Goal: Task Accomplishment & Management: Complete application form

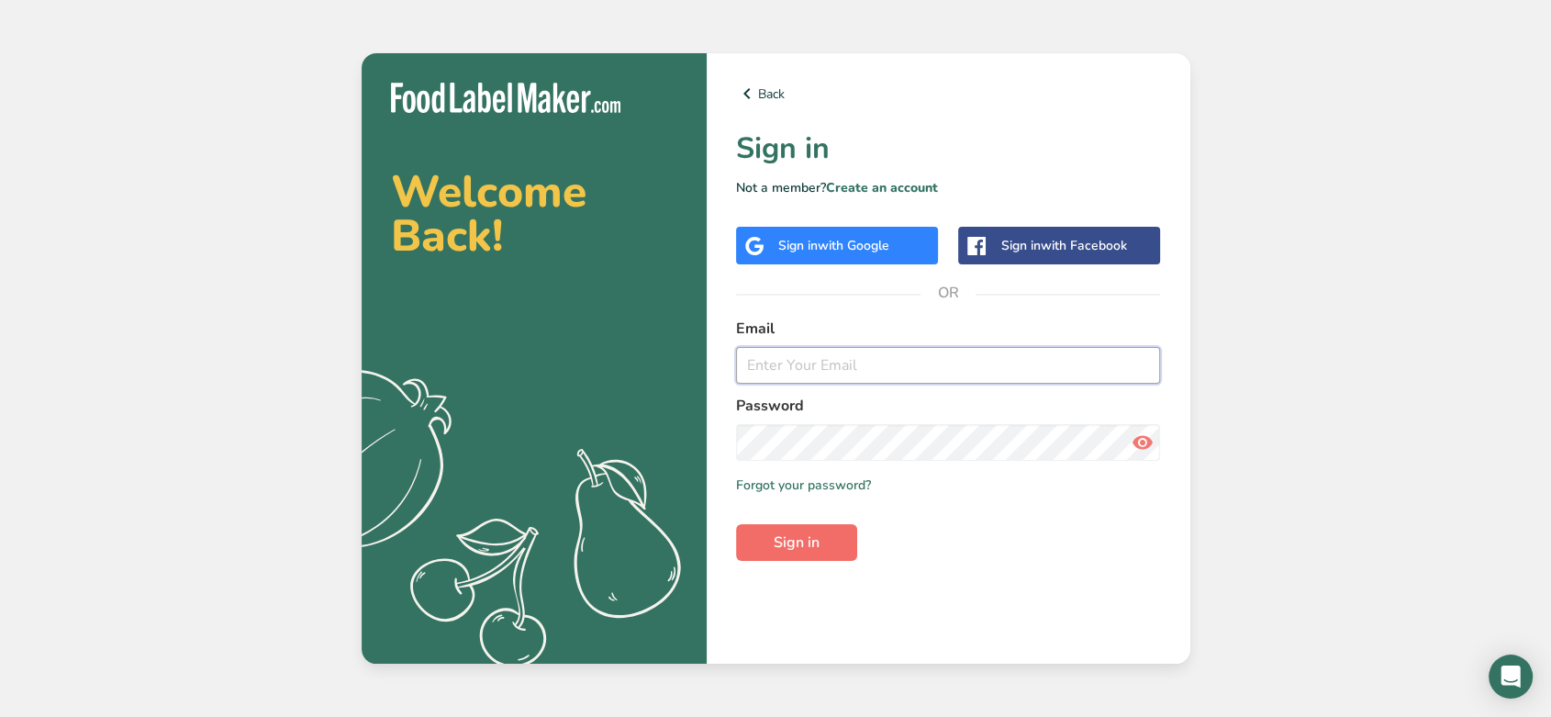
type input "[EMAIL_ADDRESS][DOMAIN_NAME]"
click at [803, 550] on span "Sign in" at bounding box center [797, 543] width 46 height 22
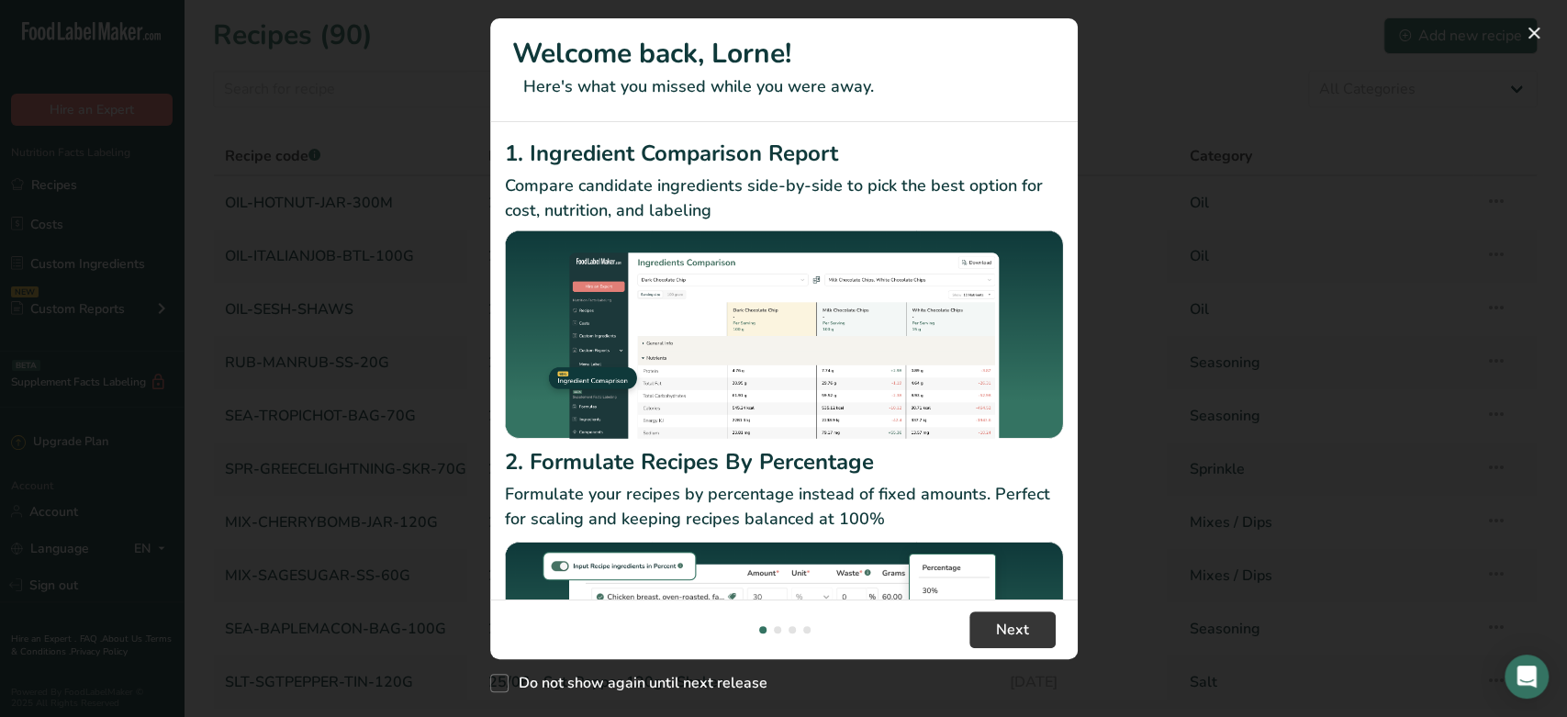
scroll to position [169, 0]
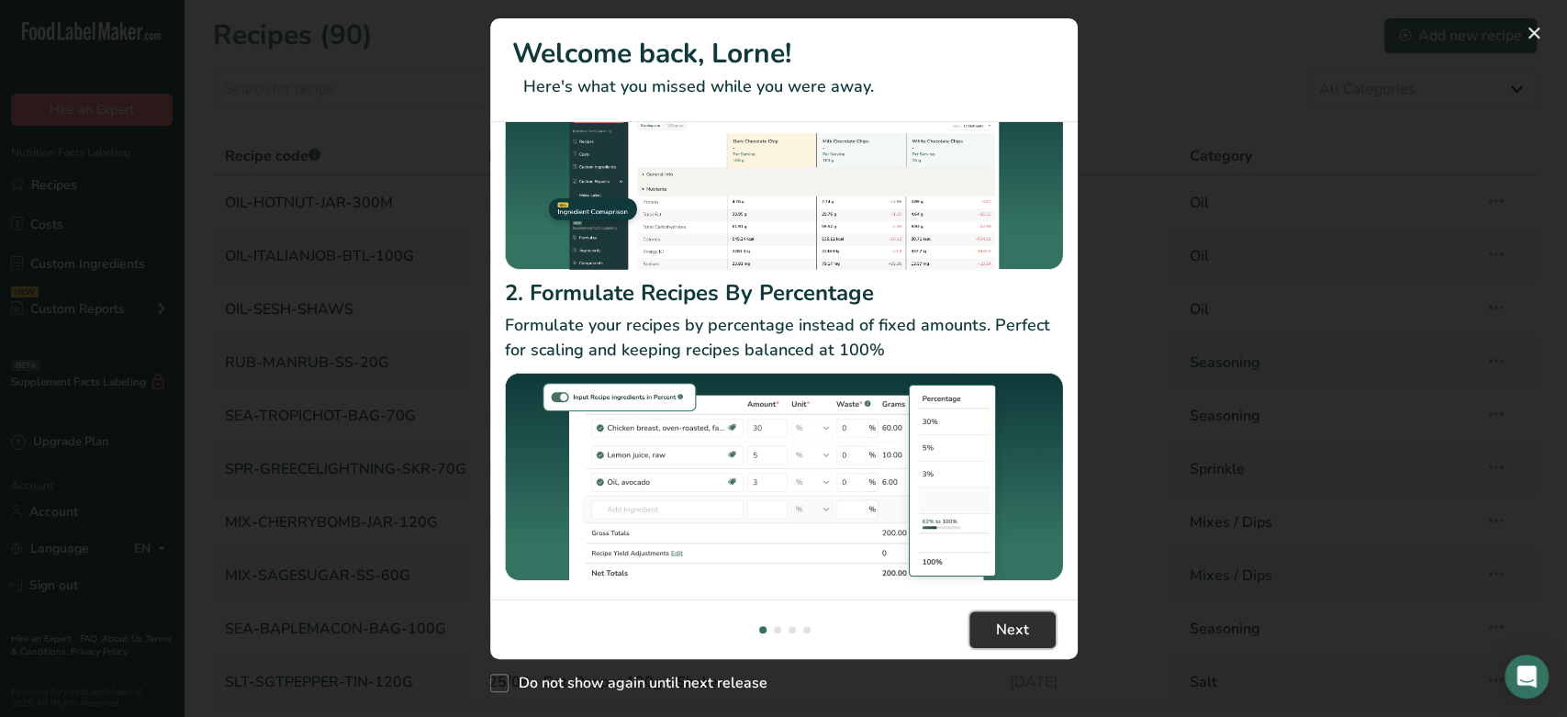
click at [1002, 624] on span "Next" at bounding box center [1012, 630] width 33 height 22
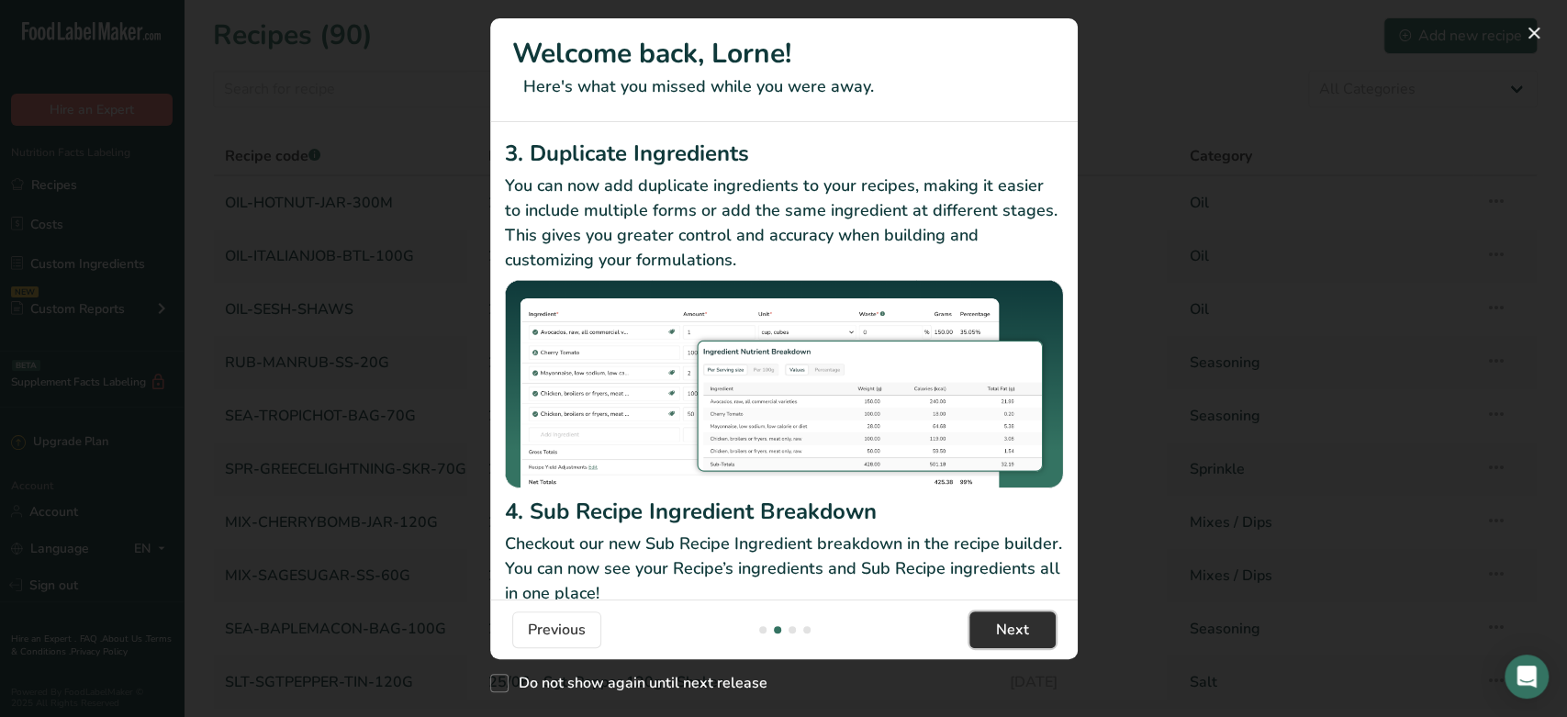
click at [1002, 624] on span "Next" at bounding box center [1012, 630] width 33 height 22
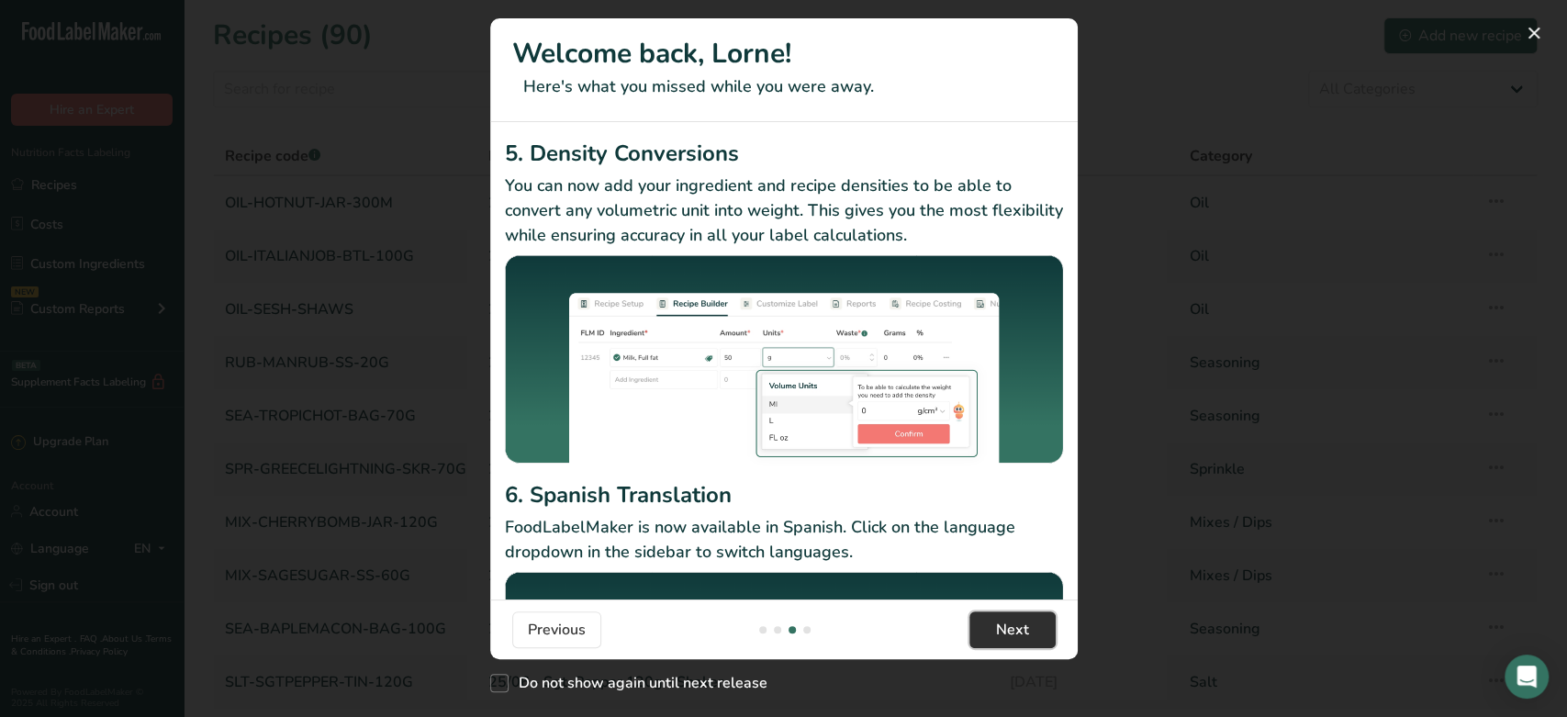
click at [1002, 624] on span "Next" at bounding box center [1012, 630] width 33 height 22
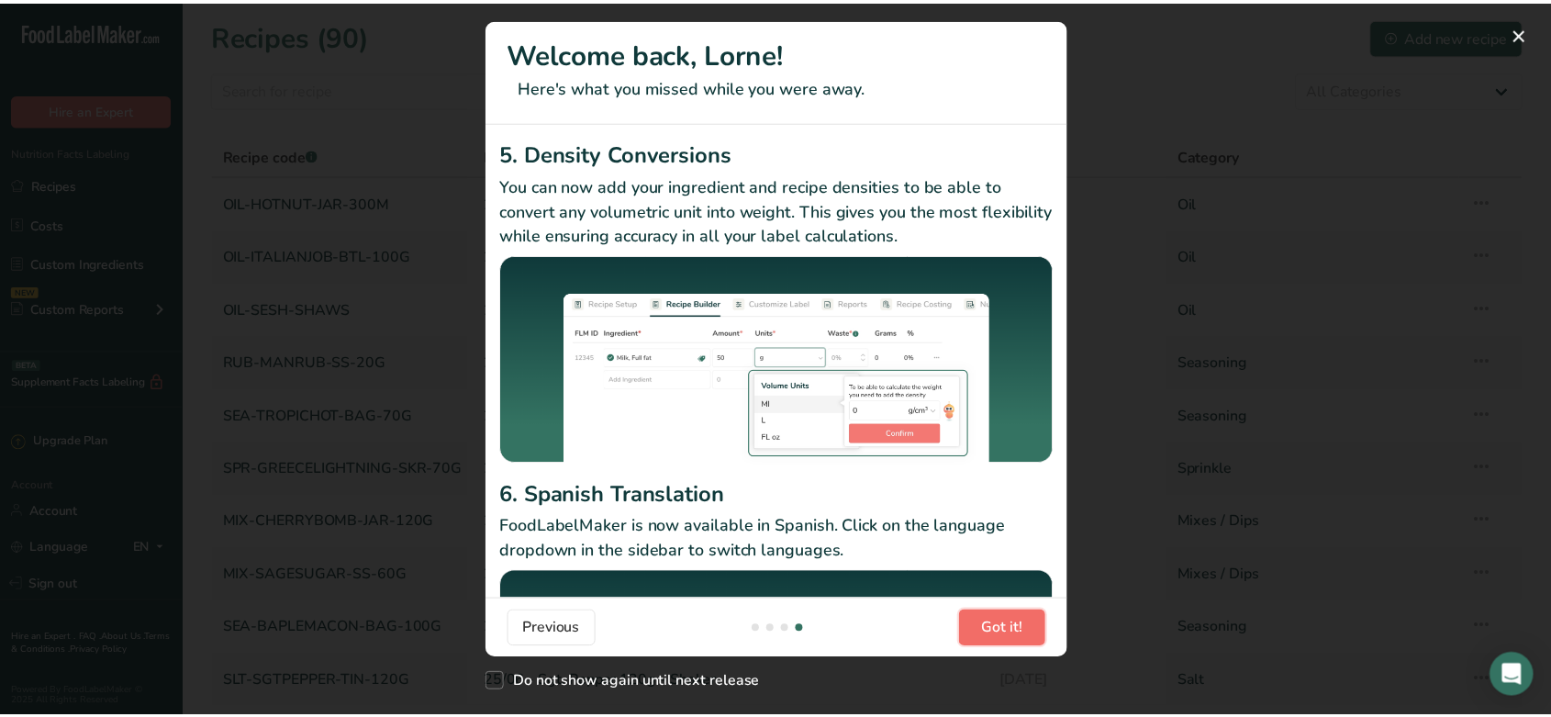
scroll to position [0, 1763]
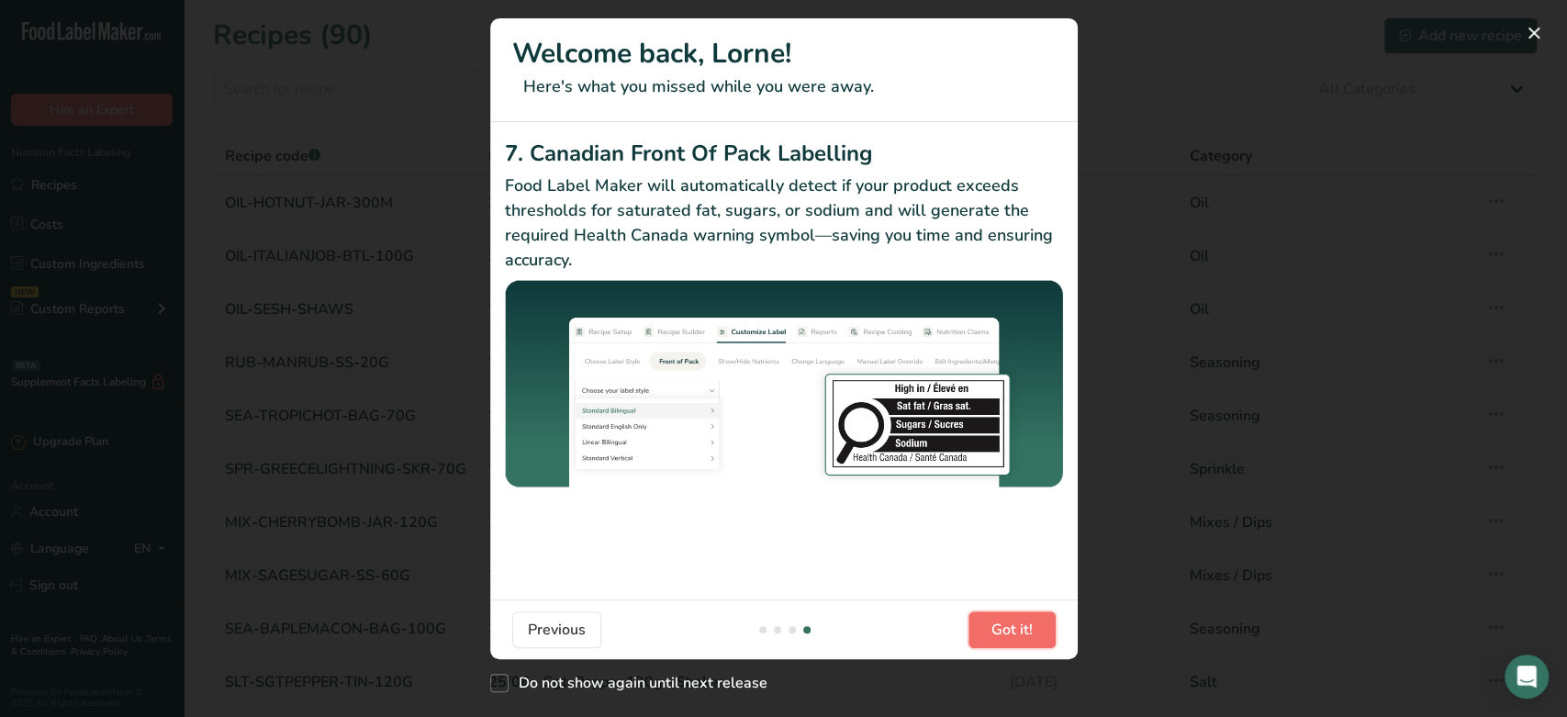
click at [1002, 624] on span "Got it!" at bounding box center [1011, 630] width 41 height 22
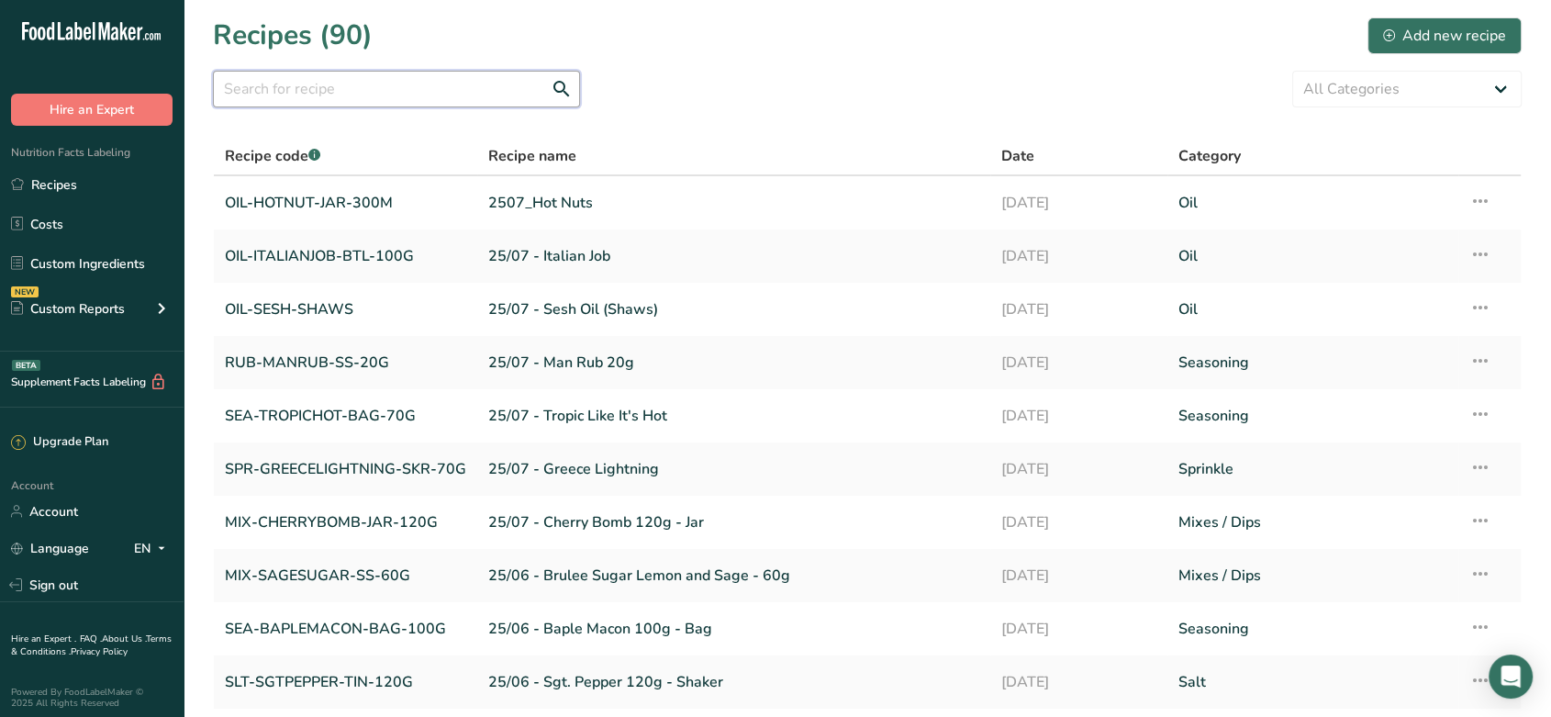
click at [368, 93] on input "text" at bounding box center [396, 89] width 367 height 37
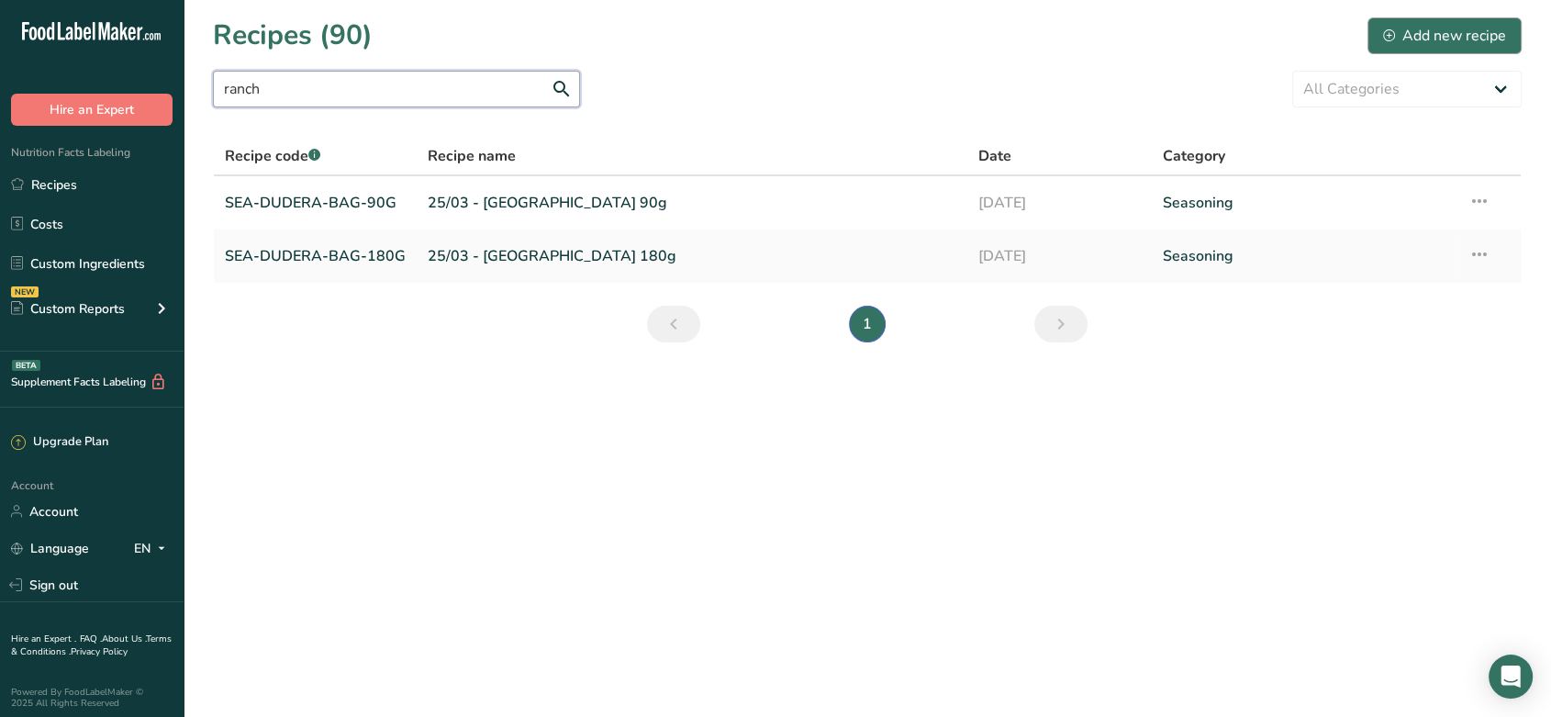
type input "ranch"
click at [1426, 37] on div "Add new recipe" at bounding box center [1444, 36] width 123 height 22
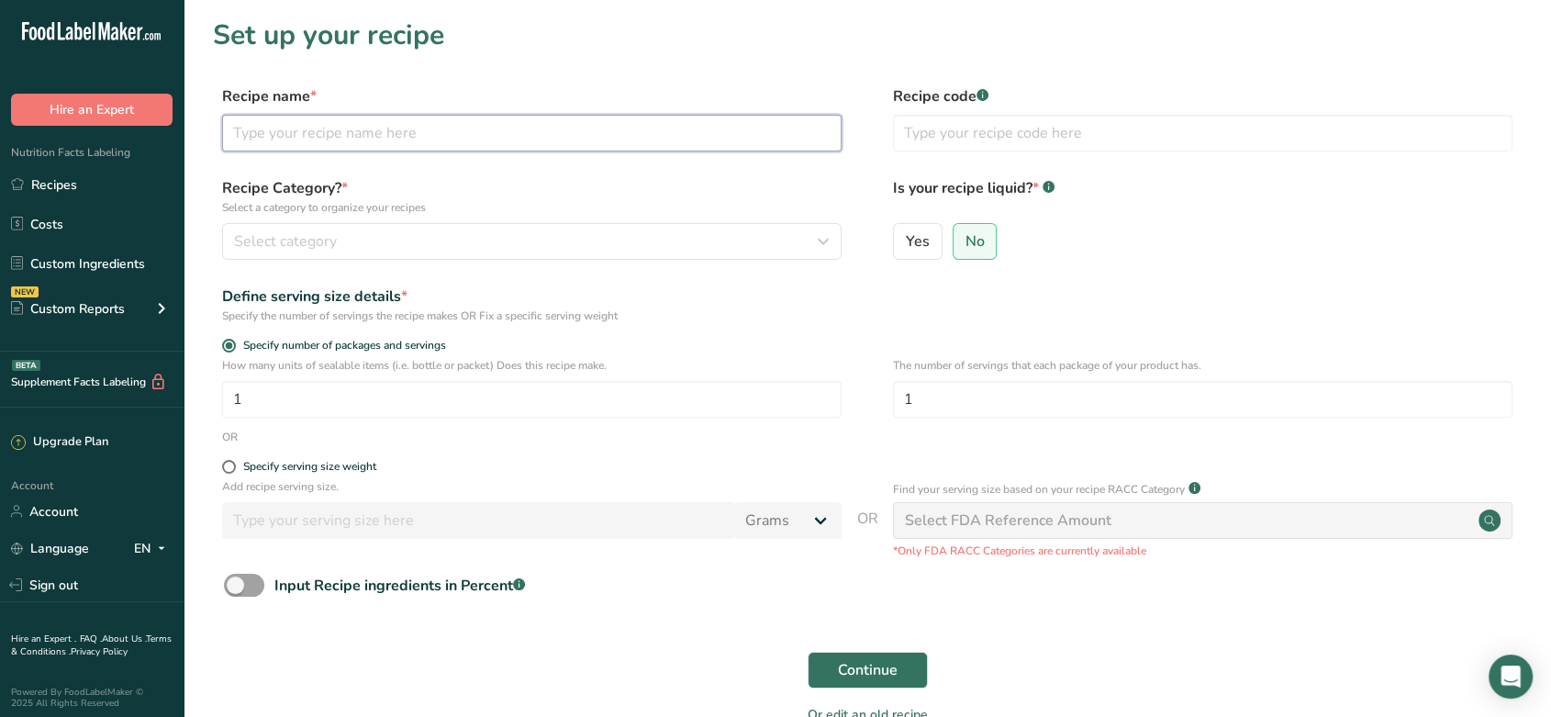
click at [390, 125] on input "text" at bounding box center [532, 133] width 620 height 37
type input "Jalapeño Ranch"
click at [375, 235] on div "Select category" at bounding box center [526, 241] width 585 height 22
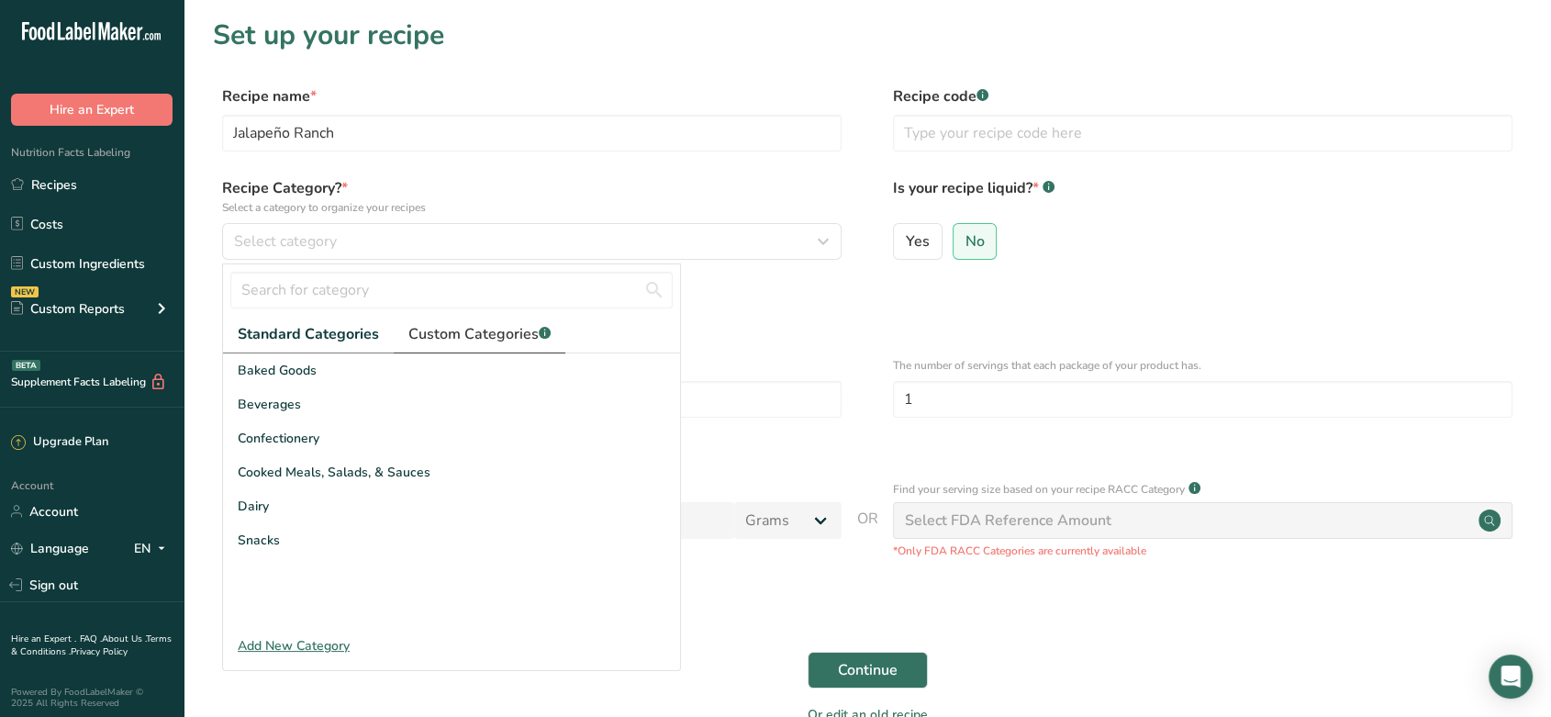
click at [476, 341] on span "Custom Categories .a-a{fill:#347362;}.b-a{fill:#fff;}" at bounding box center [479, 334] width 142 height 22
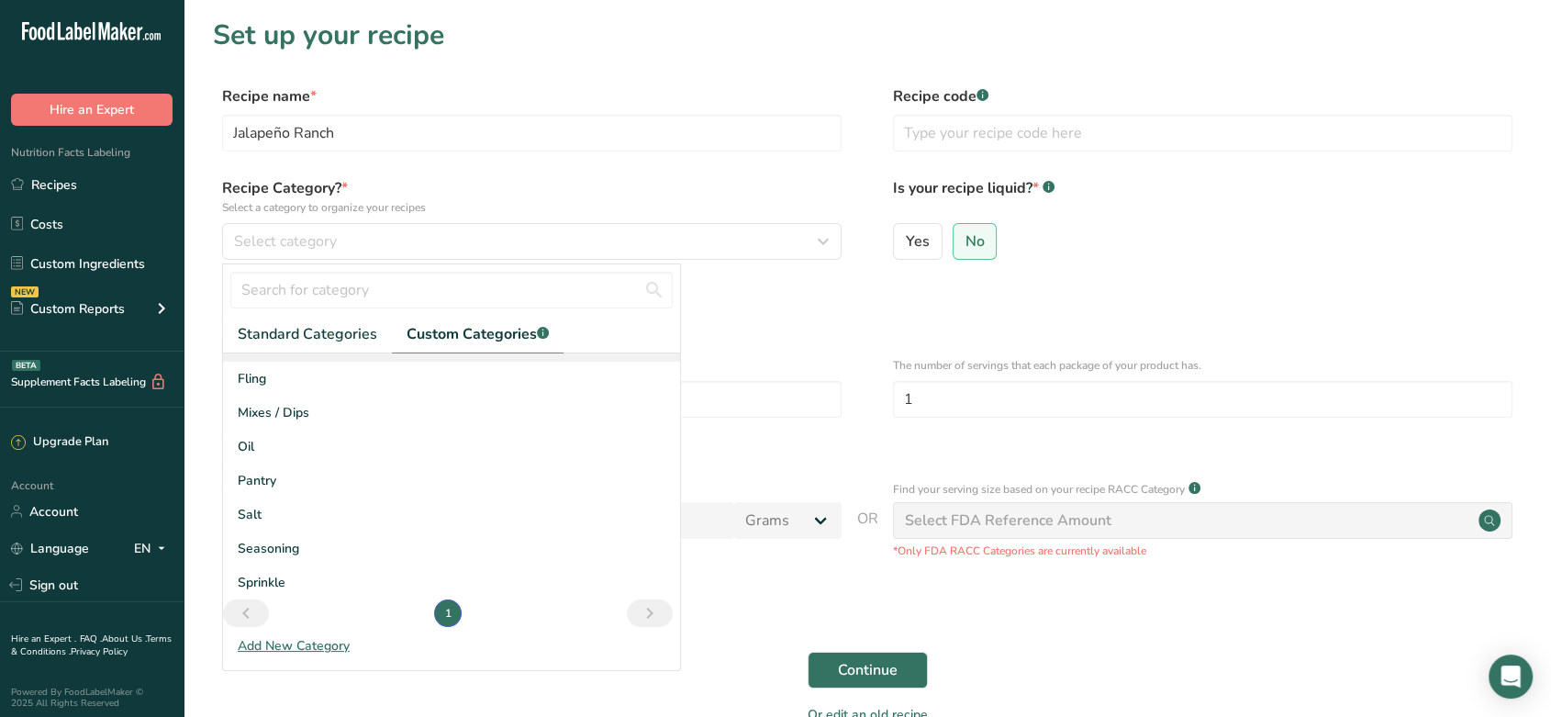
scroll to position [98, 0]
click at [365, 397] on div "Mixes / Dips" at bounding box center [451, 408] width 457 height 34
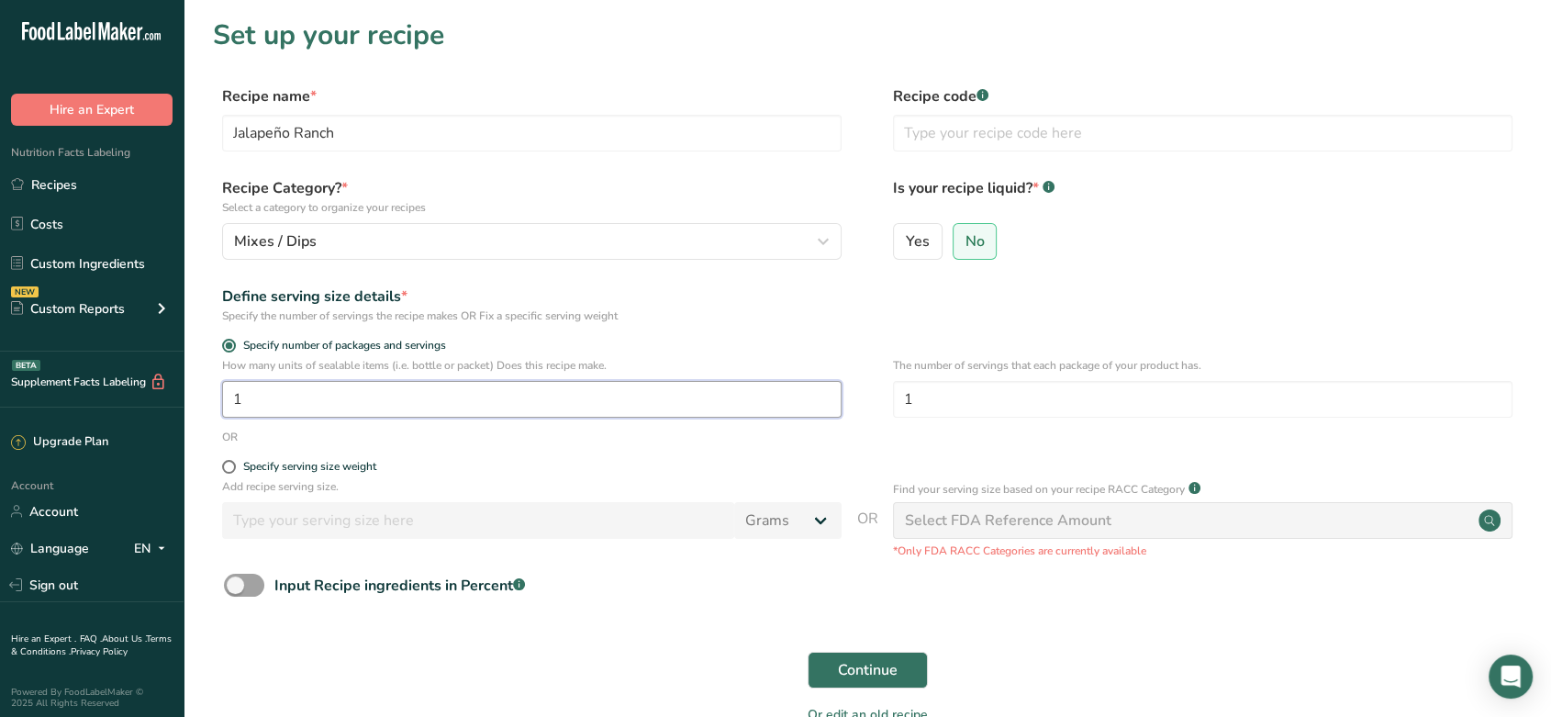
click at [365, 397] on input "1" at bounding box center [532, 399] width 620 height 37
click at [1039, 130] on input "text" at bounding box center [1203, 133] width 620 height 37
type input "SEA-JALRANCH-BAG-1KG"
click at [1082, 193] on label "Is your recipe liquid? * .a-a{fill:#347362;}.b-a{fill:#fff;}" at bounding box center [1203, 196] width 620 height 39
click at [767, 437] on div "OR" at bounding box center [867, 437] width 1309 height 17
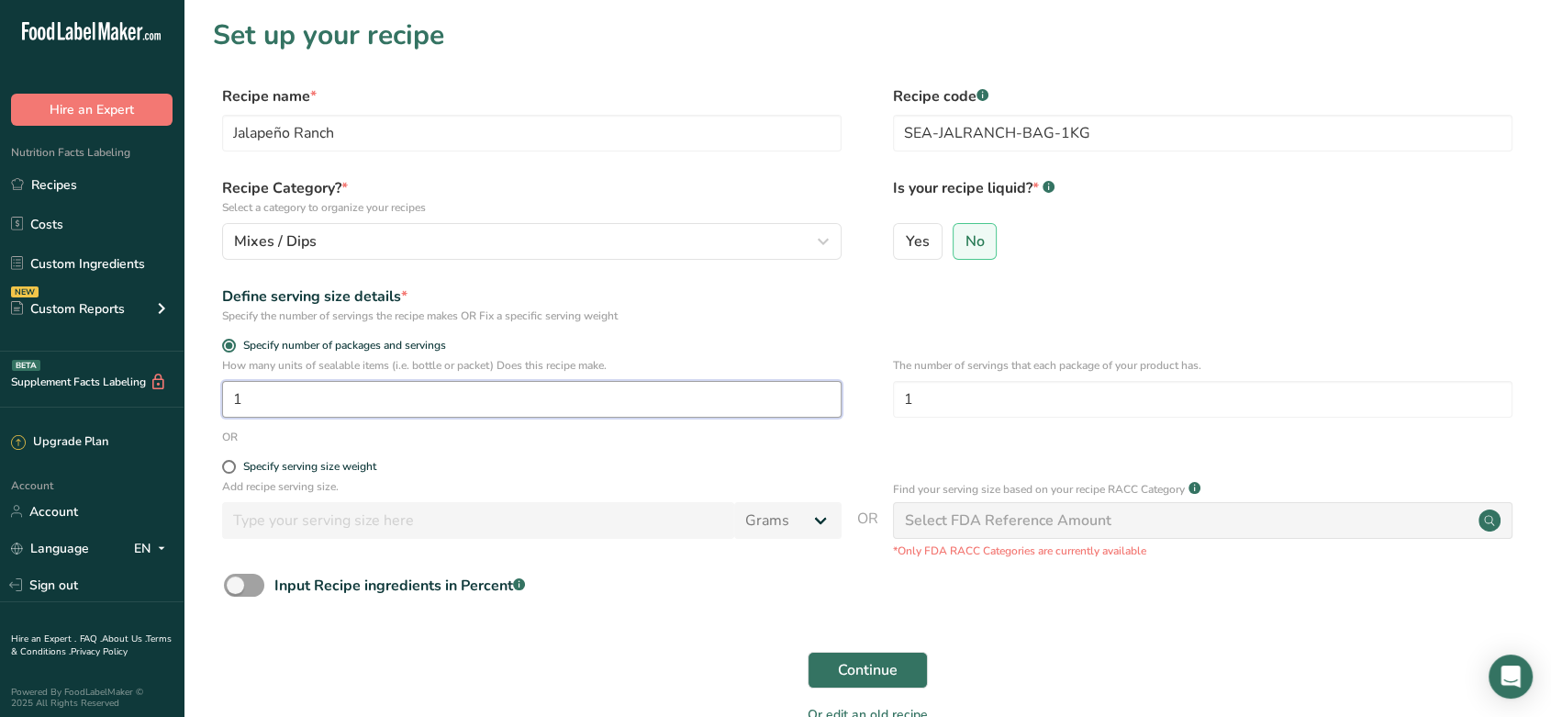
click at [279, 410] on input "1" at bounding box center [532, 399] width 620 height 37
type input "188"
click at [925, 399] on input "1" at bounding box center [1203, 399] width 620 height 37
click at [913, 402] on input "1" at bounding box center [1203, 399] width 620 height 37
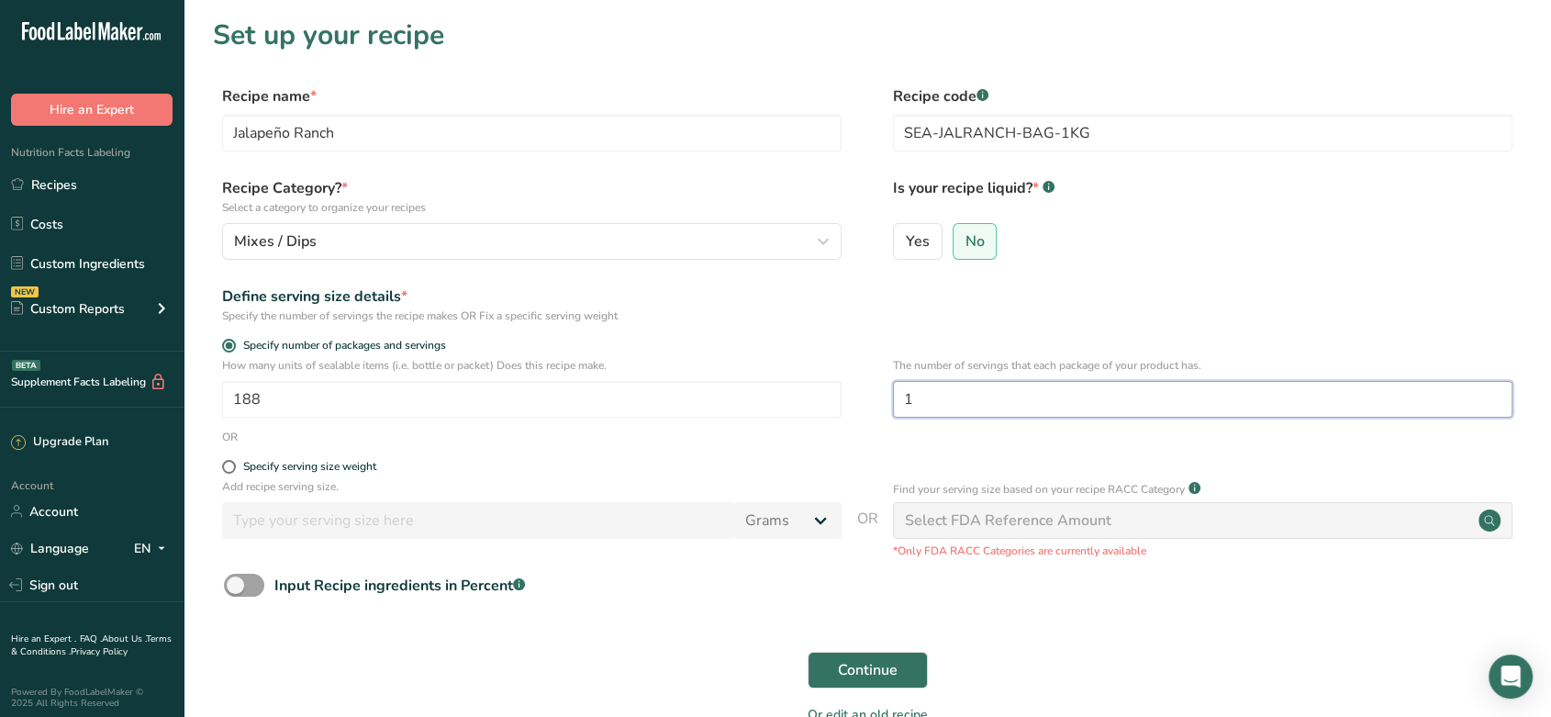
click at [913, 402] on input "1" at bounding box center [1203, 399] width 620 height 37
type input "36"
click at [861, 454] on form "Recipe name * Jalapeño Ranch Recipe code .a-a{fill:#347362;}.b-a{fill:#fff;} SE…" at bounding box center [867, 410] width 1309 height 651
click at [873, 664] on span "Continue" at bounding box center [868, 670] width 60 height 22
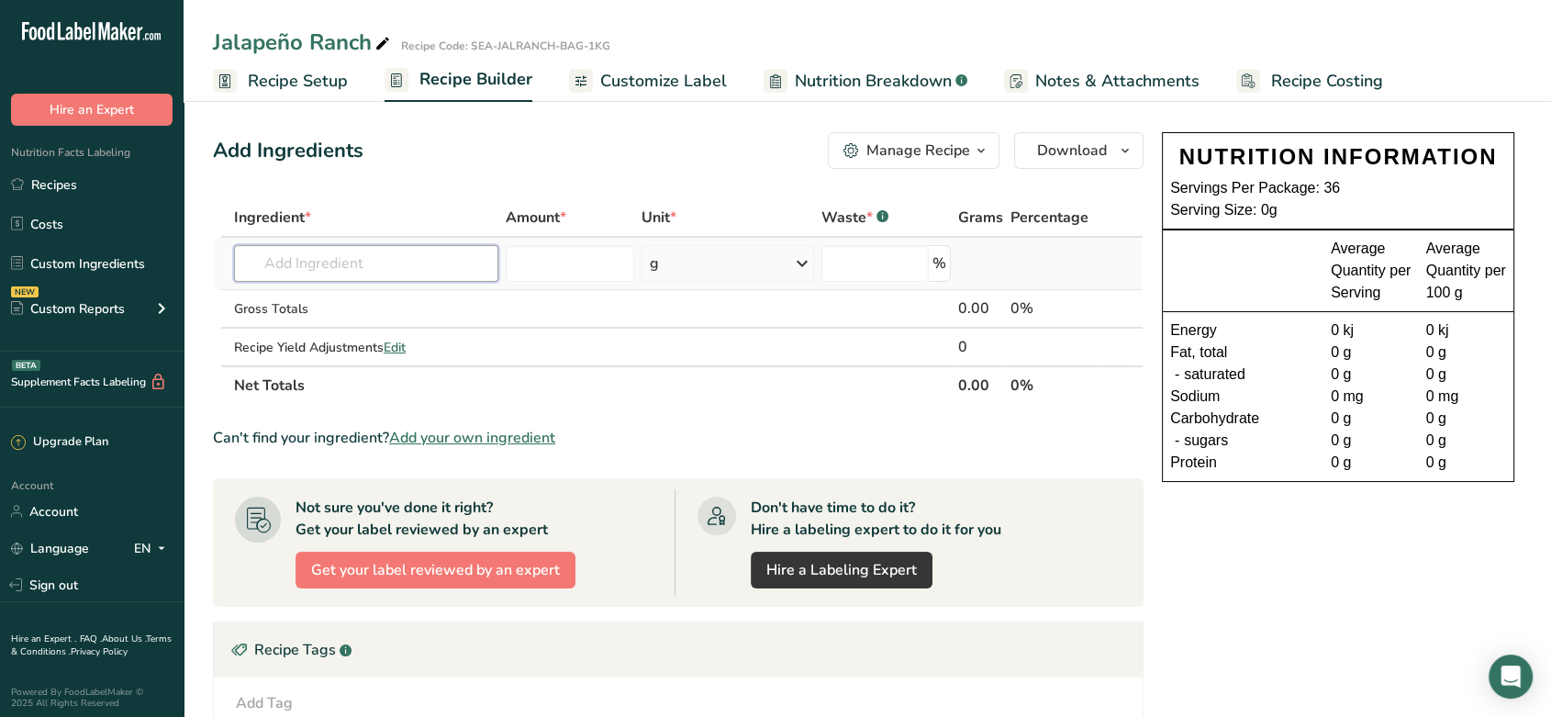
click at [333, 271] on input "text" at bounding box center [366, 263] width 264 height 37
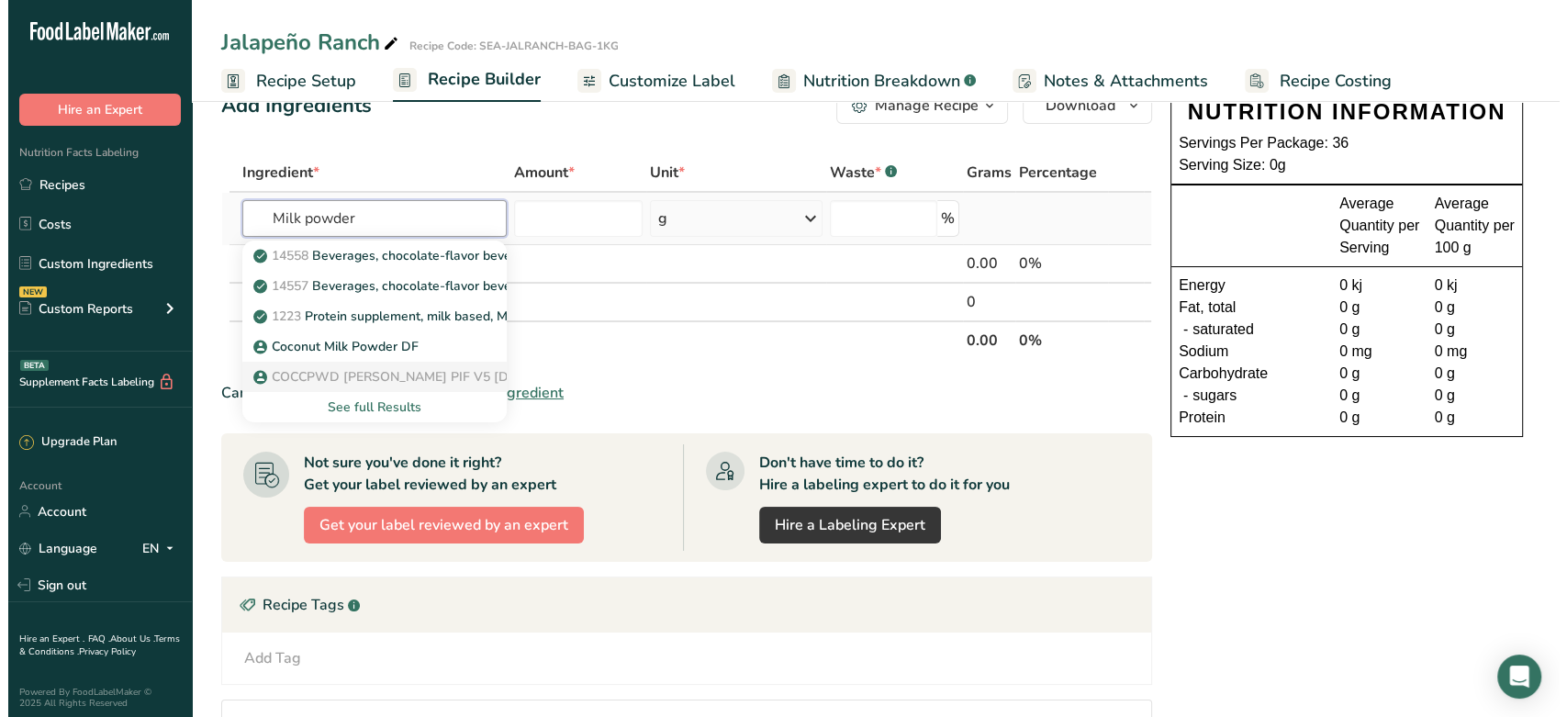
scroll to position [44, 0]
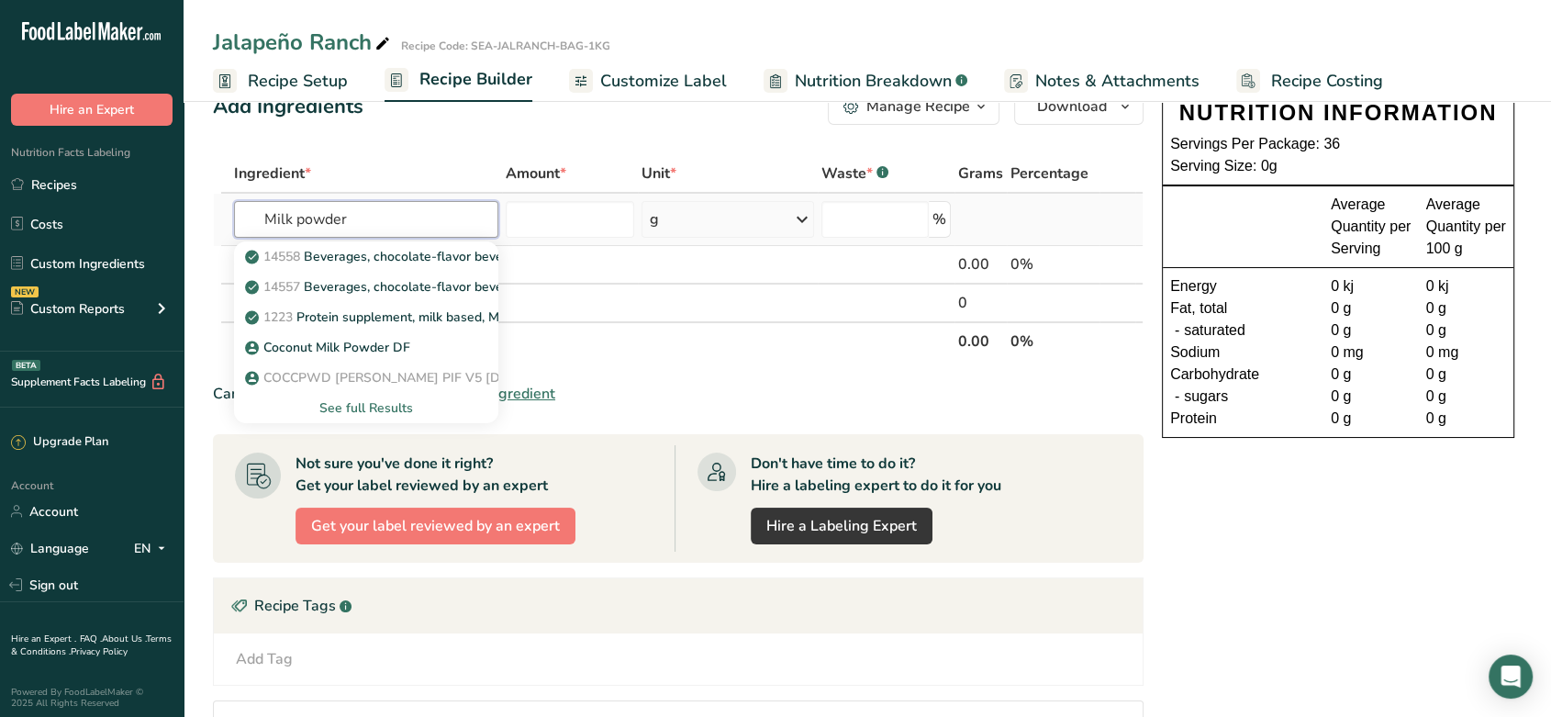
type input "Milk powder"
click at [370, 401] on div "See full Results" at bounding box center [366, 407] width 235 height 19
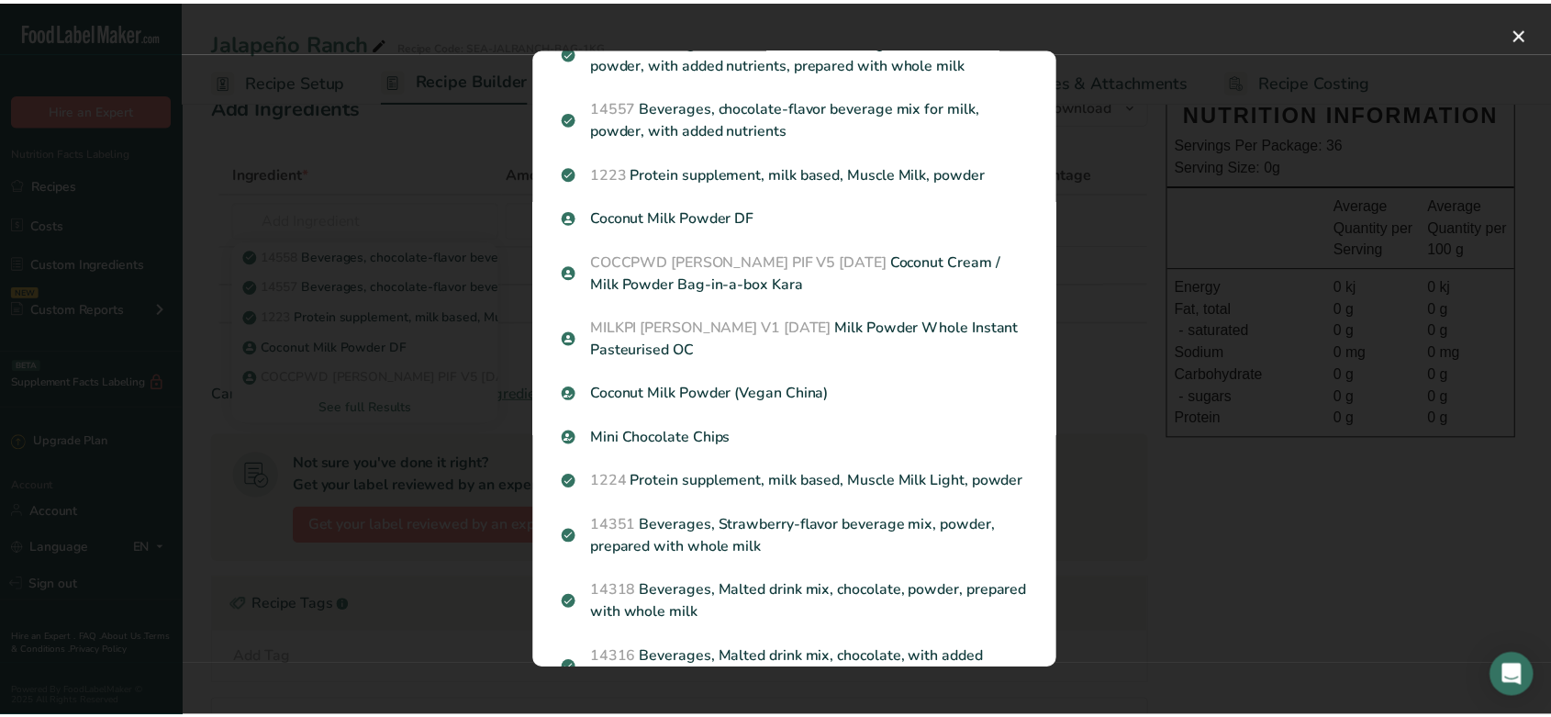
scroll to position [83, 0]
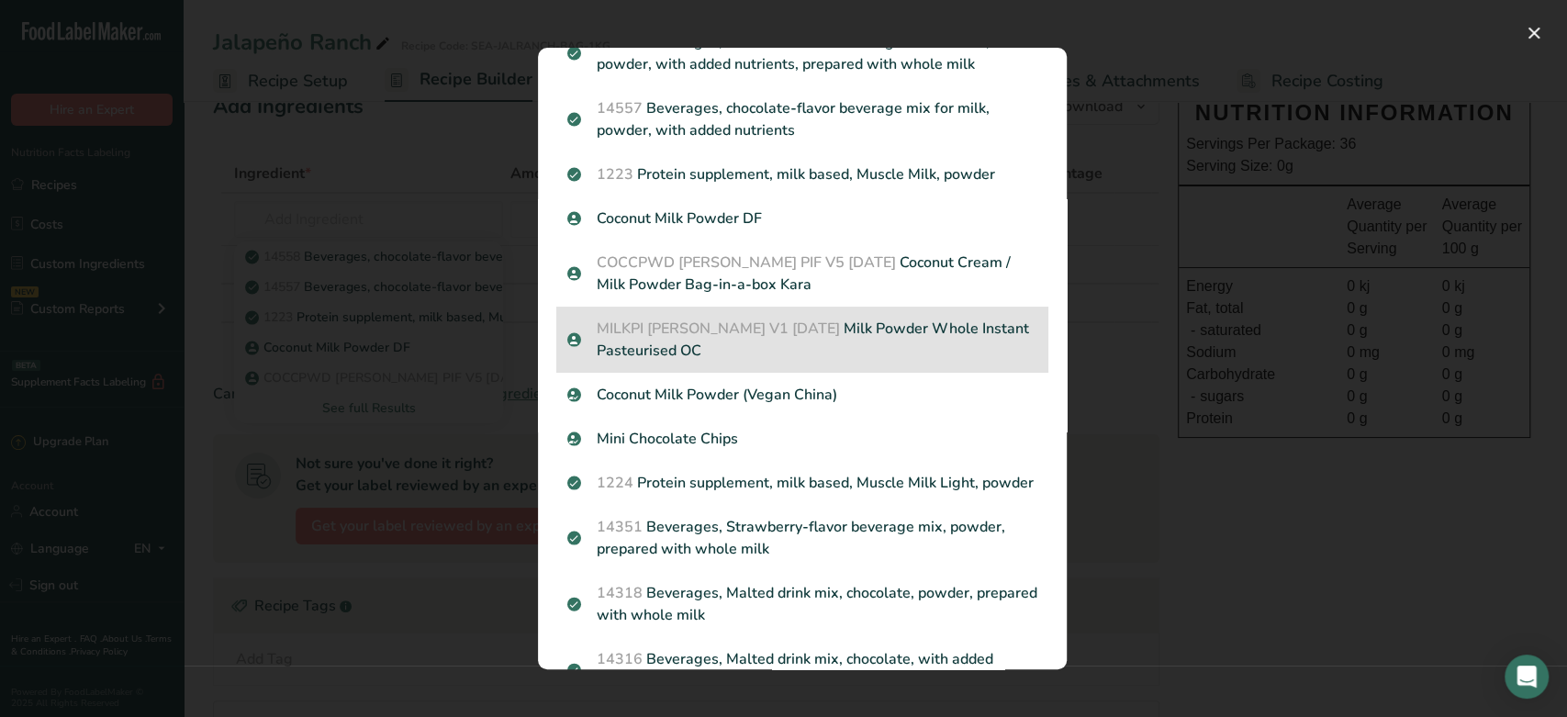
click at [742, 345] on p "MILKPI [PERSON_NAME] V1 [DATE] Milk Powder Whole Instant Pasteurised OC" at bounding box center [802, 340] width 470 height 44
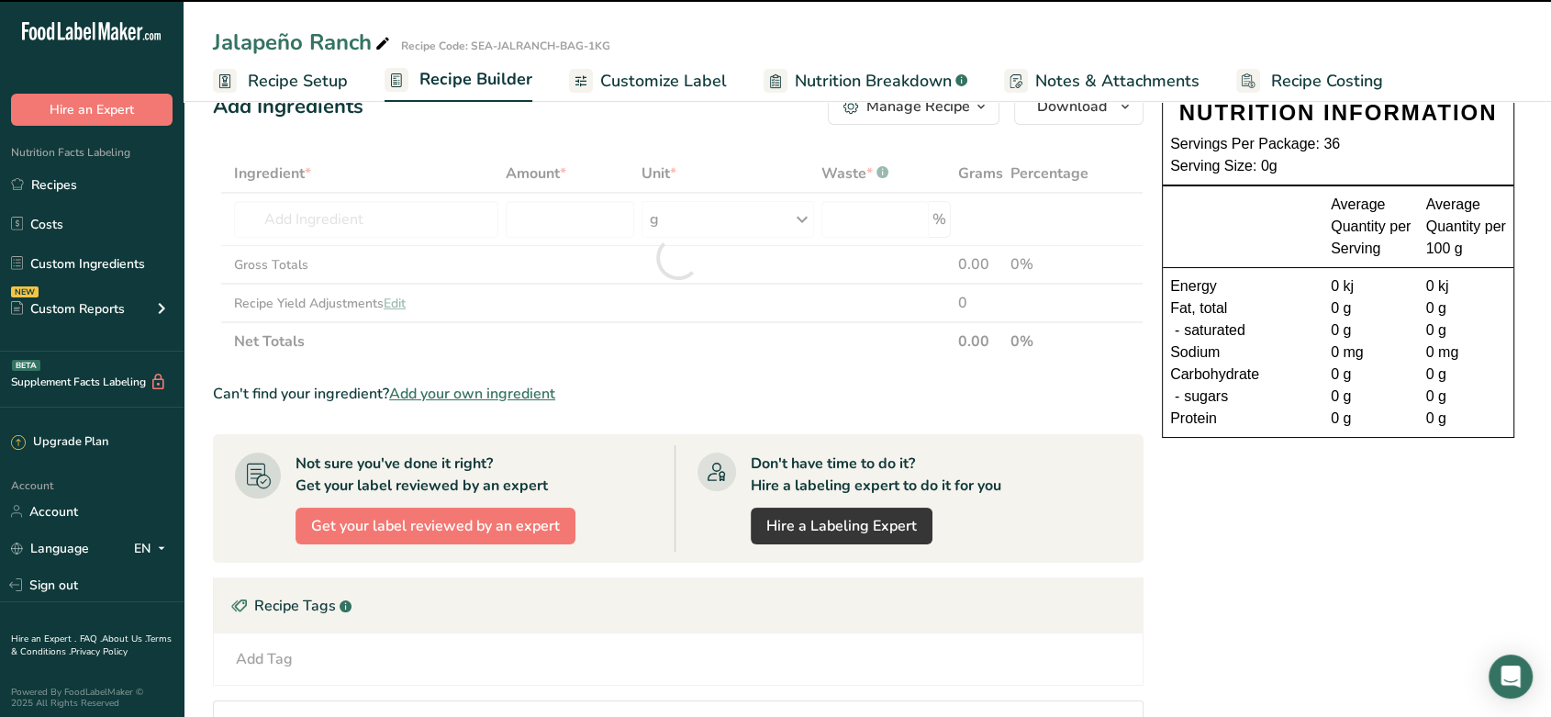
type input "0"
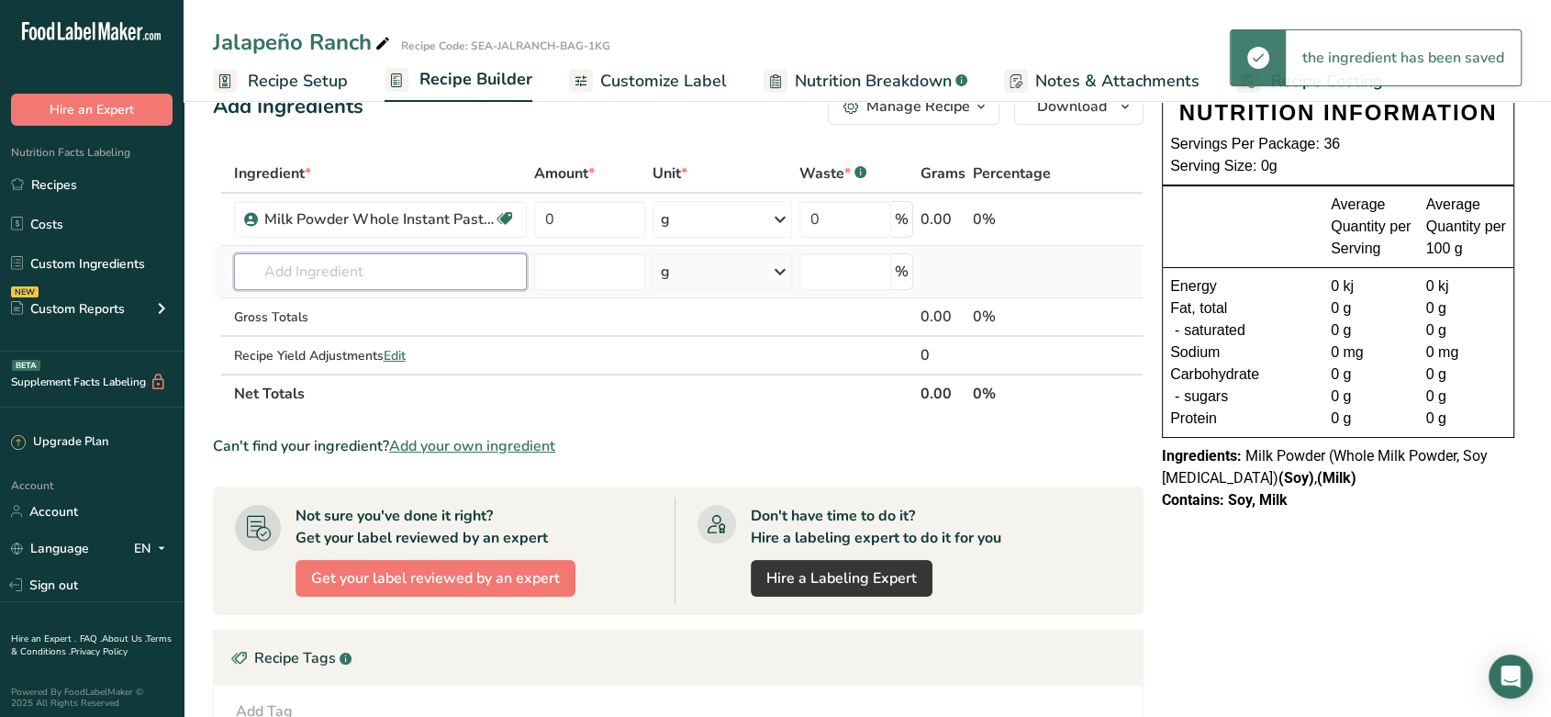
click at [331, 263] on input "text" at bounding box center [380, 271] width 293 height 37
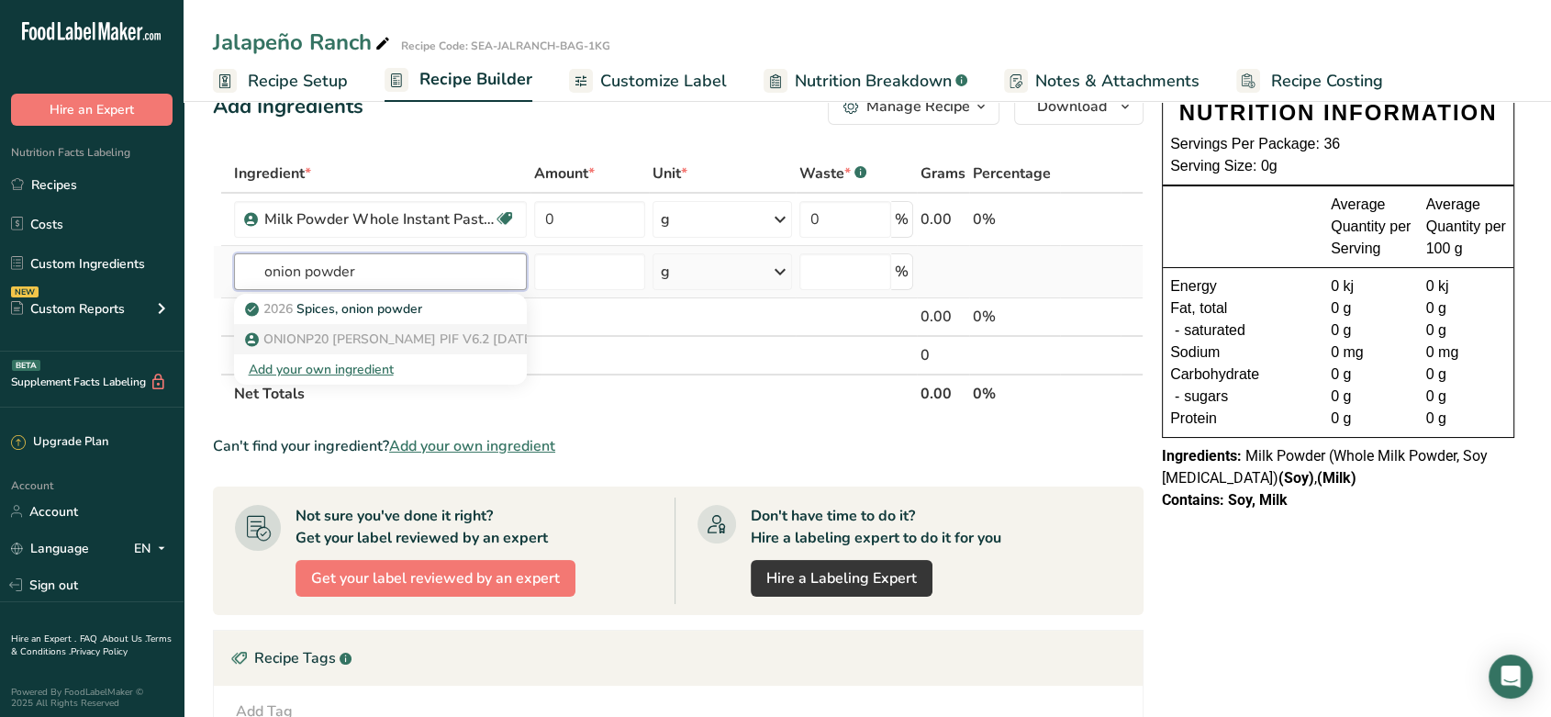
type input "onion powder"
click at [347, 334] on span "ONIONP20 [PERSON_NAME] PIF V6.2 [DATE]" at bounding box center [399, 338] width 273 height 17
type input "Onion Powder White"
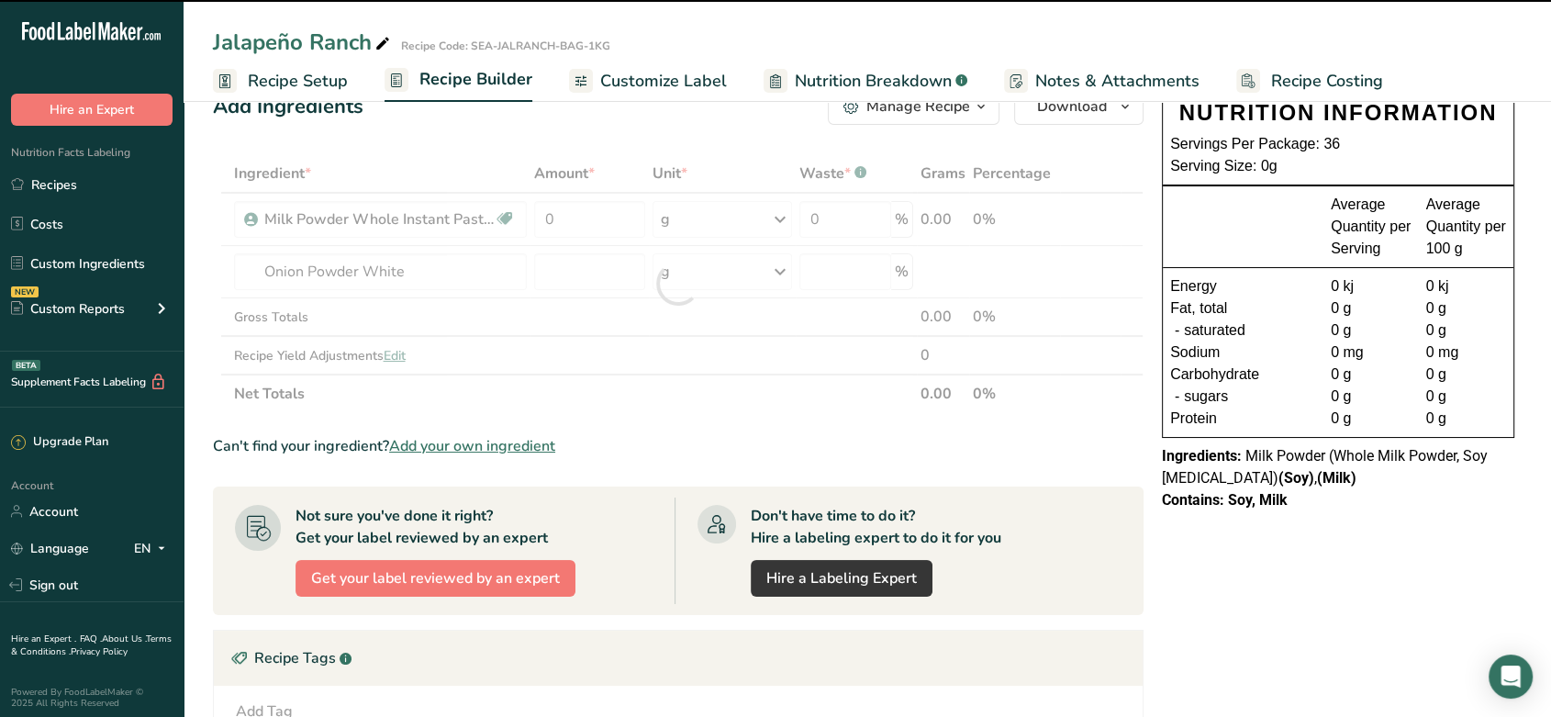
type input "0"
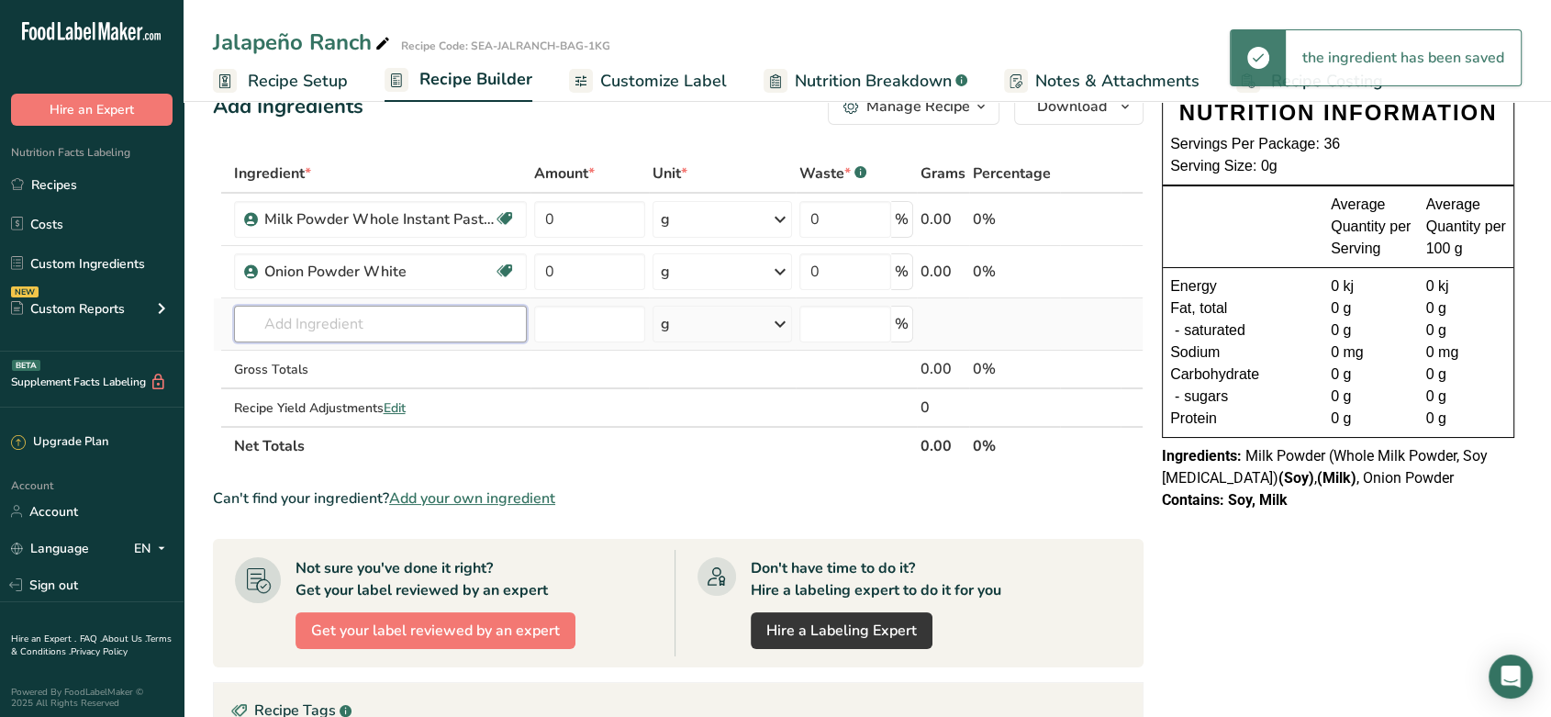
click at [457, 324] on input "text" at bounding box center [380, 324] width 293 height 37
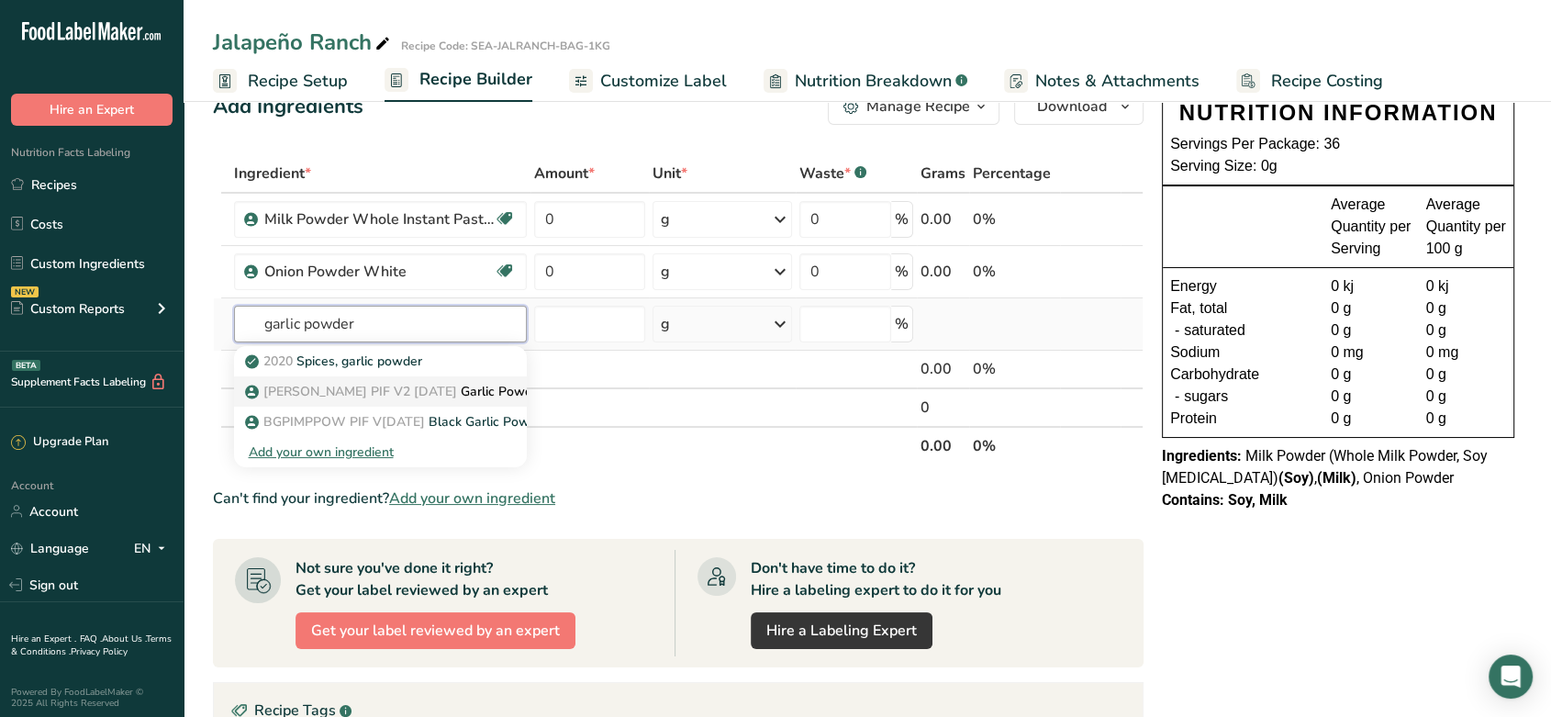
type input "garlic powder"
click at [486, 390] on p "[PERSON_NAME] PIF V2 [DATE] Garlic Powder" at bounding box center [397, 391] width 296 height 19
type input "Garlic Powder"
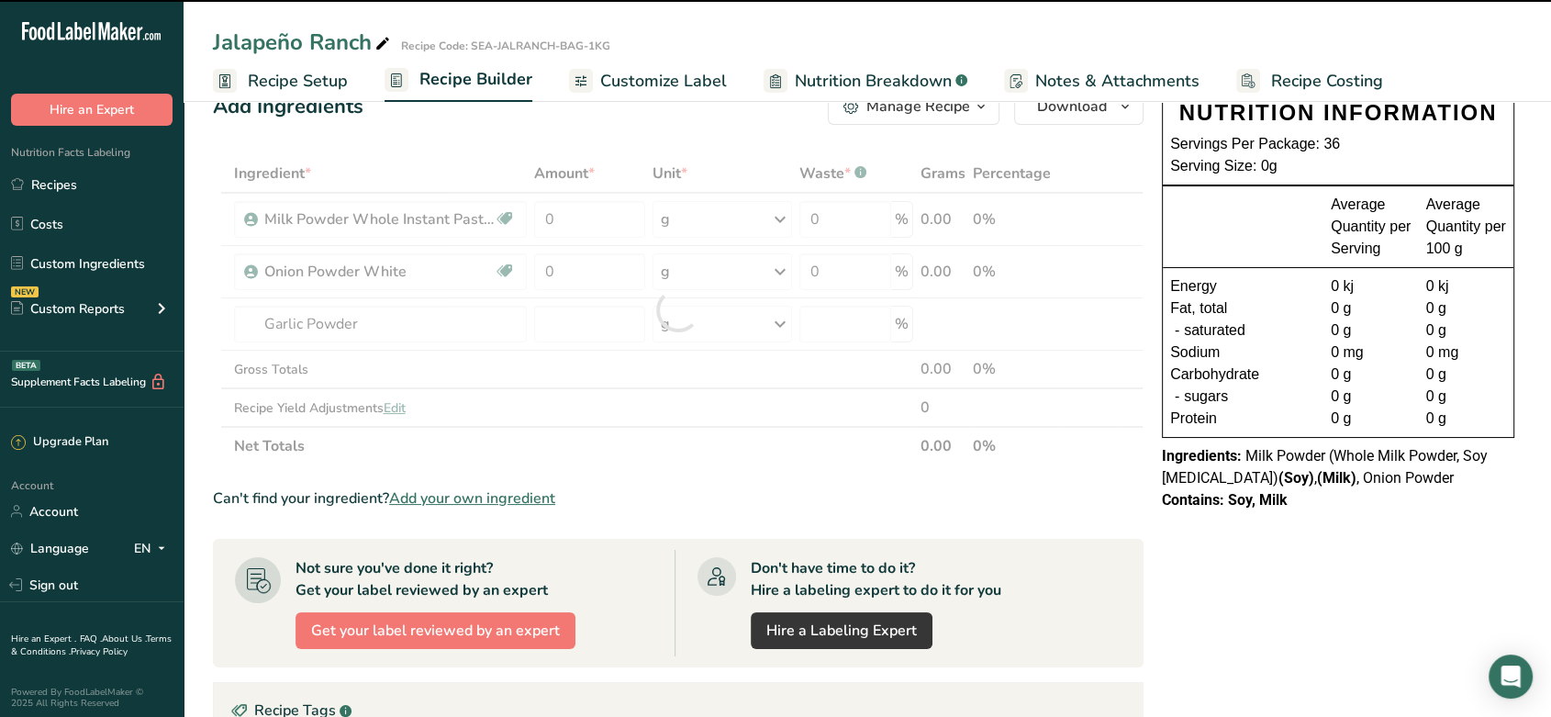
type input "0"
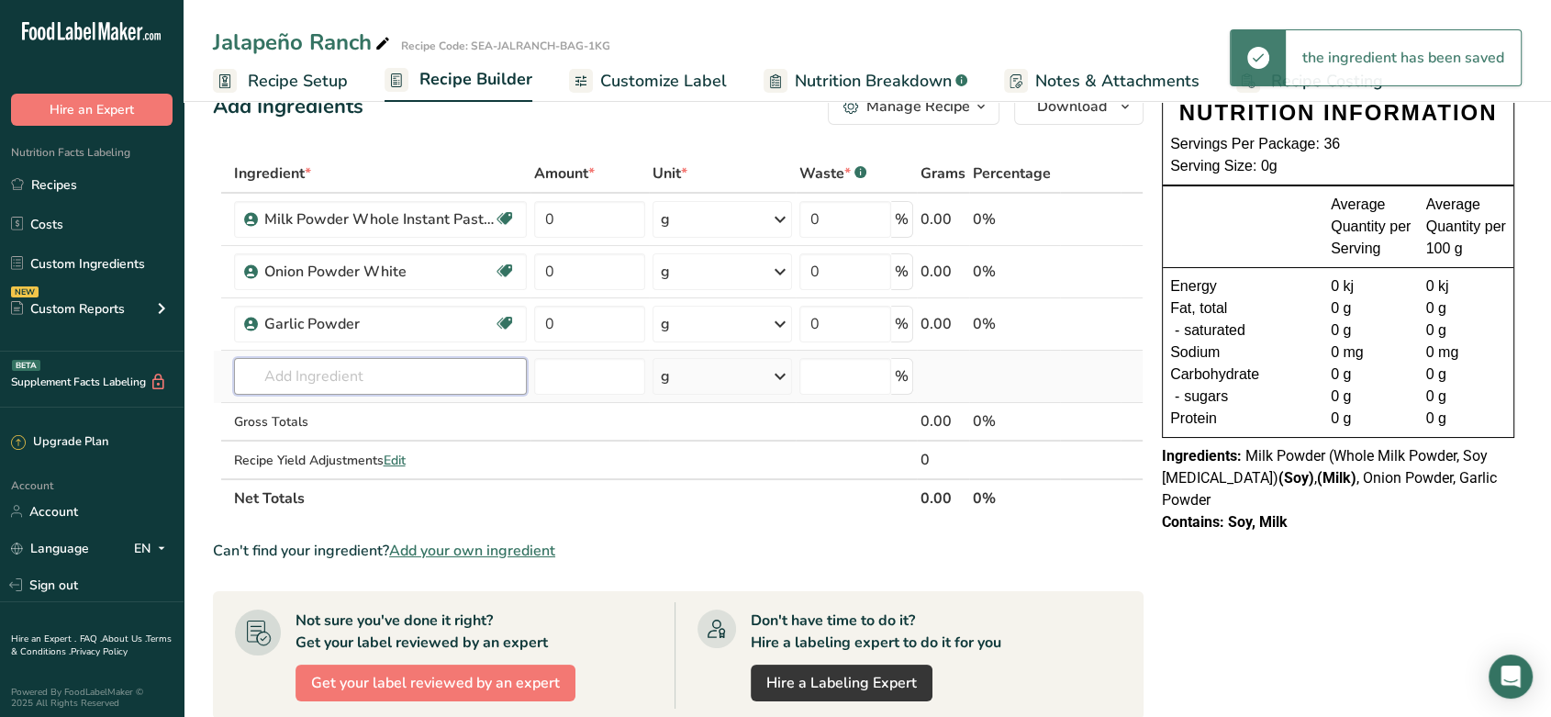
click at [321, 374] on input "text" at bounding box center [380, 376] width 293 height 37
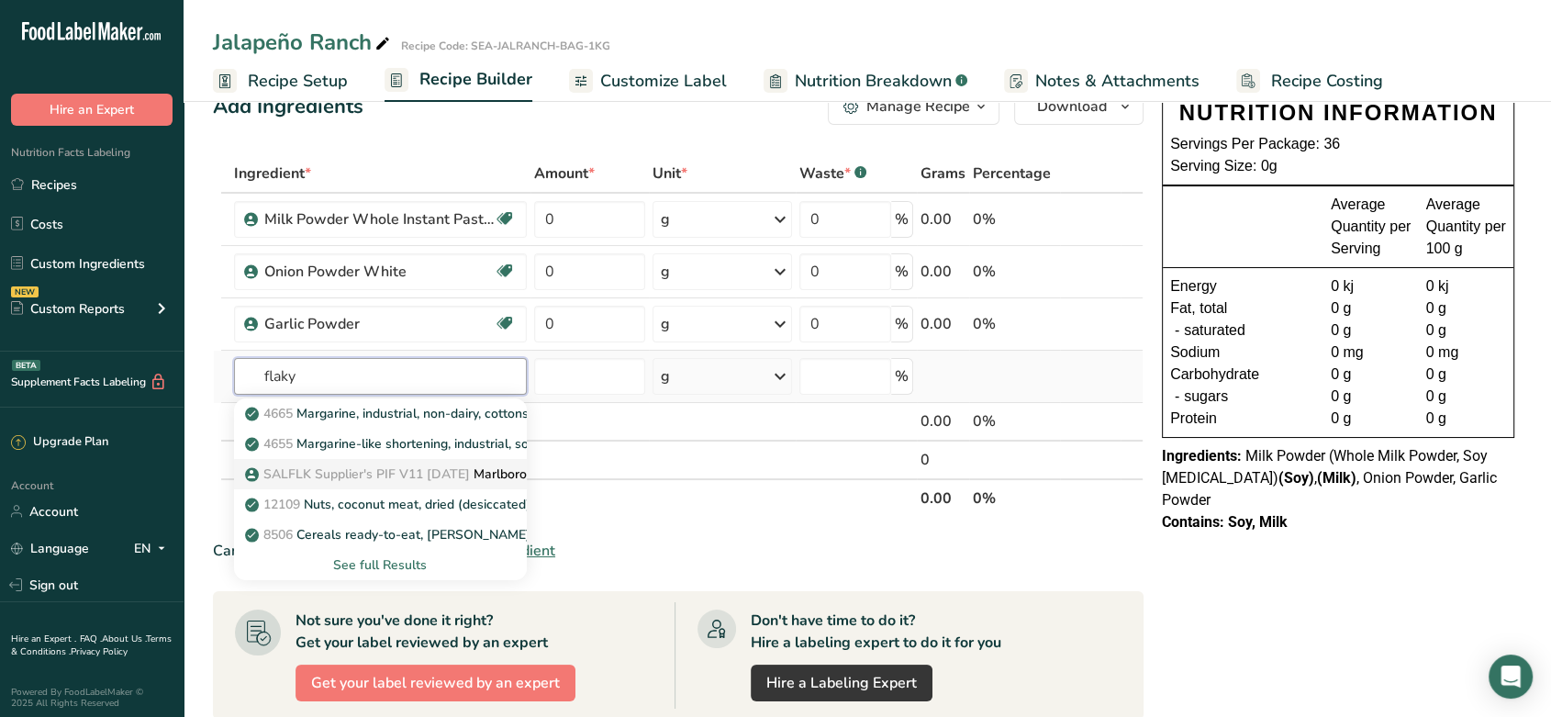
type input "flaky"
click at [374, 471] on span "SALFLK Supplier's PIF V11 [DATE]" at bounding box center [366, 473] width 207 height 17
type input "Marlborough - Flaky Sea Salt"
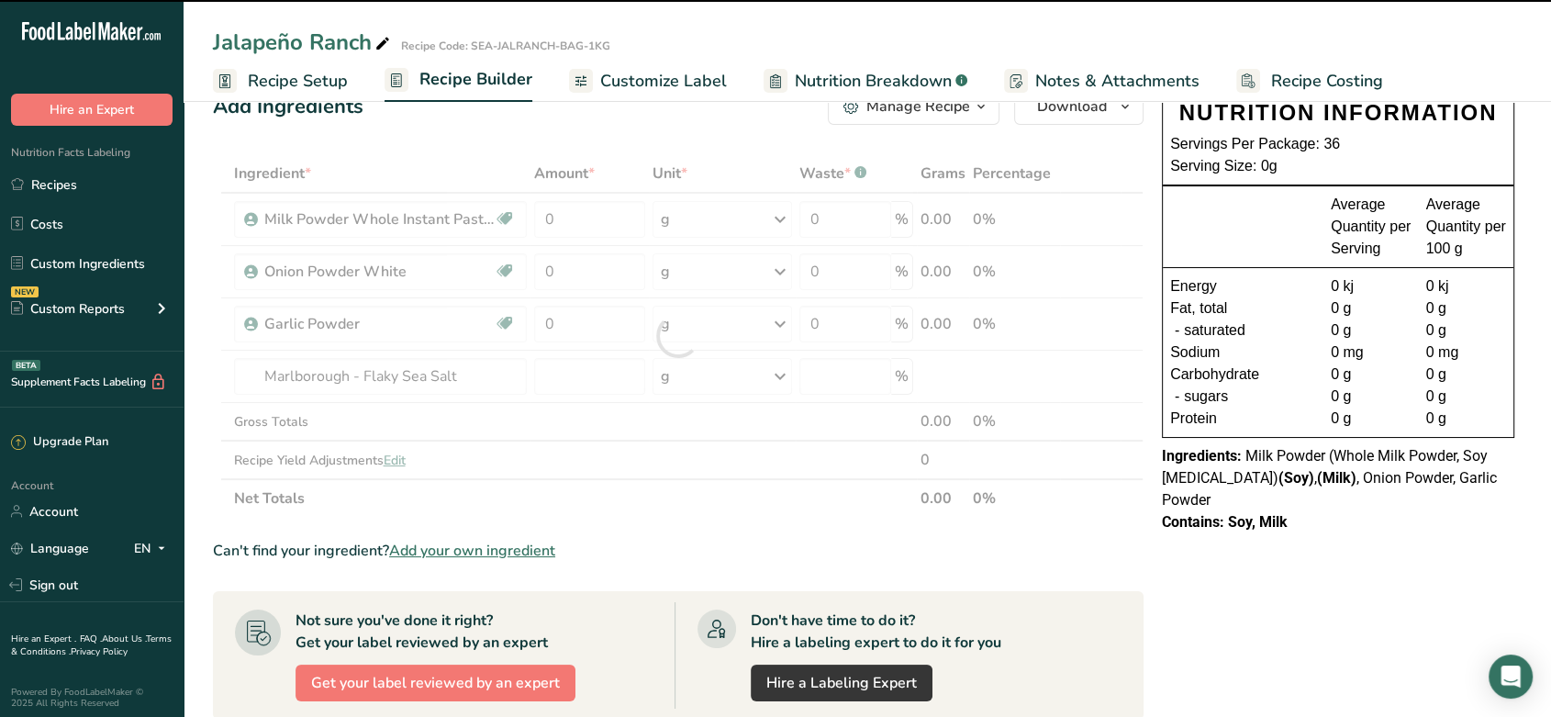
type input "0"
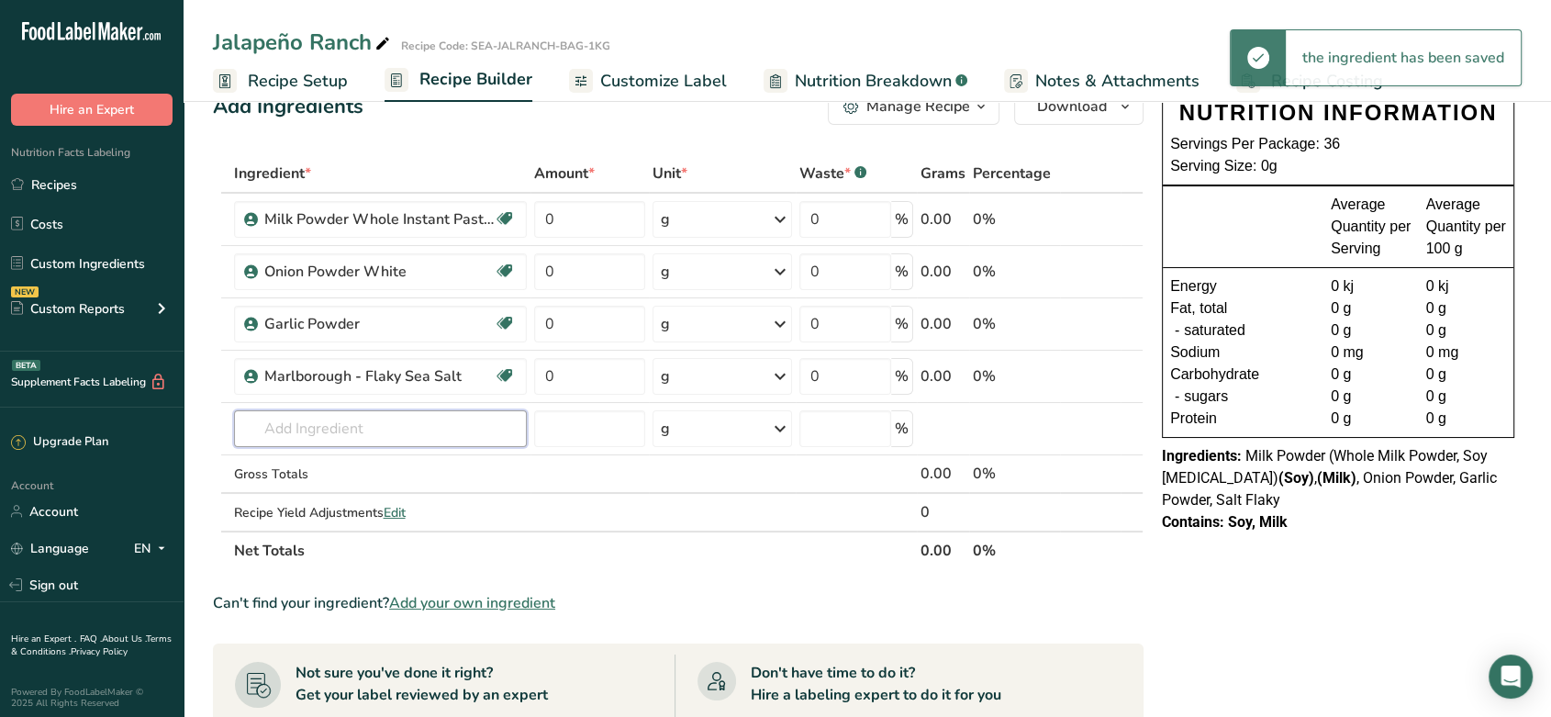
click at [326, 426] on input "text" at bounding box center [380, 428] width 293 height 37
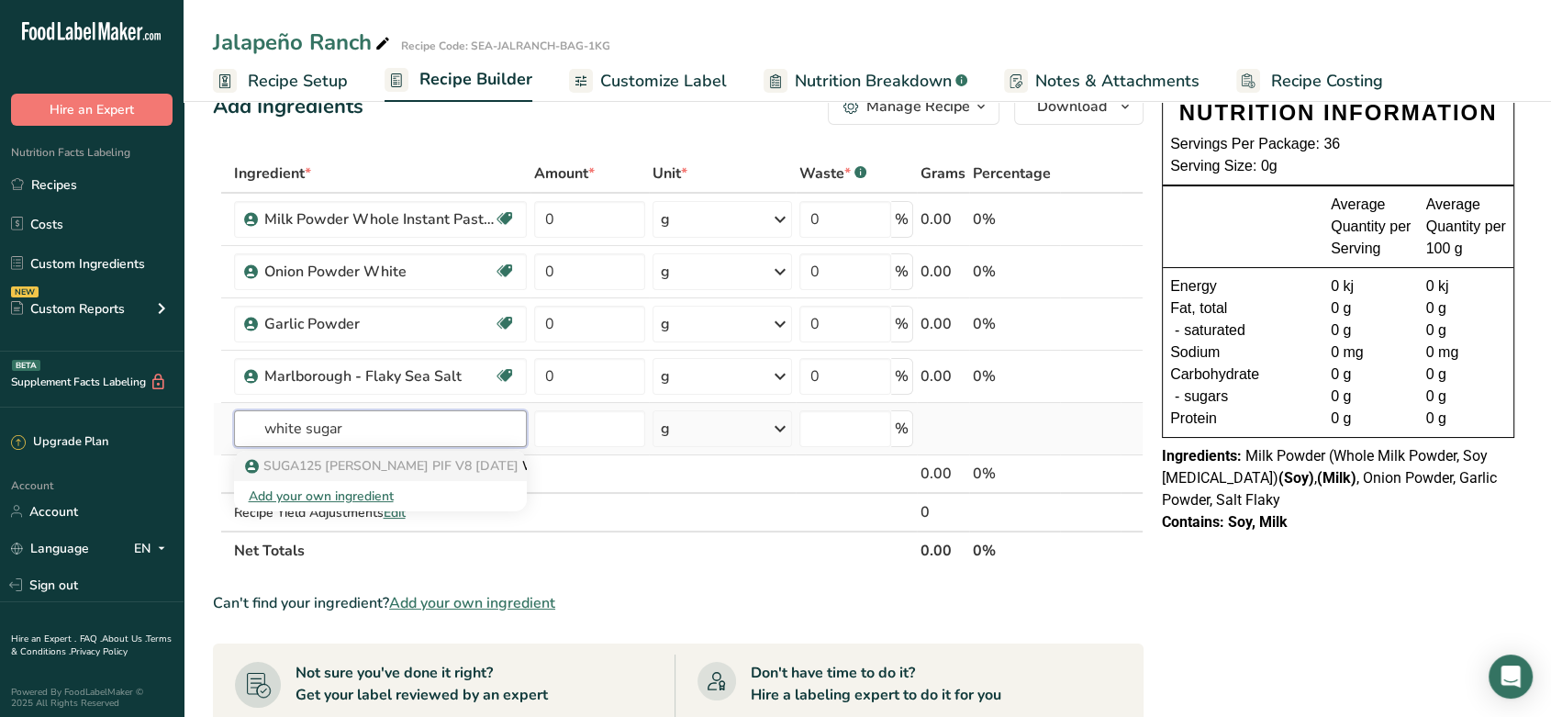
type input "white sugar"
click at [323, 461] on span "SUGA125 [PERSON_NAME] PIF V8 [DATE]" at bounding box center [390, 465] width 255 height 17
type input "White Sugar"
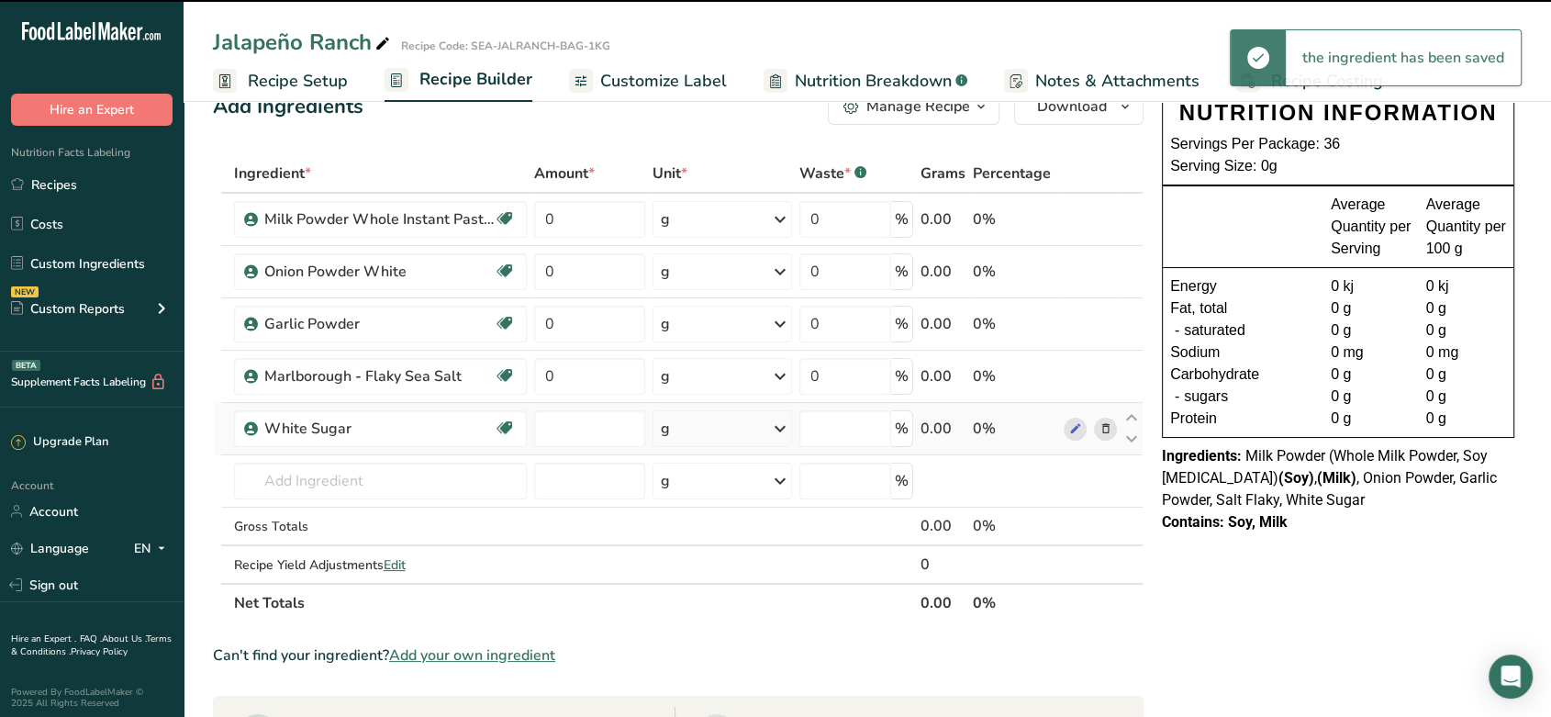
type input "0"
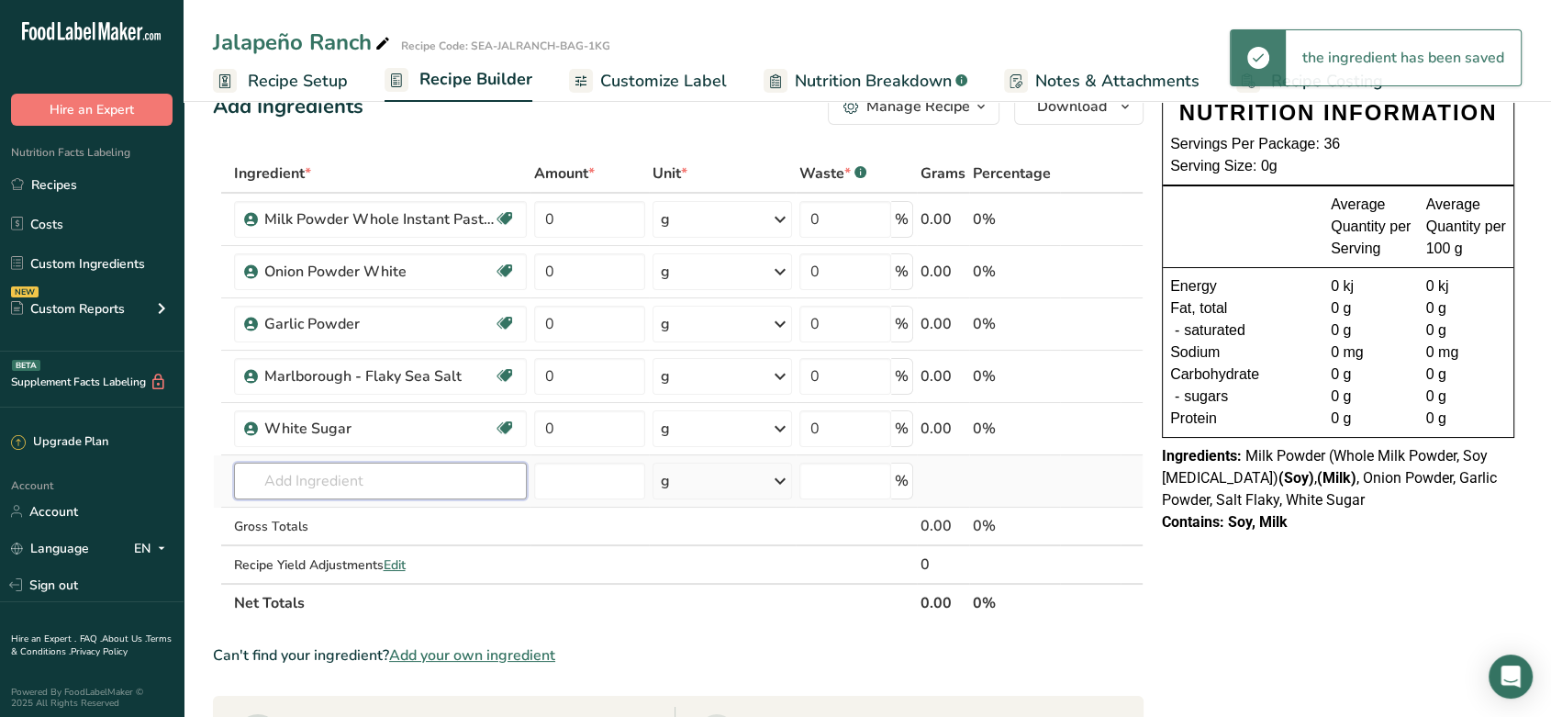
click at [300, 476] on input "text" at bounding box center [380, 481] width 293 height 37
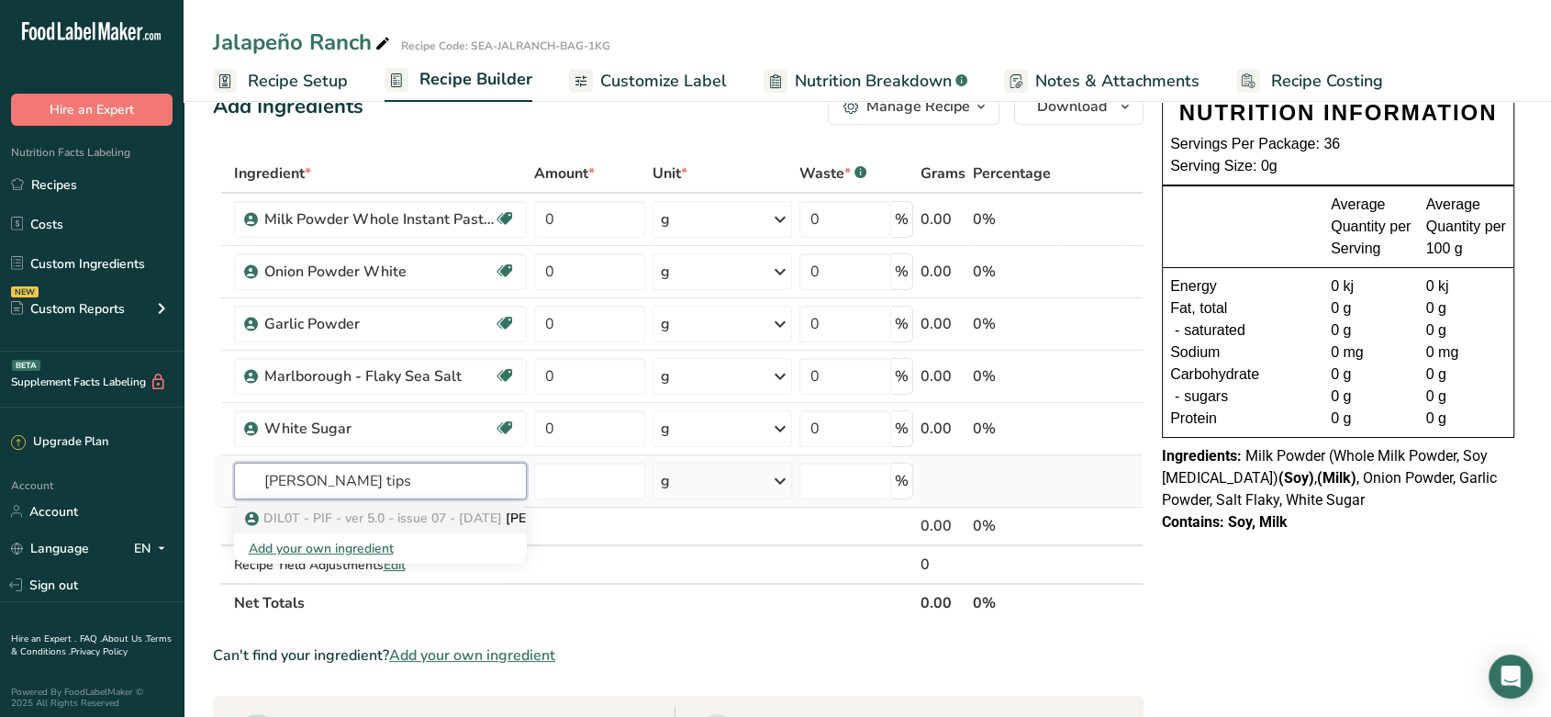
type input "[PERSON_NAME] tips"
click at [316, 513] on span "DIL0T - PIF - ver 5.0 - issue 07 - [DATE]" at bounding box center [382, 517] width 239 height 17
type input "[PERSON_NAME] Tips Rubbed"
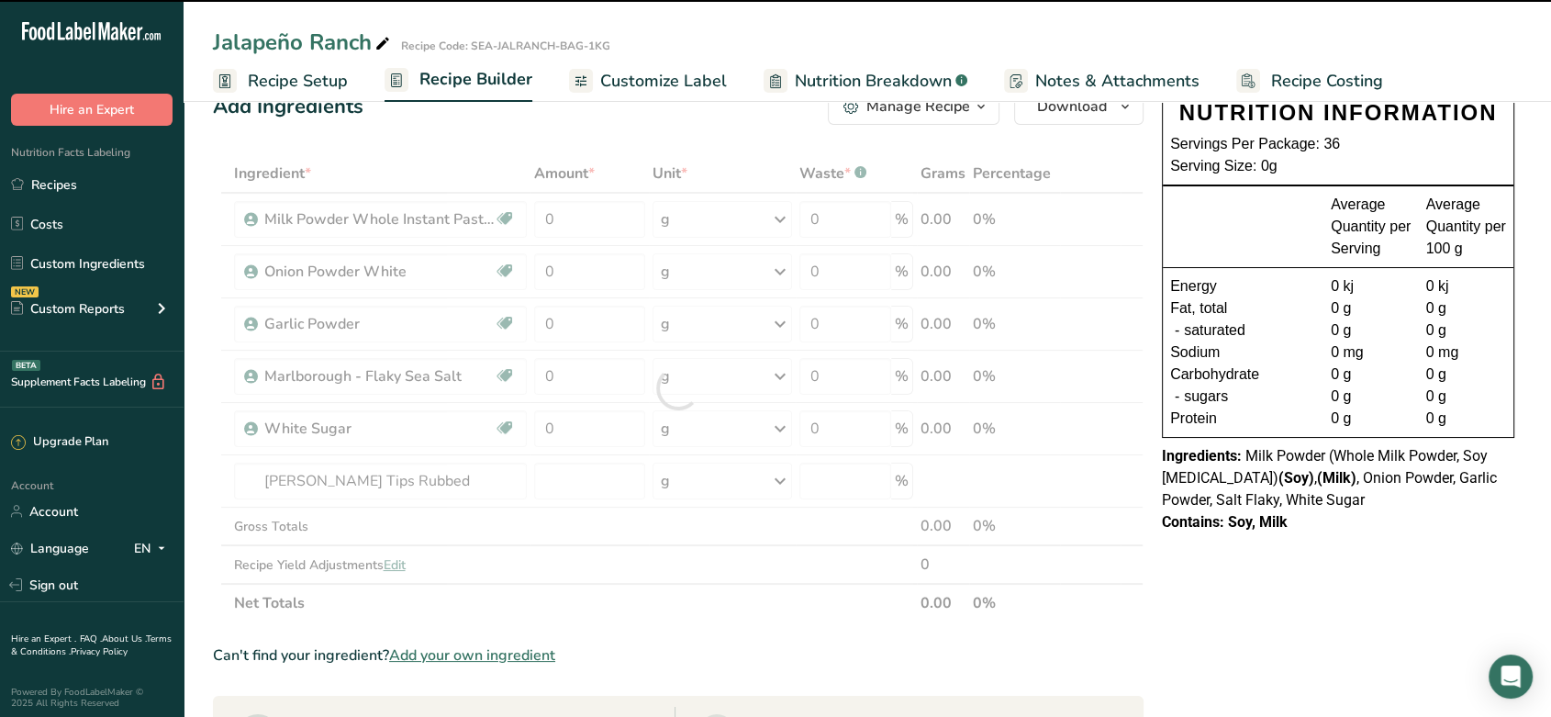
type input "0"
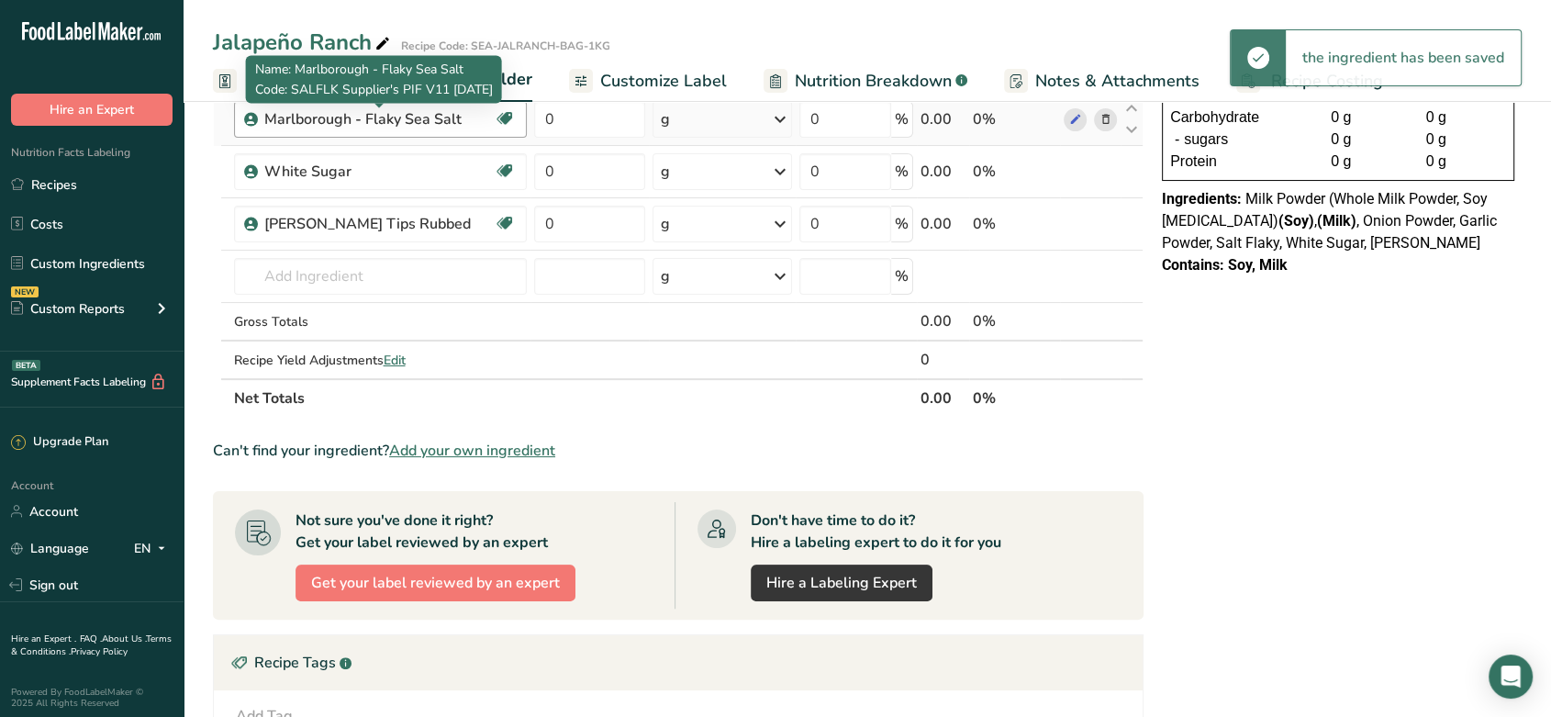
scroll to position [308, 0]
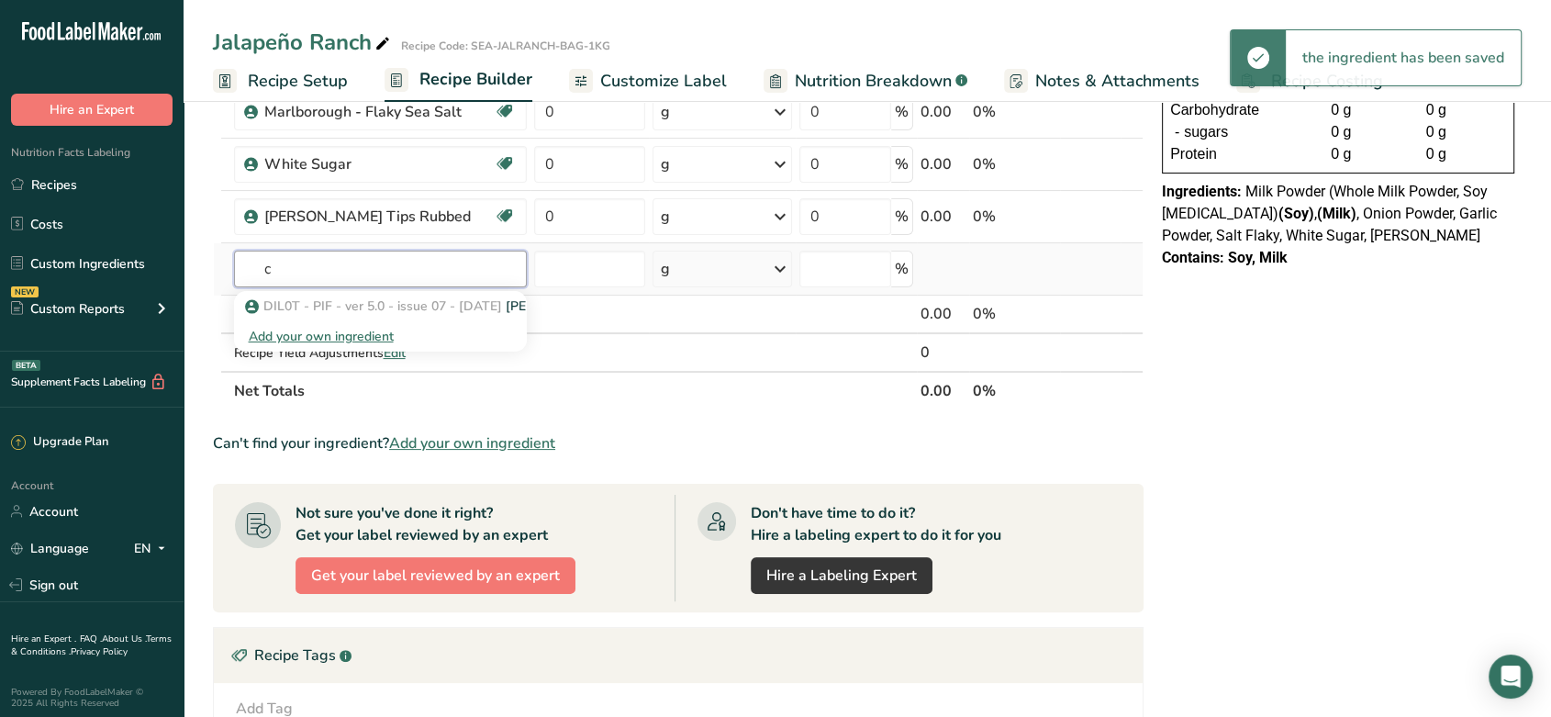
click at [340, 269] on input "c" at bounding box center [380, 269] width 293 height 37
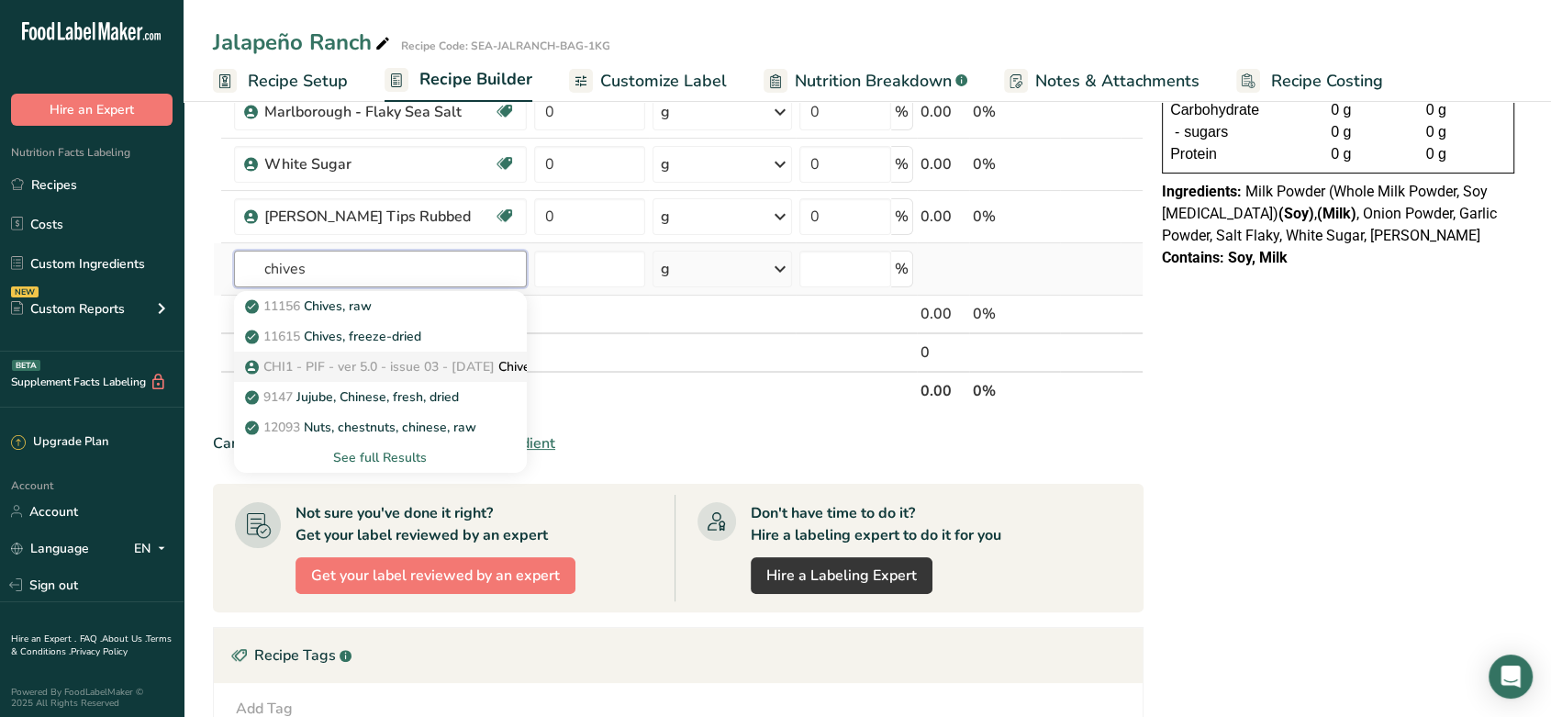
type input "chives"
click at [381, 352] on link "CHI1 - PIF - ver 5.0 - issue 03 - [DATE] [GEOGRAPHIC_DATA]" at bounding box center [380, 367] width 293 height 30
type input "Chives"
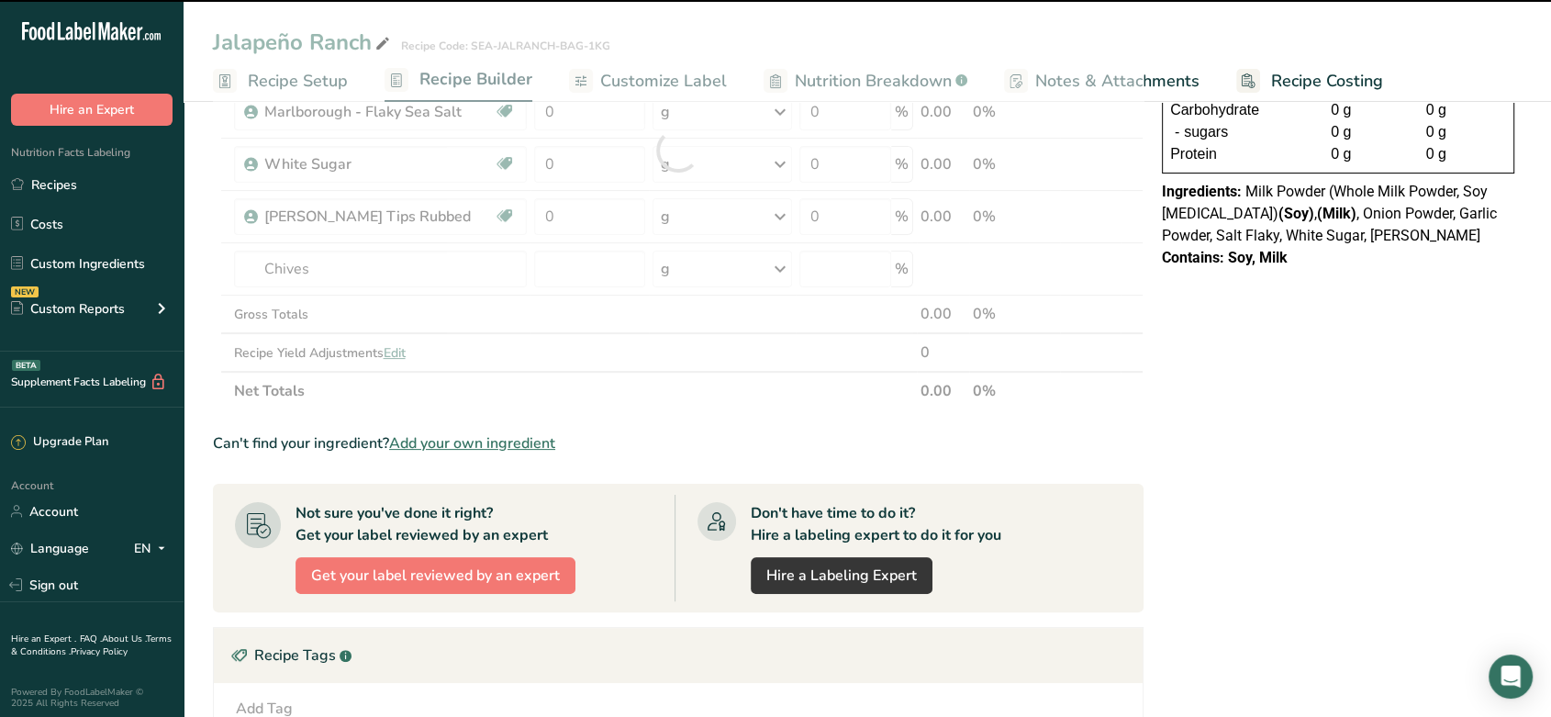
type input "0"
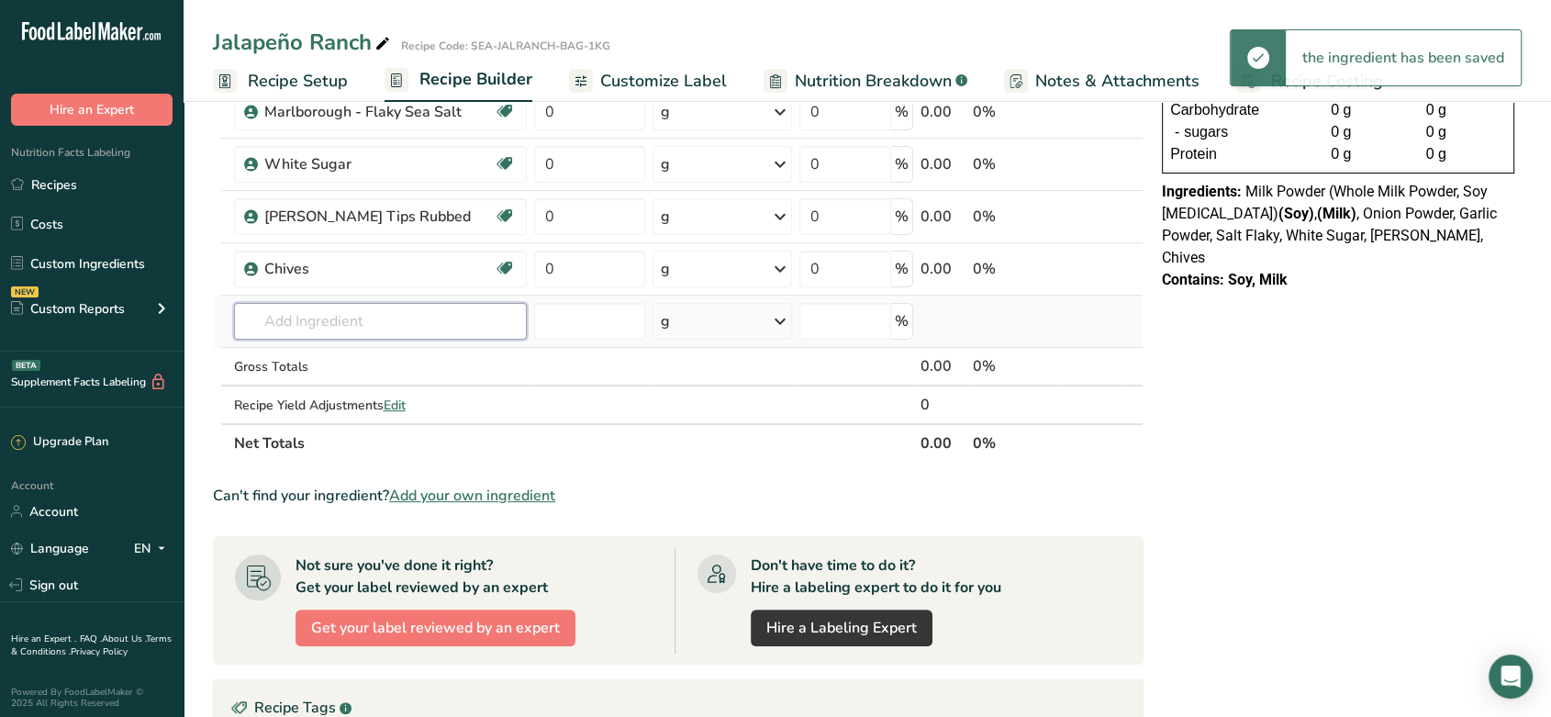
click at [408, 311] on input "text" at bounding box center [380, 321] width 293 height 37
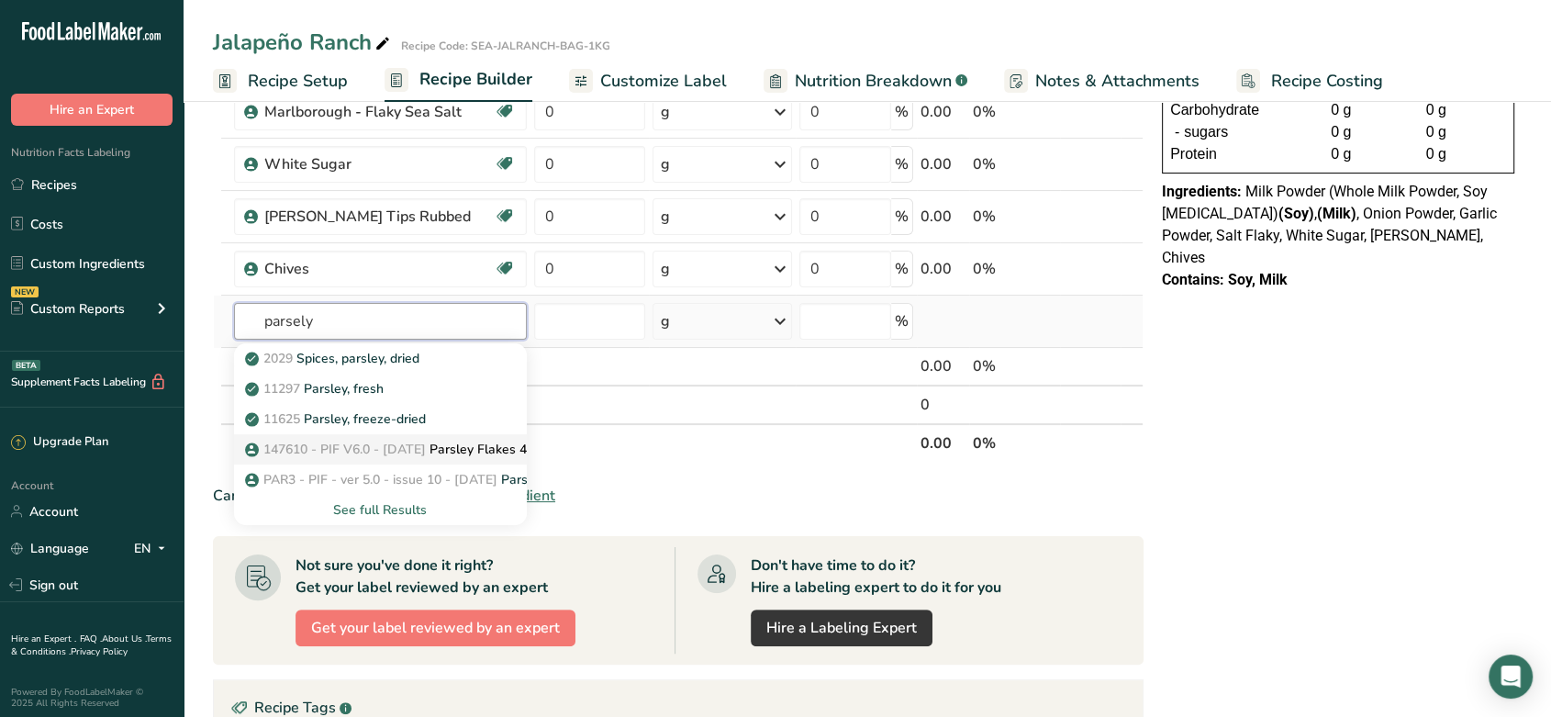
type input "parsely"
click at [470, 453] on p "147610 - PIF V6.0 - [DATE] Parsley Flakes 4mm 100 Lo Micro" at bounding box center [439, 449] width 380 height 19
type input "Parsley Flakes 4mm 100 Lo Micro"
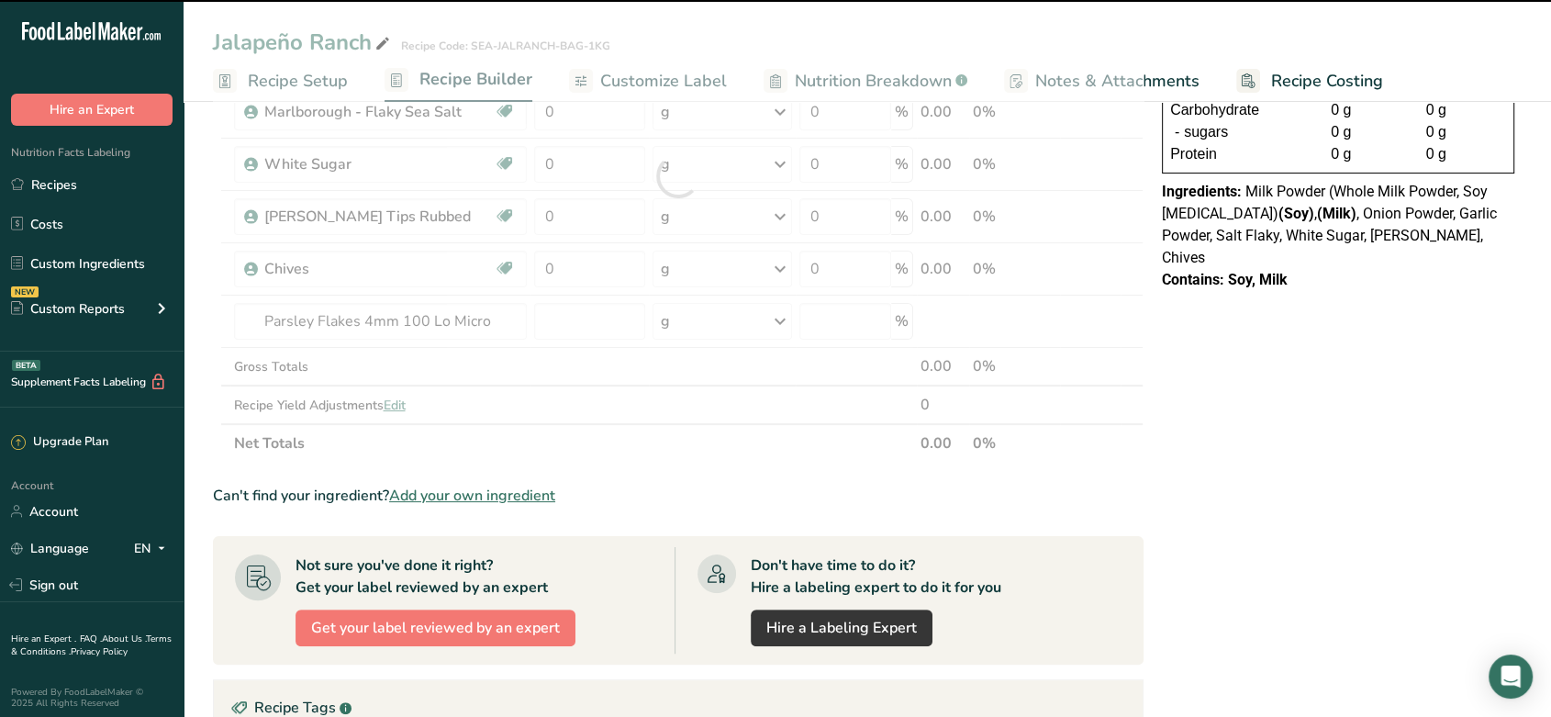
type input "0"
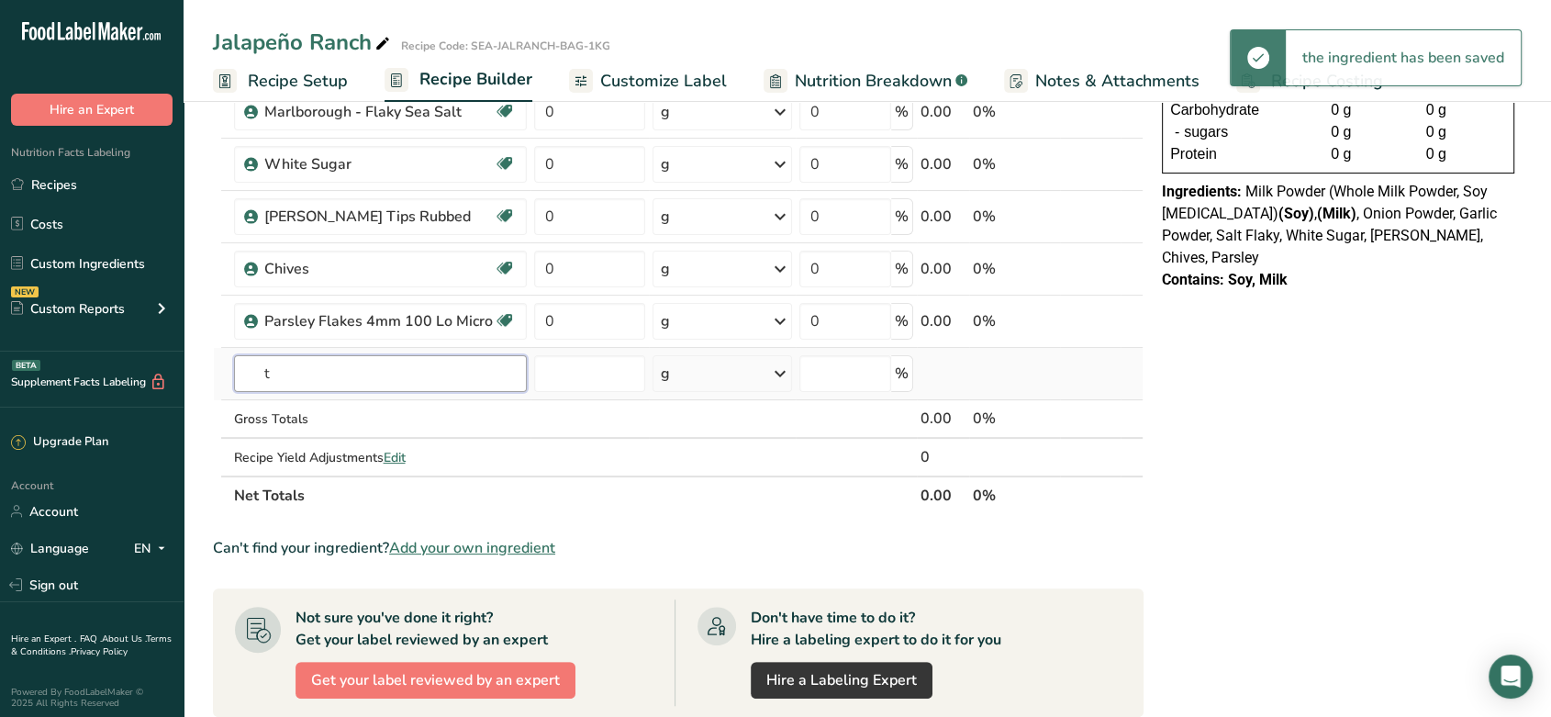
click at [340, 372] on input "t" at bounding box center [380, 373] width 293 height 37
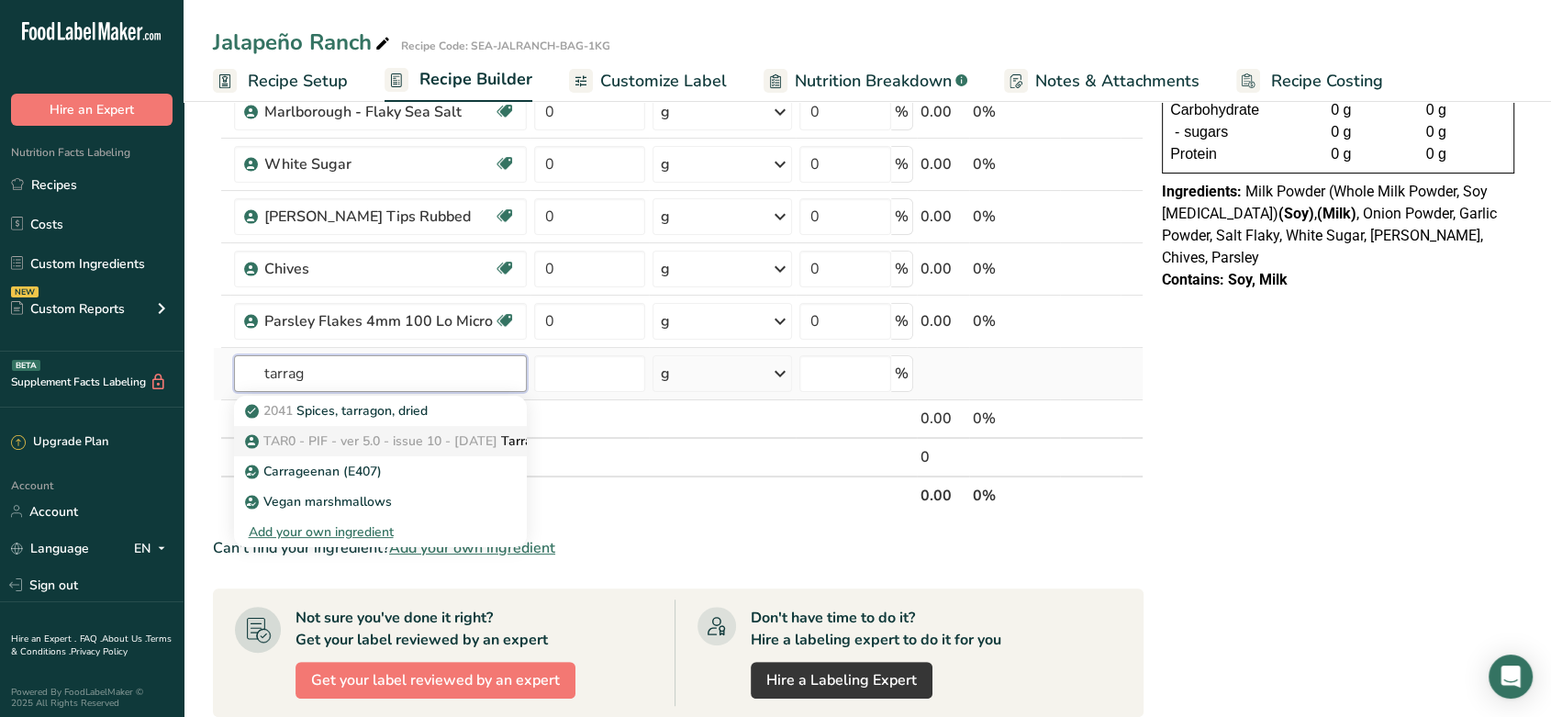
type input "tarrag"
click at [367, 441] on span "TAR0 - PIF - ver 5.0 - issue 10 - [DATE]" at bounding box center [380, 440] width 234 height 17
type input "Tarragon Whole"
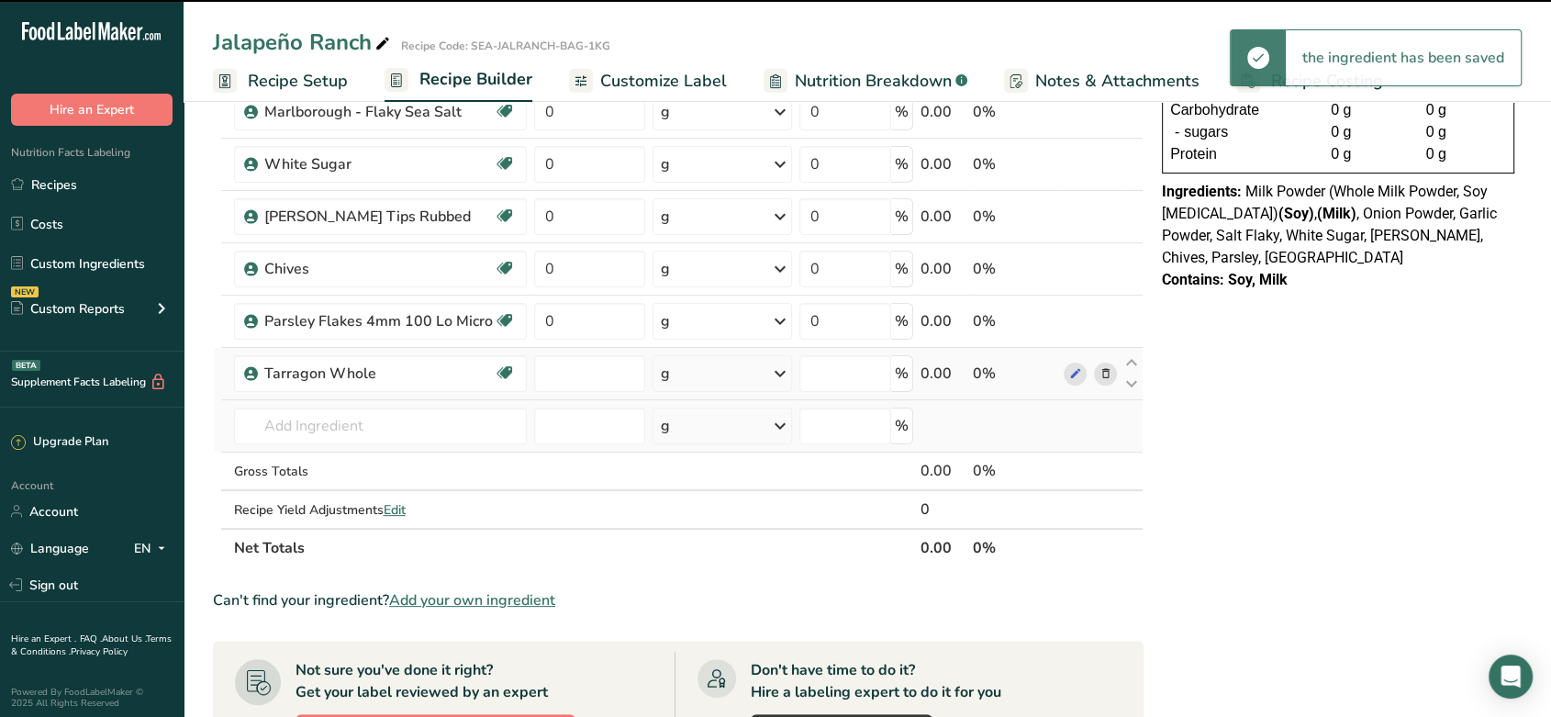
type input "0"
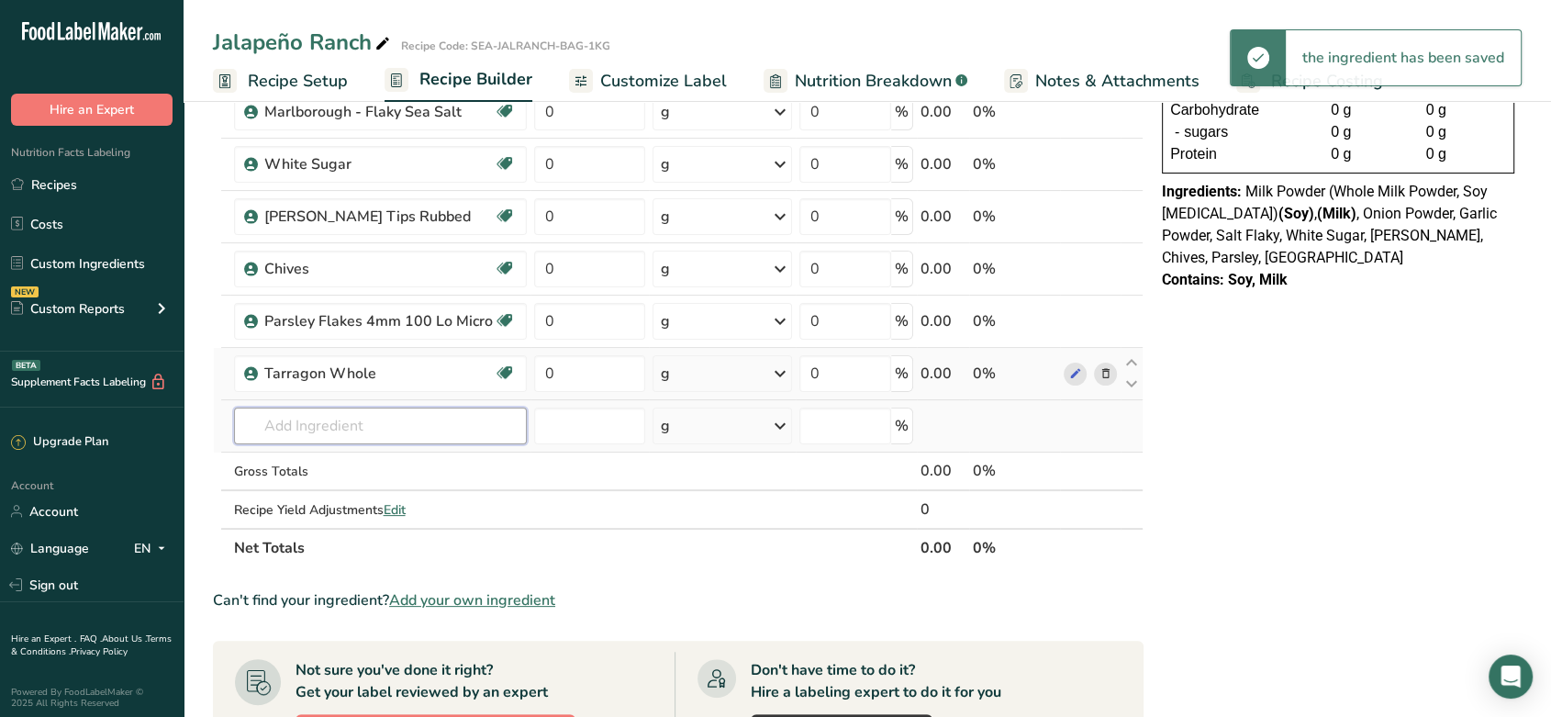
click at [324, 420] on input "text" at bounding box center [380, 426] width 293 height 37
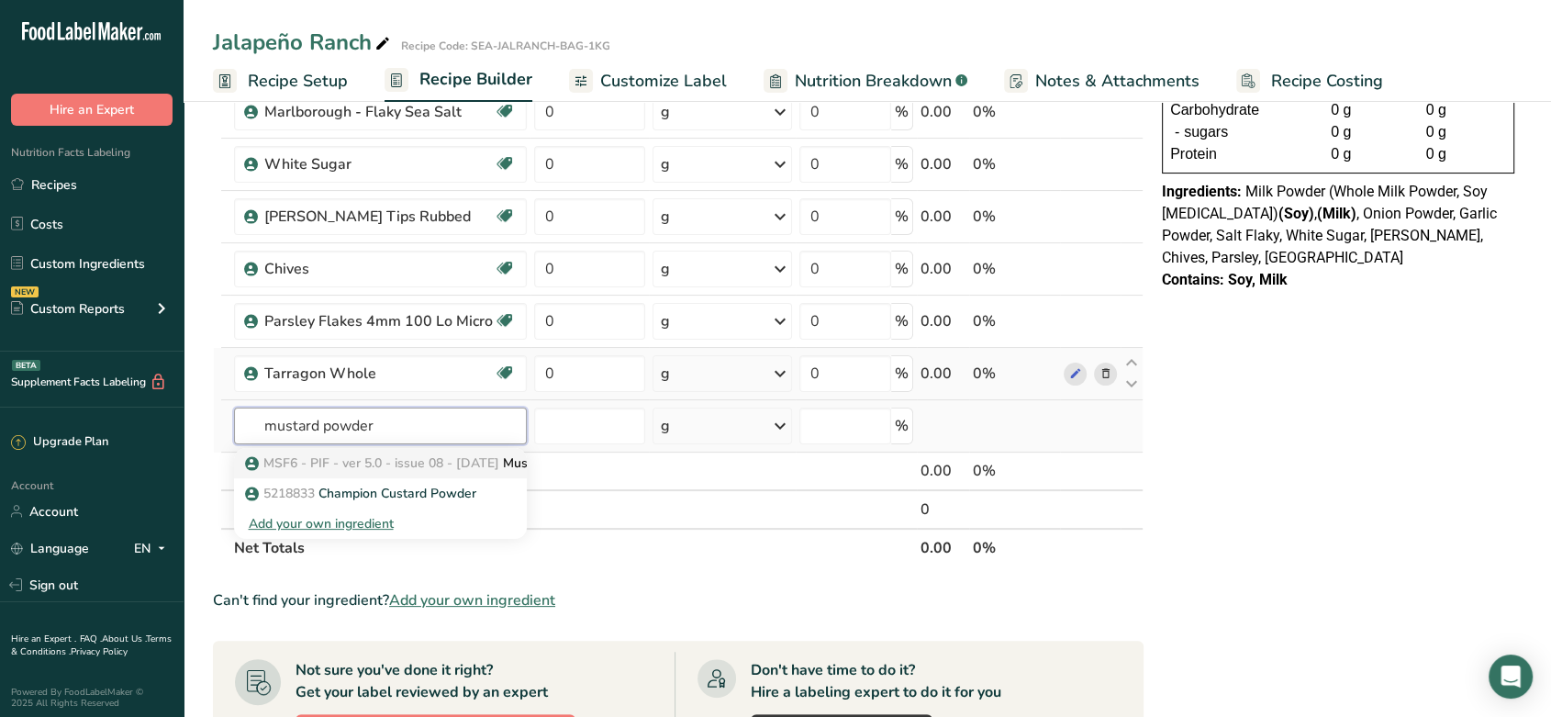
type input "mustard powder"
click at [420, 467] on span "MSF6 - PIF - ver 5.0 - issue 08 - [DATE]" at bounding box center [381, 462] width 236 height 17
type input "Mustard Flour Yellow"
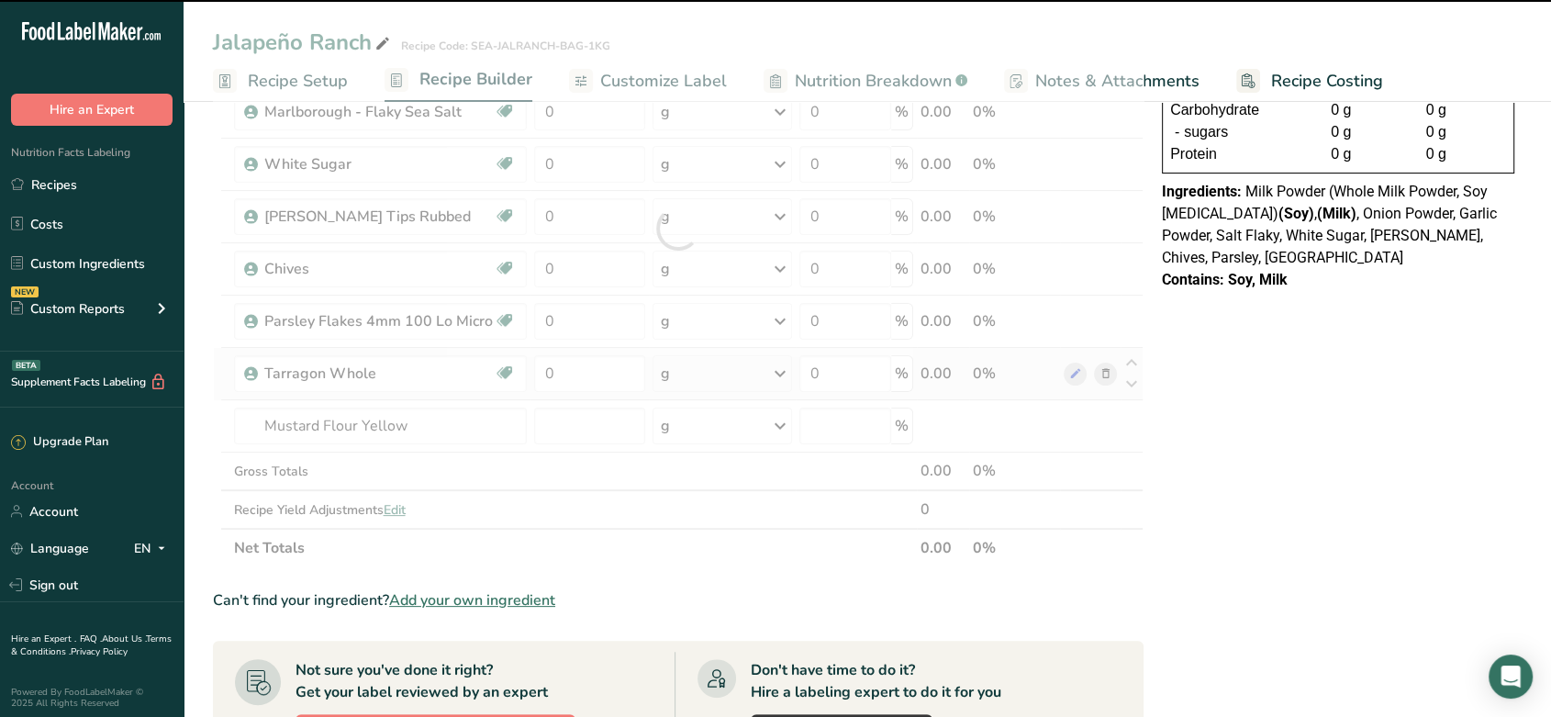
type input "0"
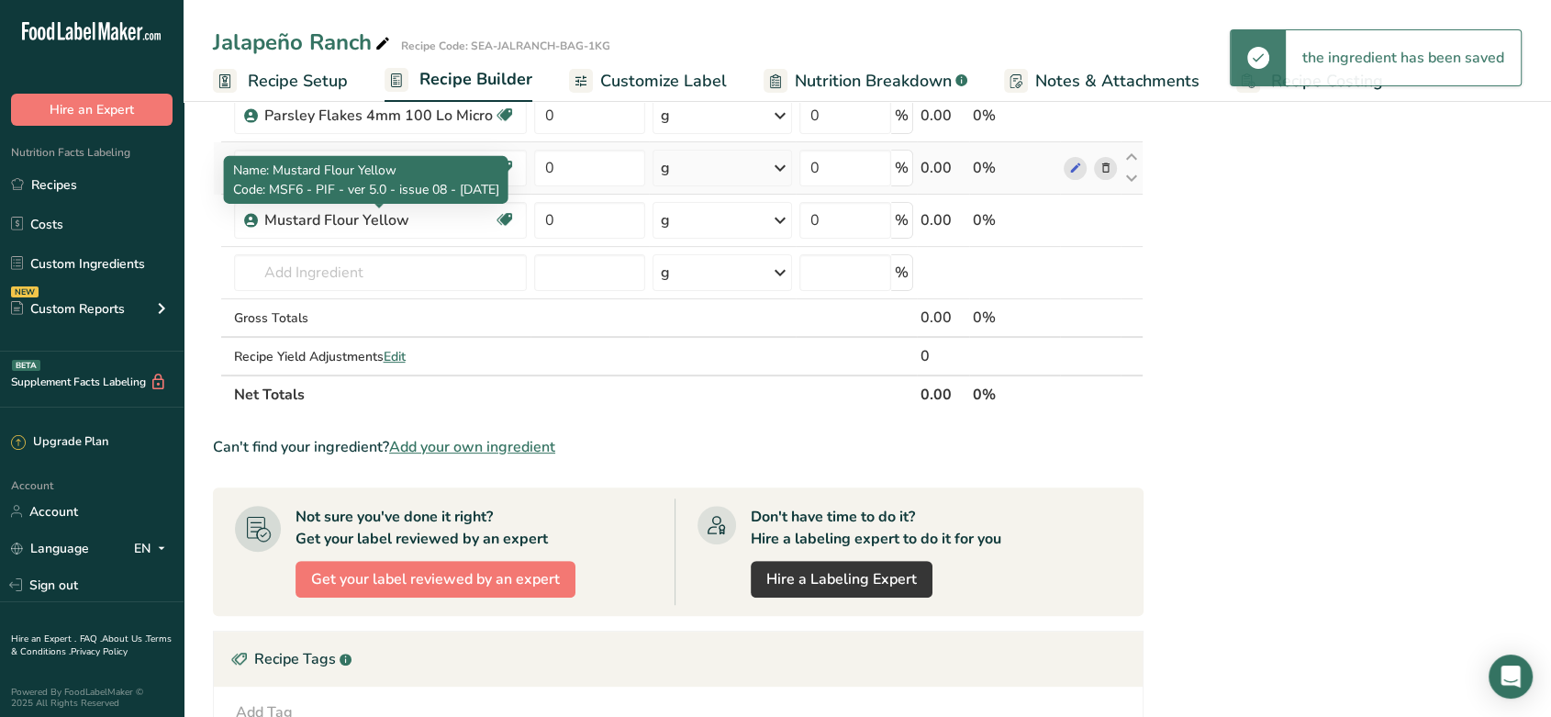
scroll to position [514, 0]
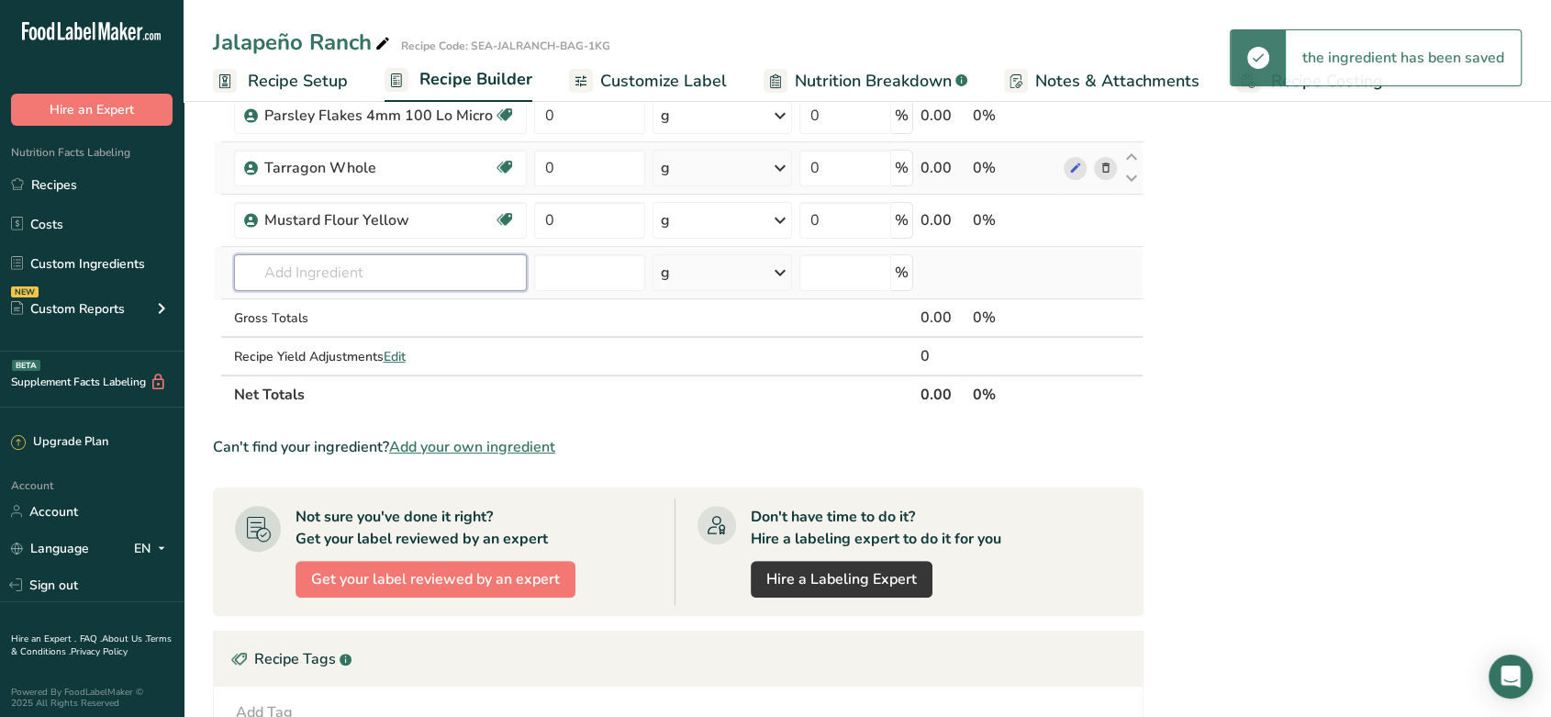
click at [324, 264] on input "text" at bounding box center [380, 272] width 293 height 37
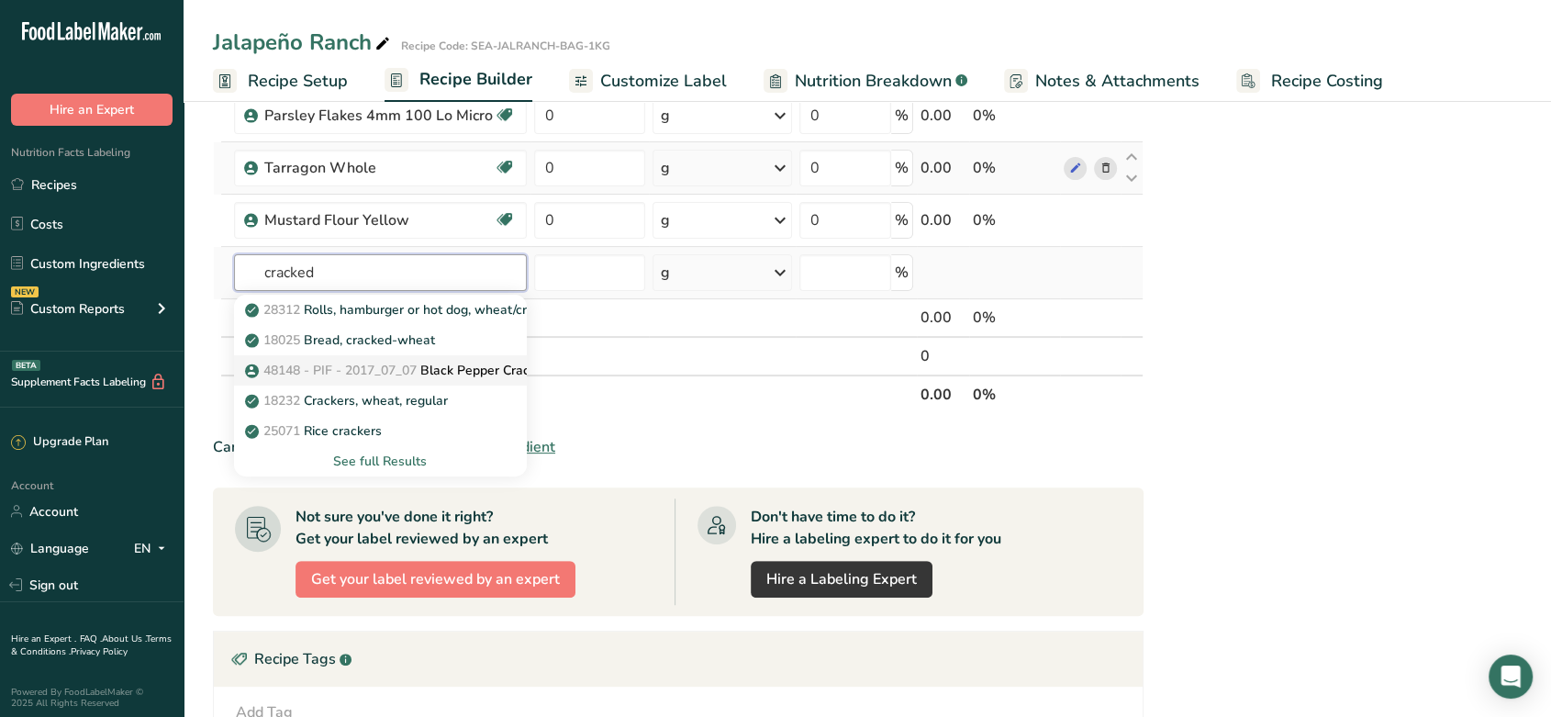
type input "cracked"
click at [354, 370] on span "48148 - PIF - 2017_07_07" at bounding box center [339, 370] width 153 height 17
type input "Black Pepper Cracked HT 420-1000um"
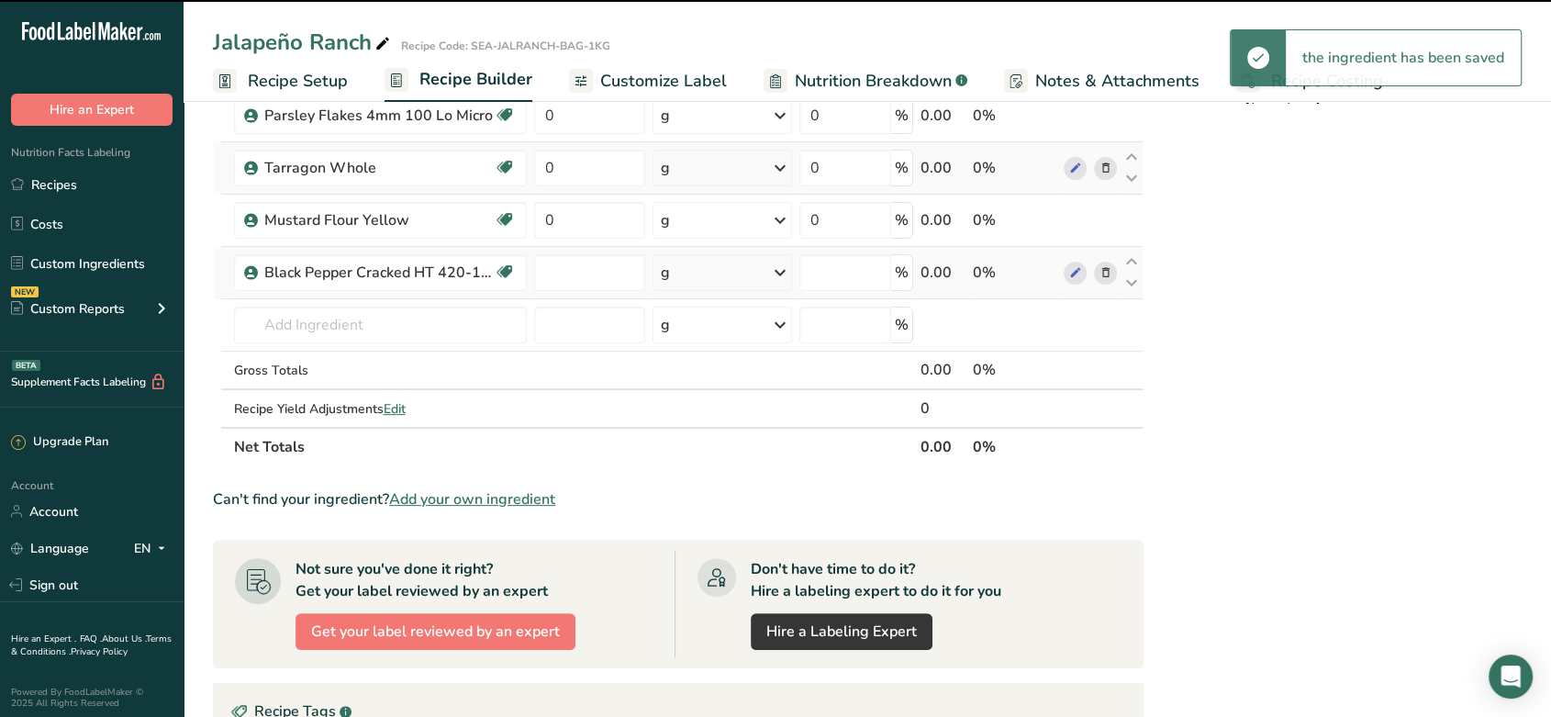
type input "0"
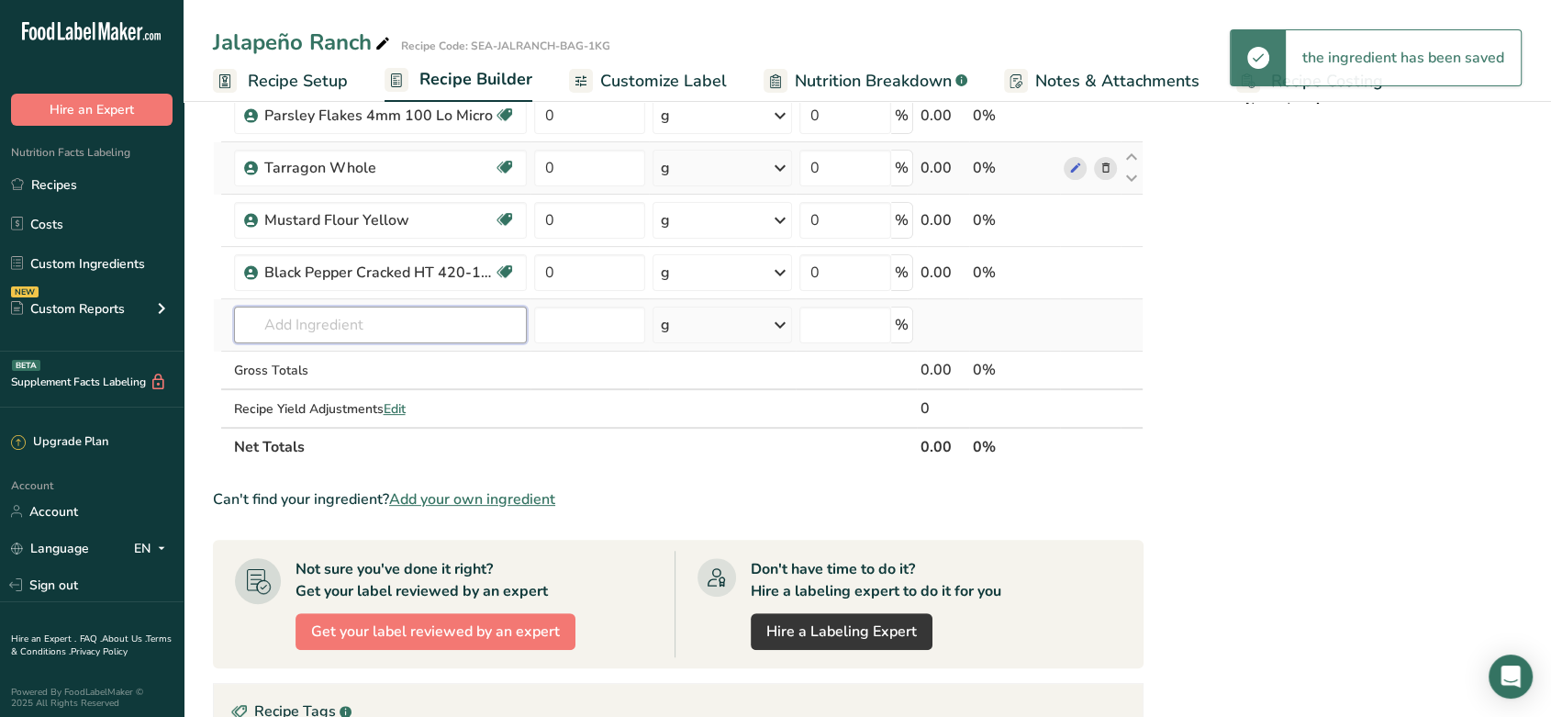
click at [343, 328] on input "text" at bounding box center [380, 325] width 293 height 37
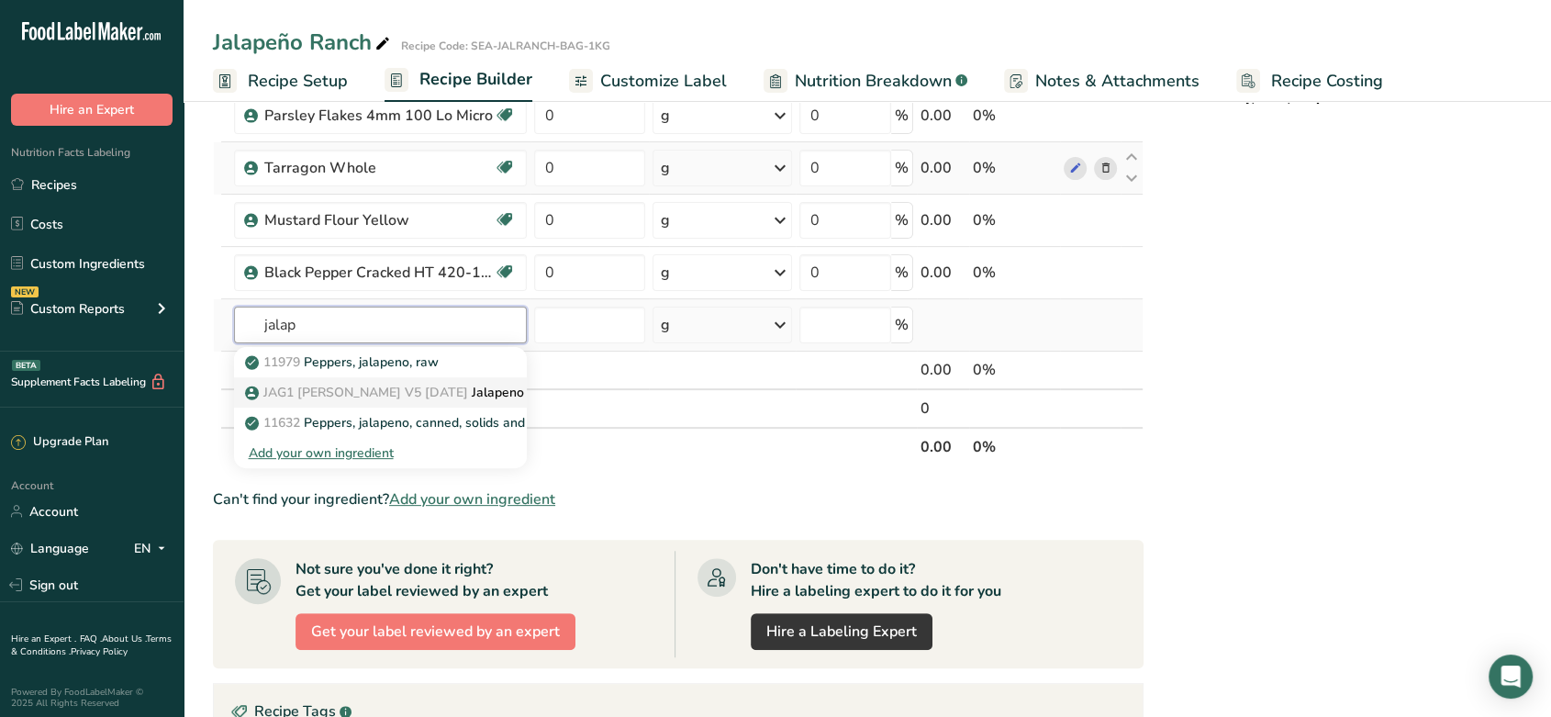
type input "jalap"
click at [382, 396] on span "JAG1 [PERSON_NAME] V5 [DATE]" at bounding box center [365, 392] width 205 height 17
type input "Jalapeno Green 6mm"
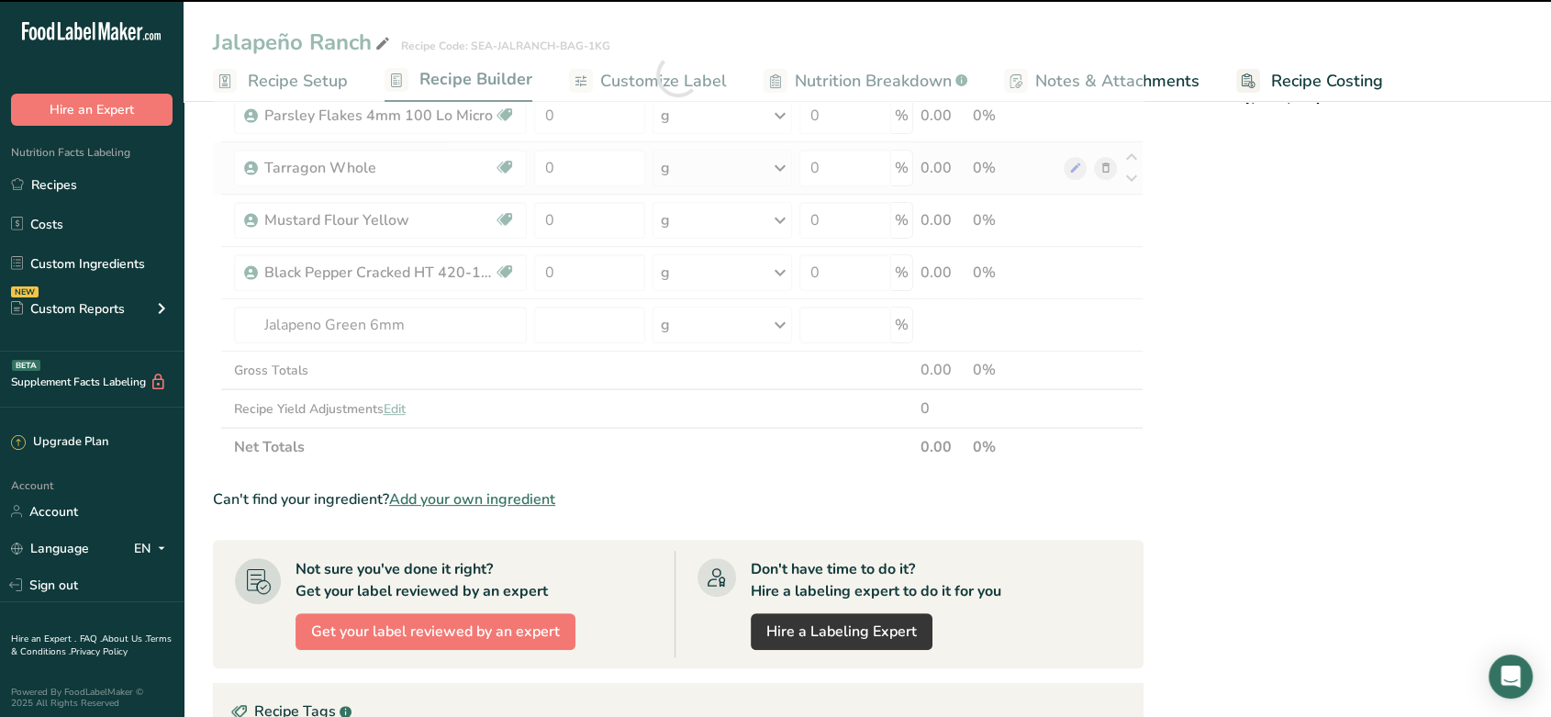
type input "0"
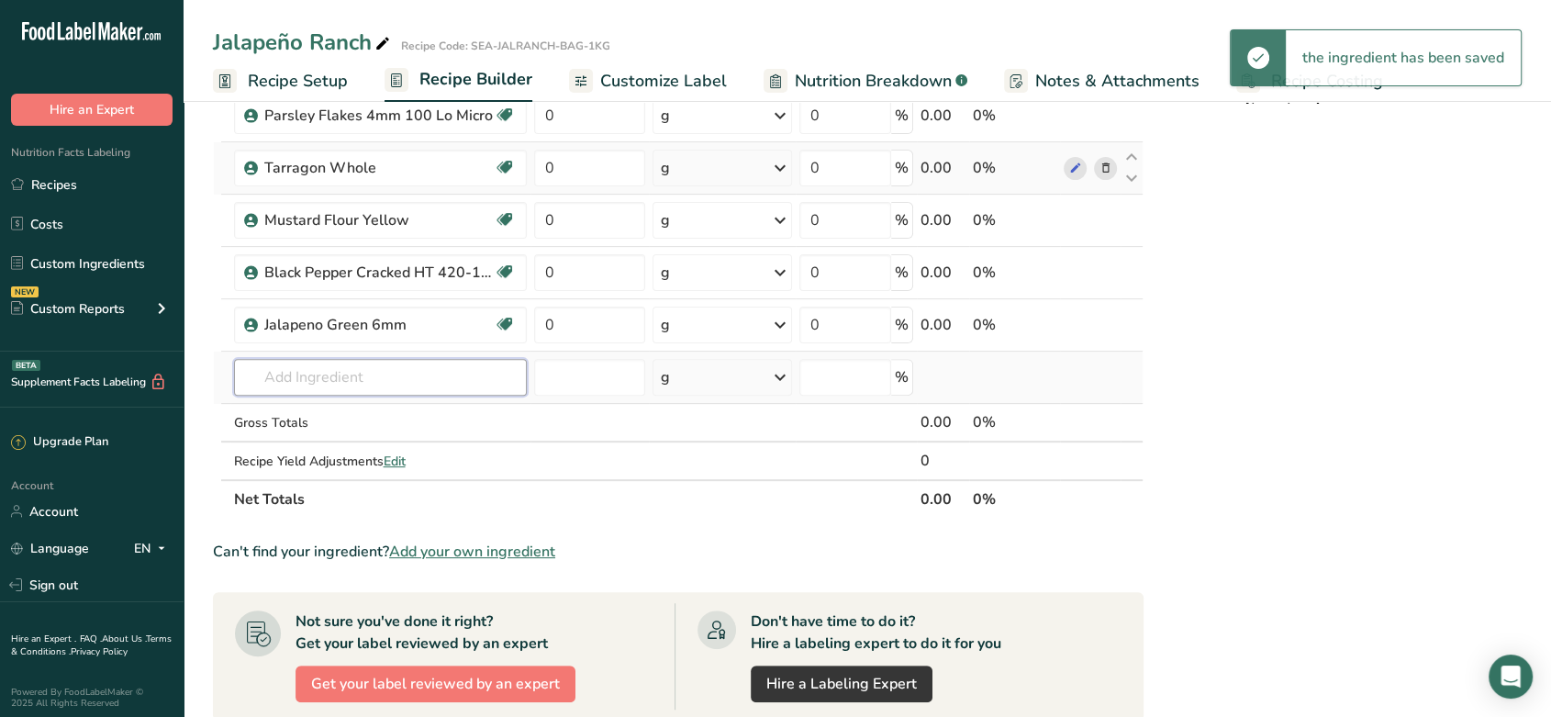
click at [312, 380] on input "text" at bounding box center [380, 377] width 293 height 37
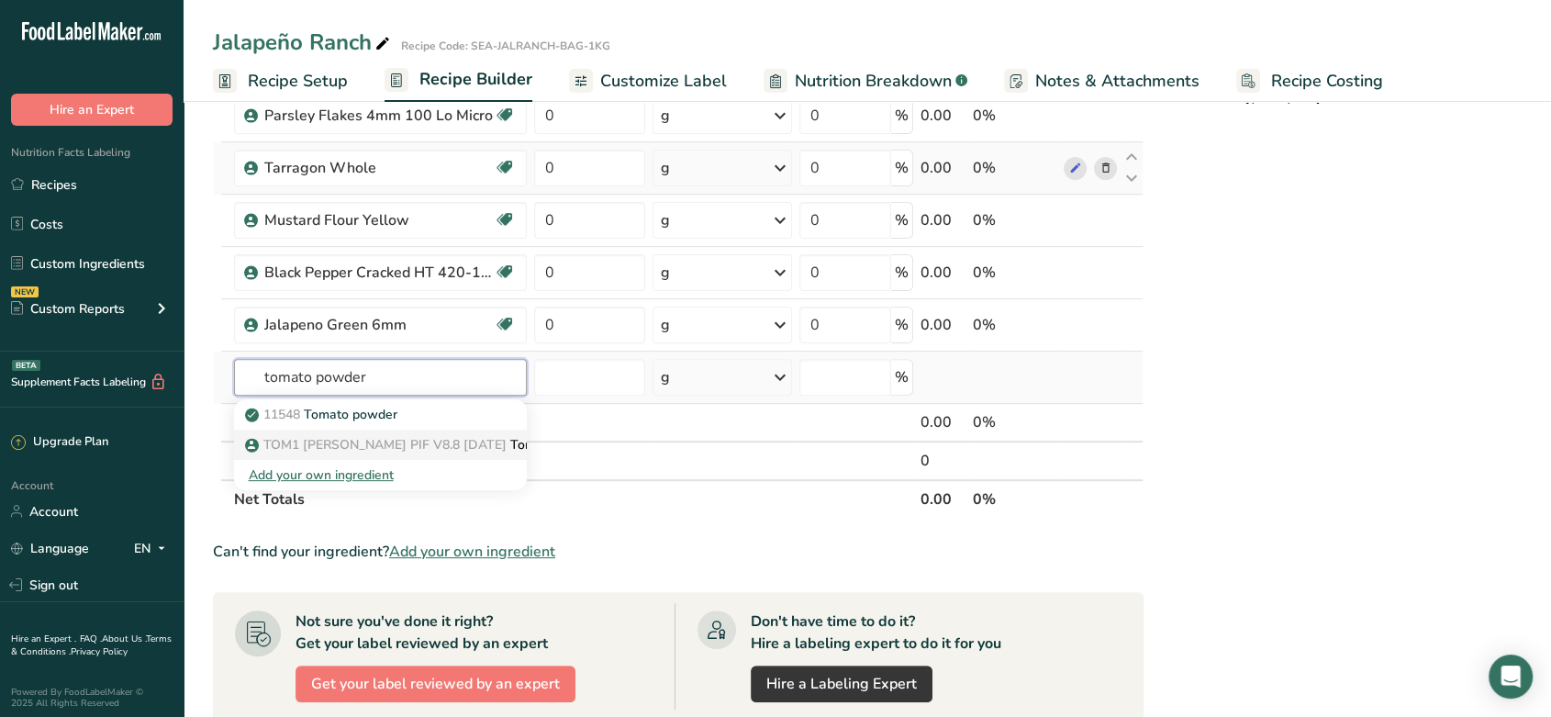
type input "tomato powder"
click at [411, 439] on span "TOM1 [PERSON_NAME] PIF V8.8 [DATE]" at bounding box center [384, 444] width 243 height 17
type input "Tomato Powder"
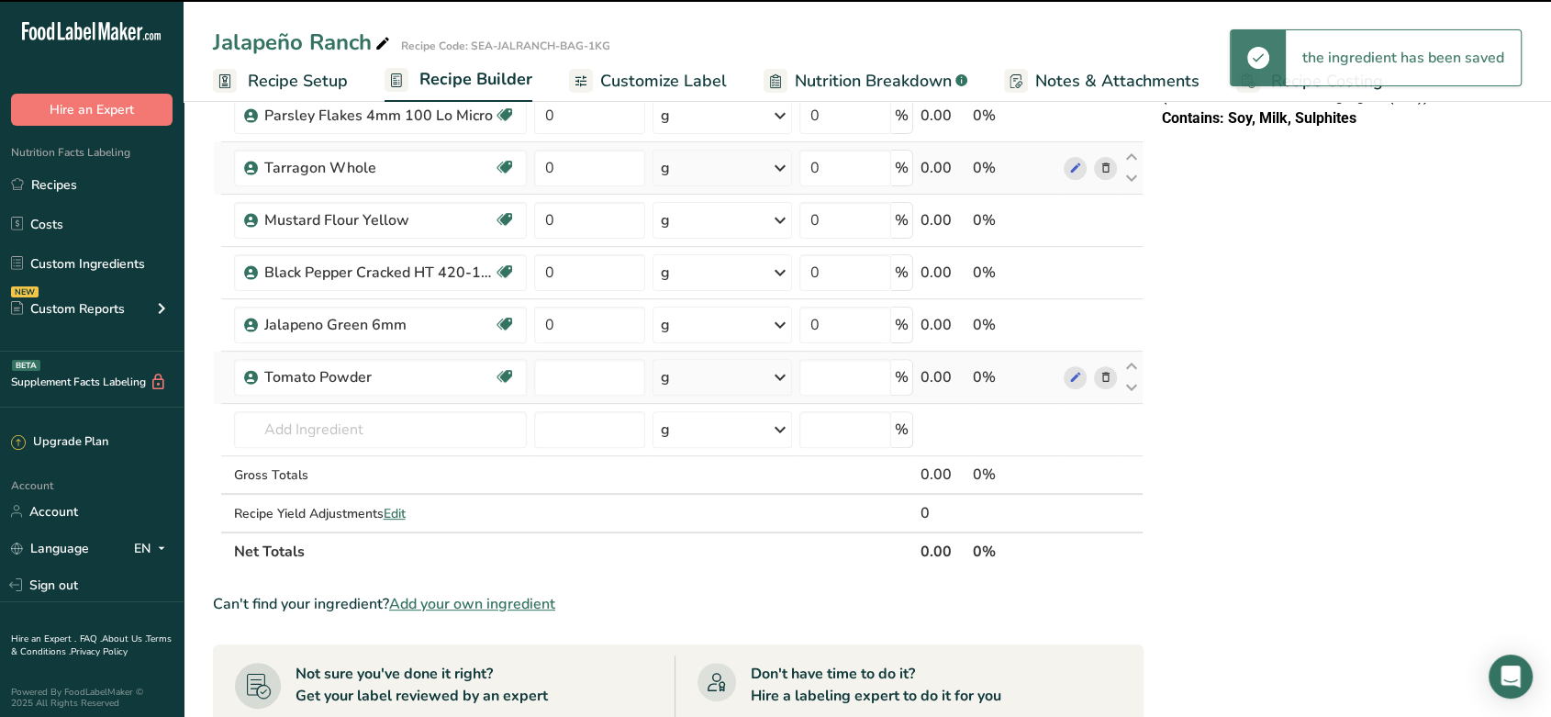
type input "0"
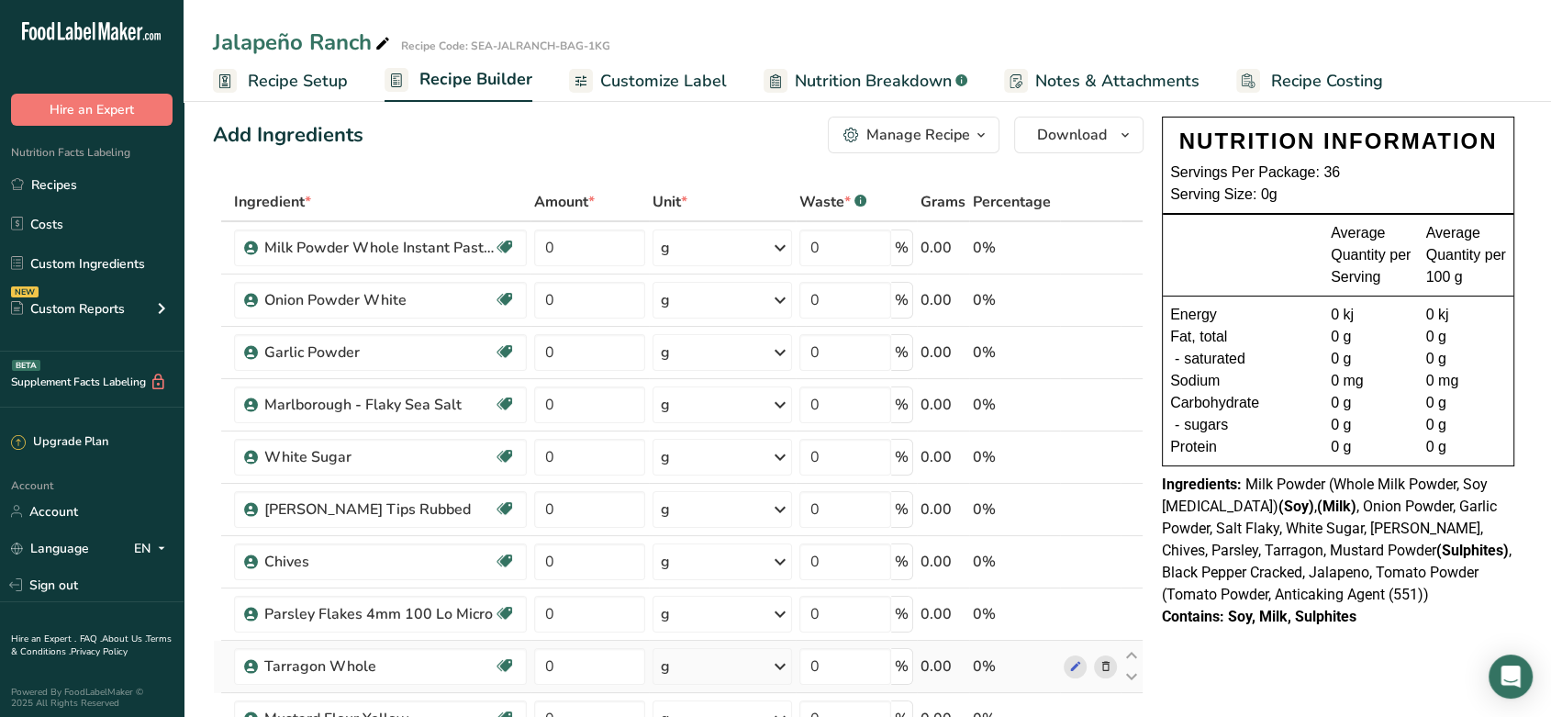
scroll to position [7, 0]
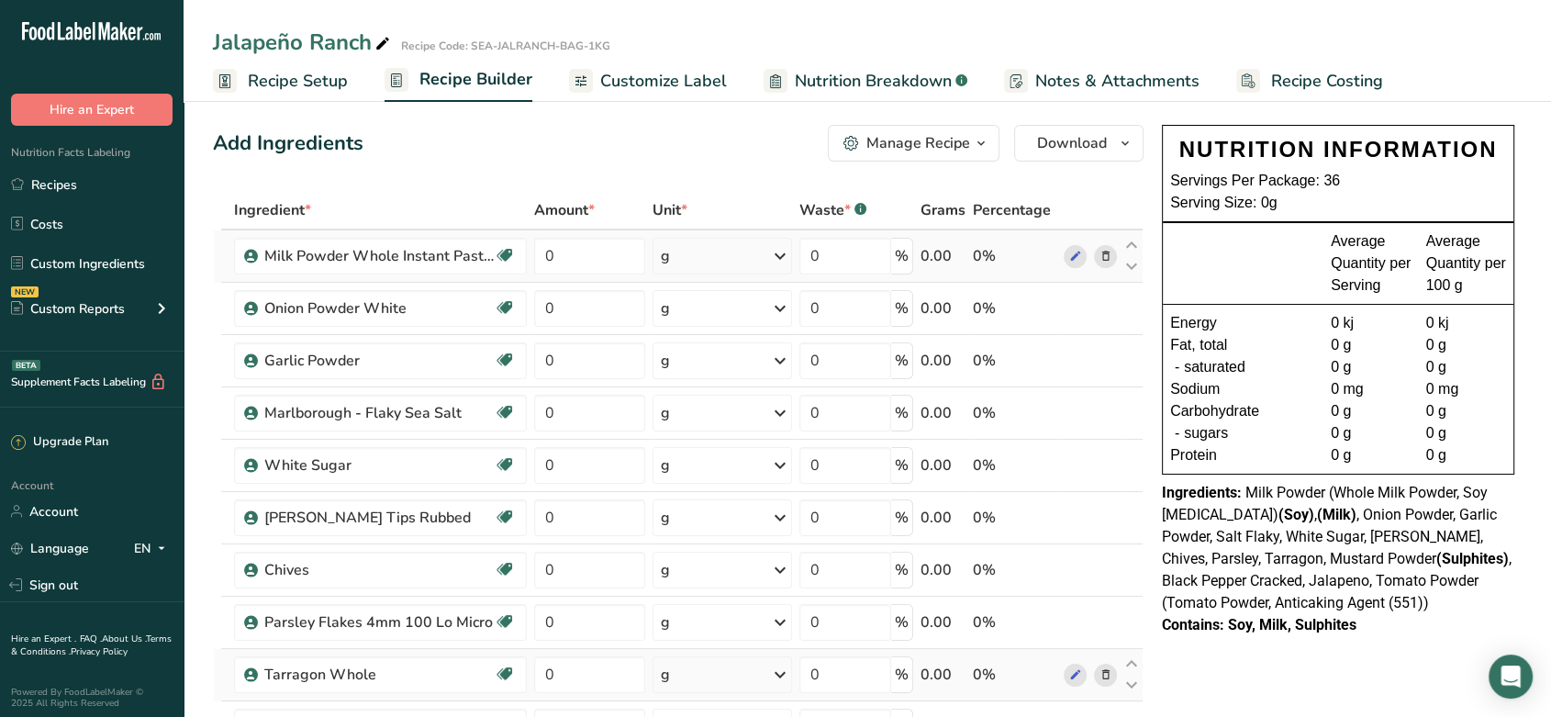
click at [696, 241] on div "g" at bounding box center [723, 256] width 140 height 37
click at [713, 349] on div "kg" at bounding box center [741, 352] width 154 height 27
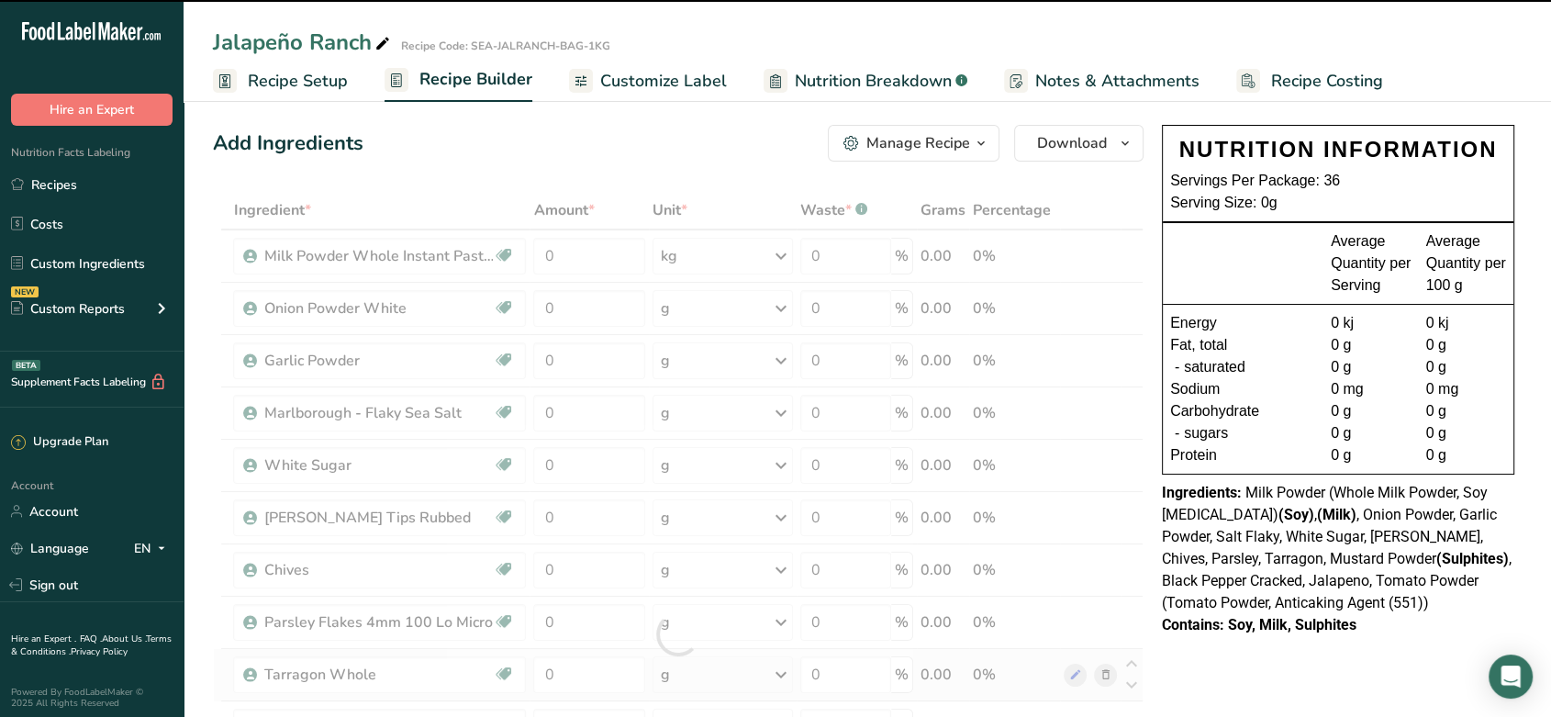
click at [712, 301] on div at bounding box center [678, 634] width 931 height 887
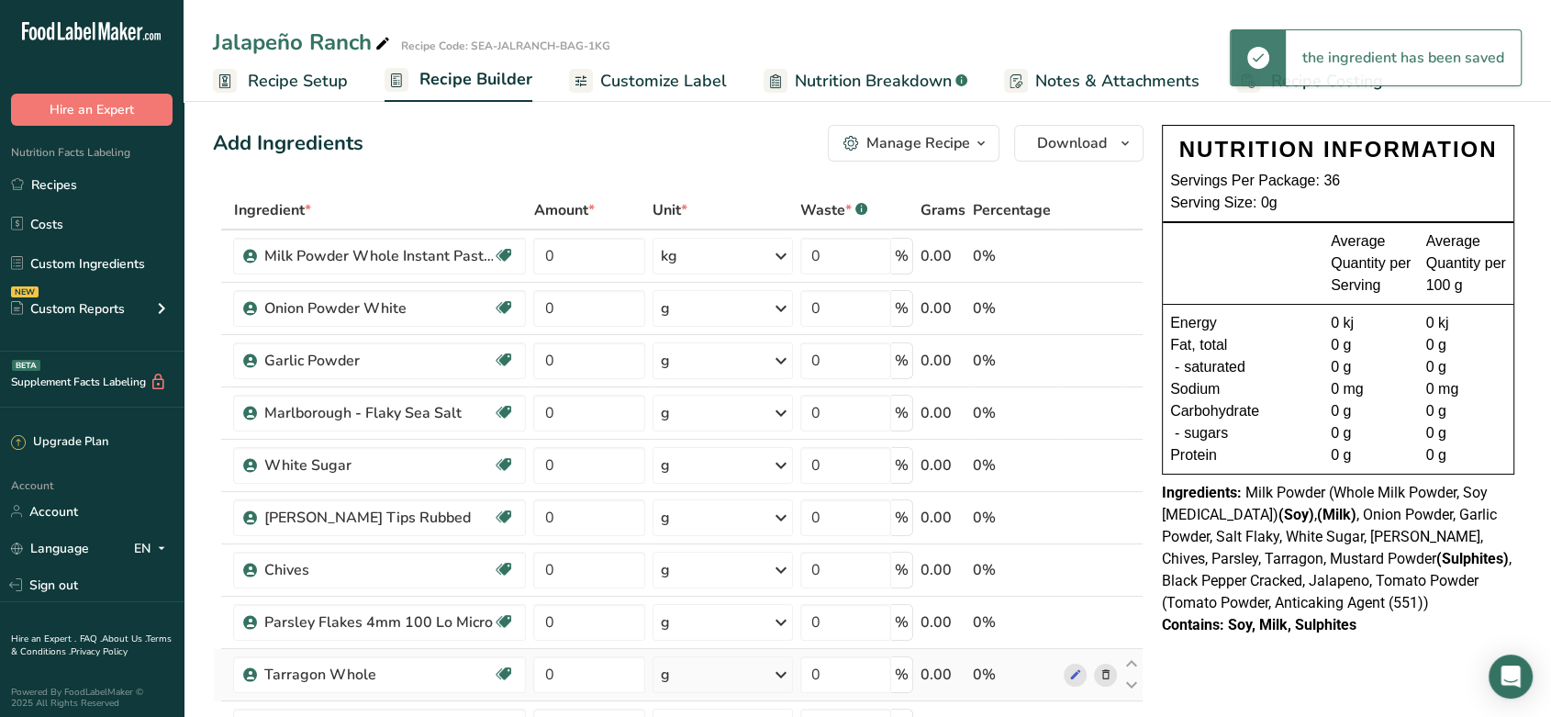
click at [712, 301] on div "g" at bounding box center [723, 308] width 140 height 37
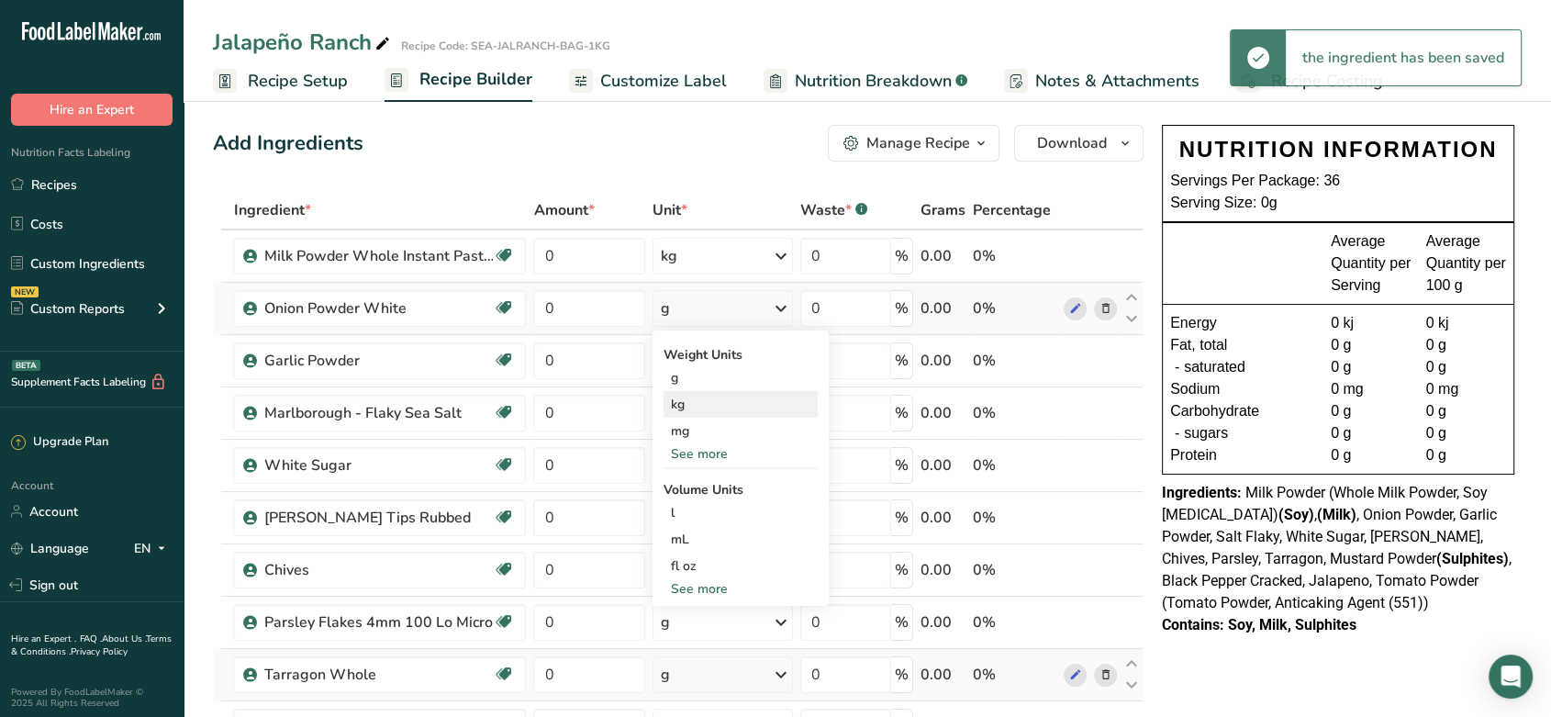
click at [711, 401] on div "kg" at bounding box center [741, 404] width 154 height 27
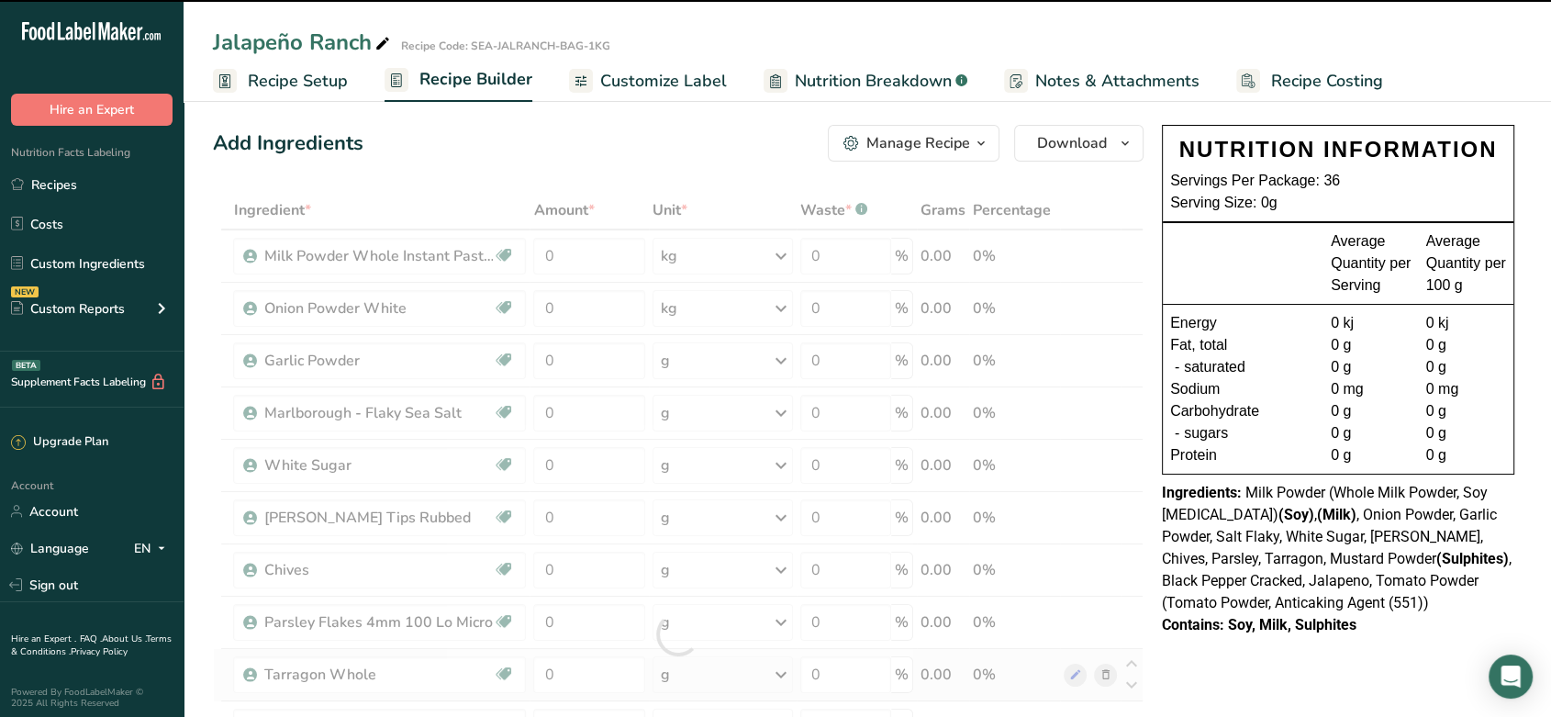
click at [712, 365] on div at bounding box center [678, 634] width 931 height 887
click at [712, 365] on div "g" at bounding box center [723, 360] width 140 height 37
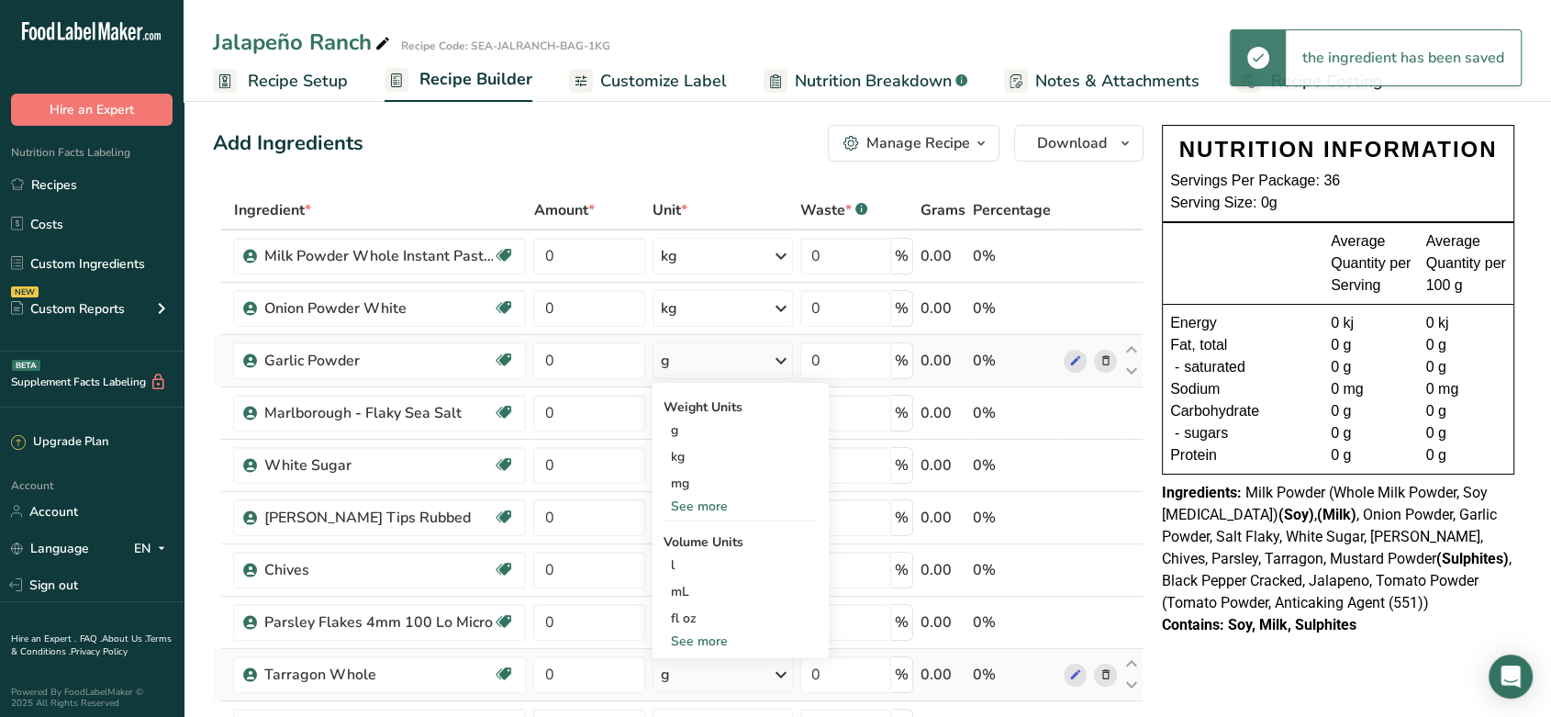
click at [712, 365] on div "g" at bounding box center [723, 360] width 140 height 37
click at [709, 375] on div "g" at bounding box center [723, 360] width 140 height 37
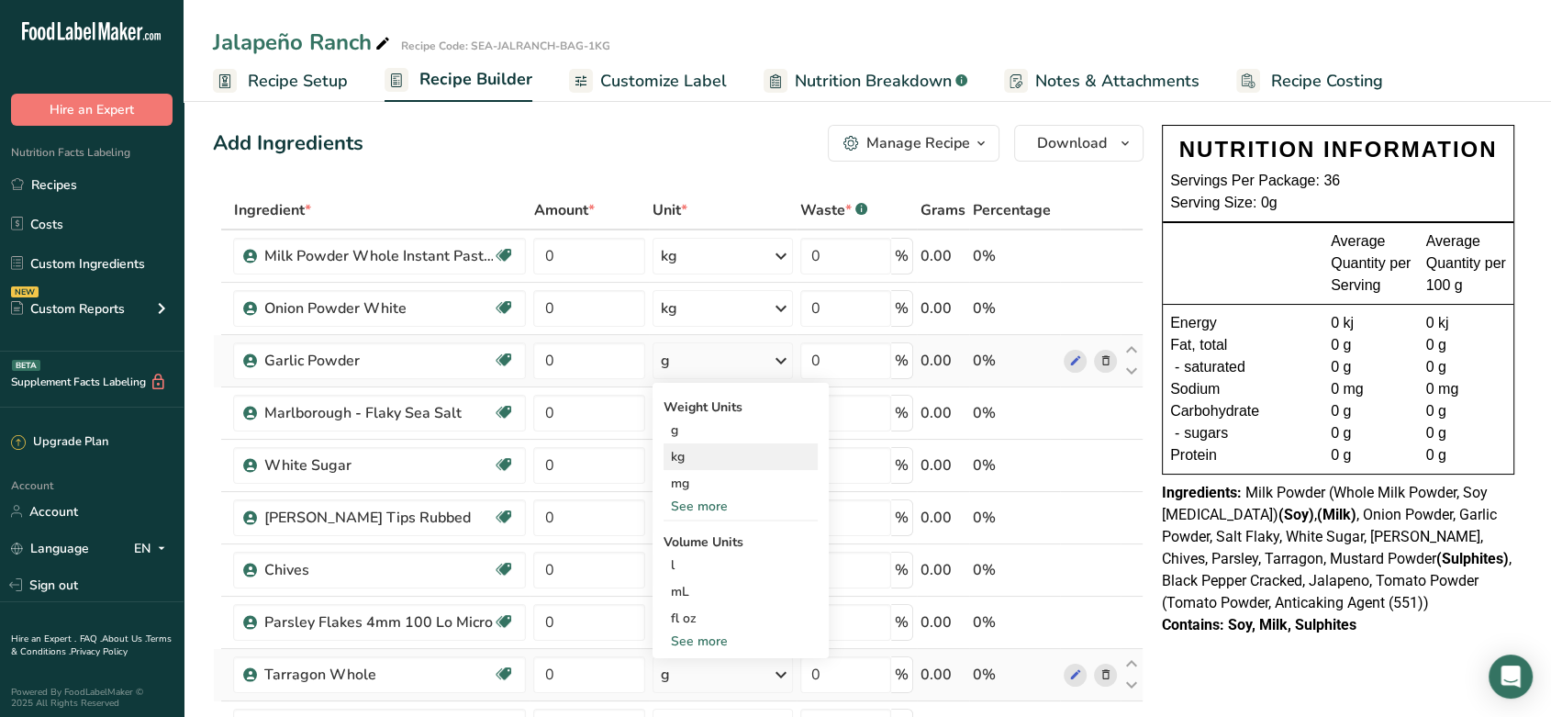
click at [698, 454] on div "kg" at bounding box center [741, 456] width 154 height 27
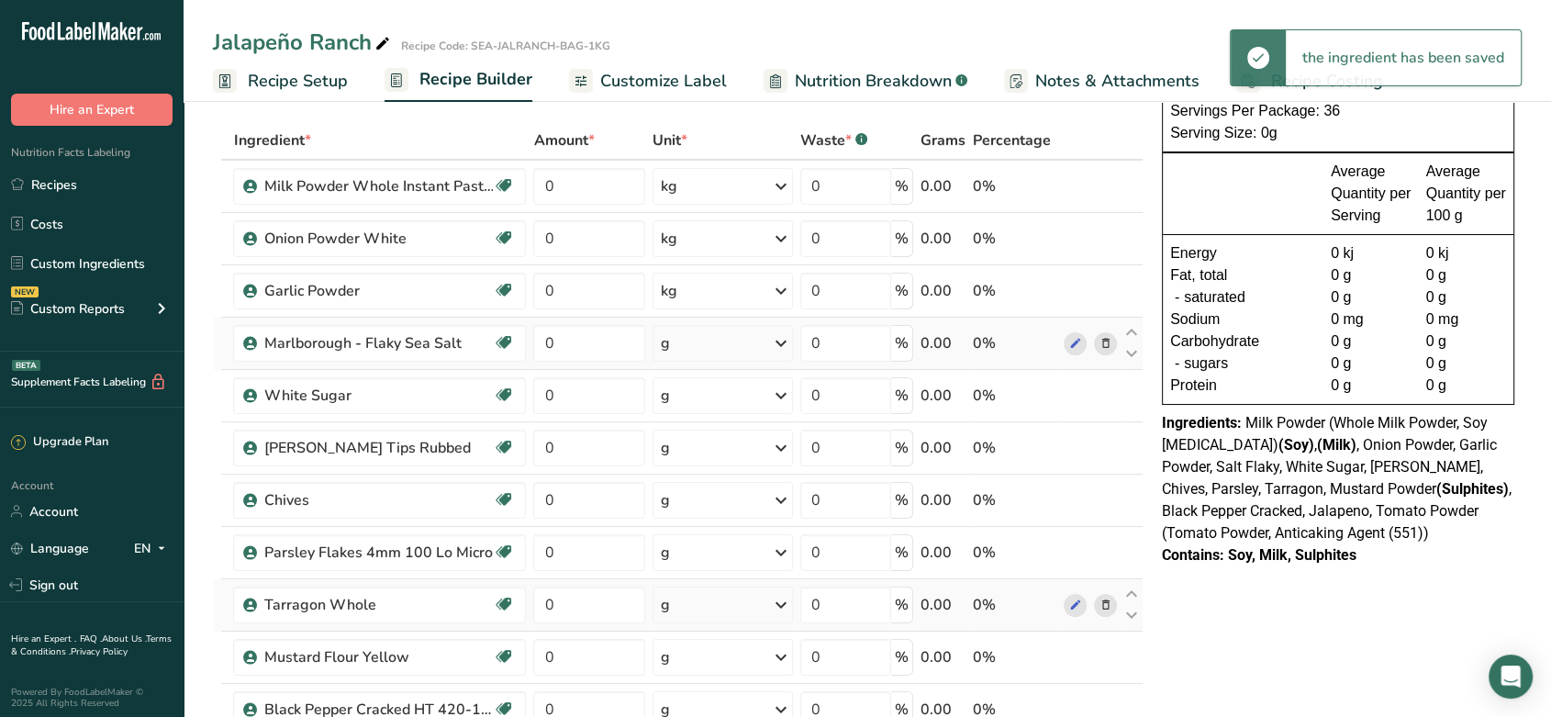
scroll to position [110, 0]
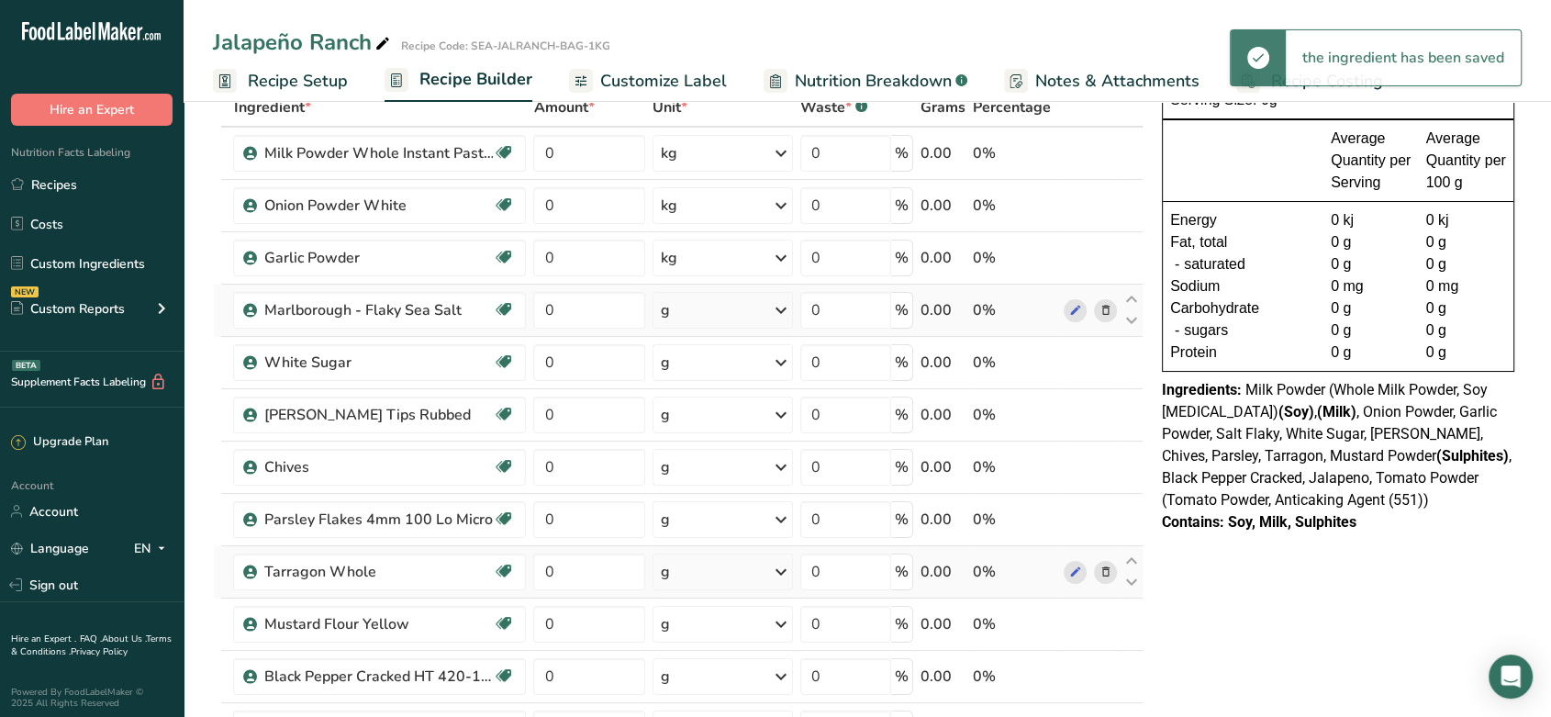
click at [712, 315] on div "g" at bounding box center [723, 310] width 140 height 37
click at [705, 397] on div "kg" at bounding box center [741, 406] width 154 height 27
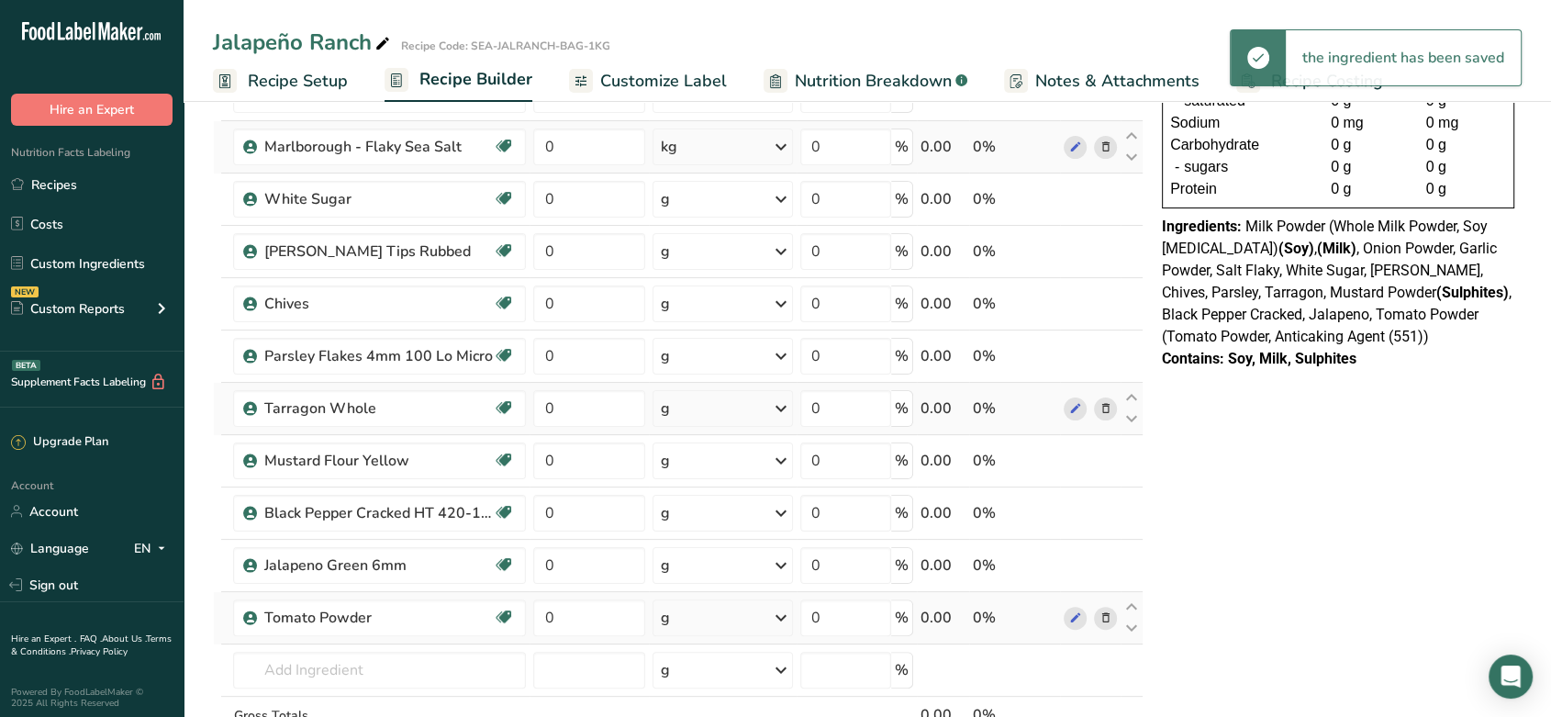
scroll to position [275, 0]
click at [676, 196] on div "g" at bounding box center [723, 197] width 140 height 37
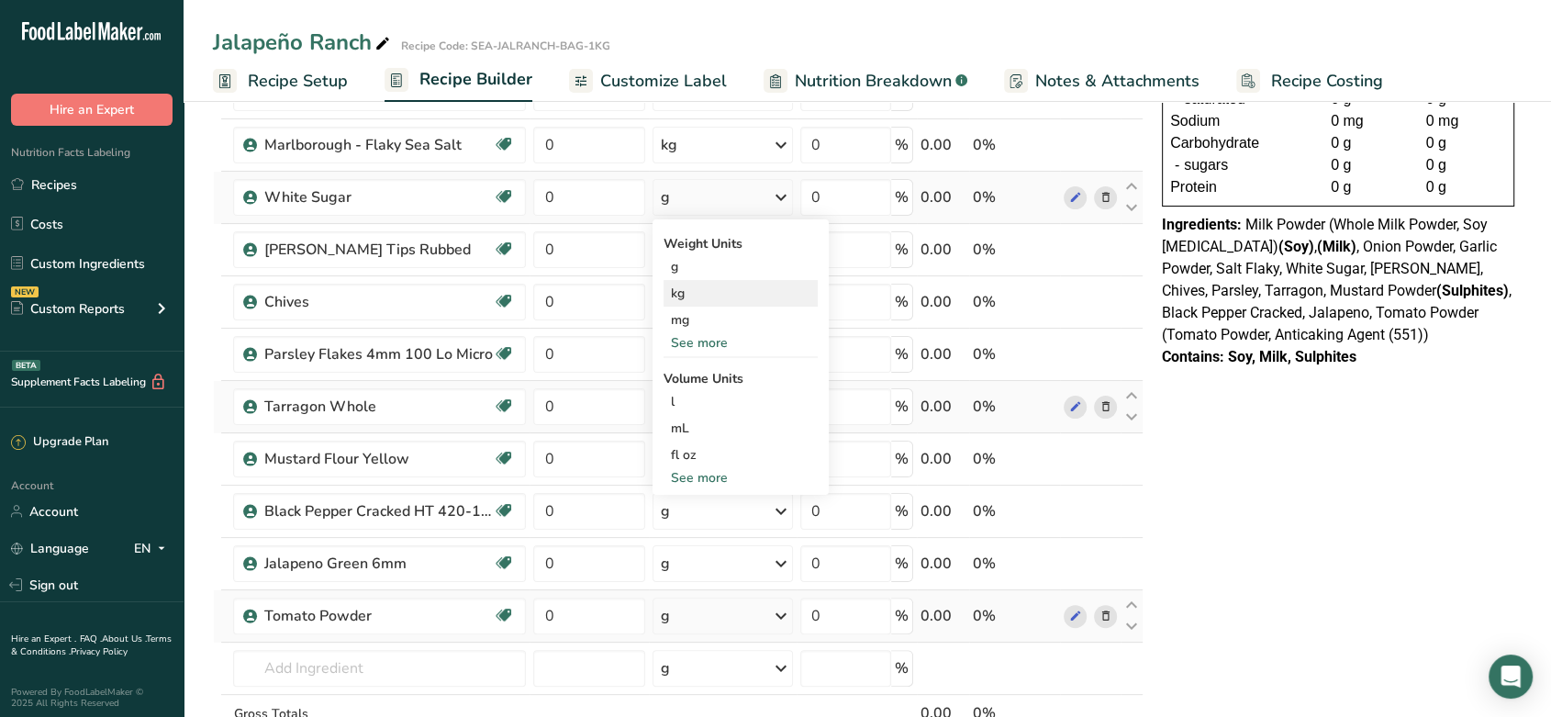
click at [705, 292] on div "kg" at bounding box center [741, 293] width 154 height 27
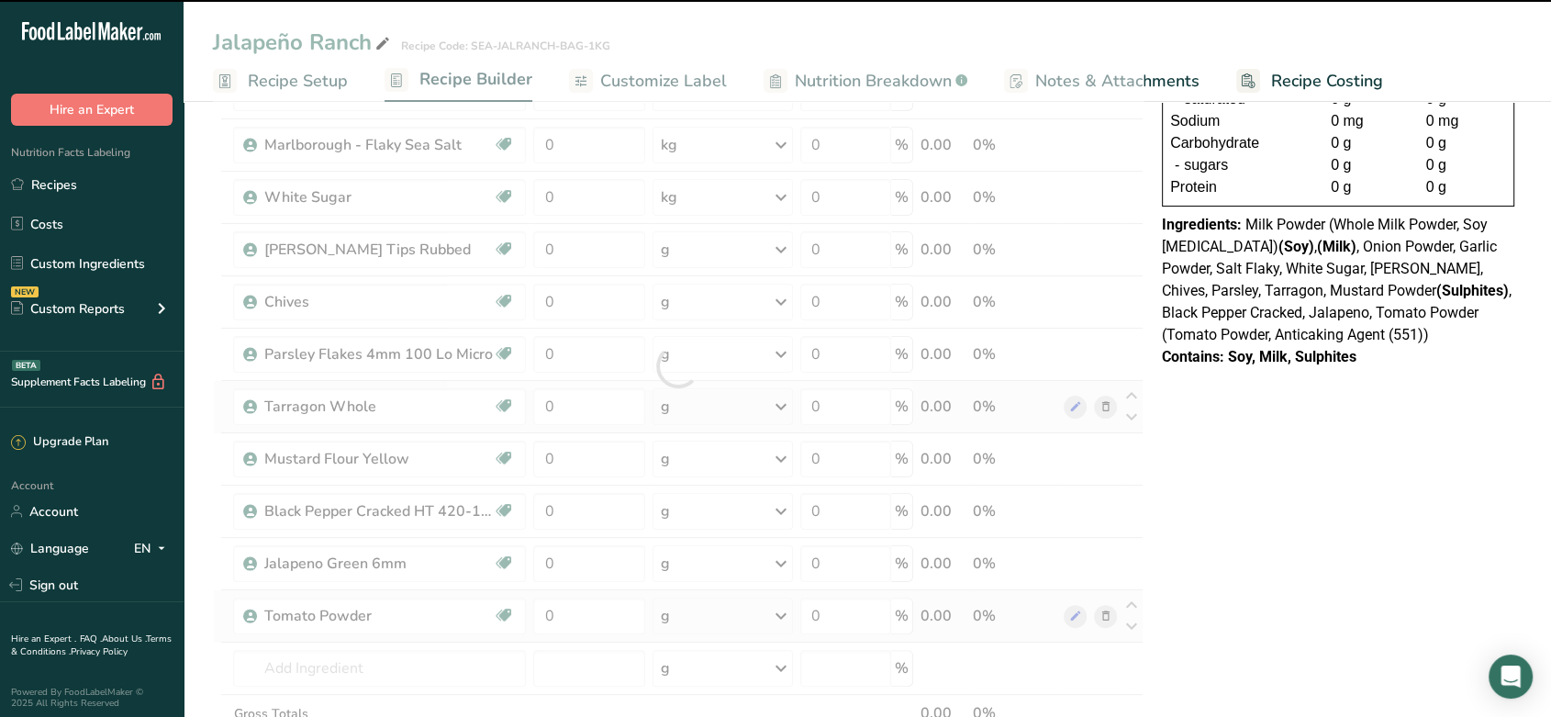
click at [717, 260] on div "g" at bounding box center [723, 249] width 140 height 37
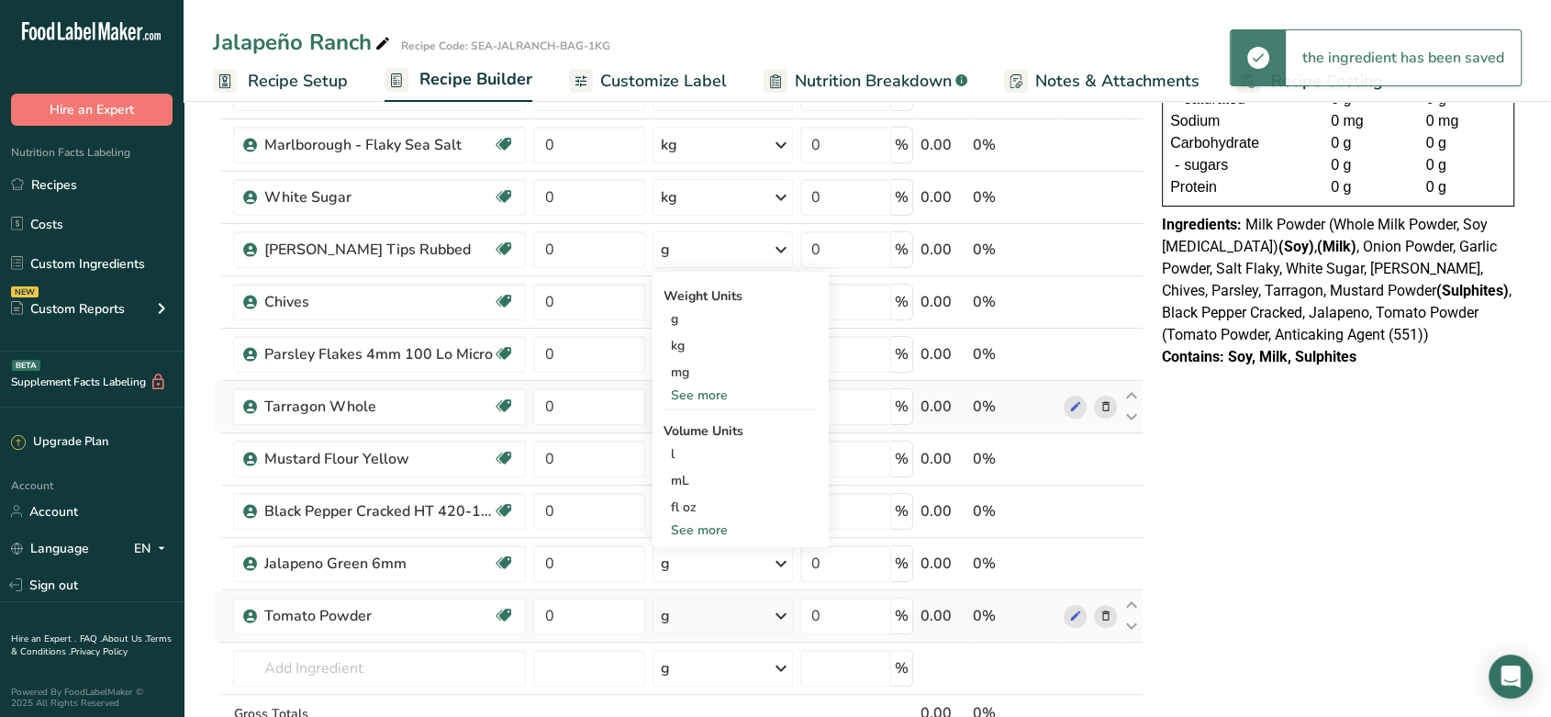
click at [717, 260] on div "g" at bounding box center [723, 249] width 140 height 37
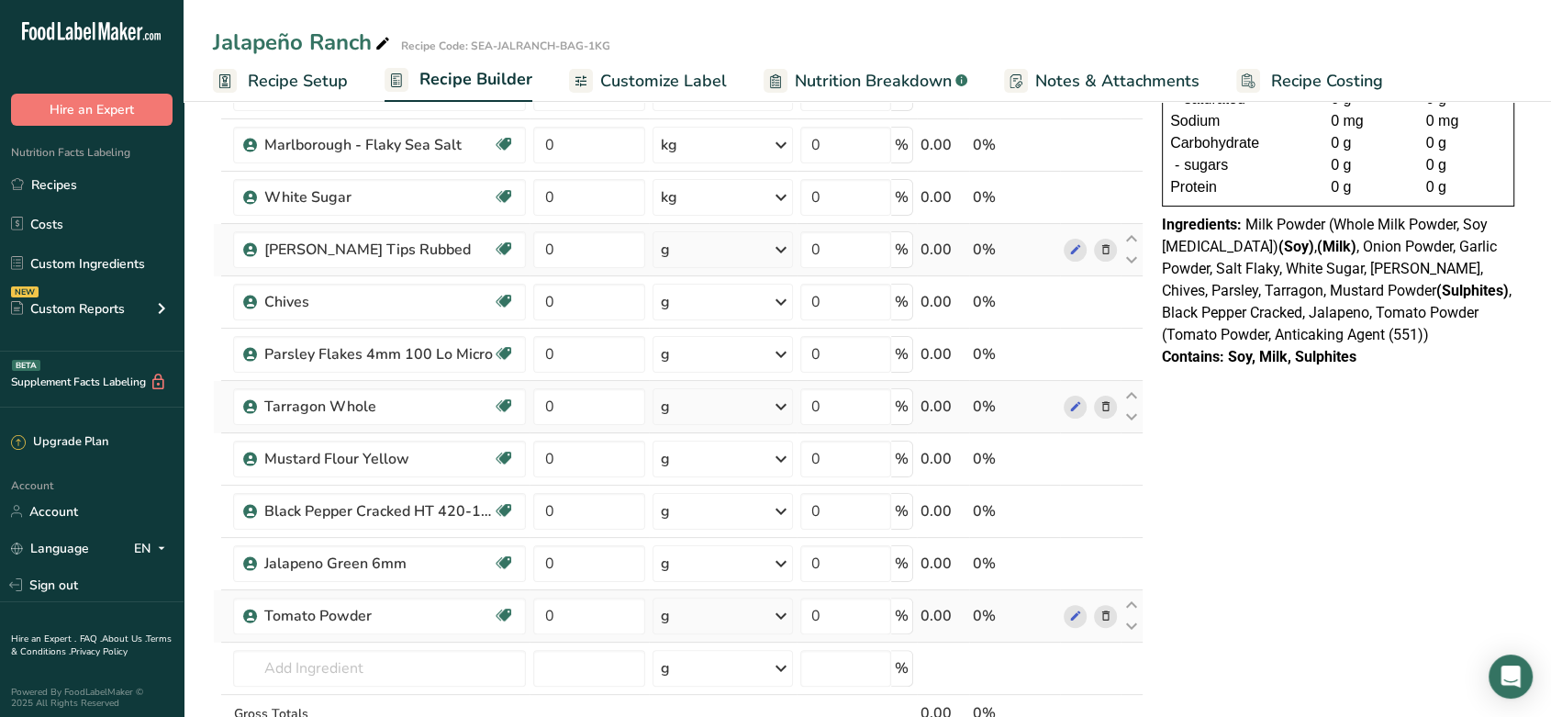
click at [711, 248] on div "g" at bounding box center [723, 249] width 140 height 37
click at [726, 343] on div "kg" at bounding box center [741, 345] width 154 height 27
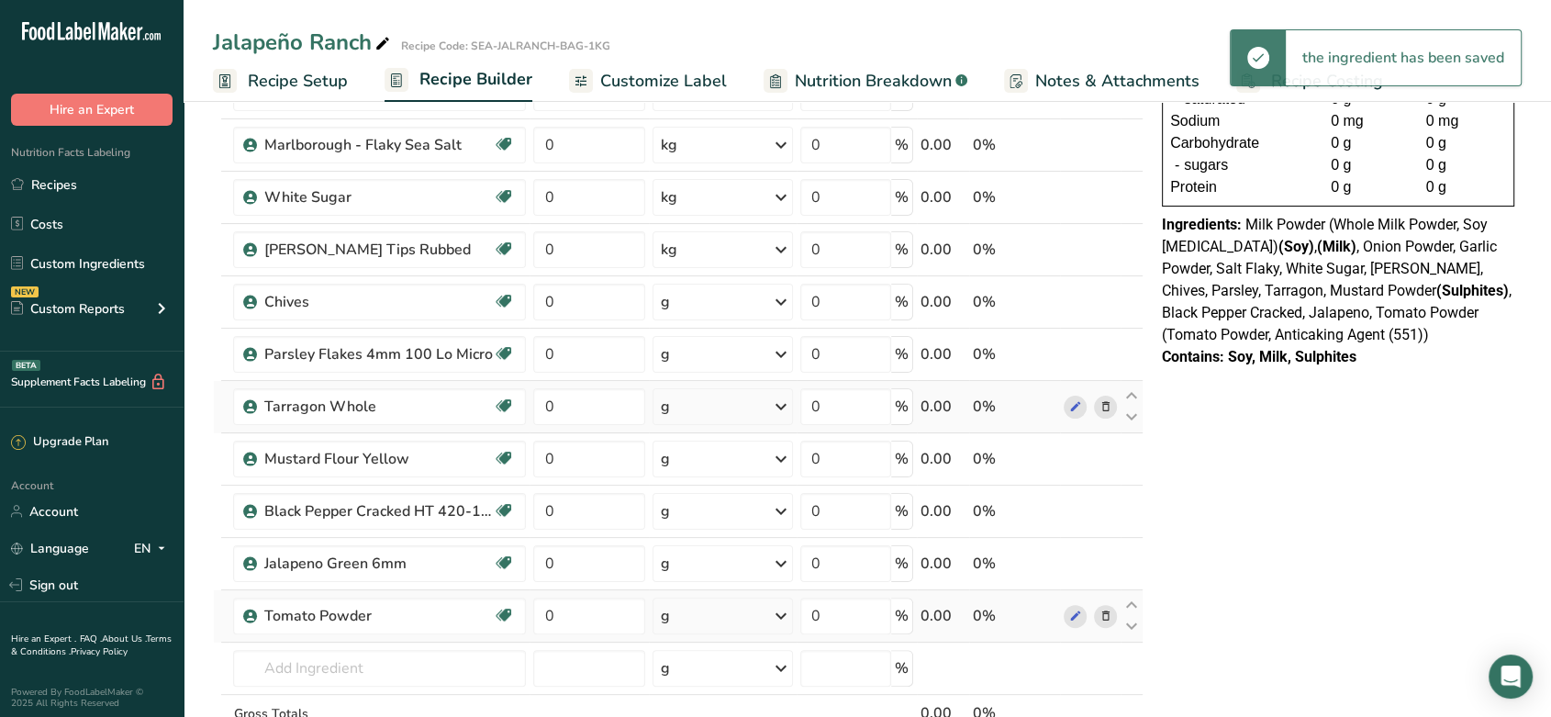
click at [713, 322] on td "g Weight Units g kg mg See more Volume Units l Volume units require a density c…" at bounding box center [723, 302] width 148 height 52
click at [712, 314] on div "g" at bounding box center [723, 302] width 140 height 37
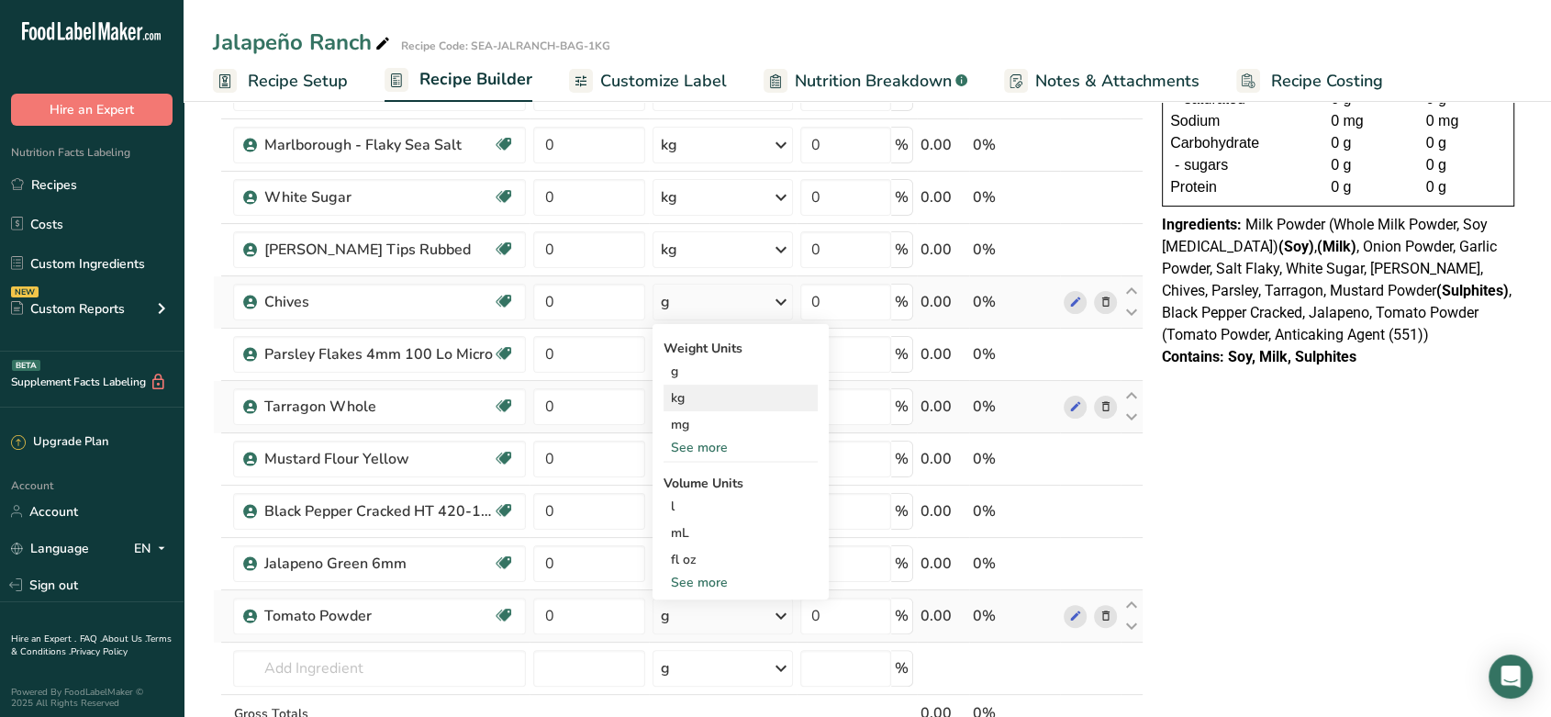
click at [708, 391] on div "kg" at bounding box center [741, 398] width 154 height 27
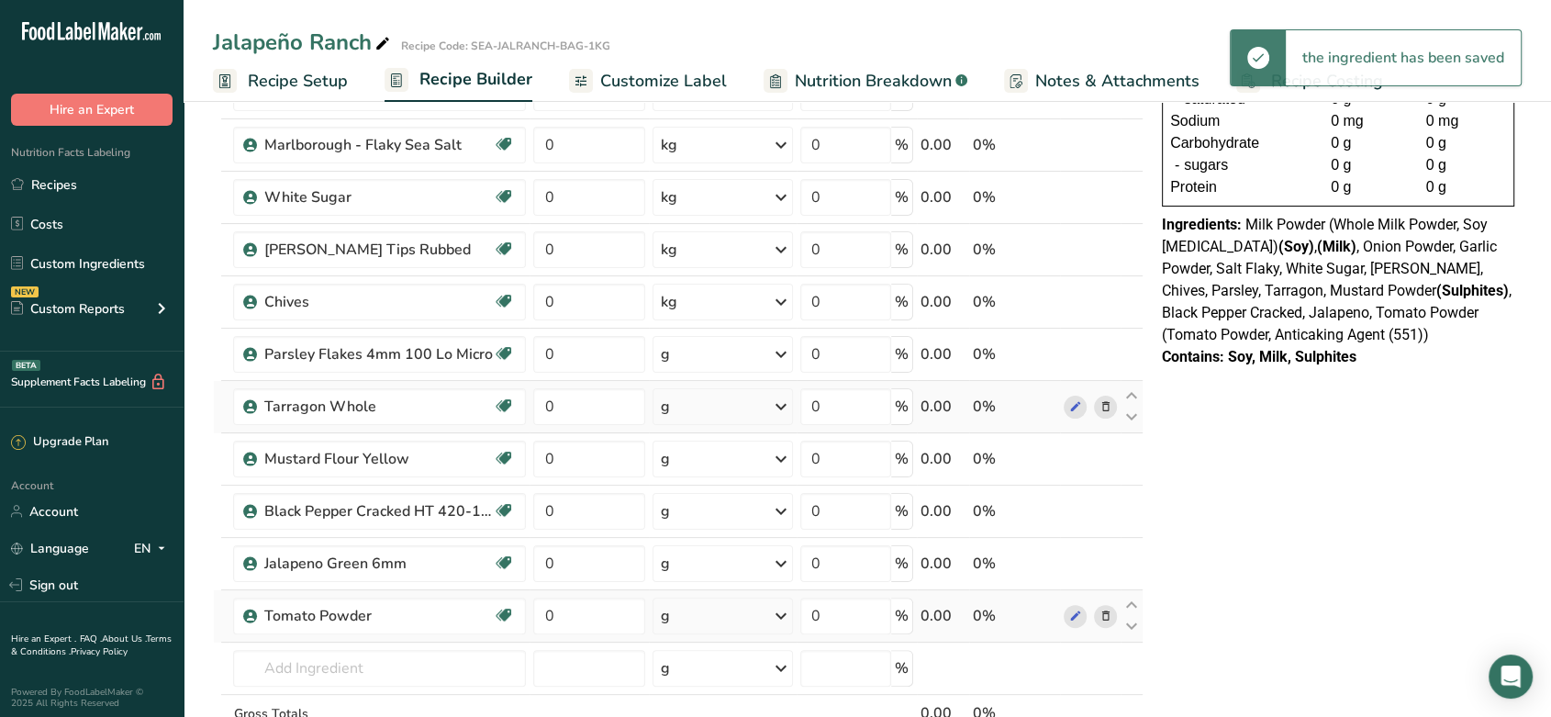
click at [720, 352] on div "g" at bounding box center [723, 354] width 140 height 37
click at [713, 442] on div "kg" at bounding box center [741, 450] width 154 height 27
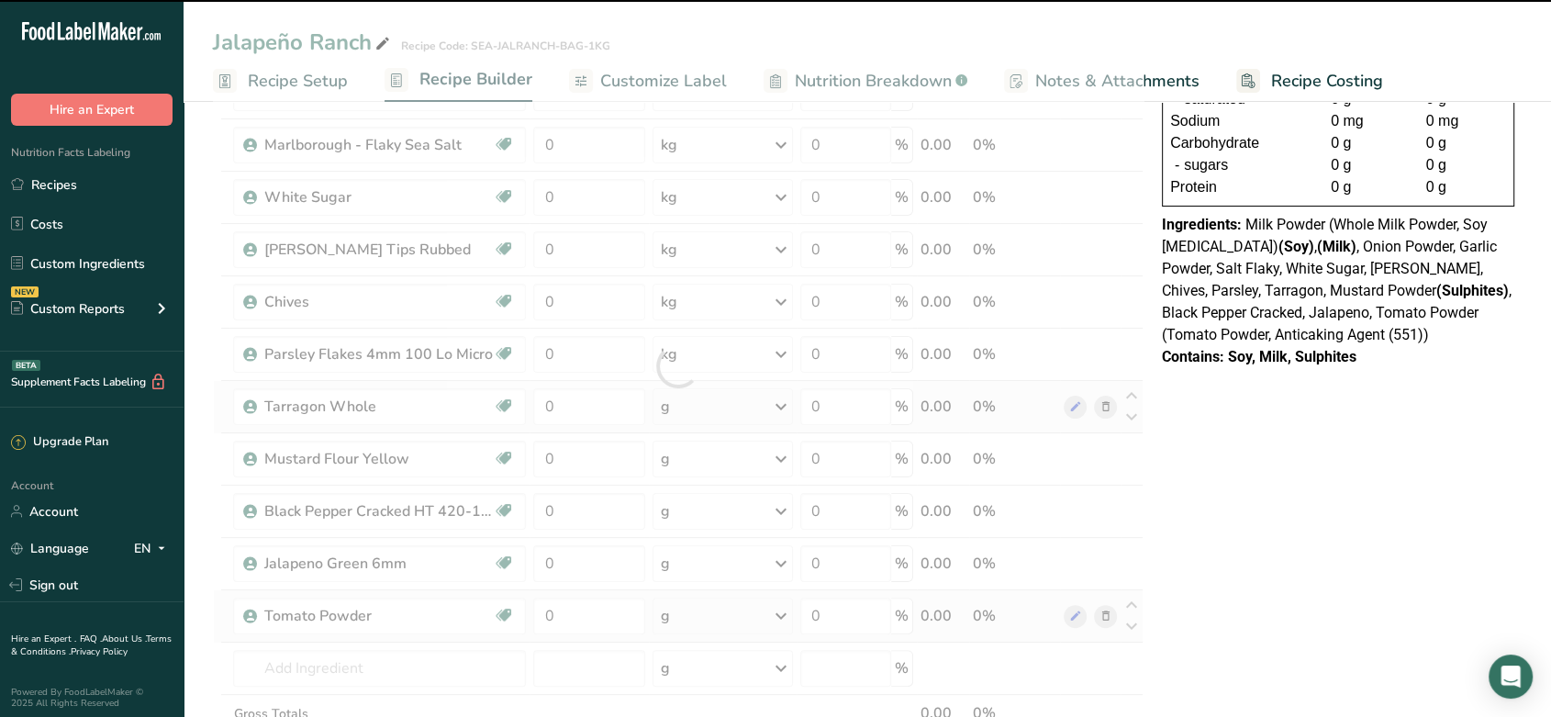
click at [696, 417] on div at bounding box center [678, 366] width 931 height 887
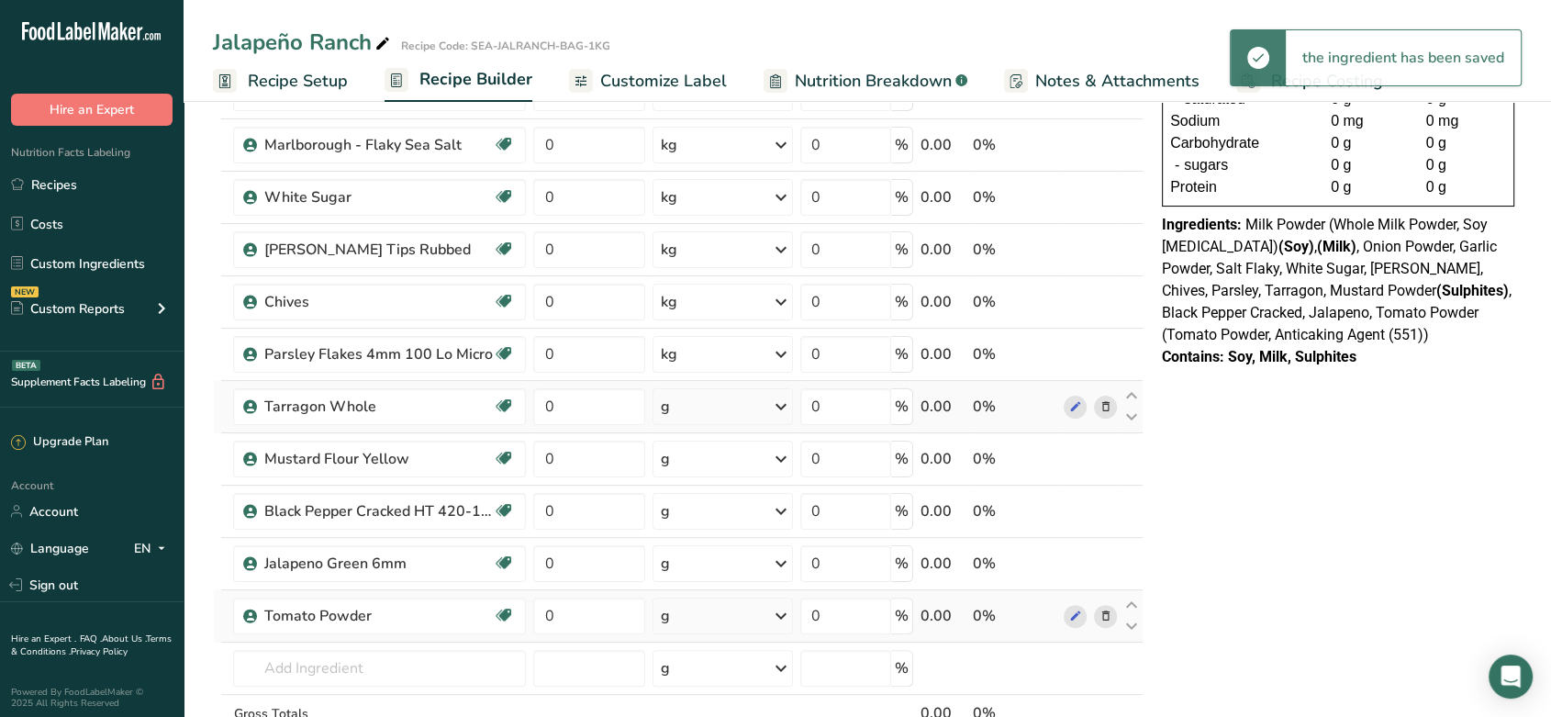
click at [696, 417] on div "g" at bounding box center [723, 406] width 140 height 37
click at [702, 498] on div "kg" at bounding box center [741, 502] width 154 height 27
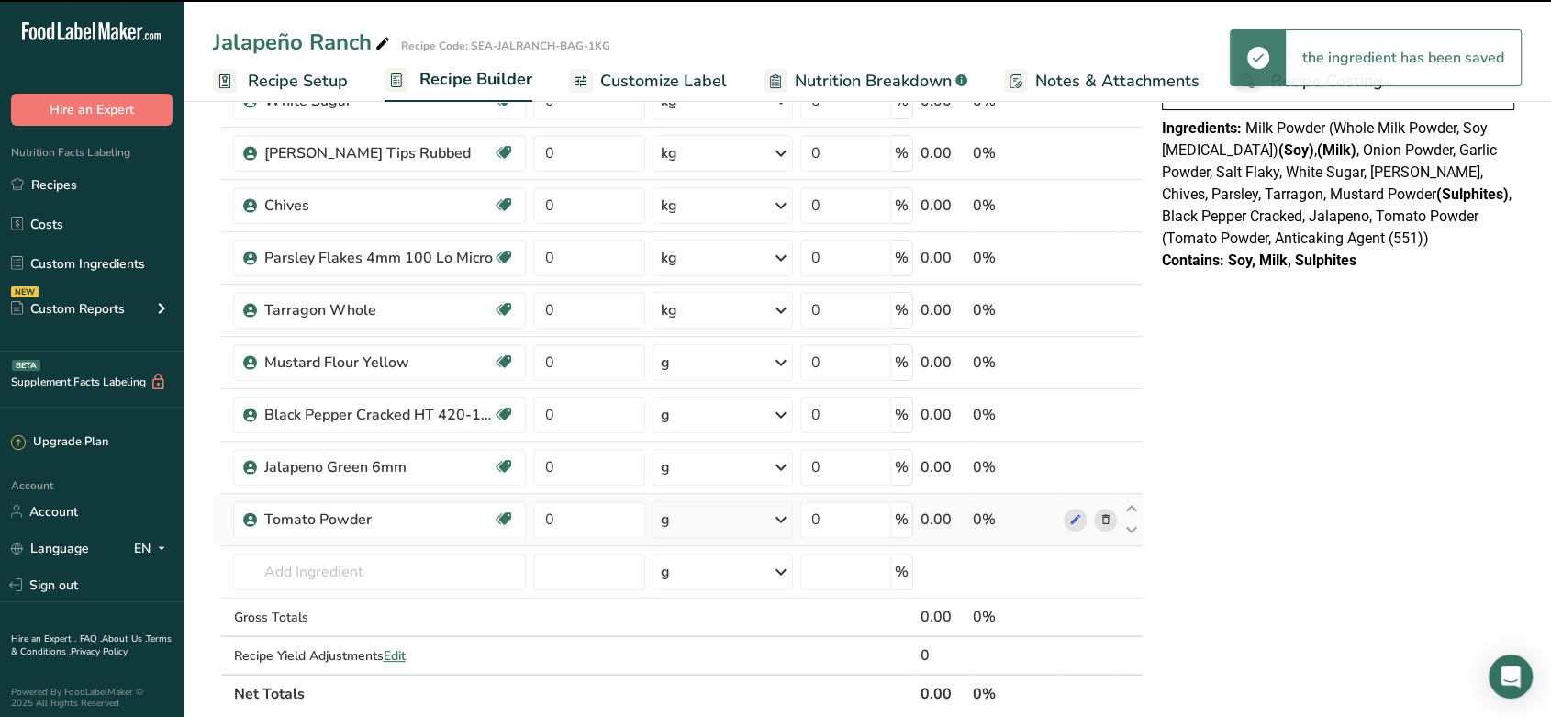
scroll to position [422, 0]
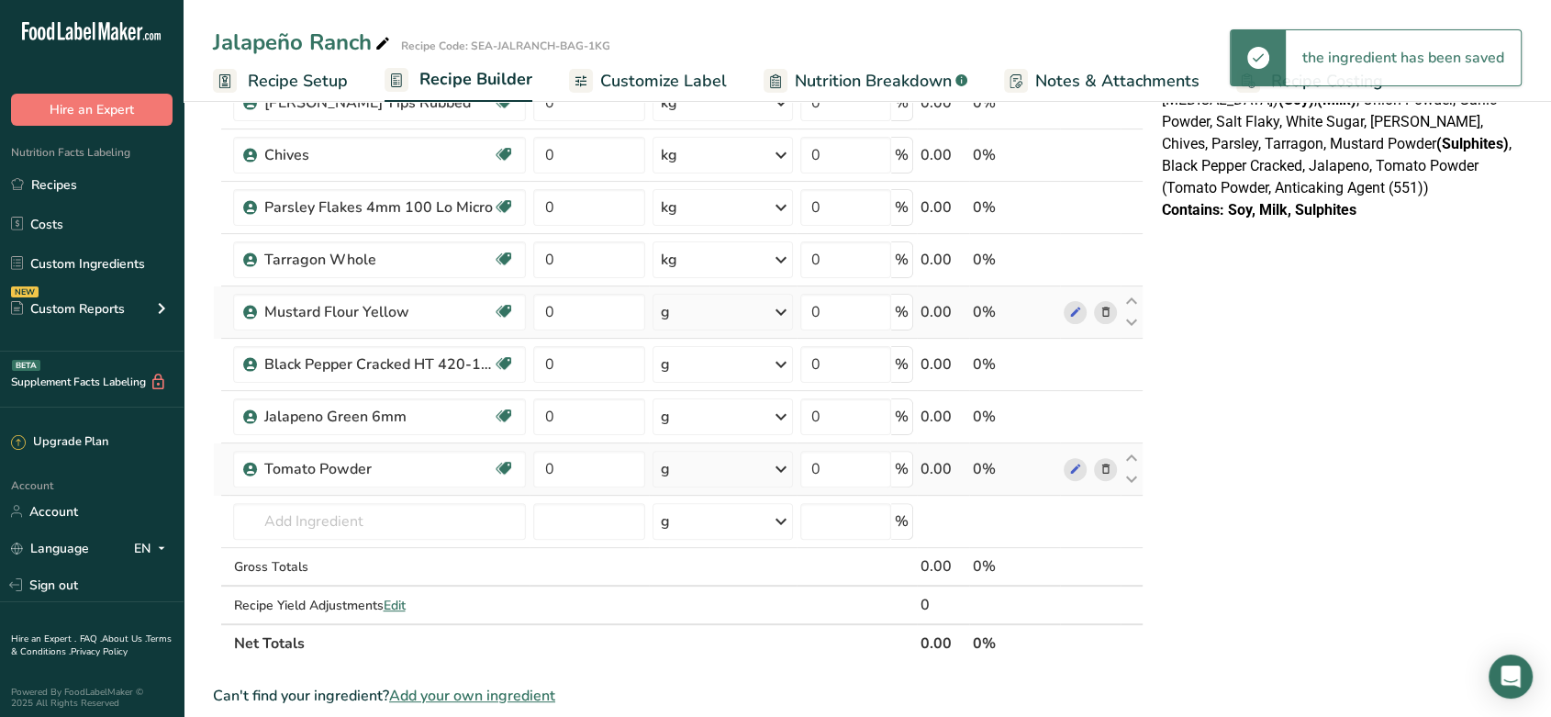
click at [718, 324] on div "g" at bounding box center [723, 312] width 140 height 37
click at [709, 402] on div "kg" at bounding box center [741, 408] width 154 height 27
click at [700, 368] on div "g" at bounding box center [723, 364] width 140 height 37
click at [701, 449] on div "kg" at bounding box center [741, 460] width 154 height 27
click at [709, 416] on div "g" at bounding box center [723, 416] width 140 height 37
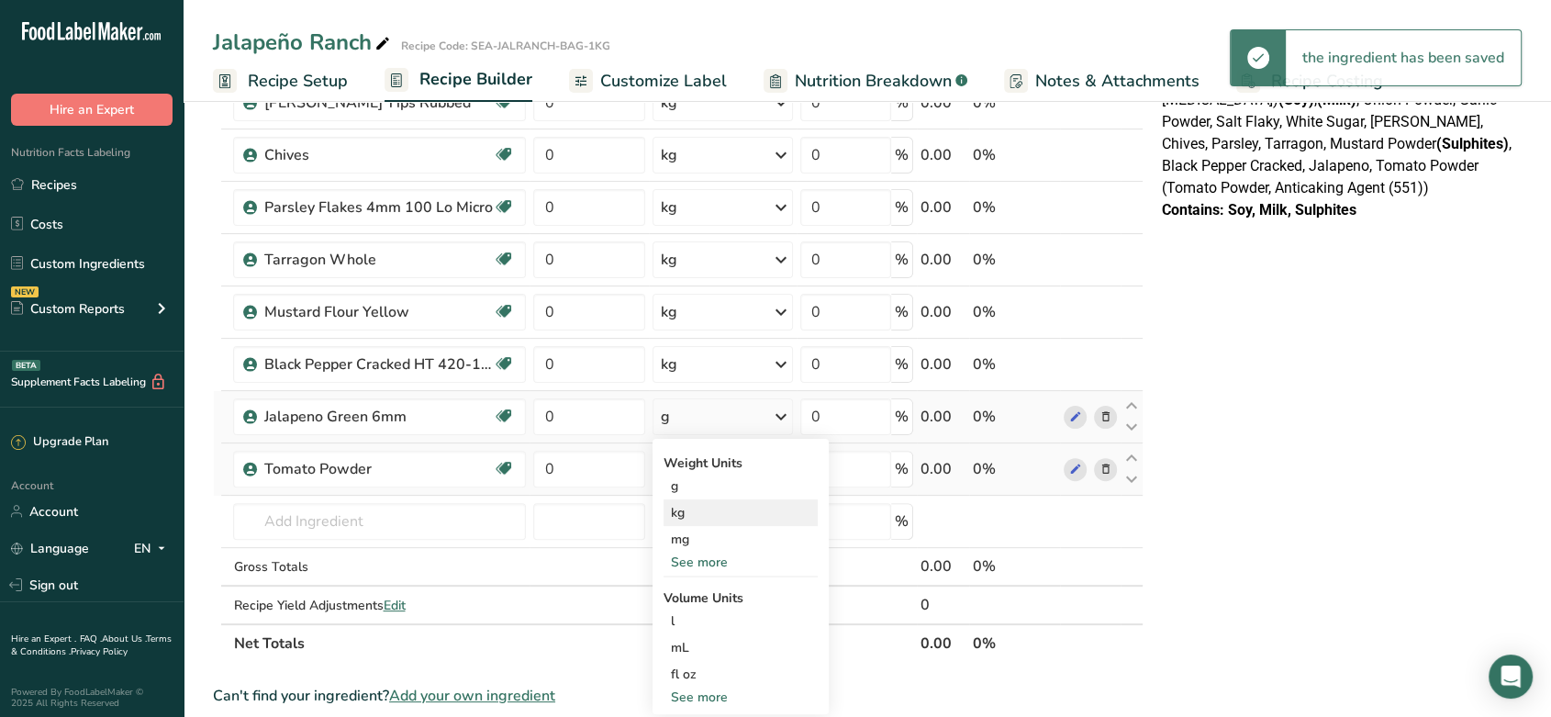
click at [694, 501] on div "kg" at bounding box center [741, 512] width 154 height 27
click at [708, 469] on div "g" at bounding box center [723, 469] width 140 height 37
click at [719, 556] on div "kg" at bounding box center [741, 565] width 154 height 27
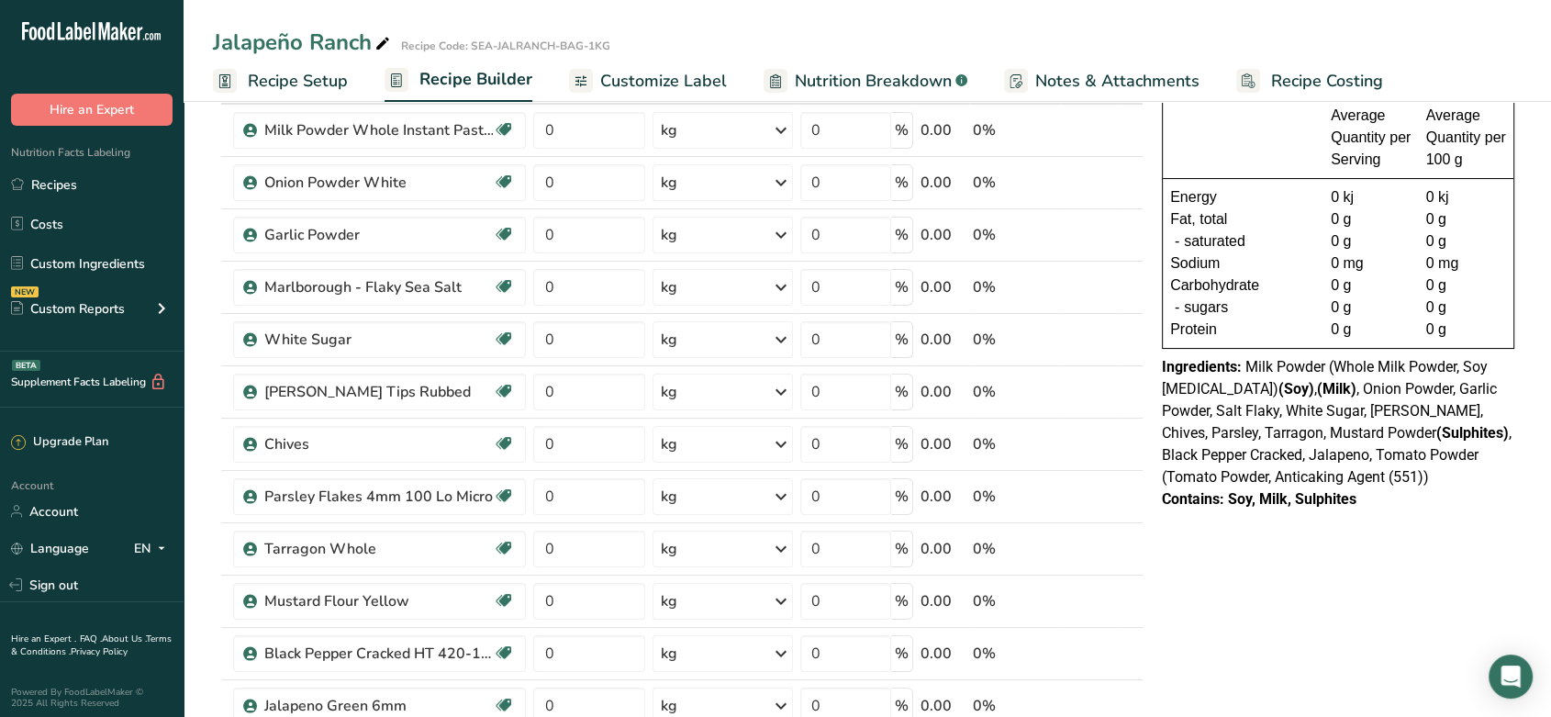
scroll to position [121, 0]
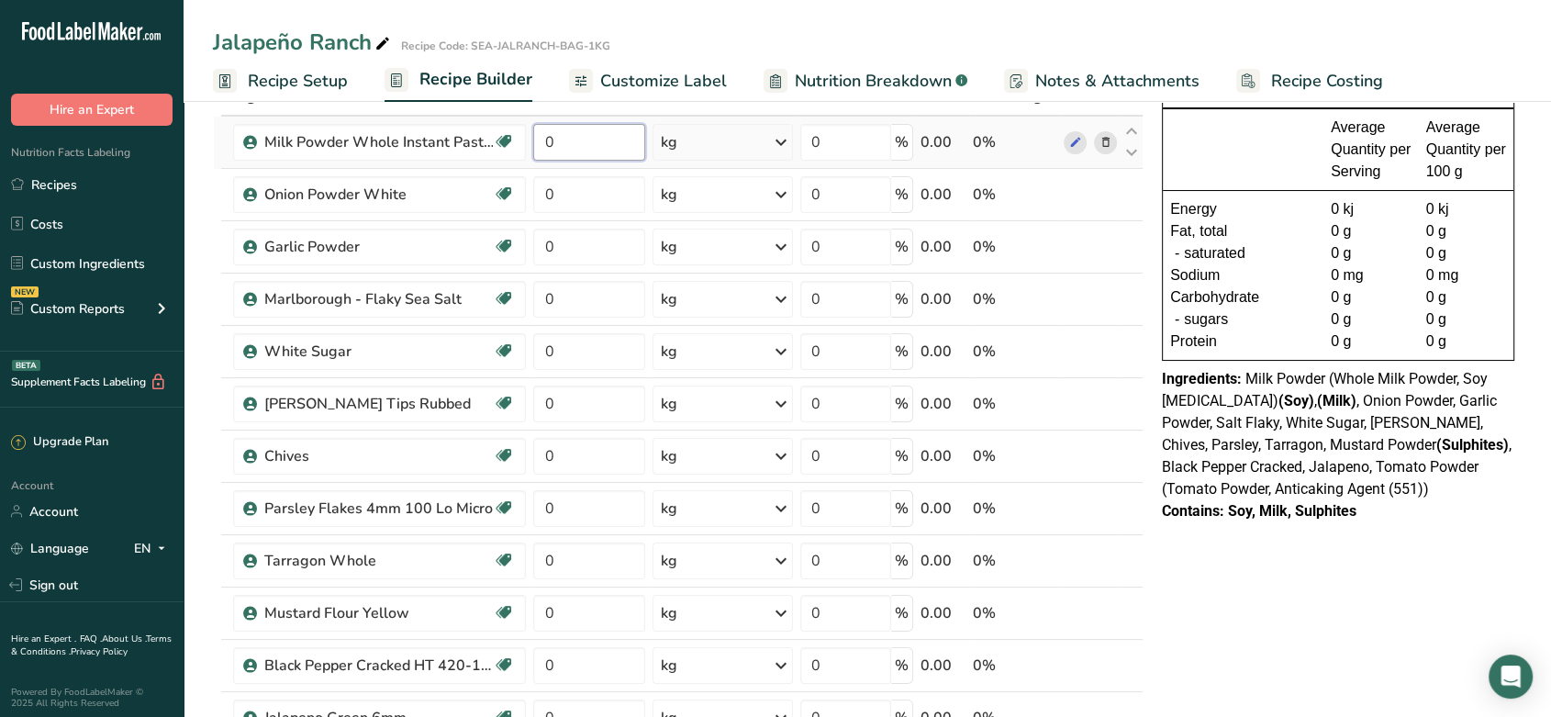
click at [551, 140] on input "0" at bounding box center [588, 142] width 111 height 37
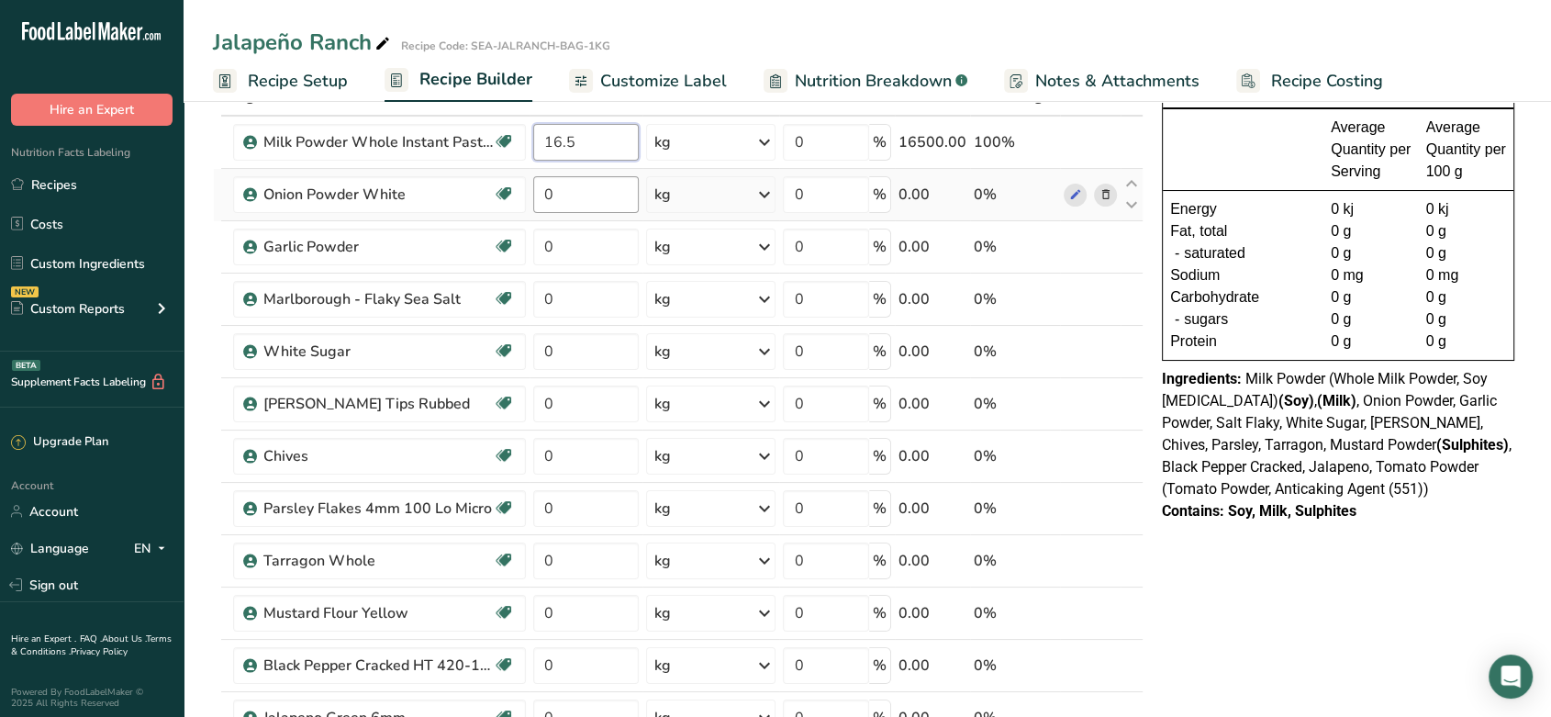
type input "16.5"
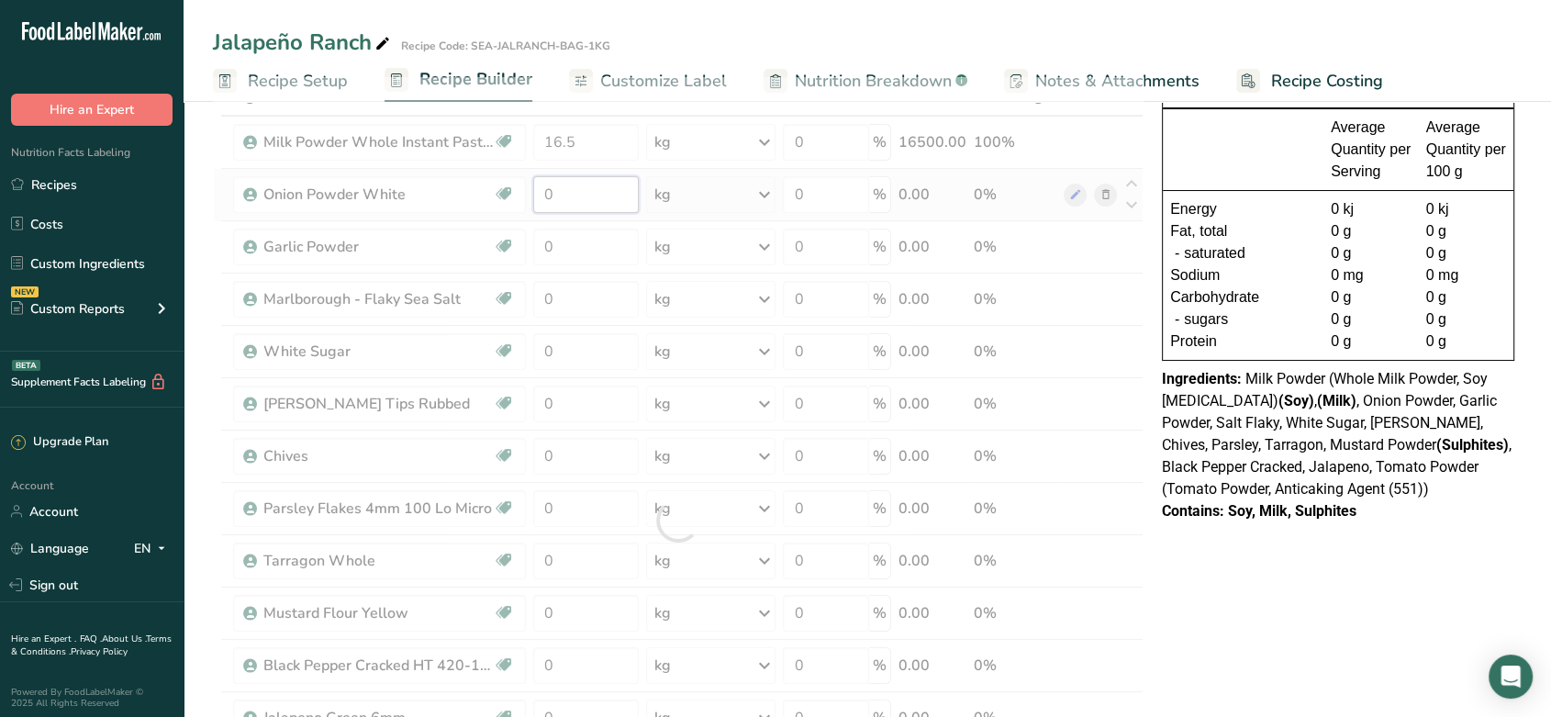
click at [562, 194] on div "Ingredient * Amount * Unit * Waste * .a-a{fill:#347362;}.b-a{fill:#fff;} Grams …" at bounding box center [678, 520] width 931 height 887
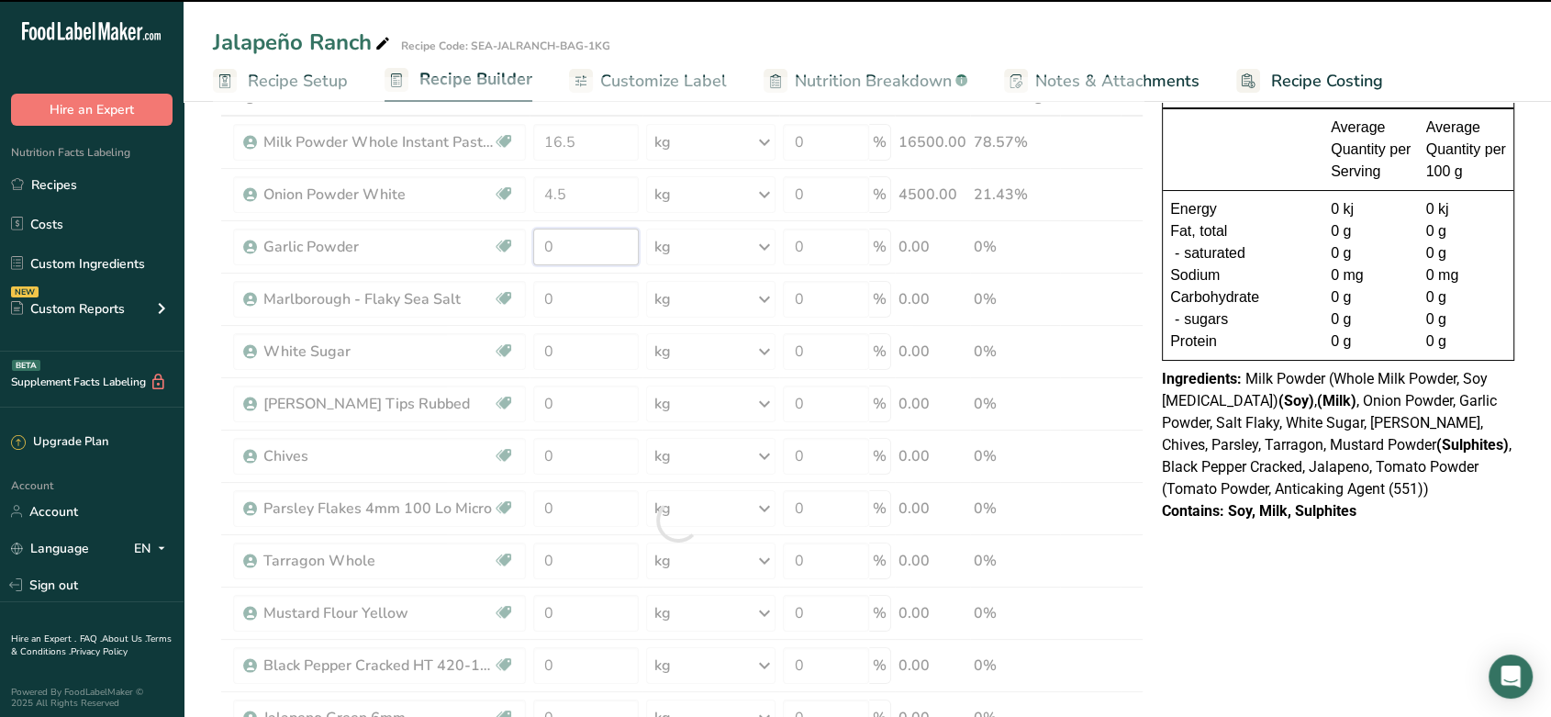
click at [563, 258] on div "Ingredient * Amount * Unit * Waste * .a-a{fill:#347362;}.b-a{fill:#fff;} Grams …" at bounding box center [678, 520] width 931 height 887
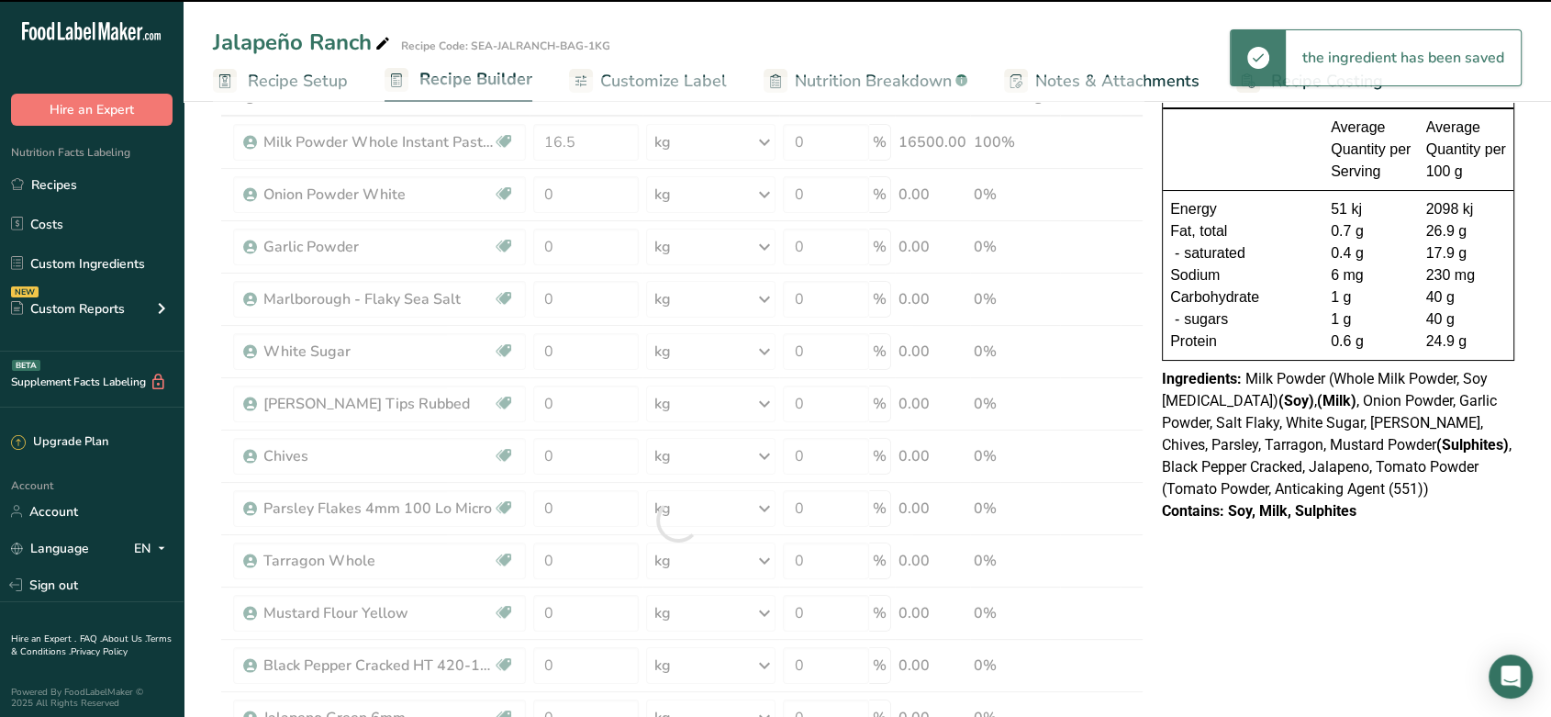
click at [570, 252] on div at bounding box center [678, 520] width 931 height 887
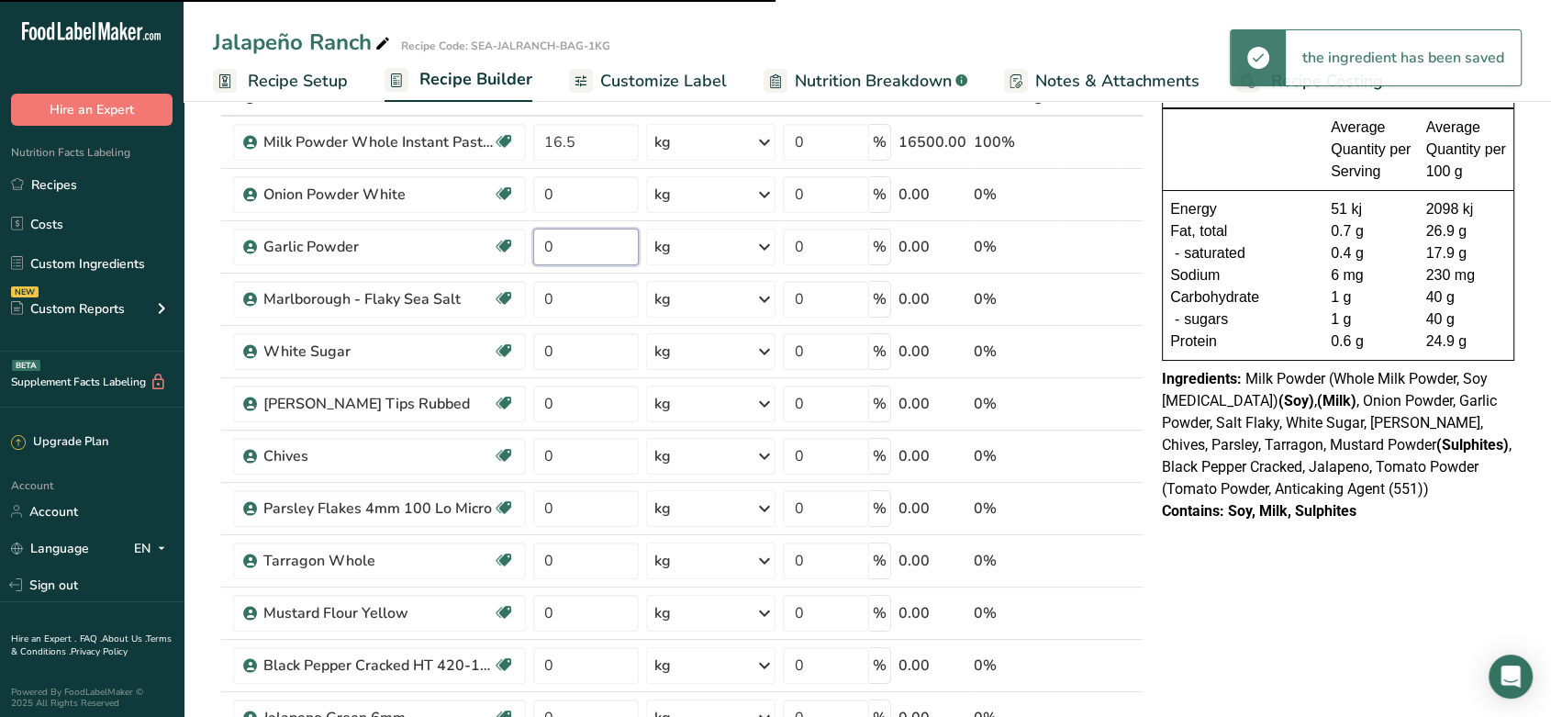
click at [570, 252] on input "0" at bounding box center [586, 247] width 106 height 37
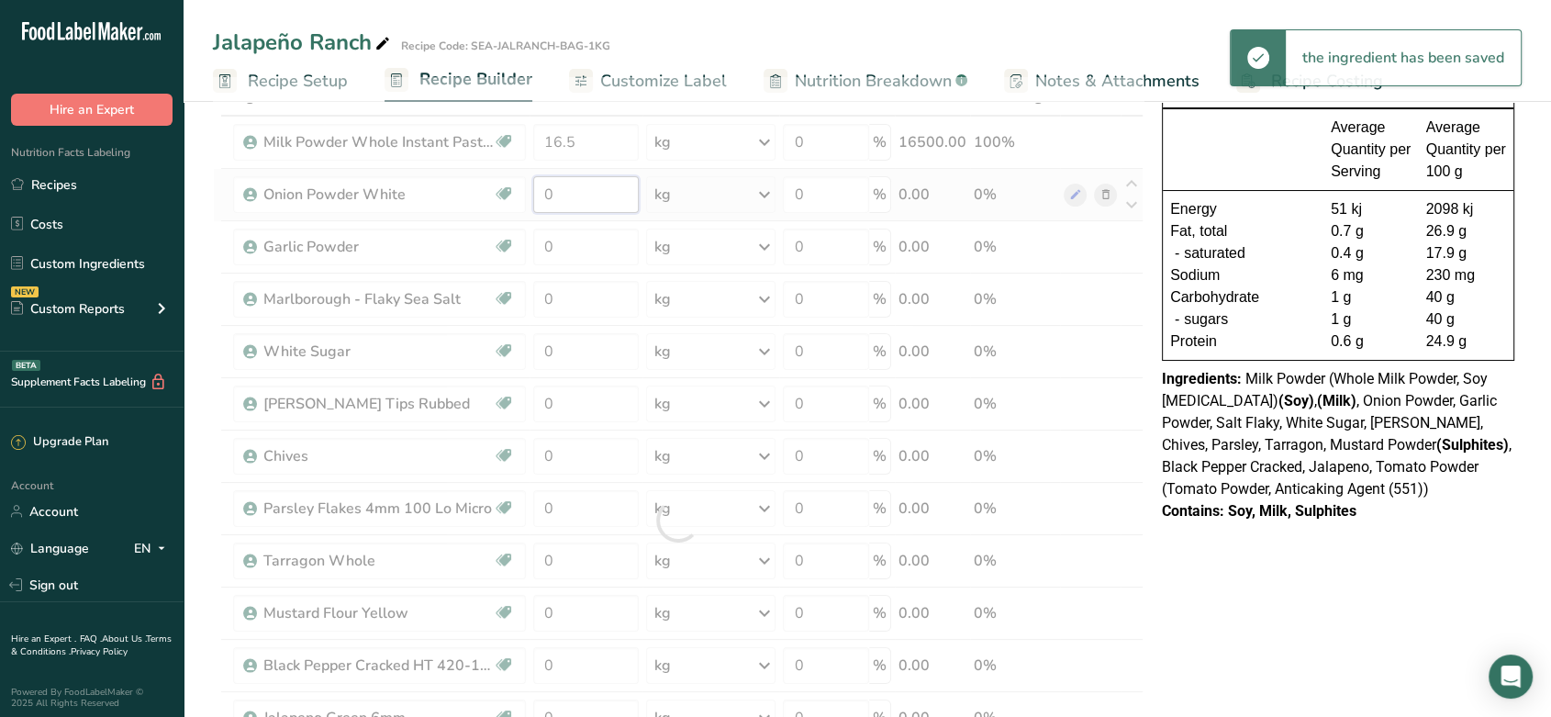
click at [572, 196] on div "Ingredient * Amount * Unit * Waste * .a-a{fill:#347362;}.b-a{fill:#fff;} Grams …" at bounding box center [678, 520] width 931 height 887
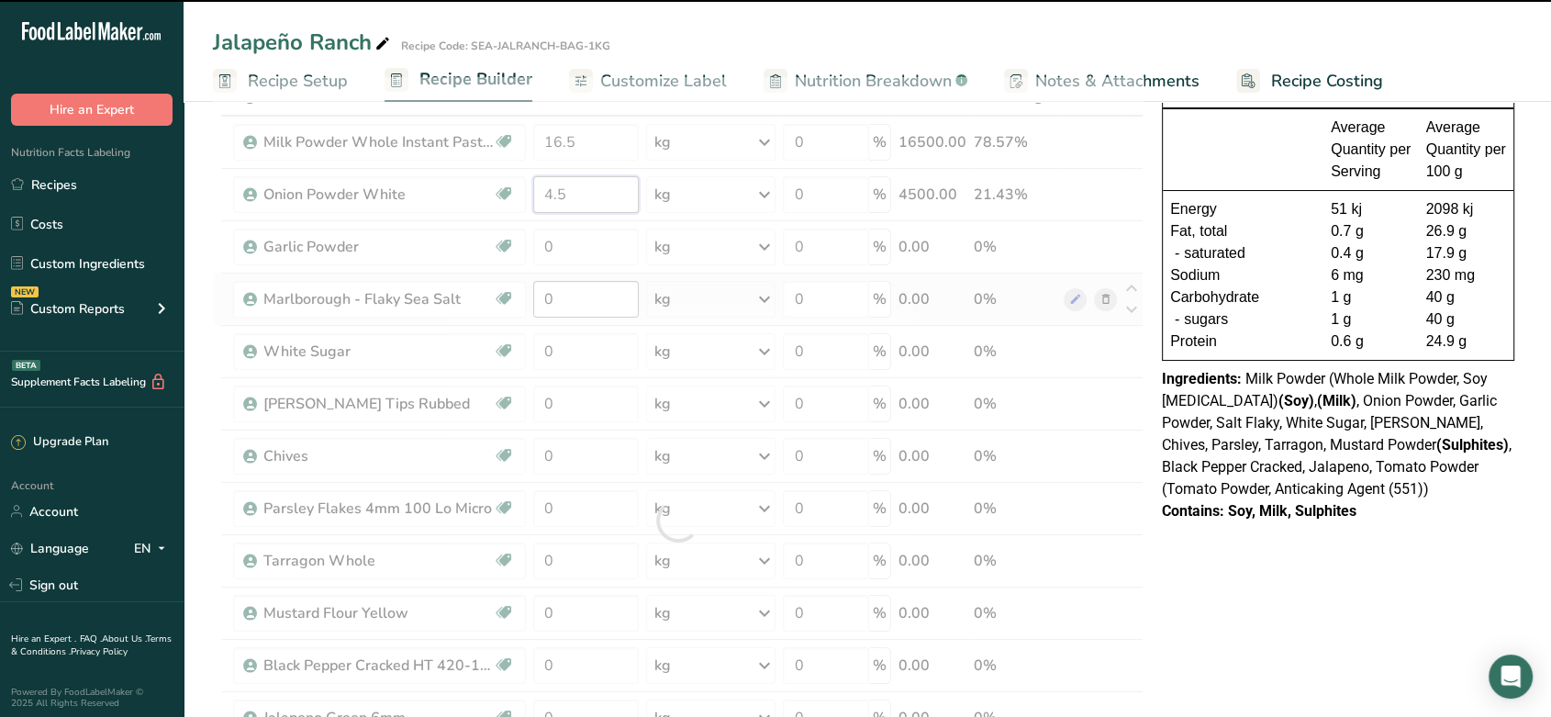
type input "0"
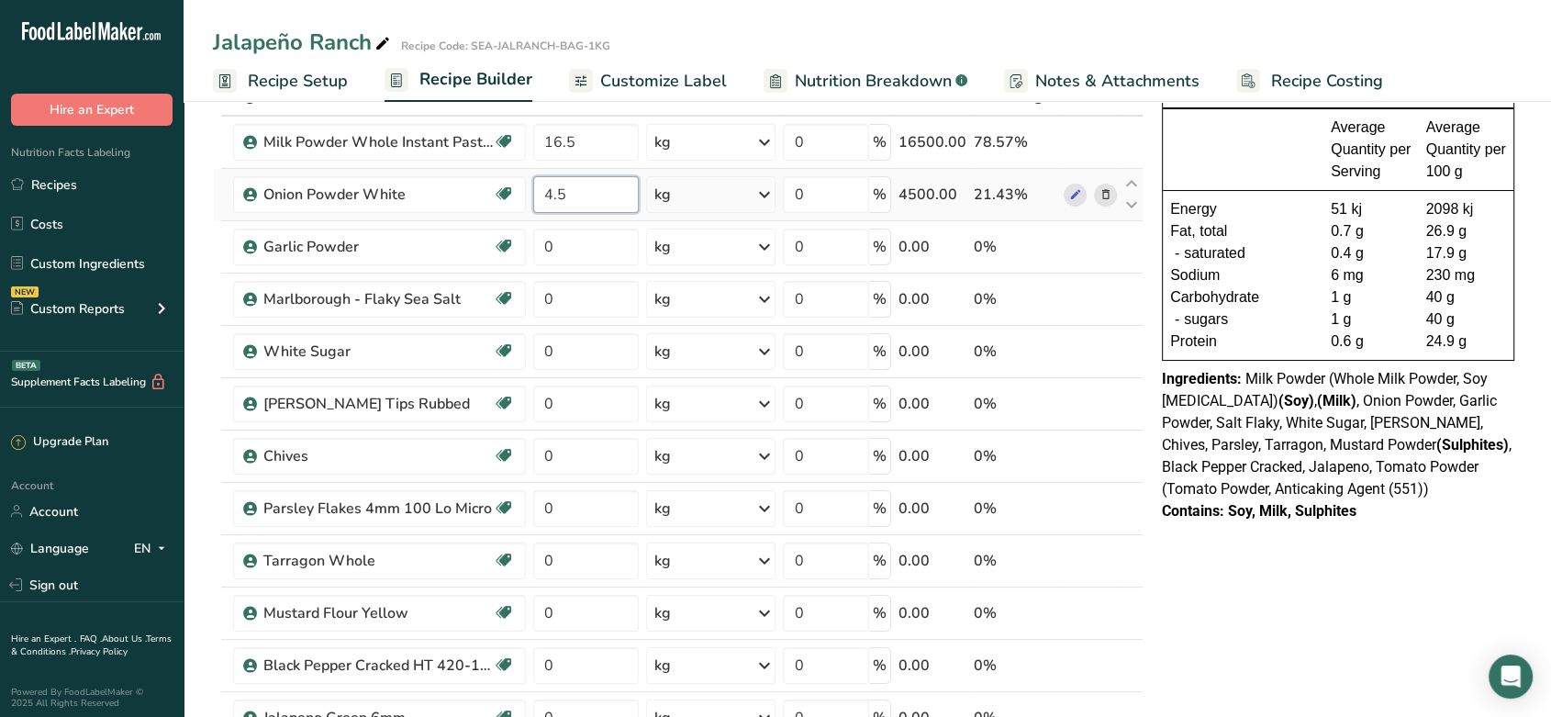
type input "4.5"
click at [550, 251] on div "Ingredient * Amount * Unit * Waste * .a-a{fill:#347362;}.b-a{fill:#fff;} Grams …" at bounding box center [678, 520] width 931 height 887
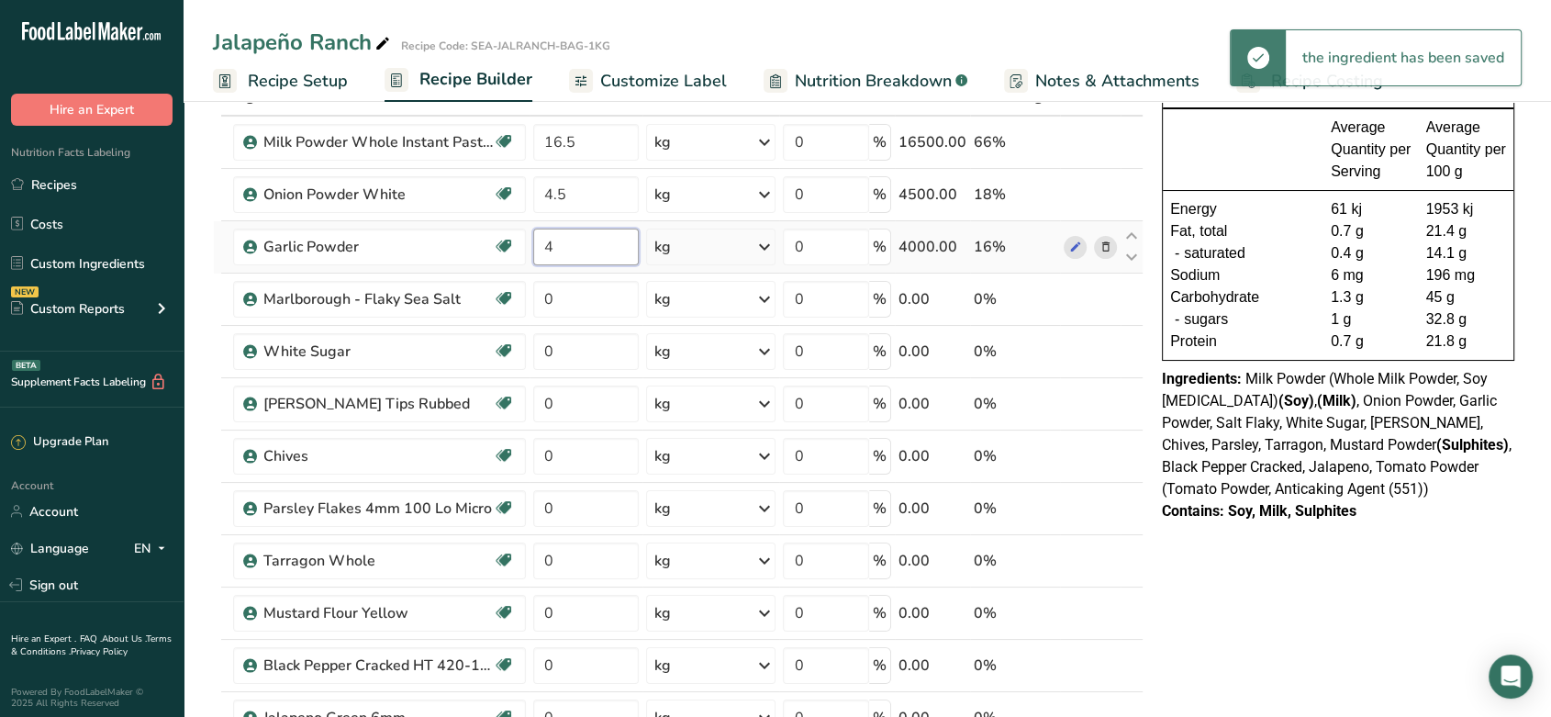
type input "4"
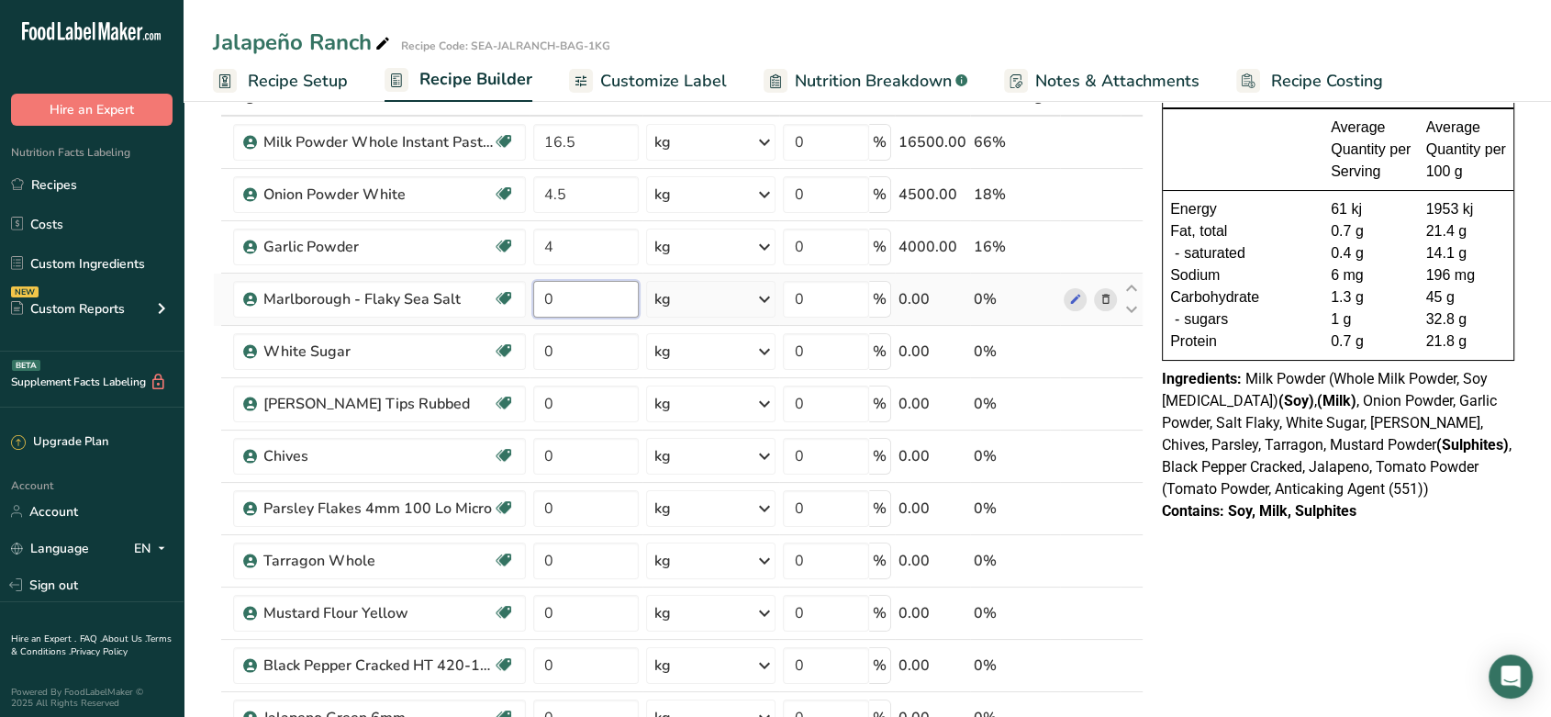
click at [546, 302] on div "Ingredient * Amount * Unit * Waste * .a-a{fill:#347362;}.b-a{fill:#fff;} Grams …" at bounding box center [678, 520] width 931 height 887
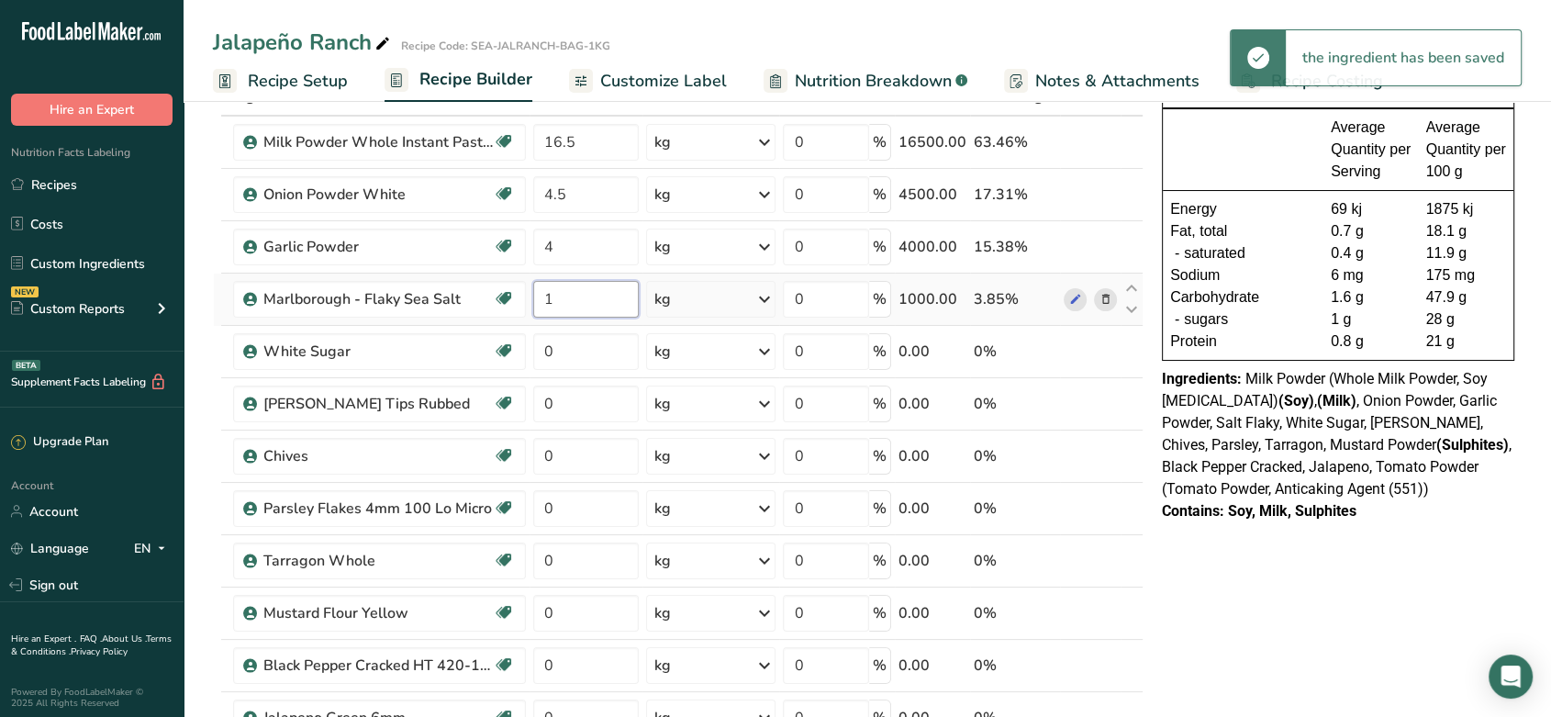
type input "1"
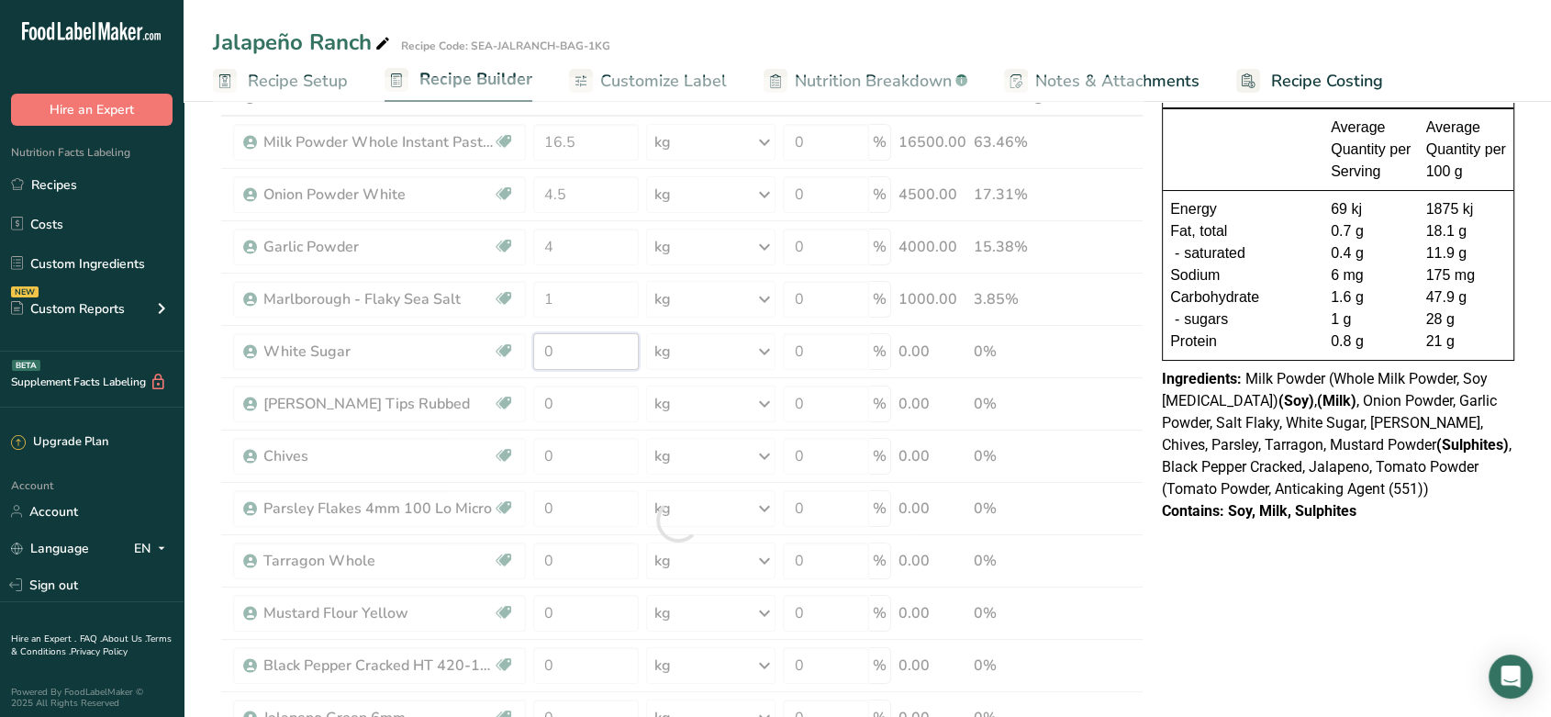
drag, startPoint x: 537, startPoint y: 351, endPoint x: 560, endPoint y: 353, distance: 23.1
click at [560, 353] on div "Ingredient * Amount * Unit * Waste * .a-a{fill:#347362;}.b-a{fill:#fff;} Grams …" at bounding box center [678, 520] width 931 height 887
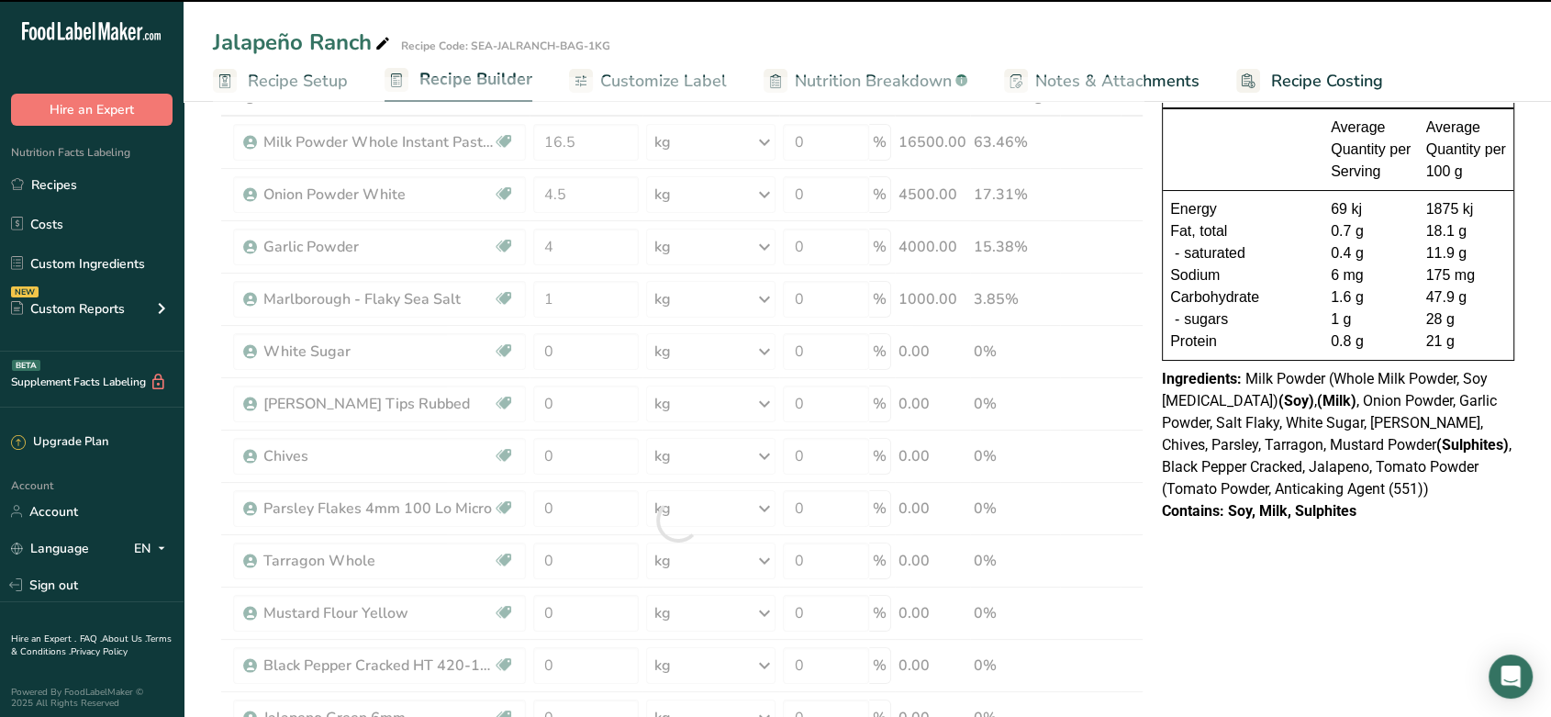
click at [560, 353] on div at bounding box center [678, 520] width 931 height 887
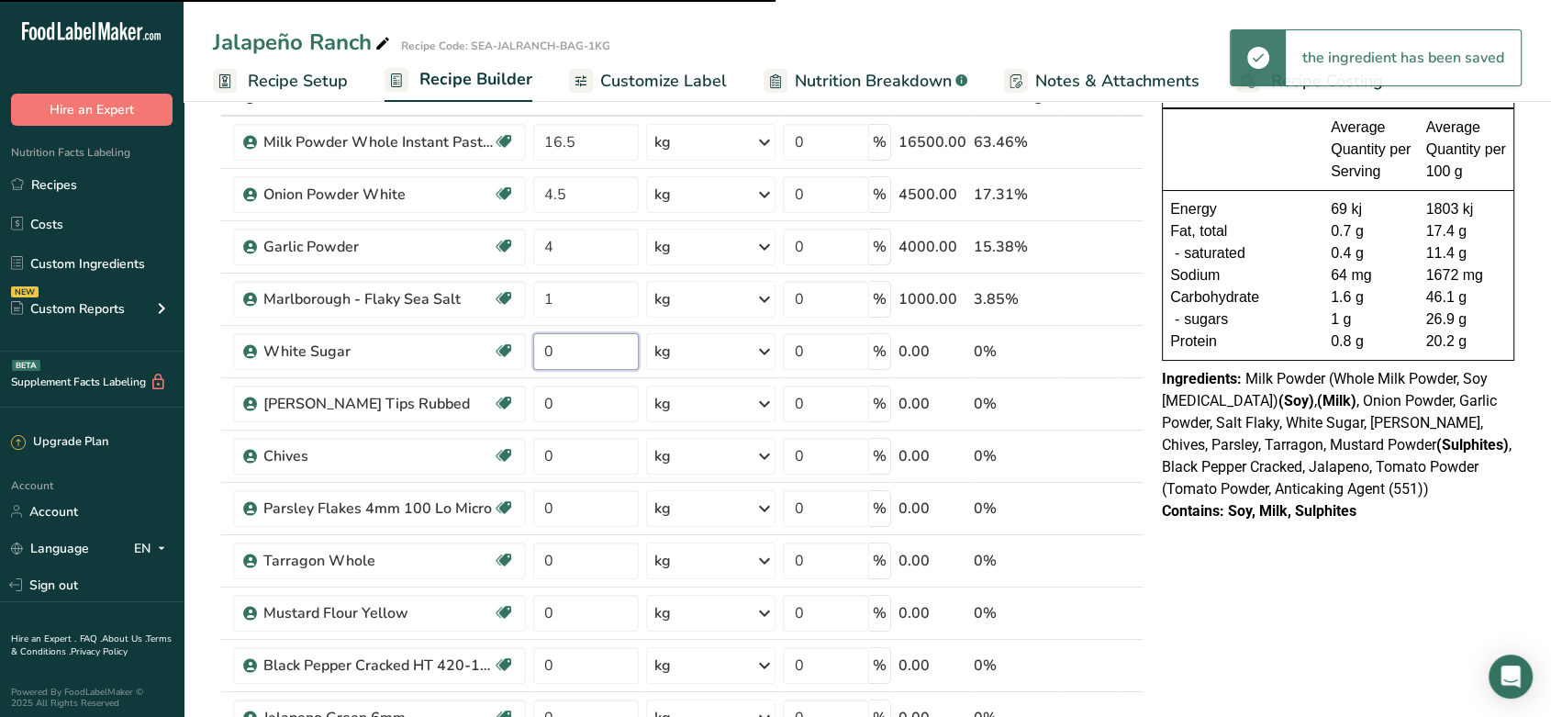
click at [560, 353] on input "0" at bounding box center [586, 351] width 106 height 37
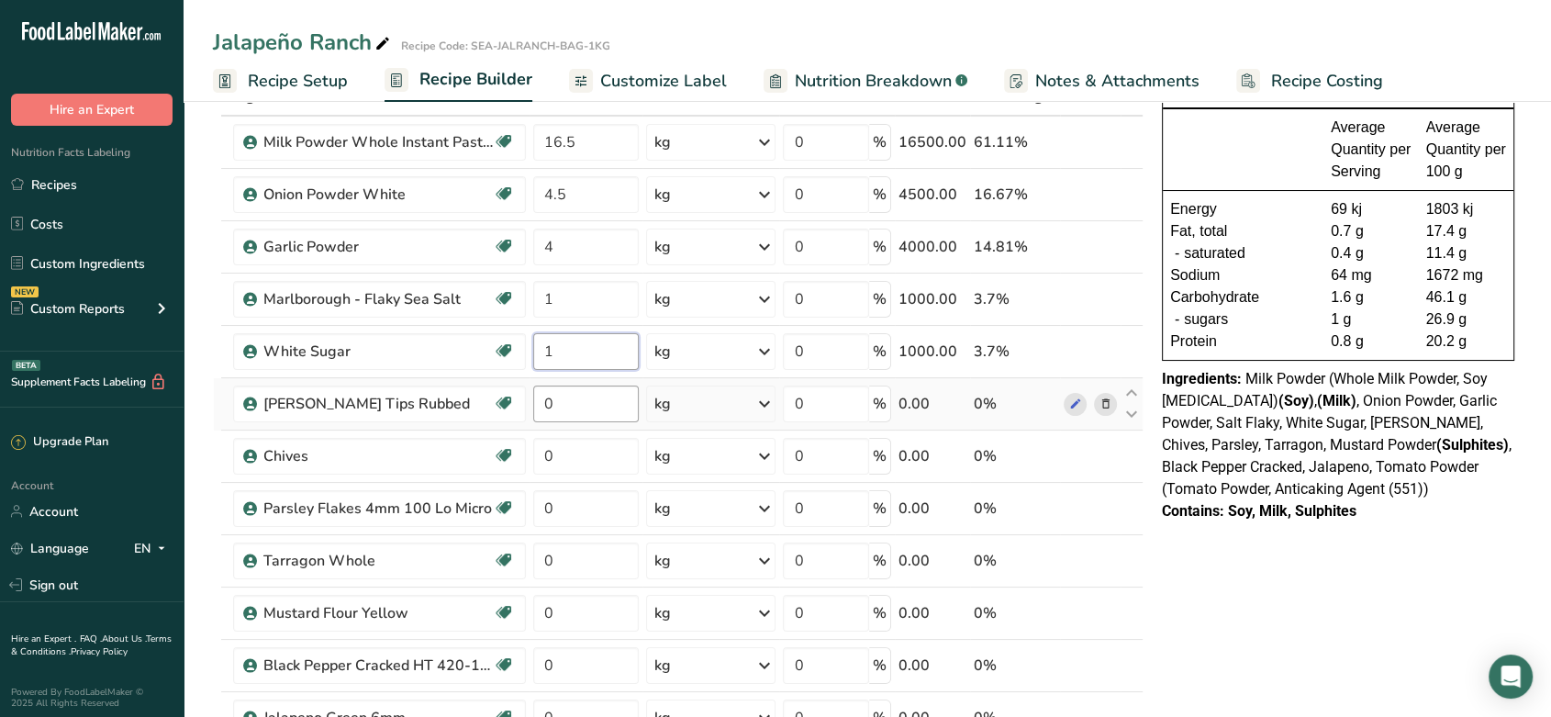
type input "1"
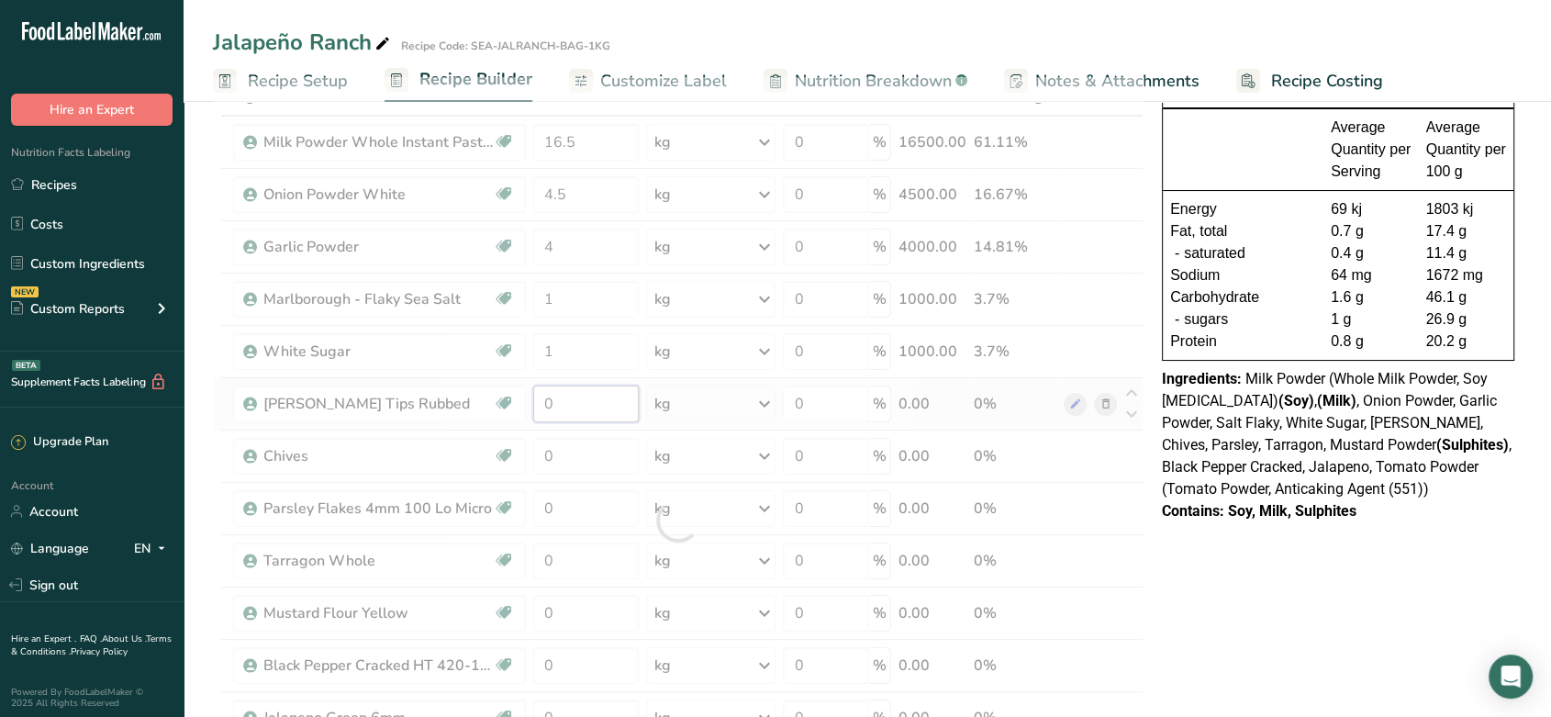
click at [572, 406] on div "Ingredient * Amount * Unit * Waste * .a-a{fill:#347362;}.b-a{fill:#fff;} Grams …" at bounding box center [678, 520] width 931 height 887
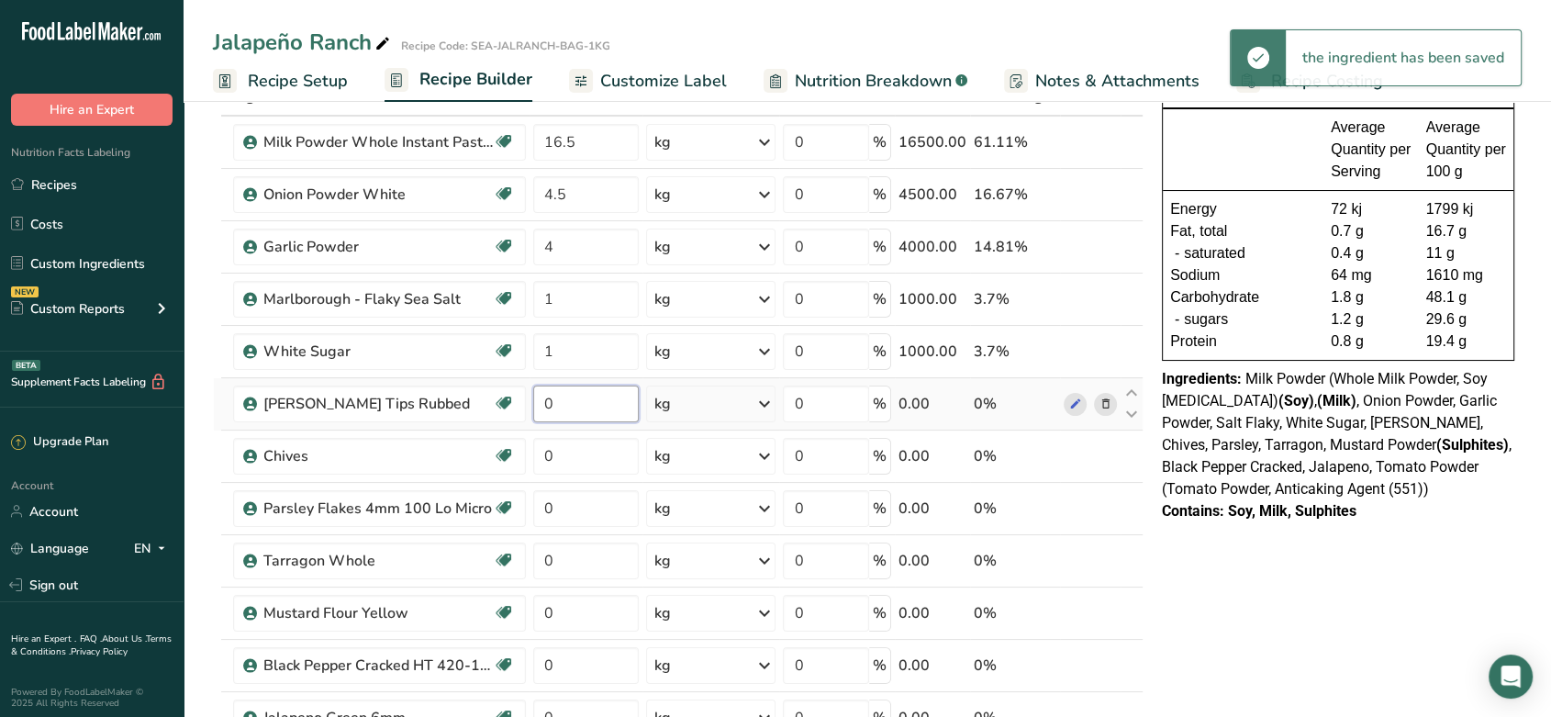
click at [565, 401] on input "0" at bounding box center [586, 404] width 106 height 37
type input "1"
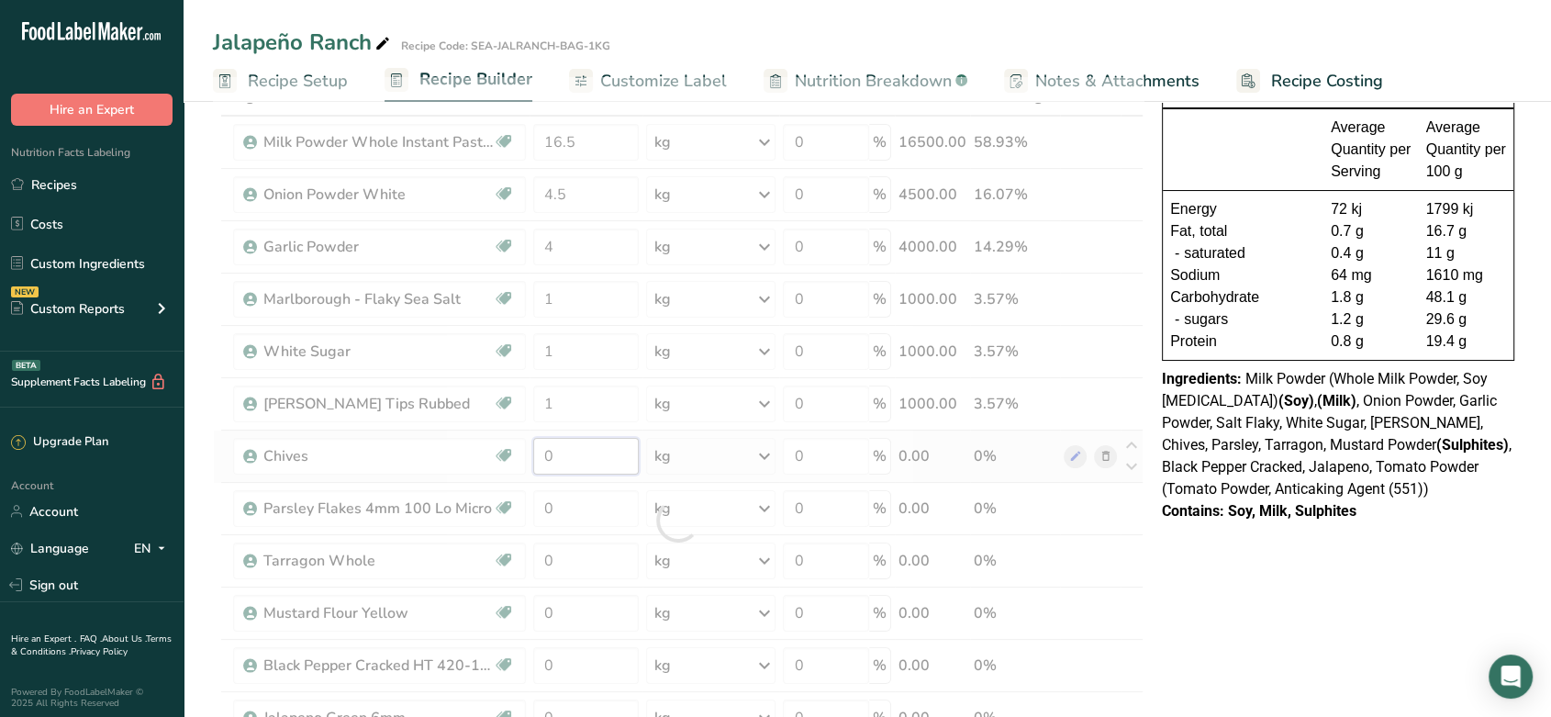
click at [562, 467] on div "Ingredient * Amount * Unit * Waste * .a-a{fill:#347362;}.b-a{fill:#fff;} Grams …" at bounding box center [678, 520] width 931 height 887
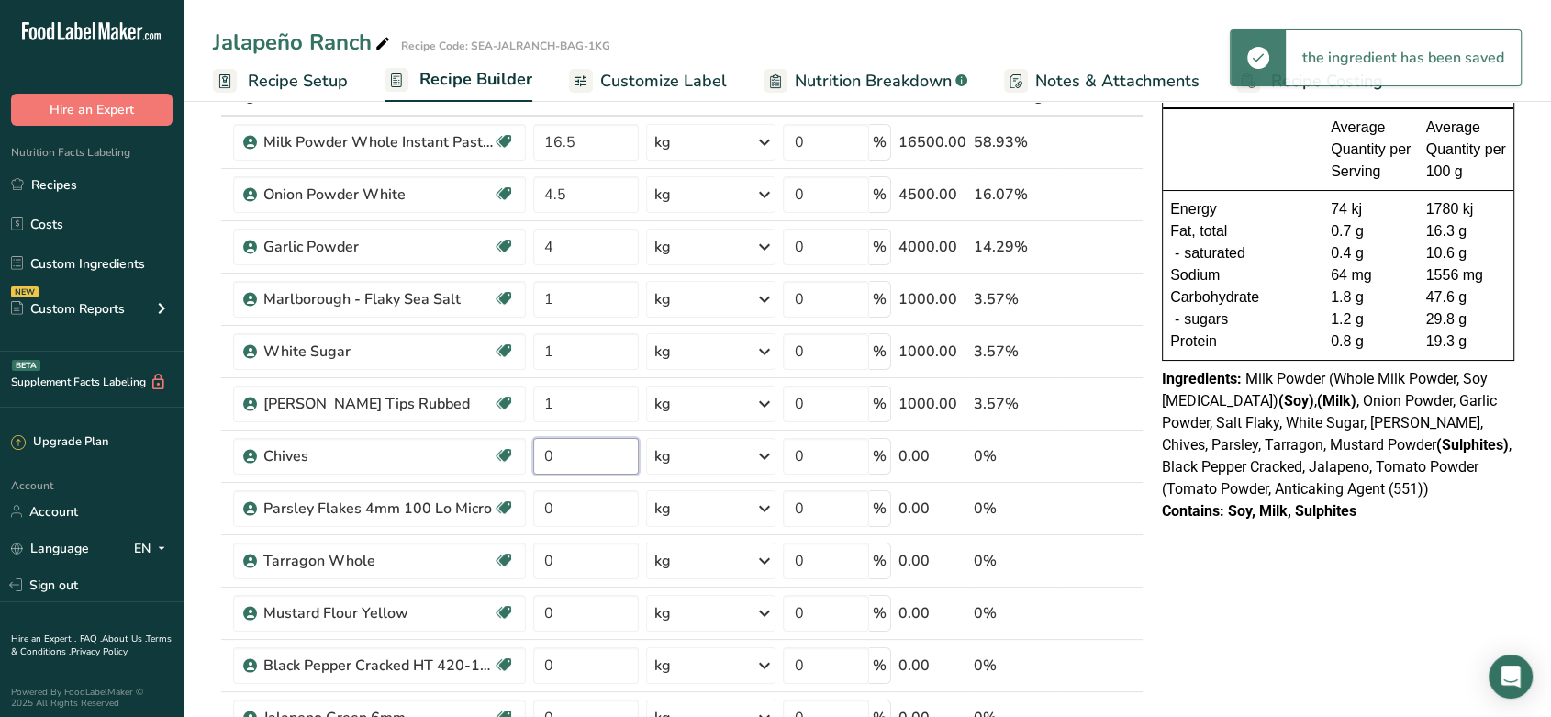
click at [569, 458] on input "0" at bounding box center [586, 456] width 106 height 37
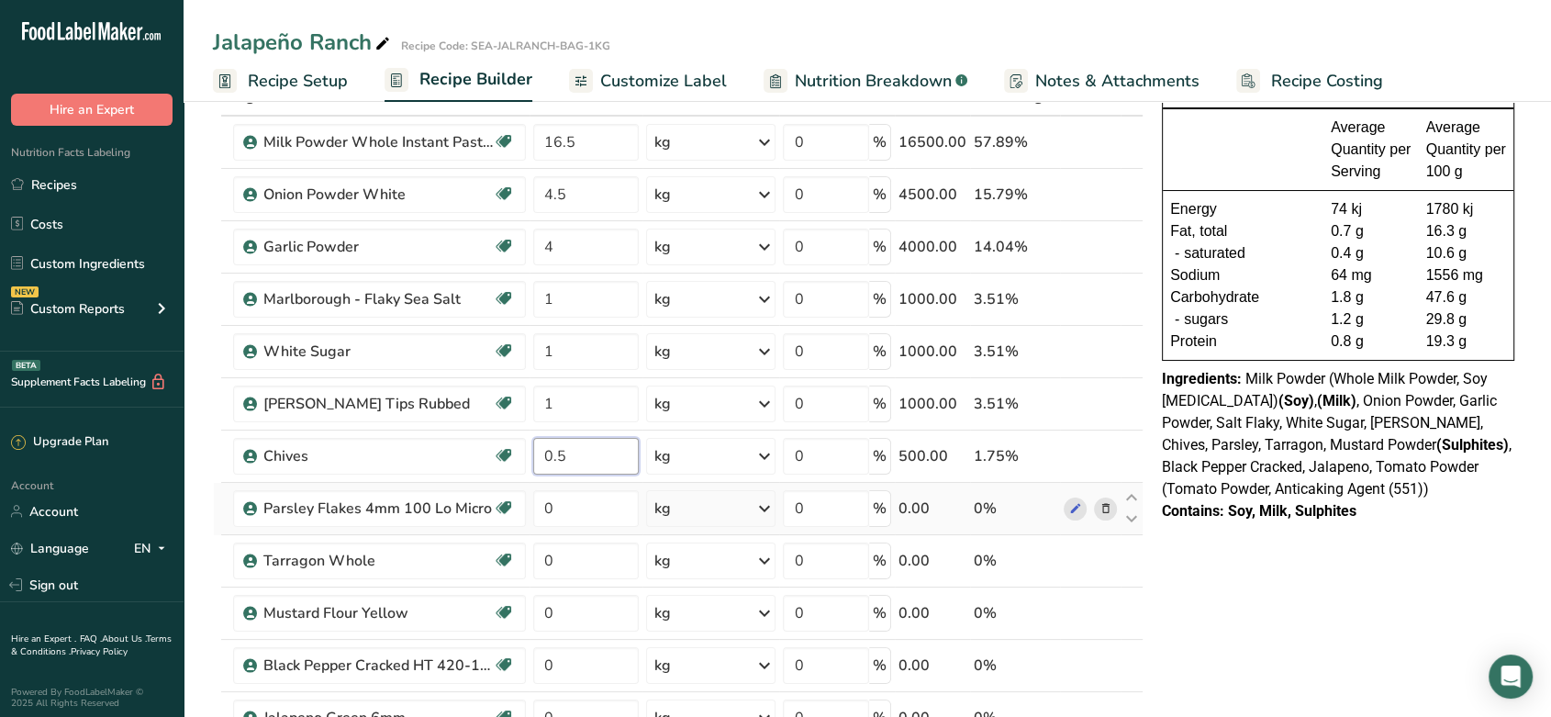
type input "0.5"
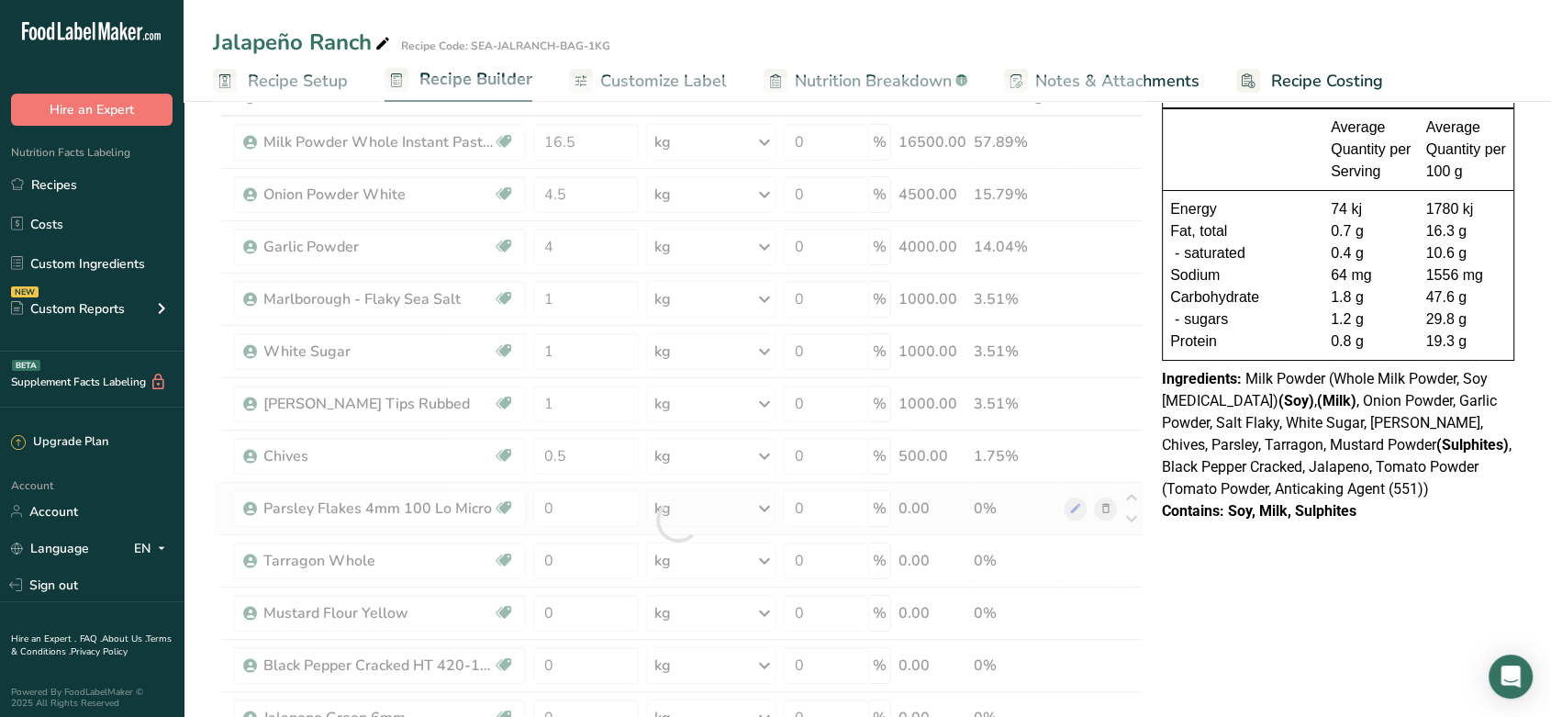
click at [569, 483] on div "Ingredient * Amount * Unit * Waste * .a-a{fill:#347362;}.b-a{fill:#fff;} Grams …" at bounding box center [678, 520] width 931 height 887
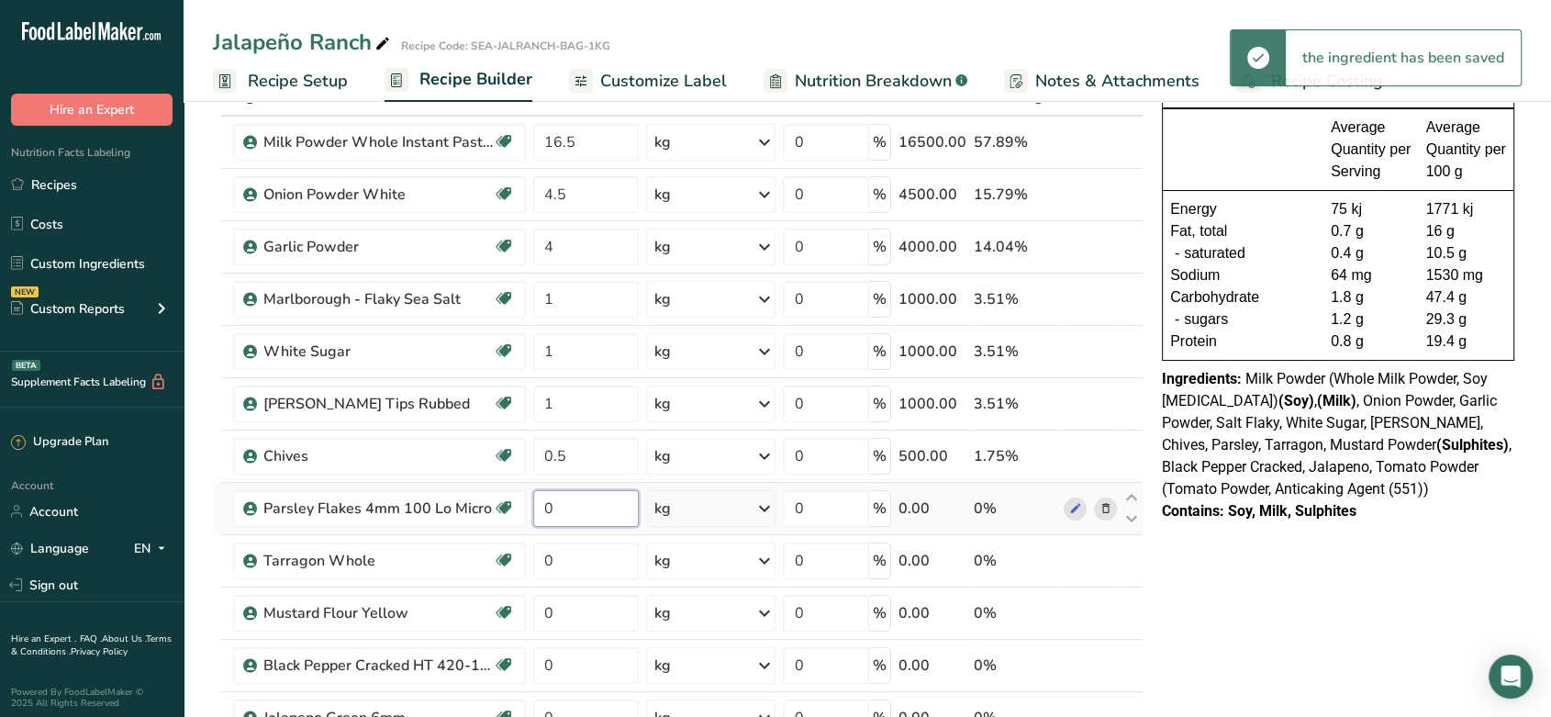
click at [571, 505] on input "0" at bounding box center [586, 508] width 106 height 37
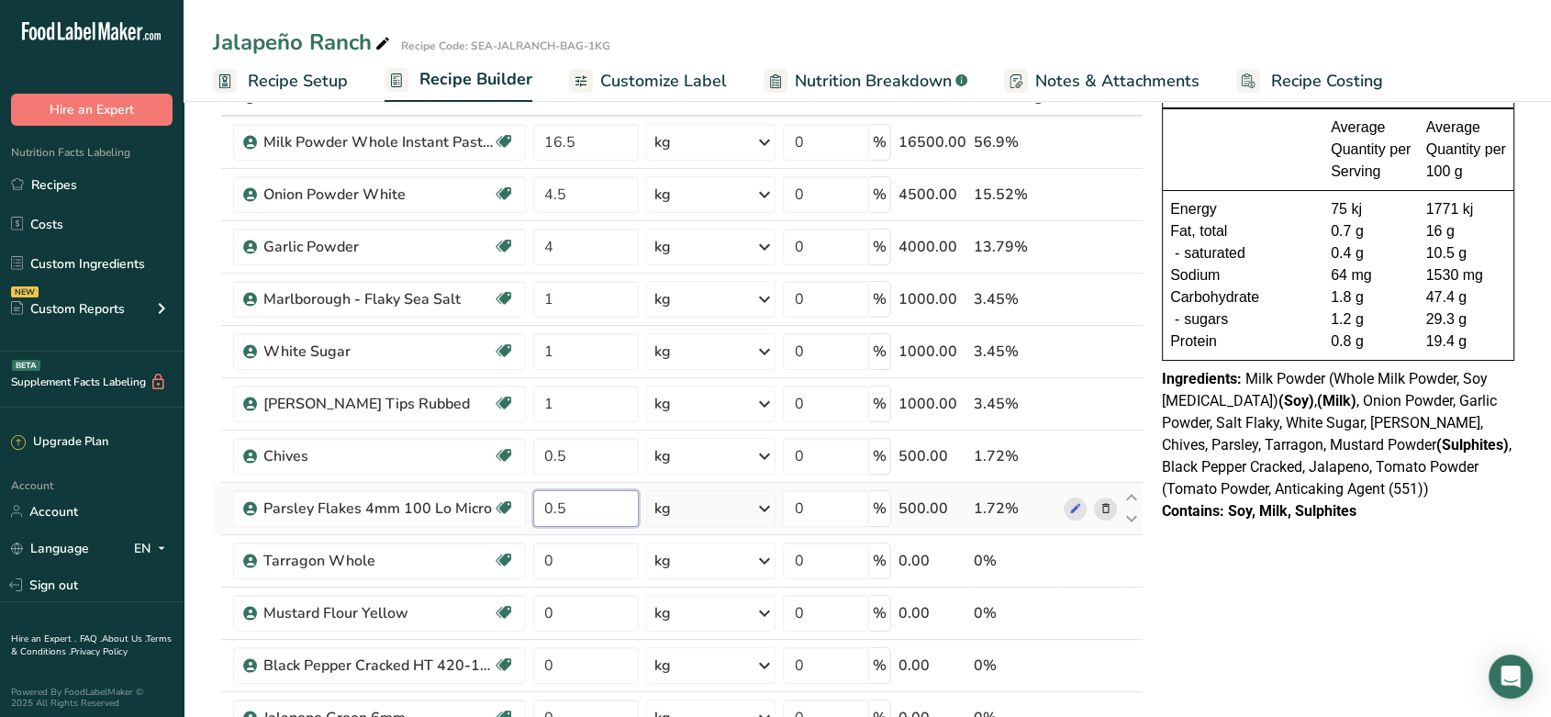
type input "0.5"
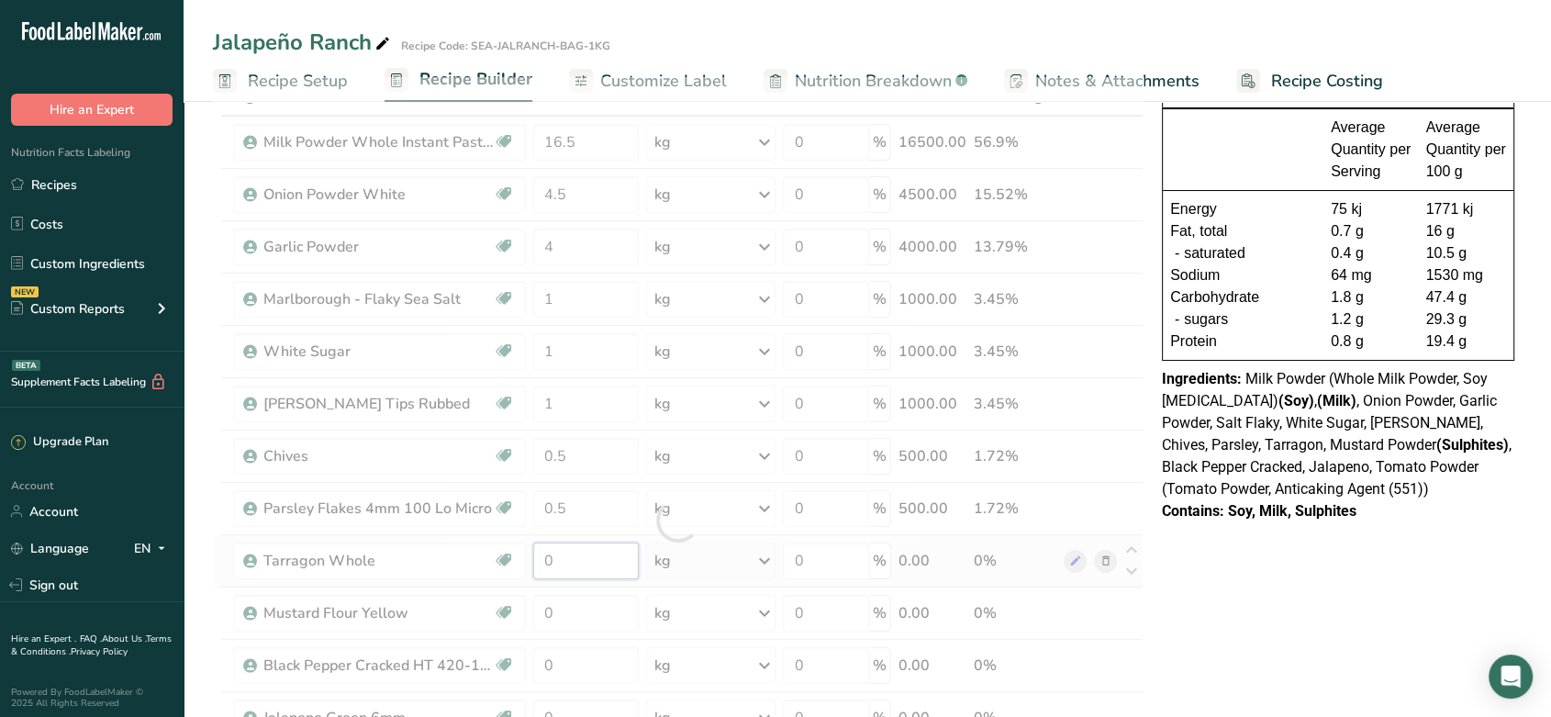
click at [566, 559] on div "Ingredient * Amount * Unit * Waste * .a-a{fill:#347362;}.b-a{fill:#fff;} Grams …" at bounding box center [678, 520] width 931 height 887
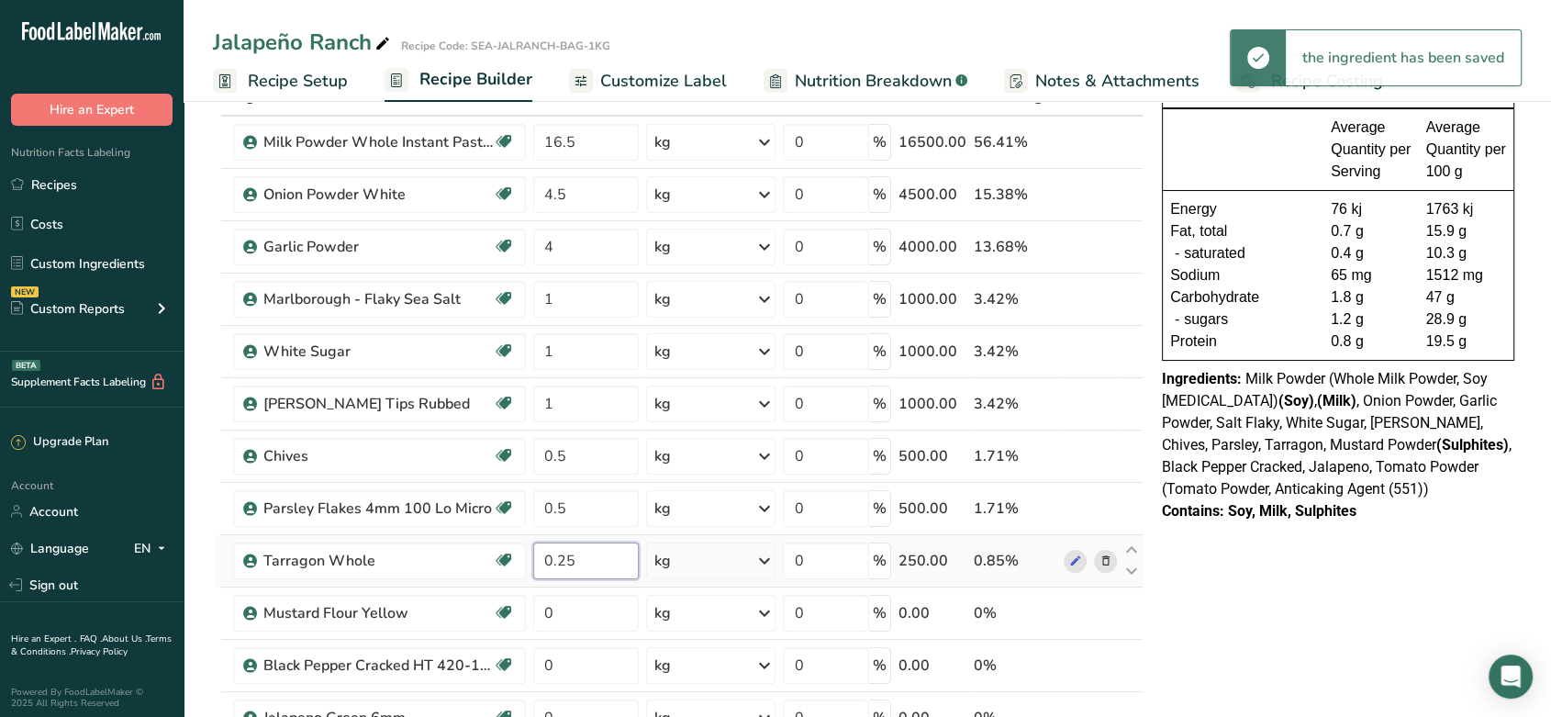
type input "0.25"
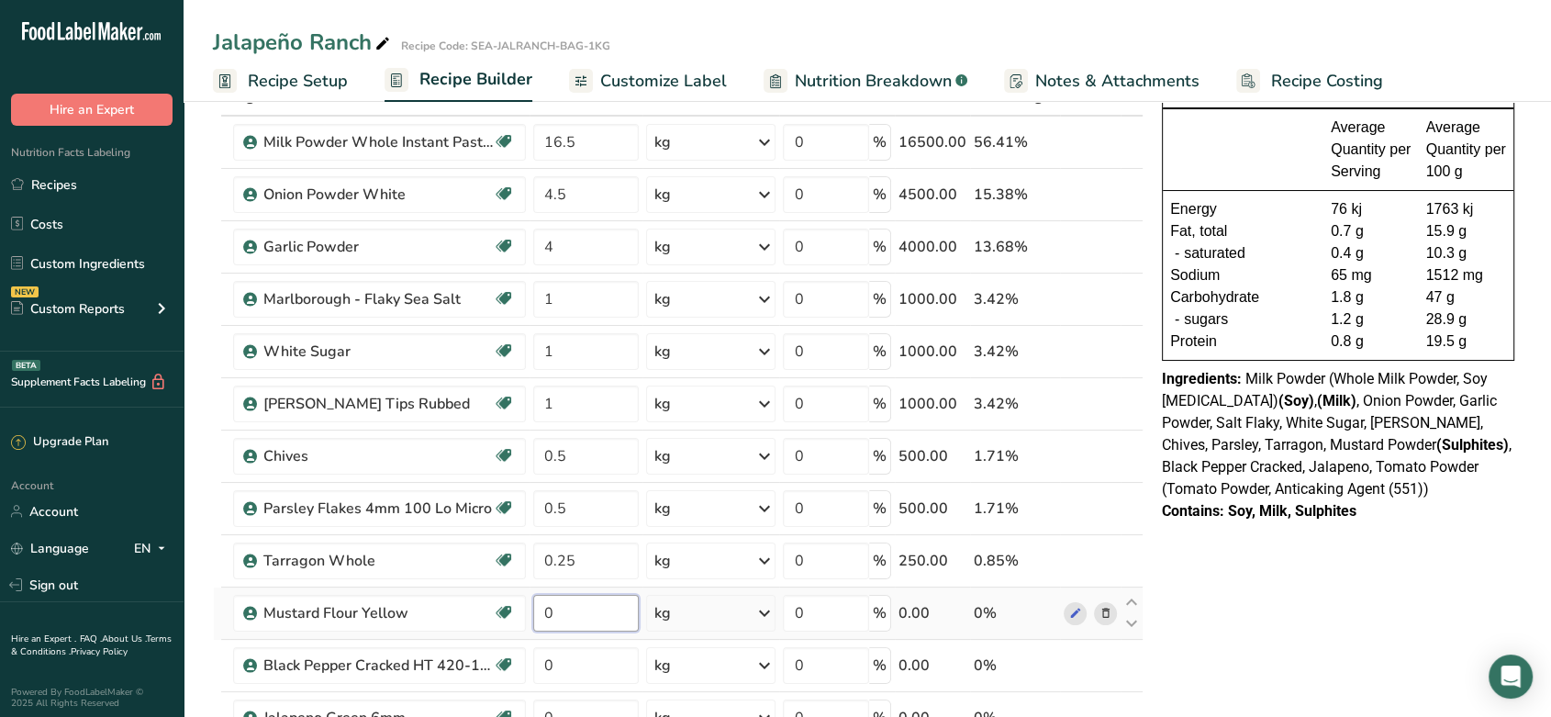
click at [578, 610] on div "Ingredient * Amount * Unit * Waste * .a-a{fill:#347362;}.b-a{fill:#fff;} Grams …" at bounding box center [678, 520] width 931 height 887
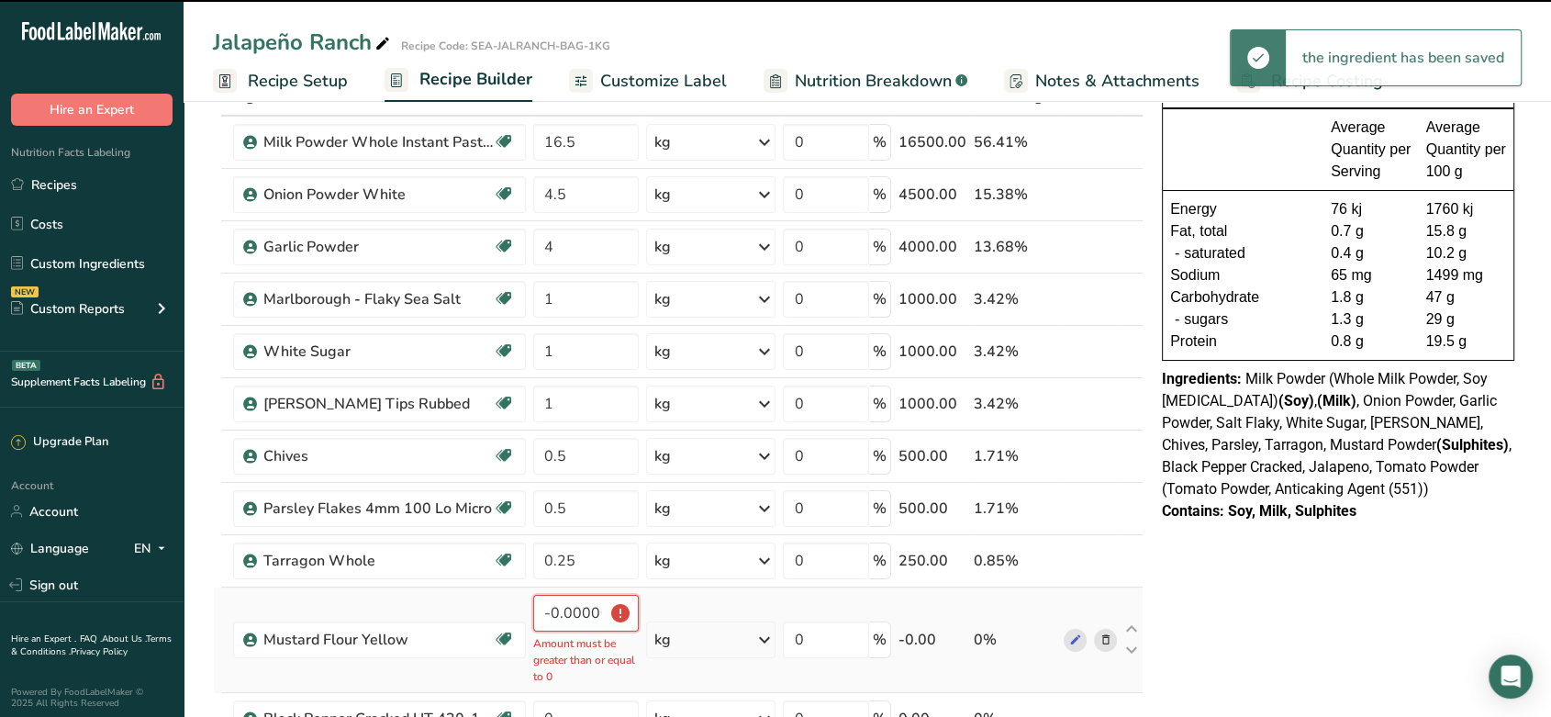
scroll to position [317, 0]
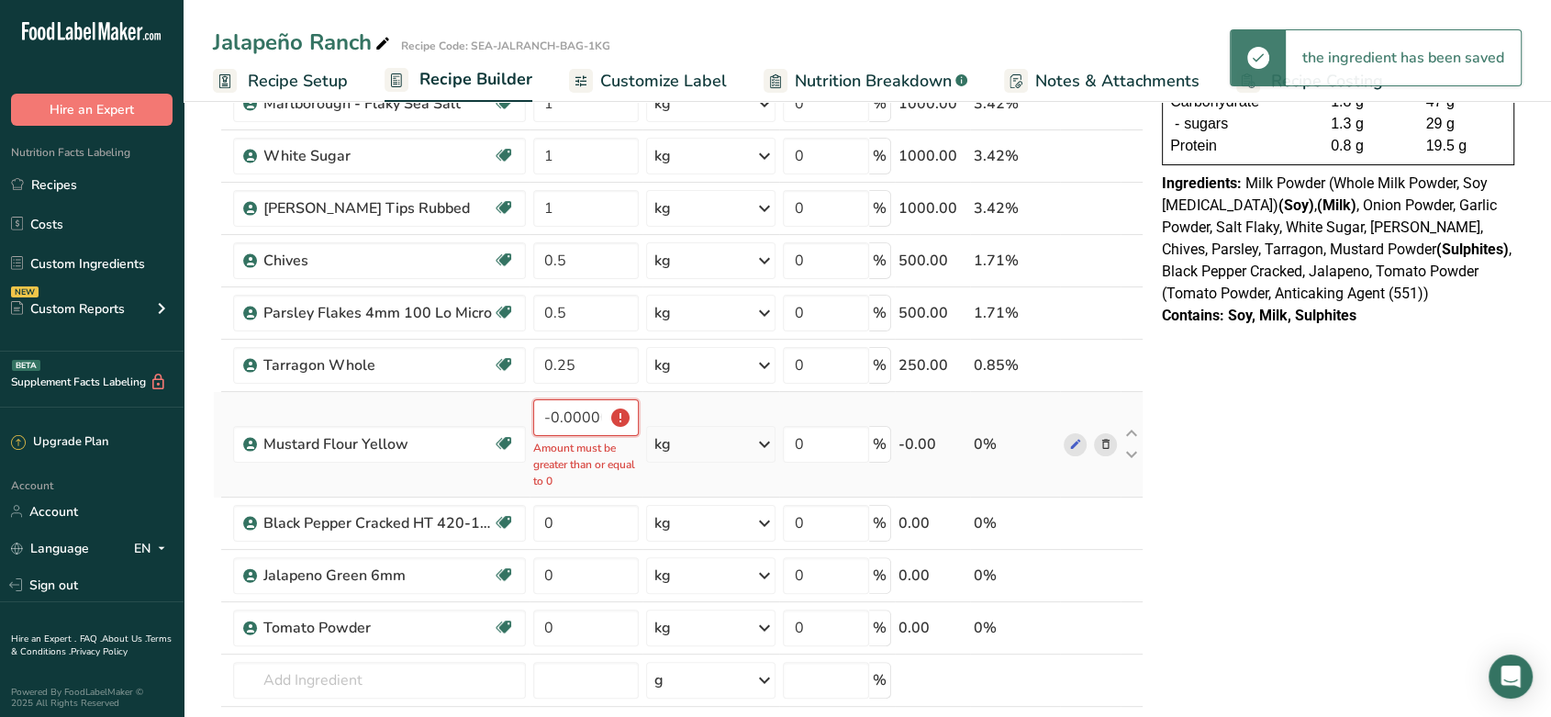
click at [571, 405] on input "-0.000002" at bounding box center [586, 417] width 106 height 37
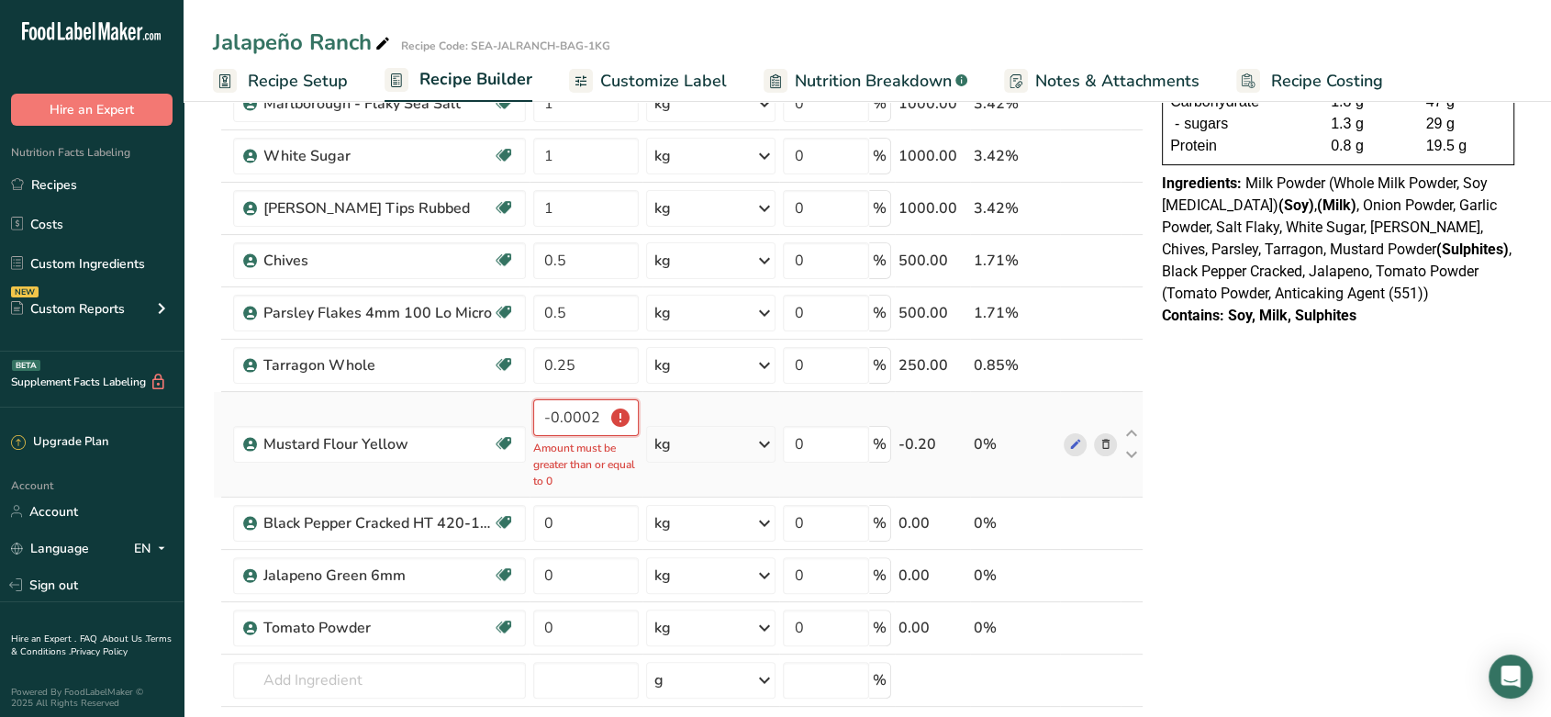
type input "-2"
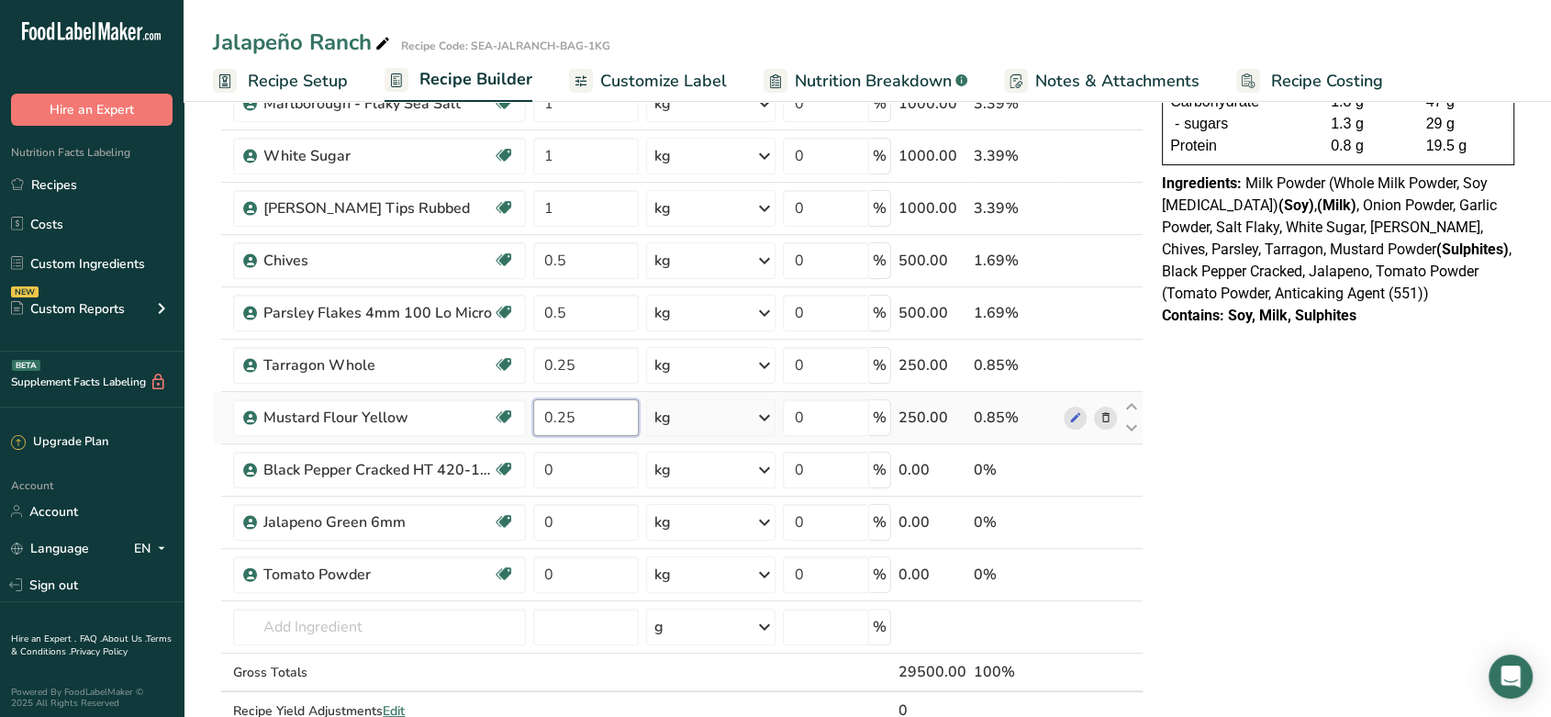
type input "0.25"
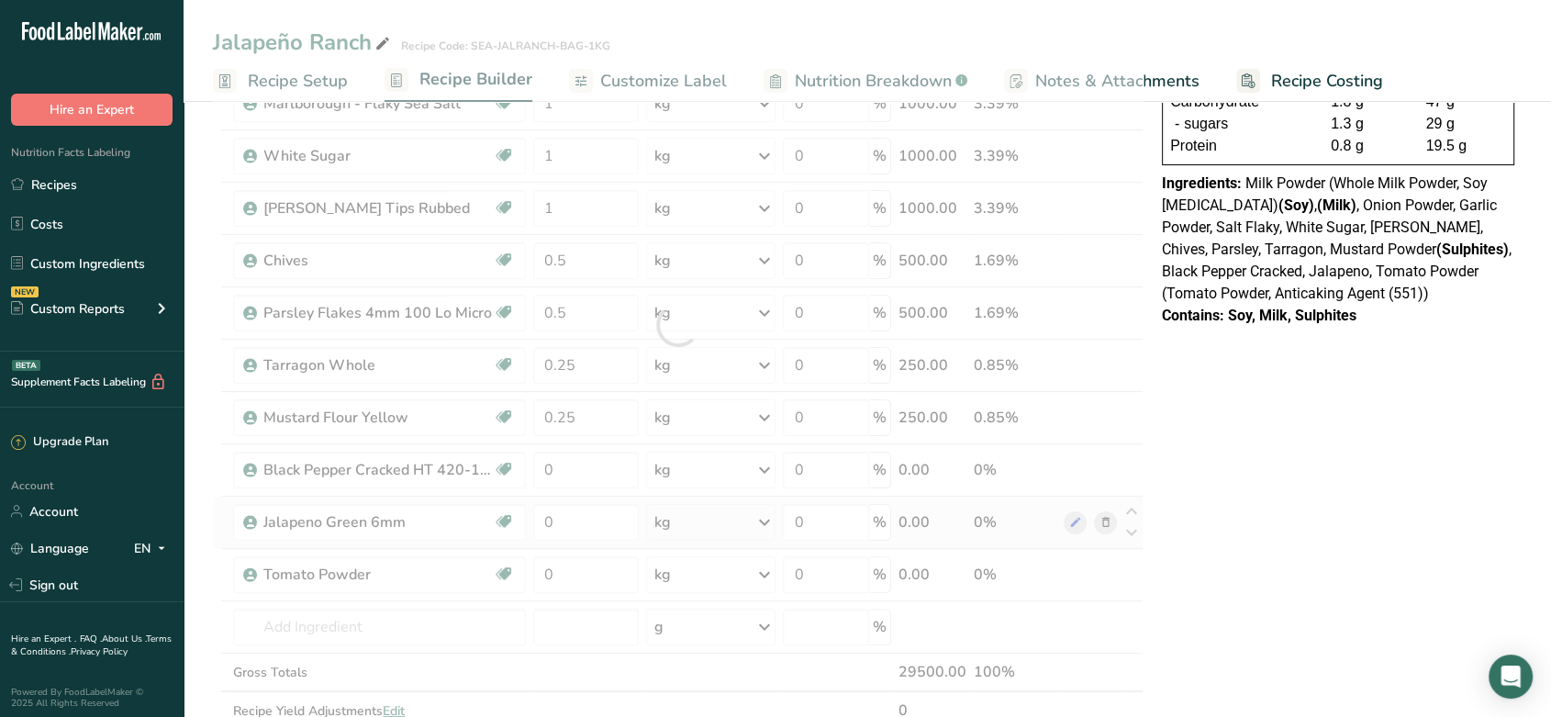
click at [599, 494] on div "Ingredient * Amount * Unit * Waste * .a-a{fill:#347362;}.b-a{fill:#fff;} Grams …" at bounding box center [678, 325] width 931 height 887
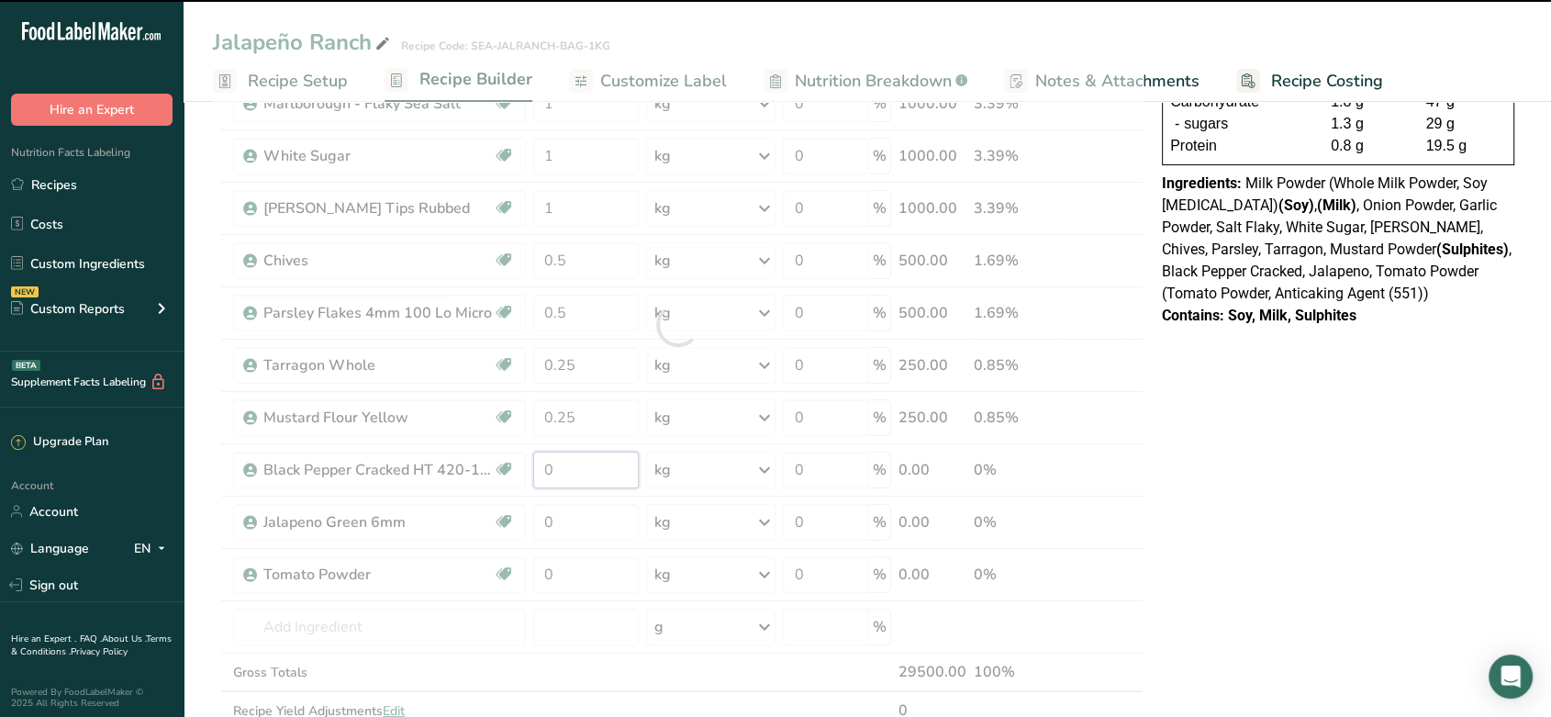
click at [592, 471] on input "0" at bounding box center [586, 470] width 106 height 37
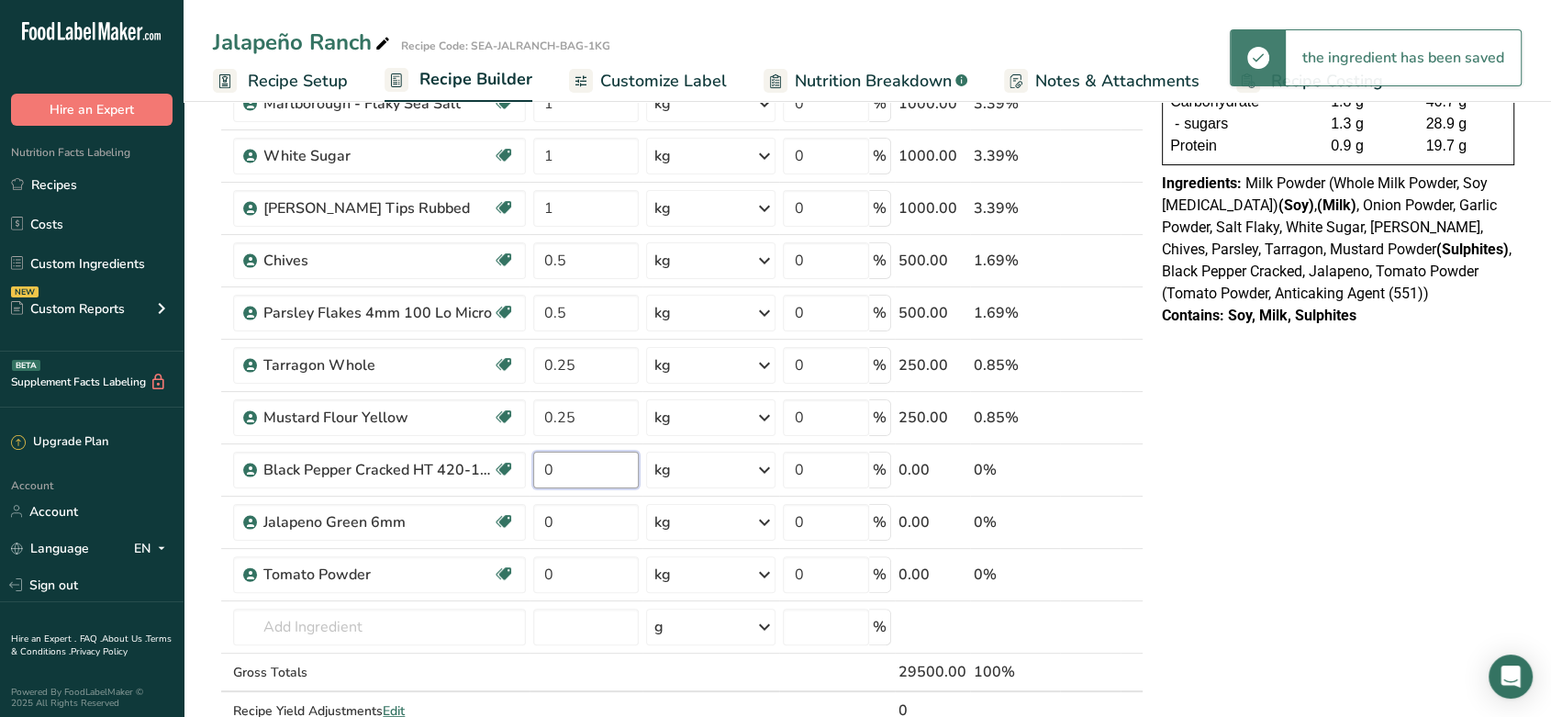
click at [592, 471] on input "0" at bounding box center [586, 470] width 106 height 37
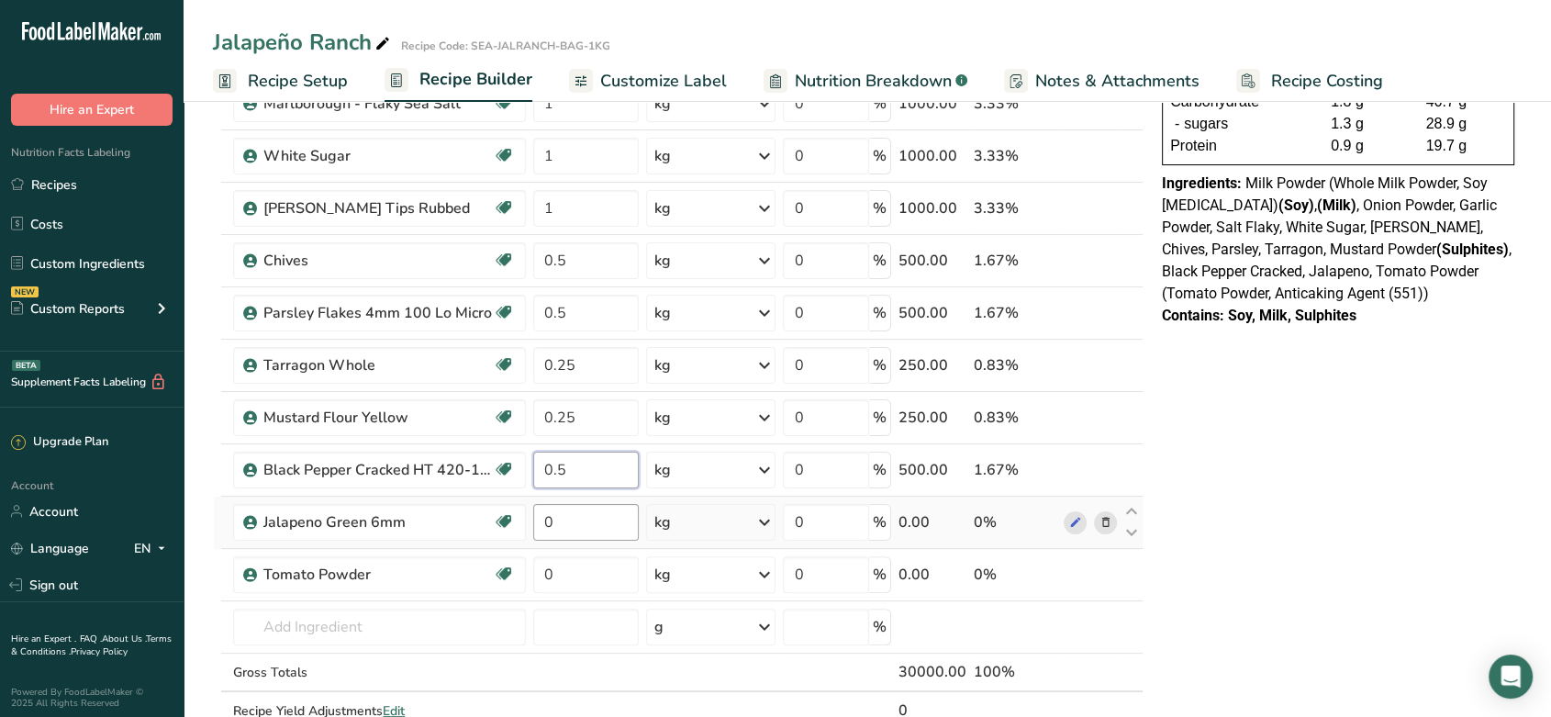
type input "0.5"
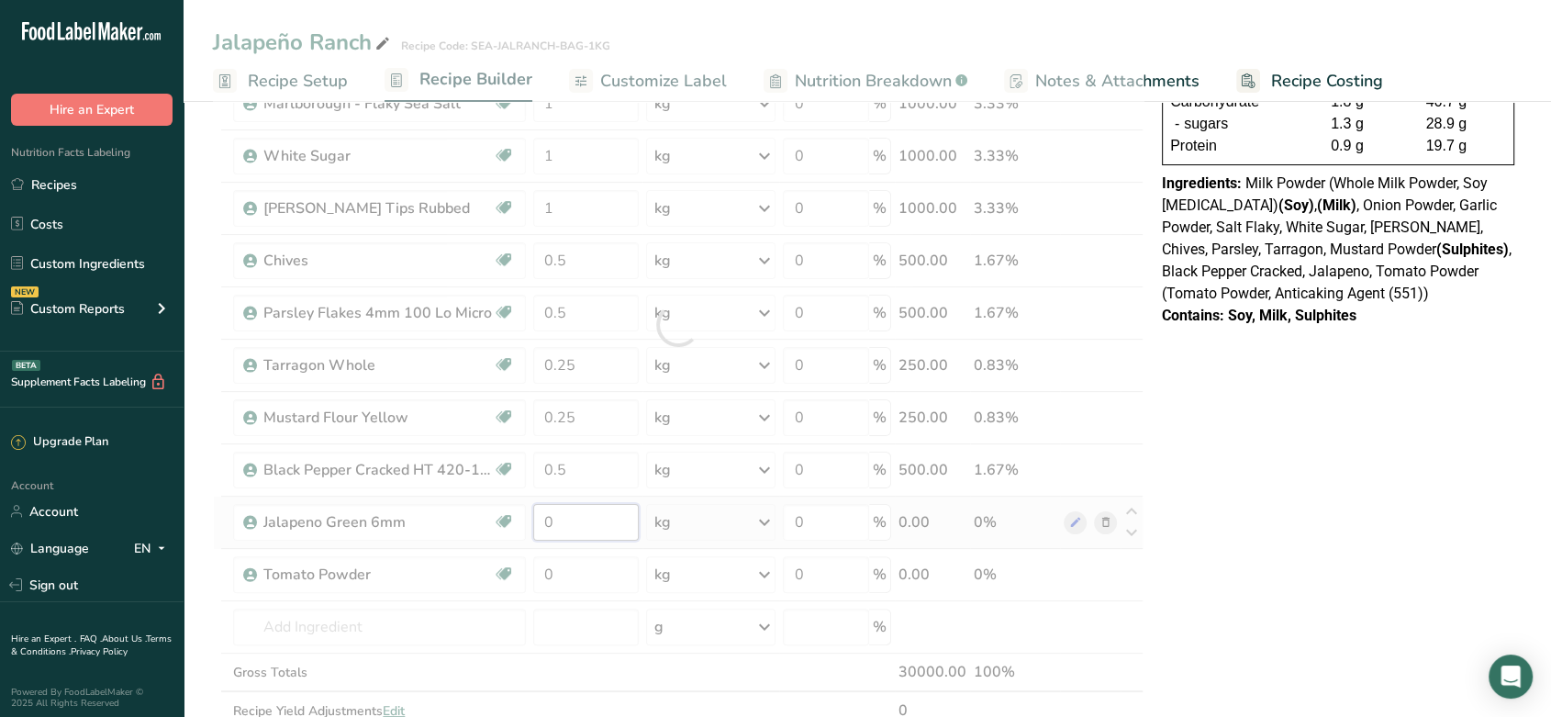
click at [587, 517] on div "Ingredient * Amount * Unit * Waste * .a-a{fill:#347362;}.b-a{fill:#fff;} Grams …" at bounding box center [678, 325] width 931 height 887
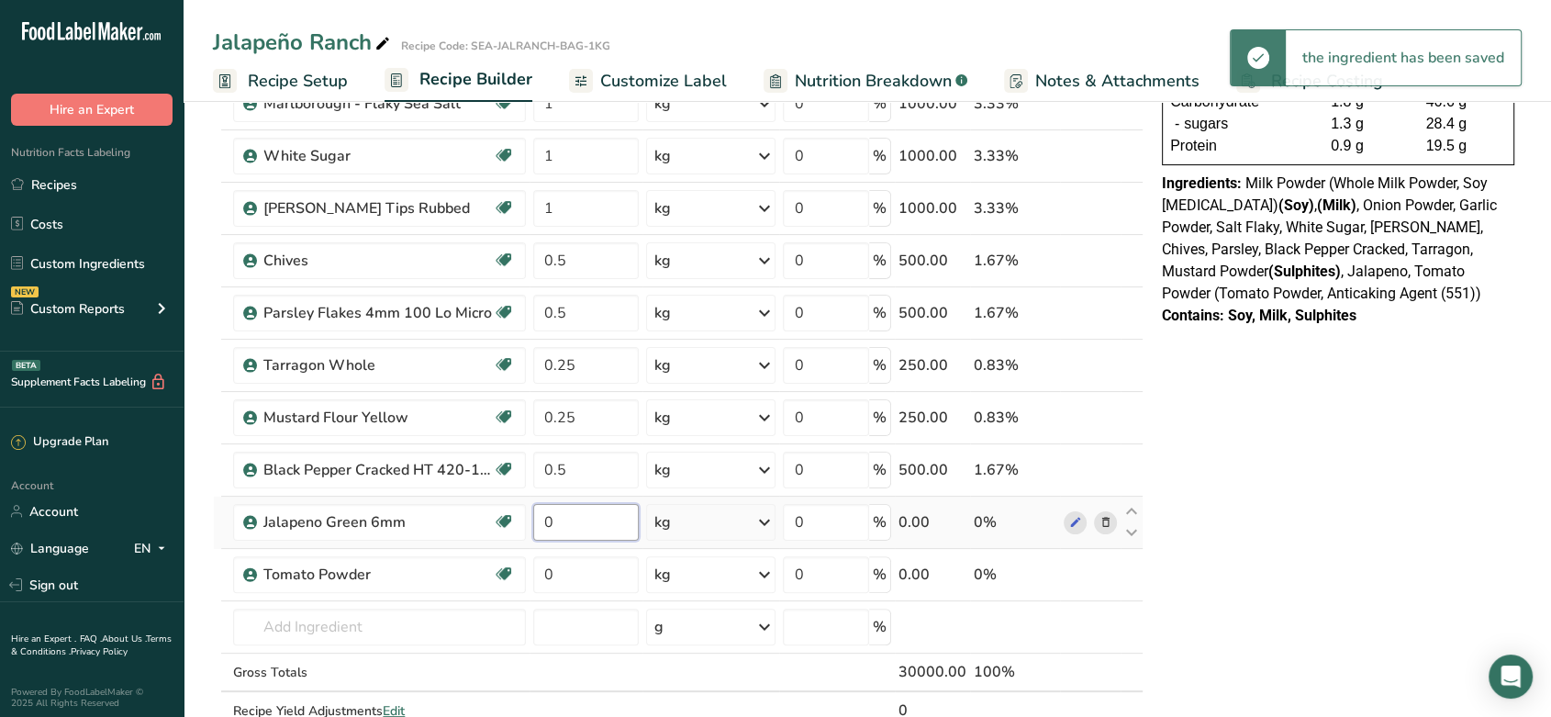
click at [587, 517] on input "0" at bounding box center [586, 522] width 106 height 37
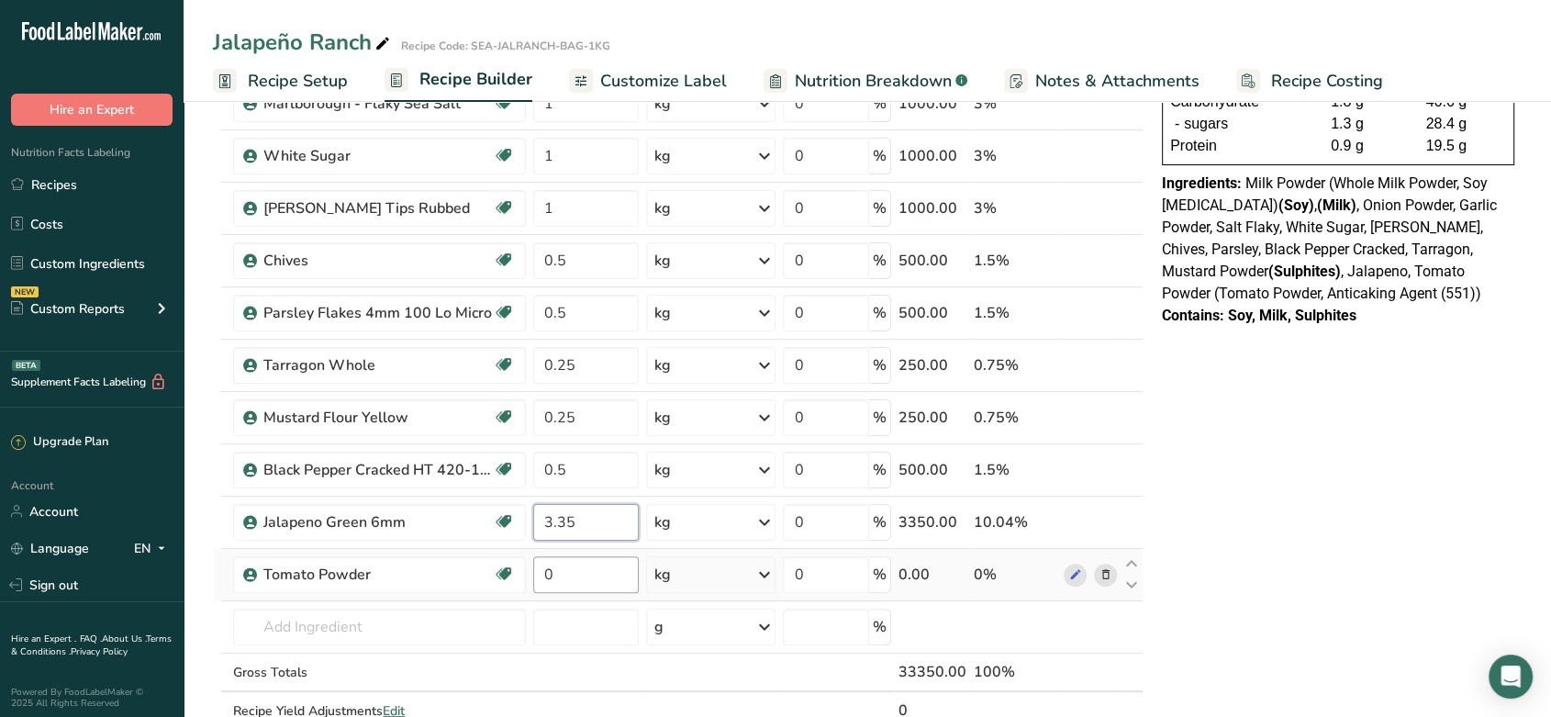
type input "3.35"
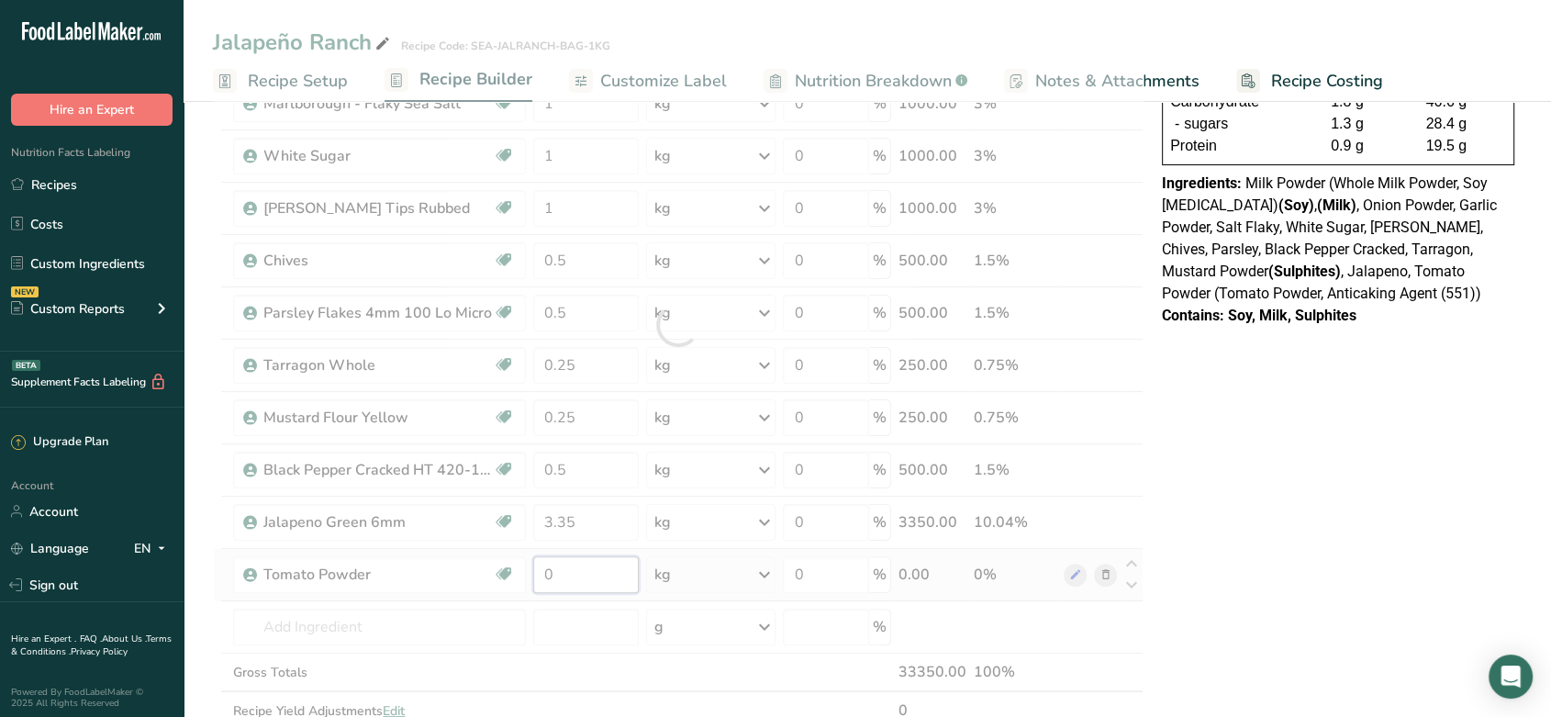
click at [571, 572] on div "Ingredient * Amount * Unit * Waste * .a-a{fill:#347362;}.b-a{fill:#fff;} Grams …" at bounding box center [678, 325] width 931 height 887
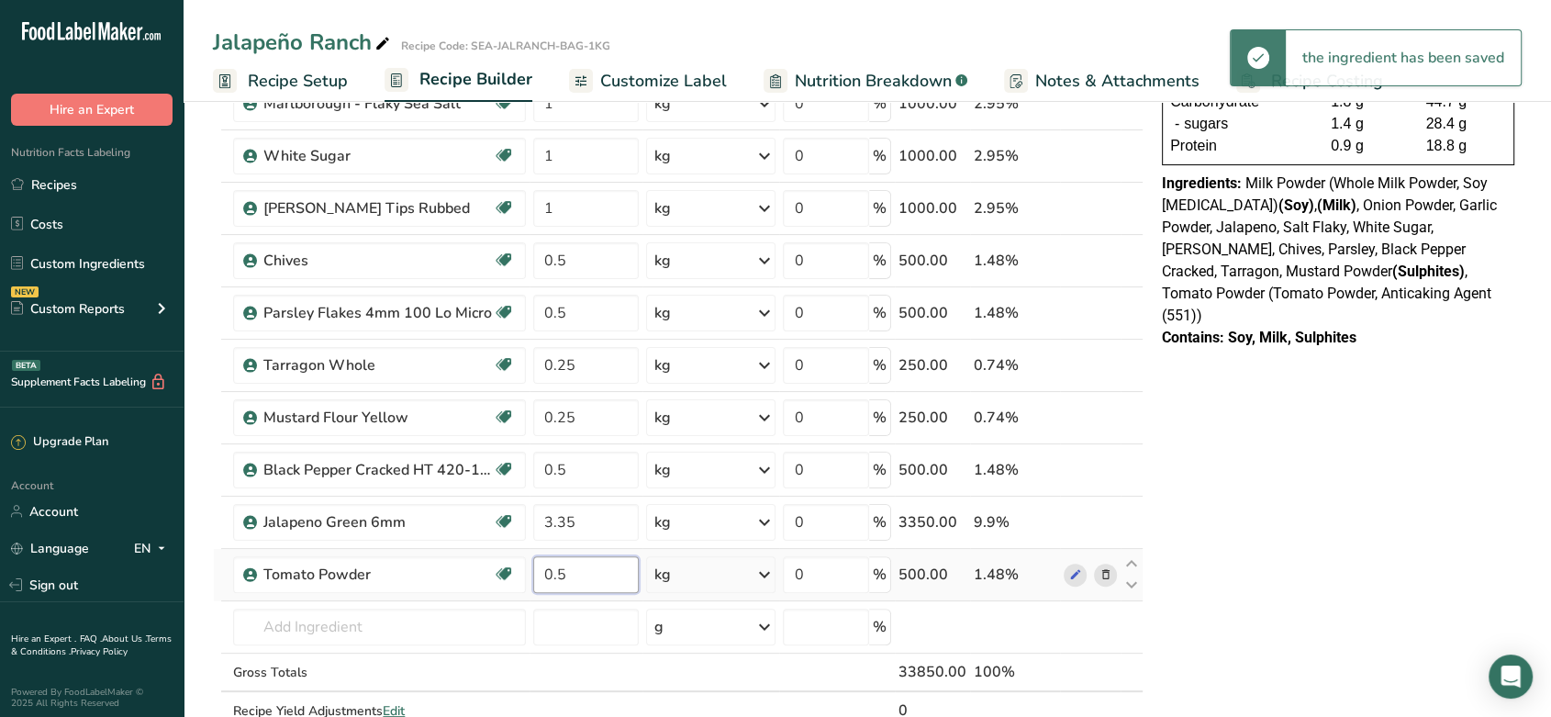
type input "0.5"
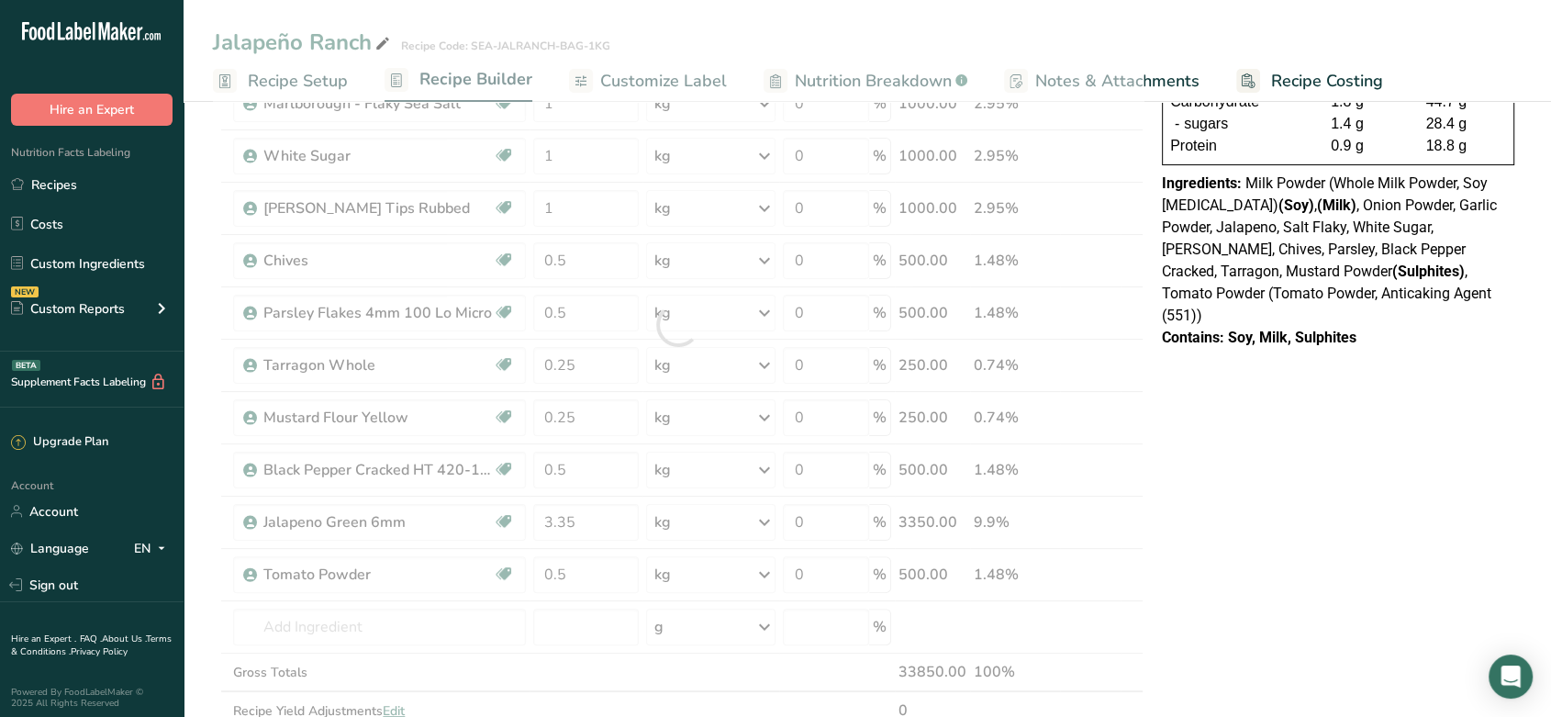
click at [1222, 501] on div "NUTRITION INFORMATION Servings Per Package: 36 Serving Size: 5g Average Quantit…" at bounding box center [1338, 598] width 367 height 1580
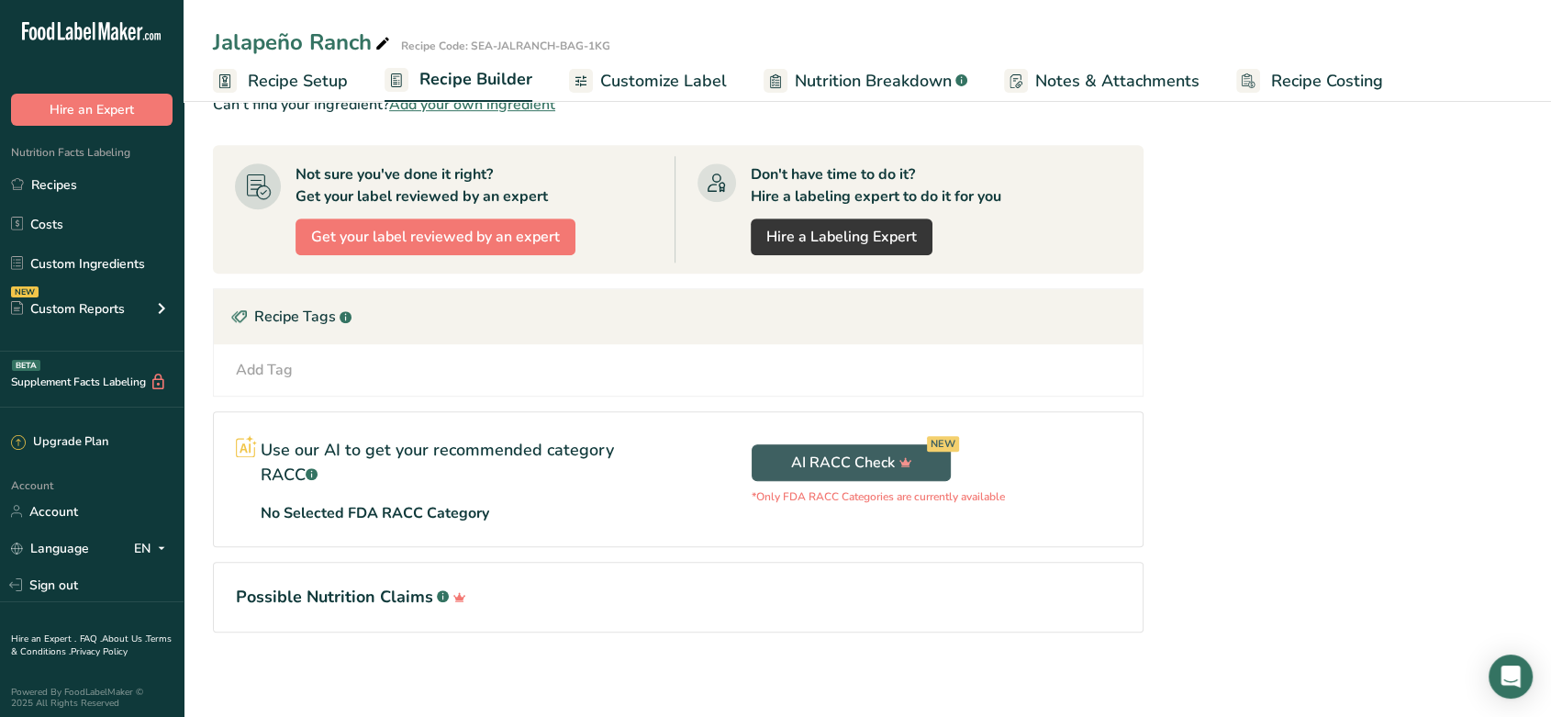
scroll to position [0, 0]
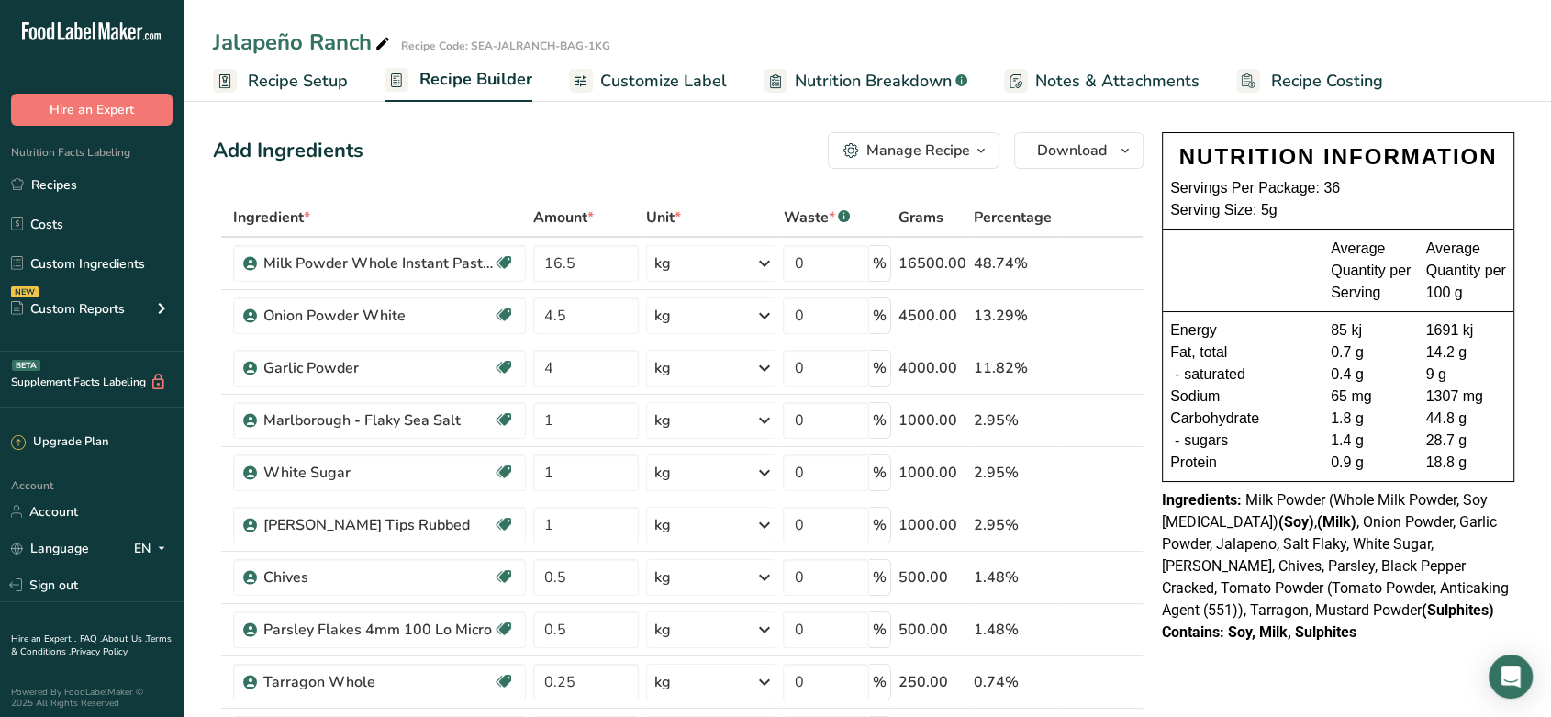
click at [699, 74] on span "Customize Label" at bounding box center [663, 81] width 127 height 25
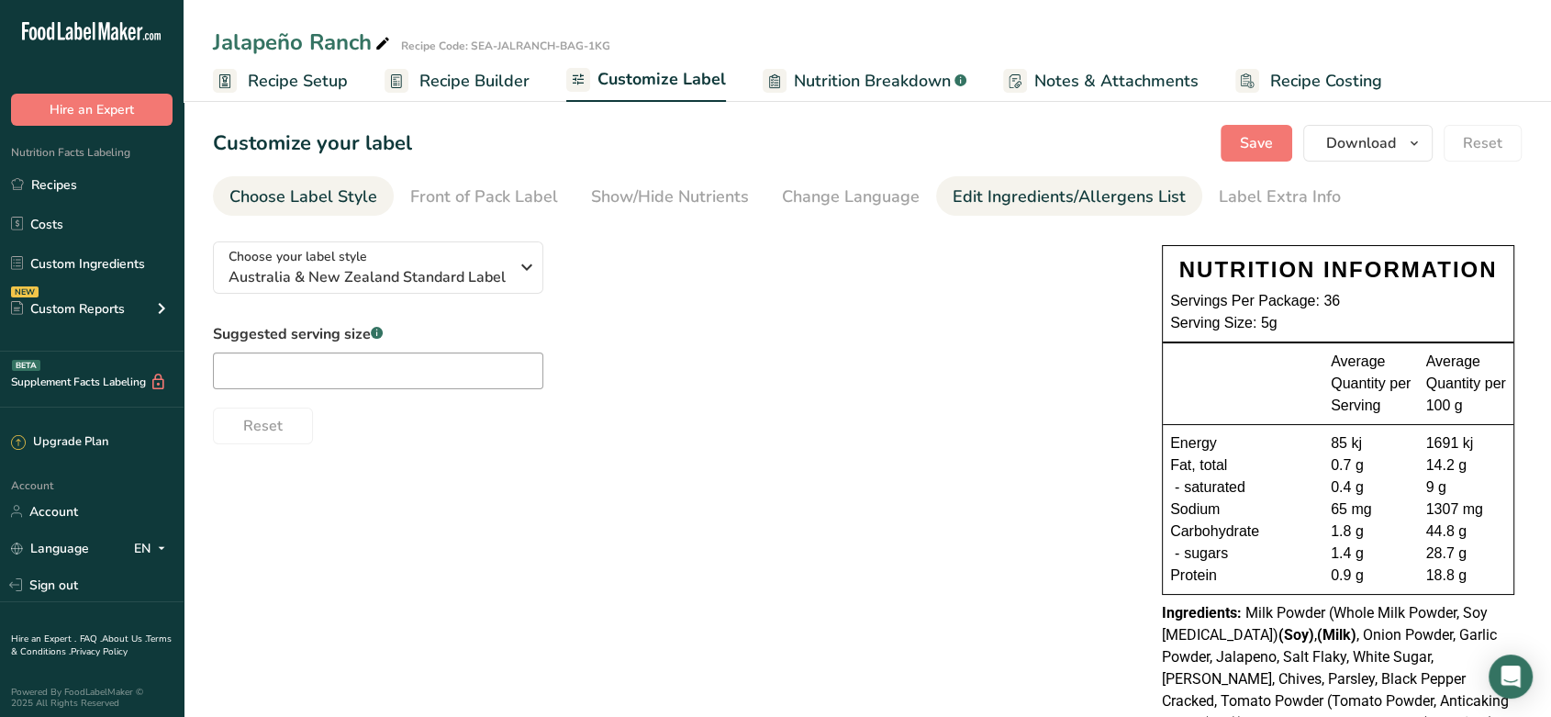
click at [1066, 189] on div "Edit Ingredients/Allergens List" at bounding box center [1069, 197] width 233 height 25
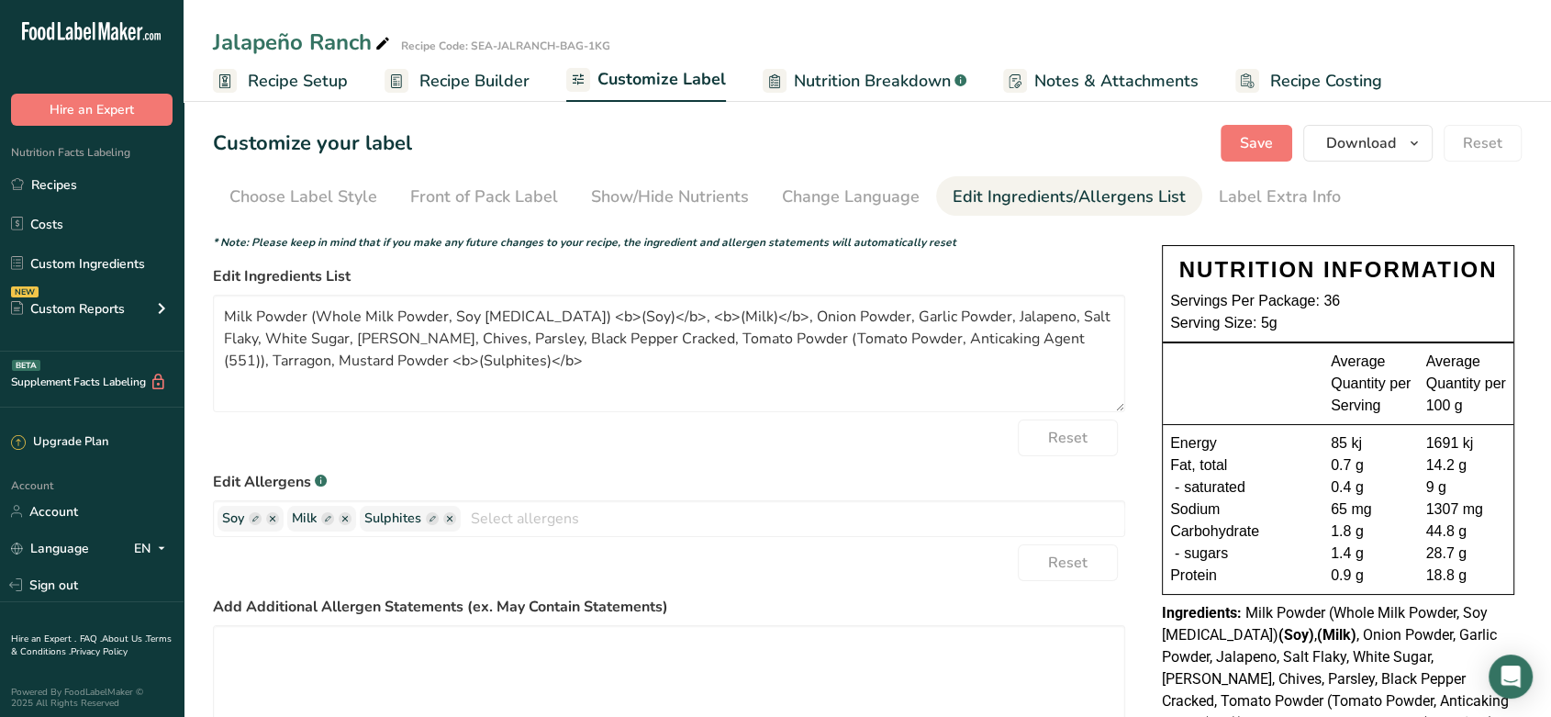
click at [308, 69] on span "Recipe Setup" at bounding box center [298, 81] width 100 height 25
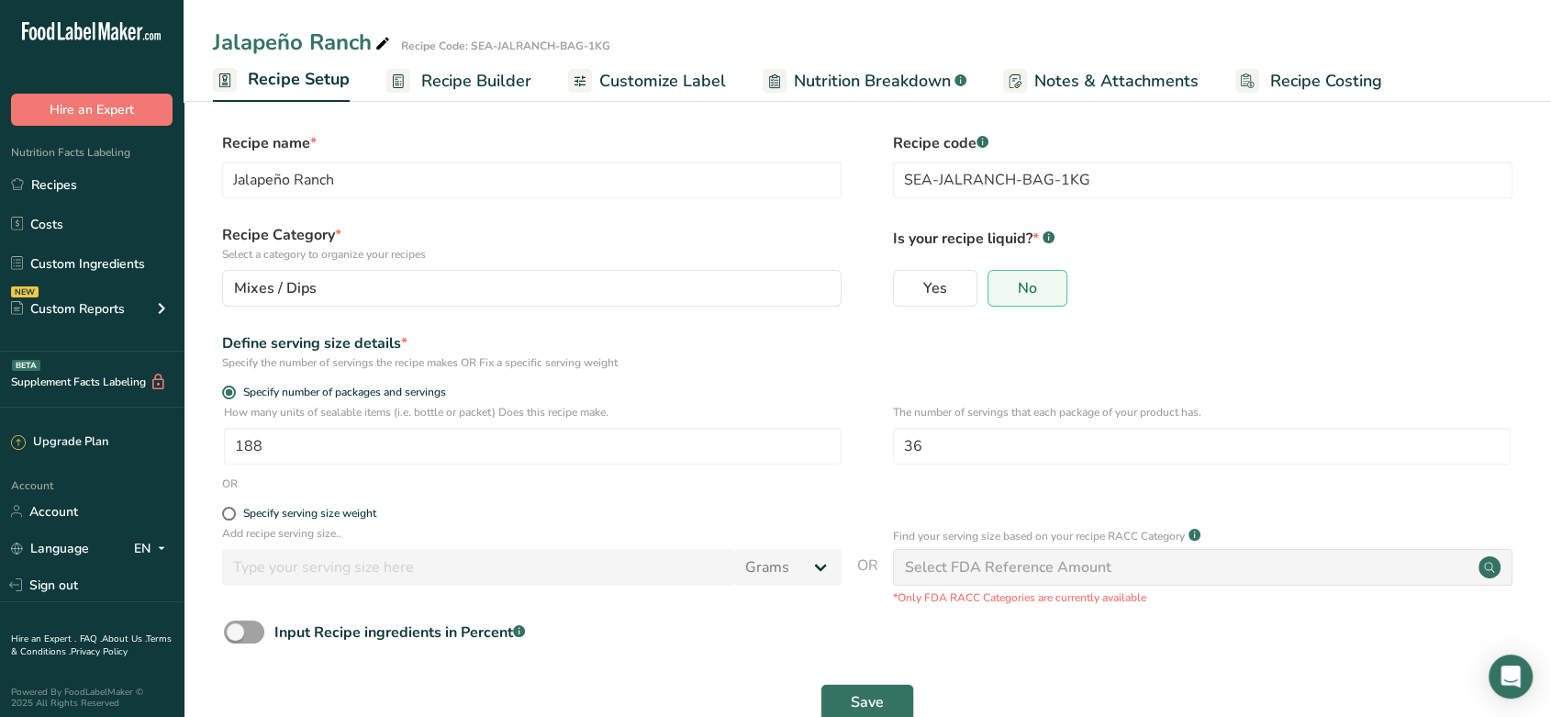
click at [455, 79] on span "Recipe Builder" at bounding box center [476, 81] width 110 height 25
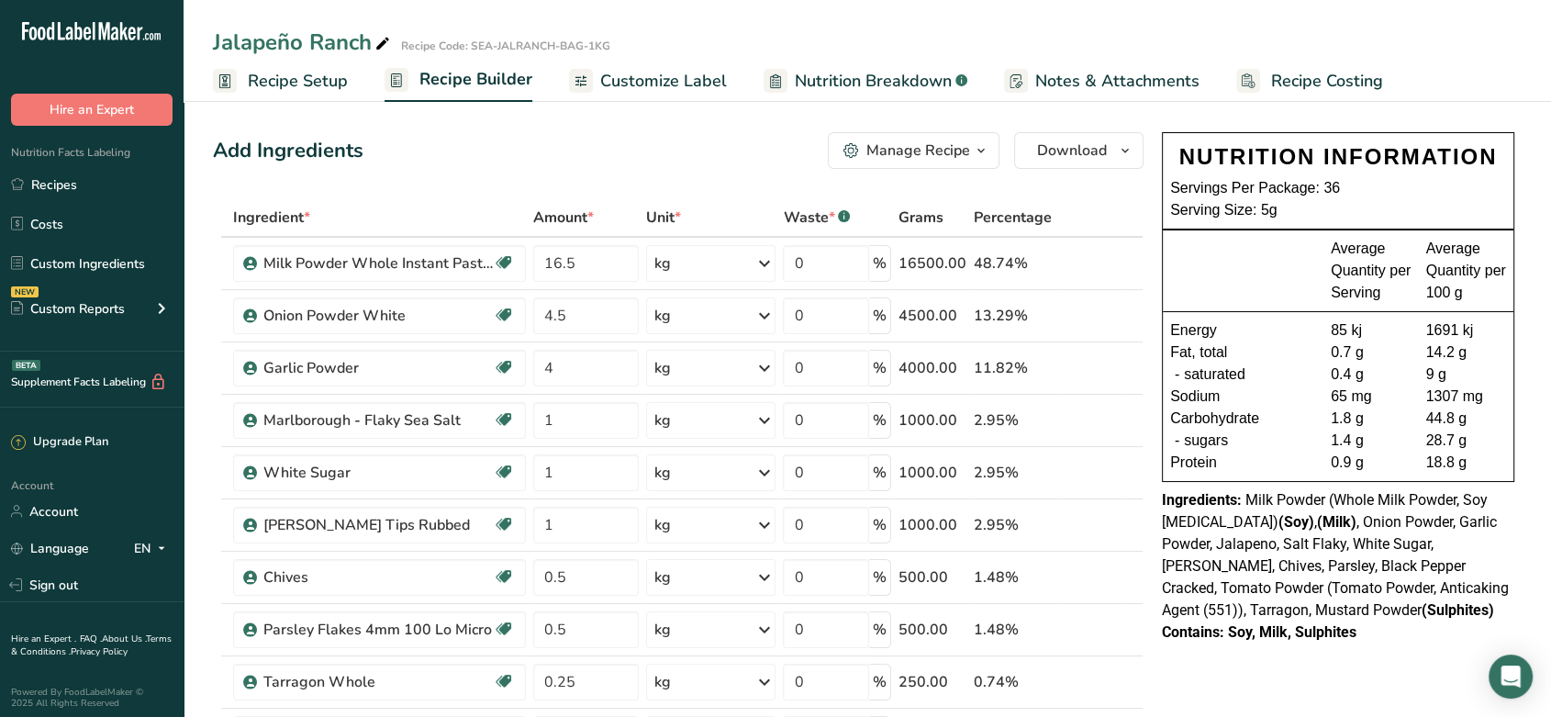
click at [668, 82] on span "Customize Label" at bounding box center [663, 81] width 127 height 25
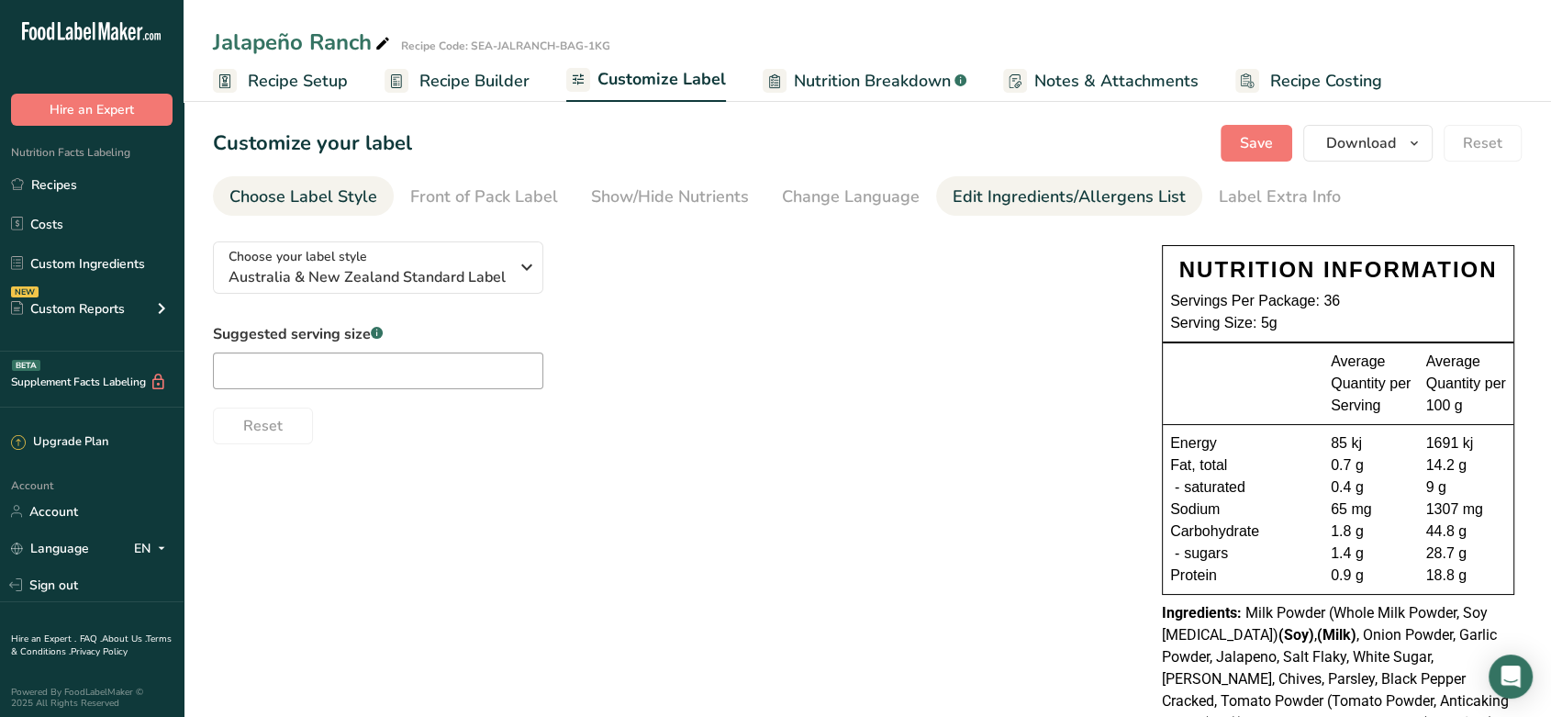
click at [979, 203] on div "Edit Ingredients/Allergens List" at bounding box center [1069, 197] width 233 height 25
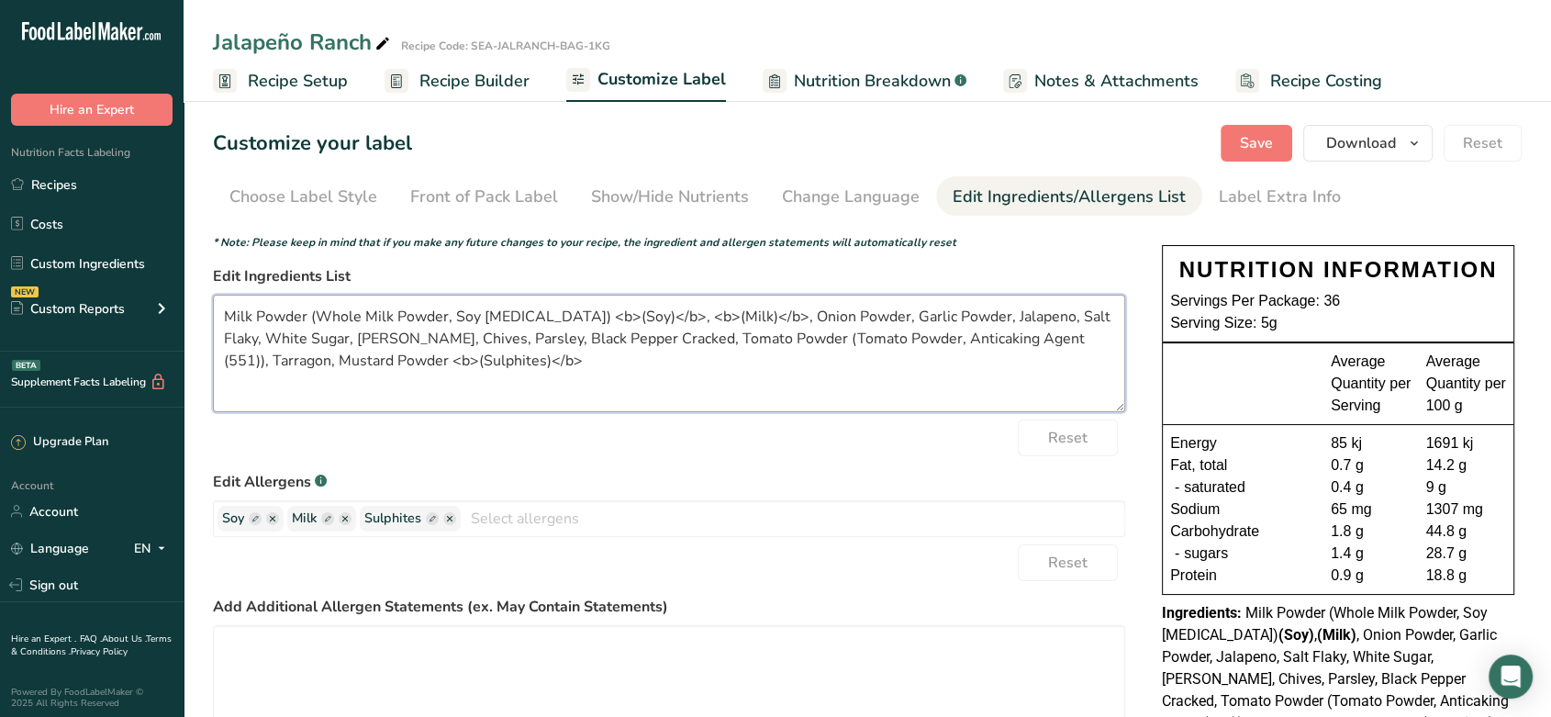
click at [832, 313] on textarea "Milk Powder (Whole Milk Powder, Soy [MEDICAL_DATA]) <b>(Soy)</b>, <b>(Milk)</b>…" at bounding box center [669, 354] width 912 height 118
click at [879, 314] on textarea "Milk Powder (Whole Milk Powder, Soy [MEDICAL_DATA]) <b>(Soy)</b>, <b>(Milk)</b>…" at bounding box center [669, 354] width 912 height 118
click at [960, 318] on textarea "Milk Powder (Whole Milk Powder, Soy [MEDICAL_DATA]) <b>(Soy)</b>, <b>(Milk)</b>…" at bounding box center [669, 354] width 912 height 118
click at [1009, 312] on textarea "Milk Powder (Whole Milk Powder, Soy [MEDICAL_DATA]) <b>(Soy)</b>, <b>(Milk)</b>…" at bounding box center [669, 354] width 912 height 118
click at [975, 318] on textarea "Milk Powder (Whole Milk Powder, Soy [MEDICAL_DATA]) <b>(Soy)</b>, <b>(Milk)</b>…" at bounding box center [669, 354] width 912 height 118
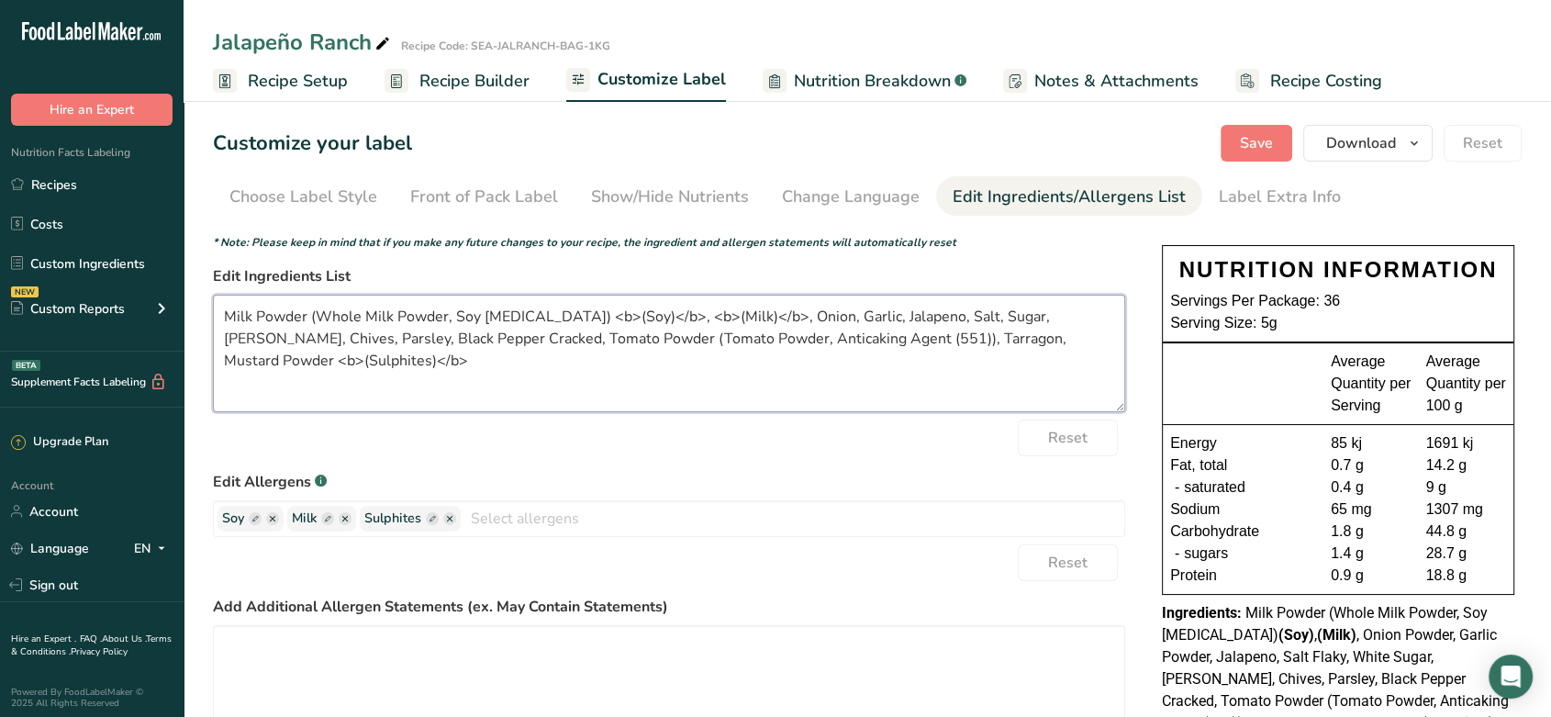
drag, startPoint x: 974, startPoint y: 315, endPoint x: 1103, endPoint y: 316, distance: 129.4
click at [1103, 316] on textarea "Milk Powder (Whole Milk Powder, Soy [MEDICAL_DATA]) <b>(Soy)</b>, <b>(Milk)</b>…" at bounding box center [669, 354] width 912 height 118
click at [1067, 319] on textarea "Milk Powder (Whole Milk Powder, Soy [MEDICAL_DATA]) <b>(Soy)</b>, <b>(Milk)</b>…" at bounding box center [669, 354] width 912 height 118
click at [277, 336] on textarea "Milk Powder (Whole Milk Powder, Soy [MEDICAL_DATA]) <b>(Soy)</b>, <b>(Milk)</b>…" at bounding box center [669, 354] width 912 height 118
click at [670, 336] on textarea "Milk Powder (Whole Milk Powder, Soy [MEDICAL_DATA]) <b>(Soy)</b>, <b>(Milk)</b>…" at bounding box center [669, 354] width 912 height 118
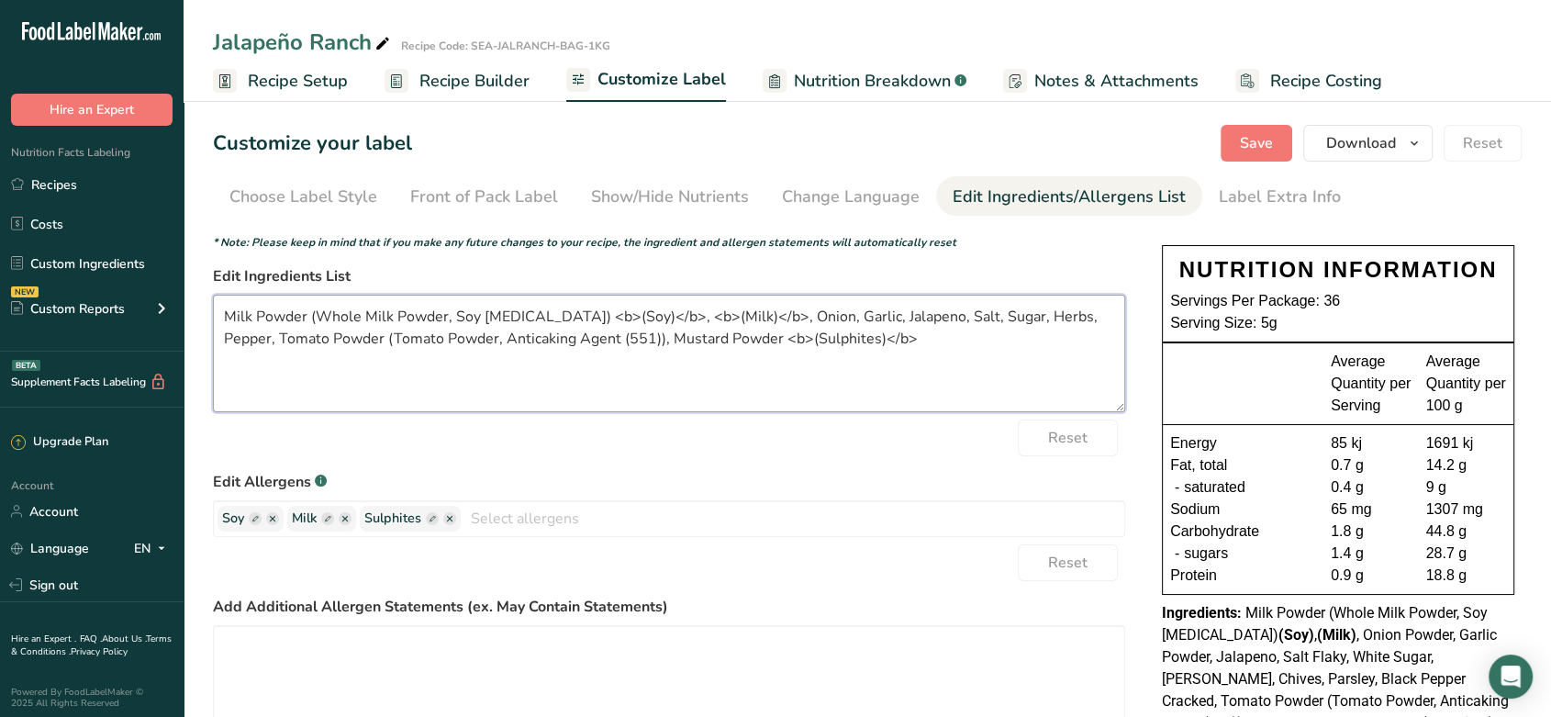
click at [868, 338] on textarea "Milk Powder (Whole Milk Powder, Soy [MEDICAL_DATA]) <b>(Soy)</b>, <b>(Milk)</b>…" at bounding box center [669, 354] width 912 height 118
type textarea "Milk Powder (Whole Milk Powder, Soy [MEDICAL_DATA]) <b>(Soy)</b>, <b>(Milk)</b>…"
click at [268, 653] on textarea at bounding box center [669, 684] width 912 height 118
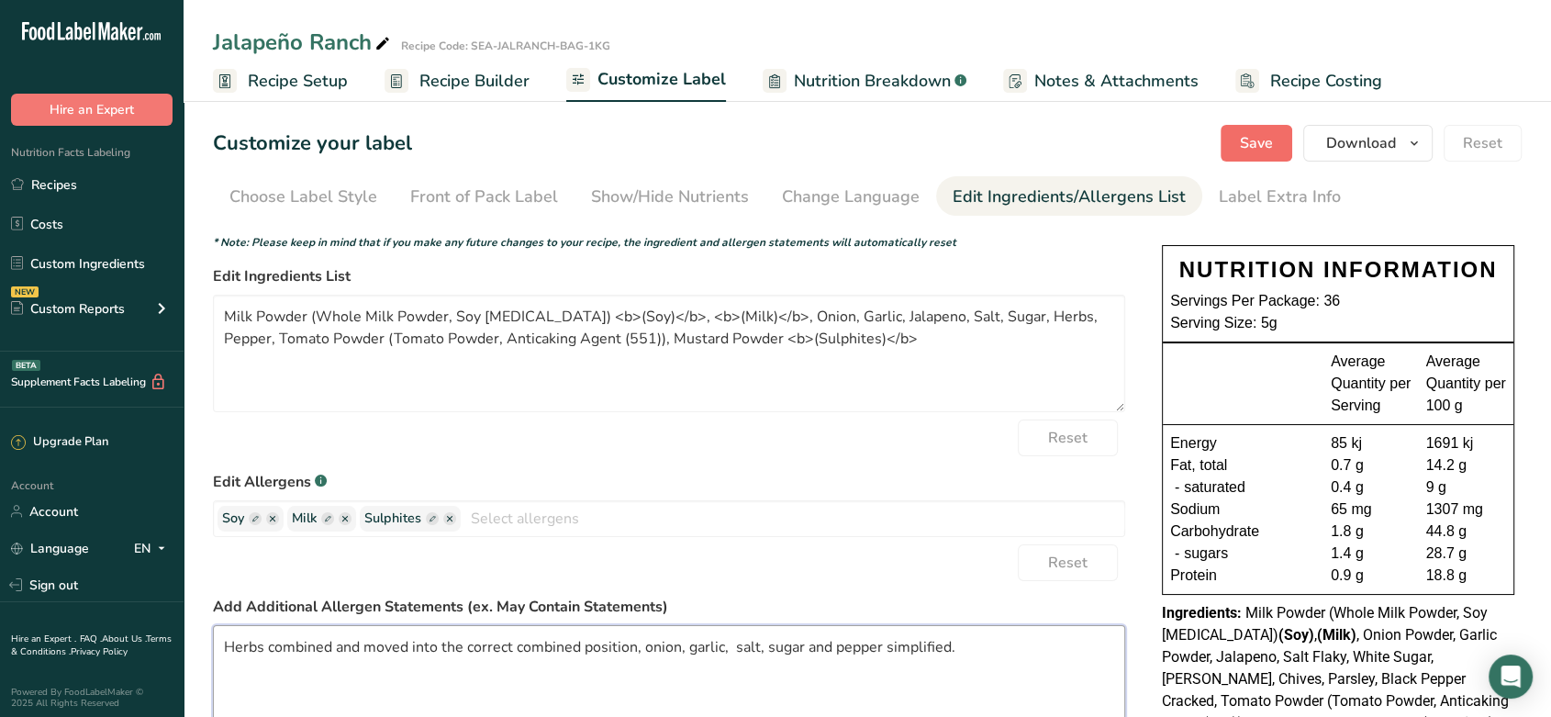
type textarea "Herbs combined and moved into the correct combined position, onion, garlic, sal…"
click at [1265, 140] on span "Save" at bounding box center [1256, 143] width 33 height 22
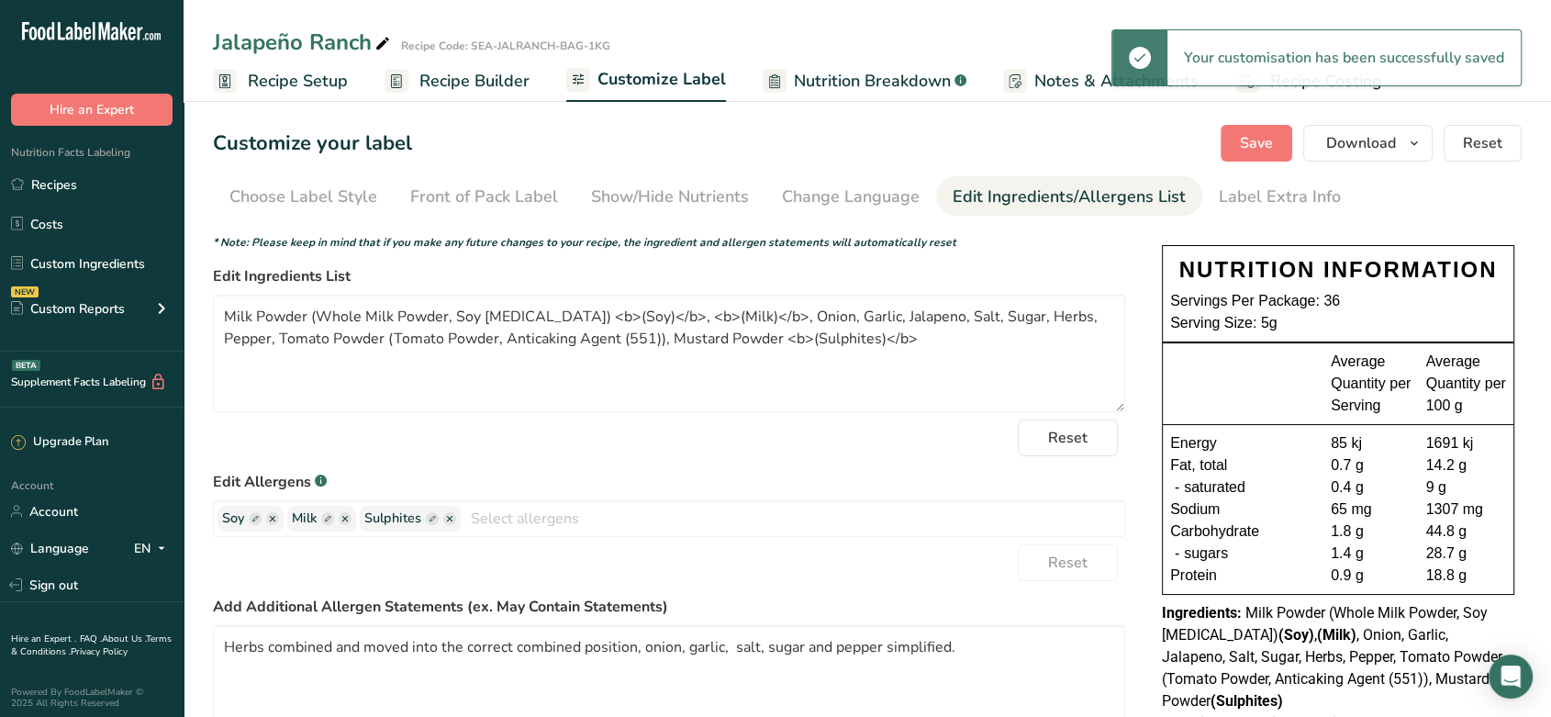
click at [490, 79] on span "Recipe Builder" at bounding box center [475, 81] width 110 height 25
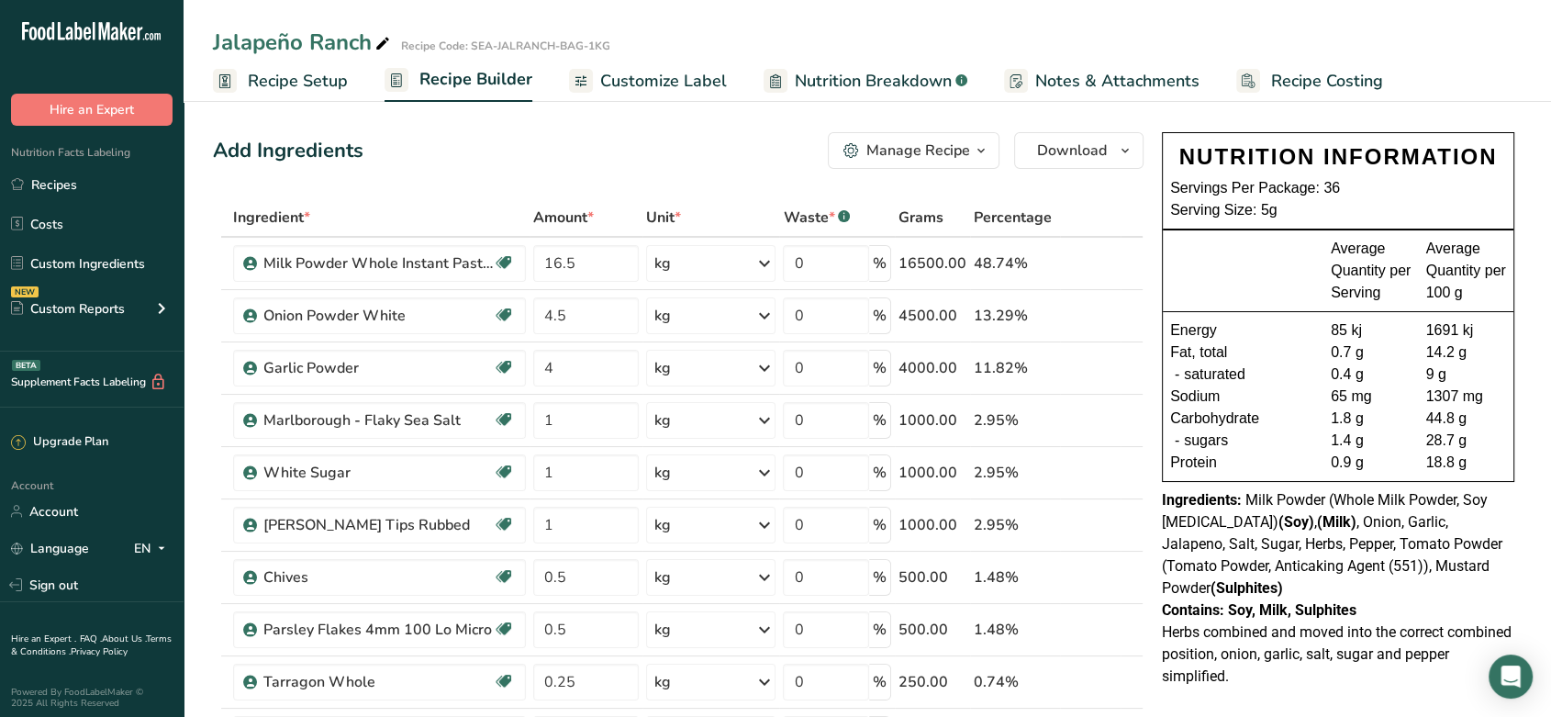
click at [654, 70] on span "Customize Label" at bounding box center [663, 81] width 127 height 25
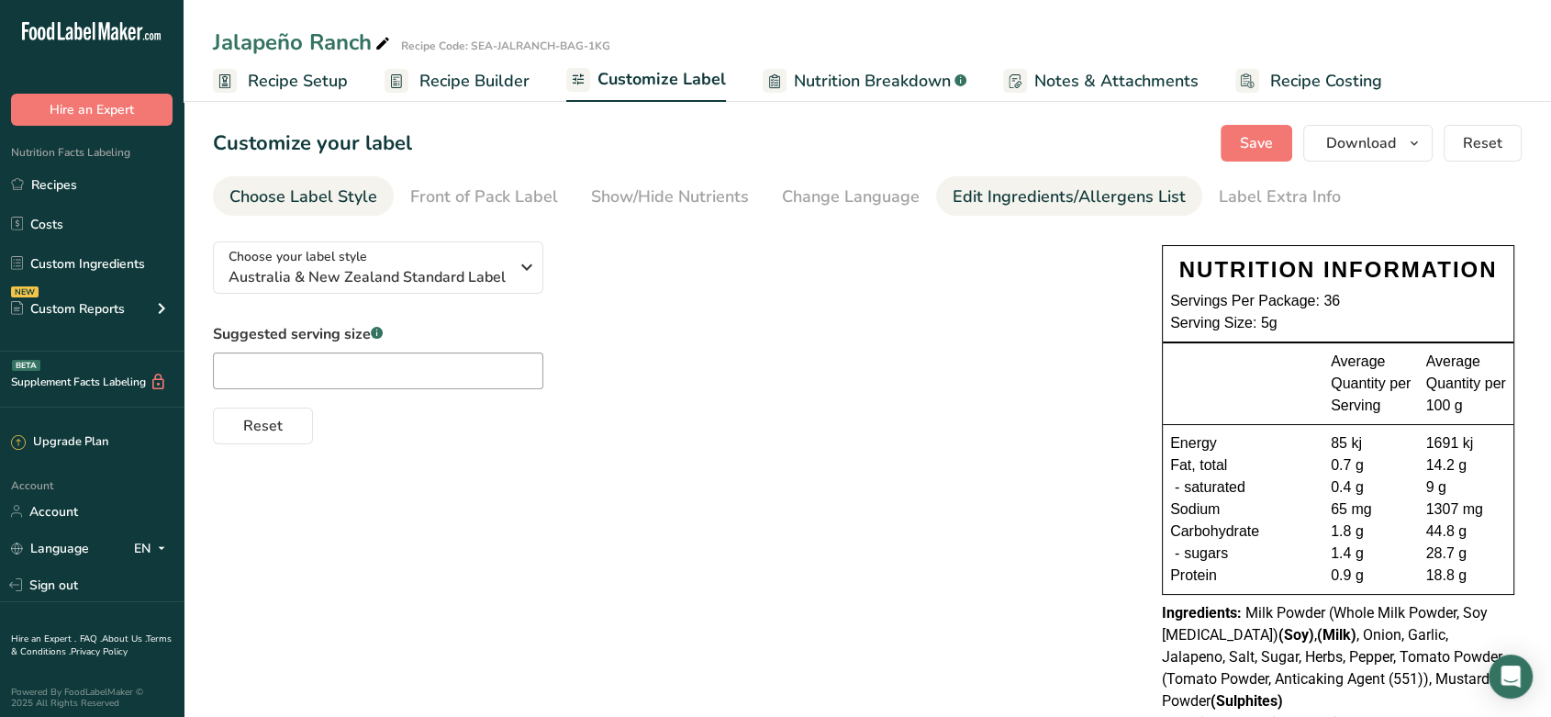
click at [1094, 201] on div "Edit Ingredients/Allergens List" at bounding box center [1069, 197] width 233 height 25
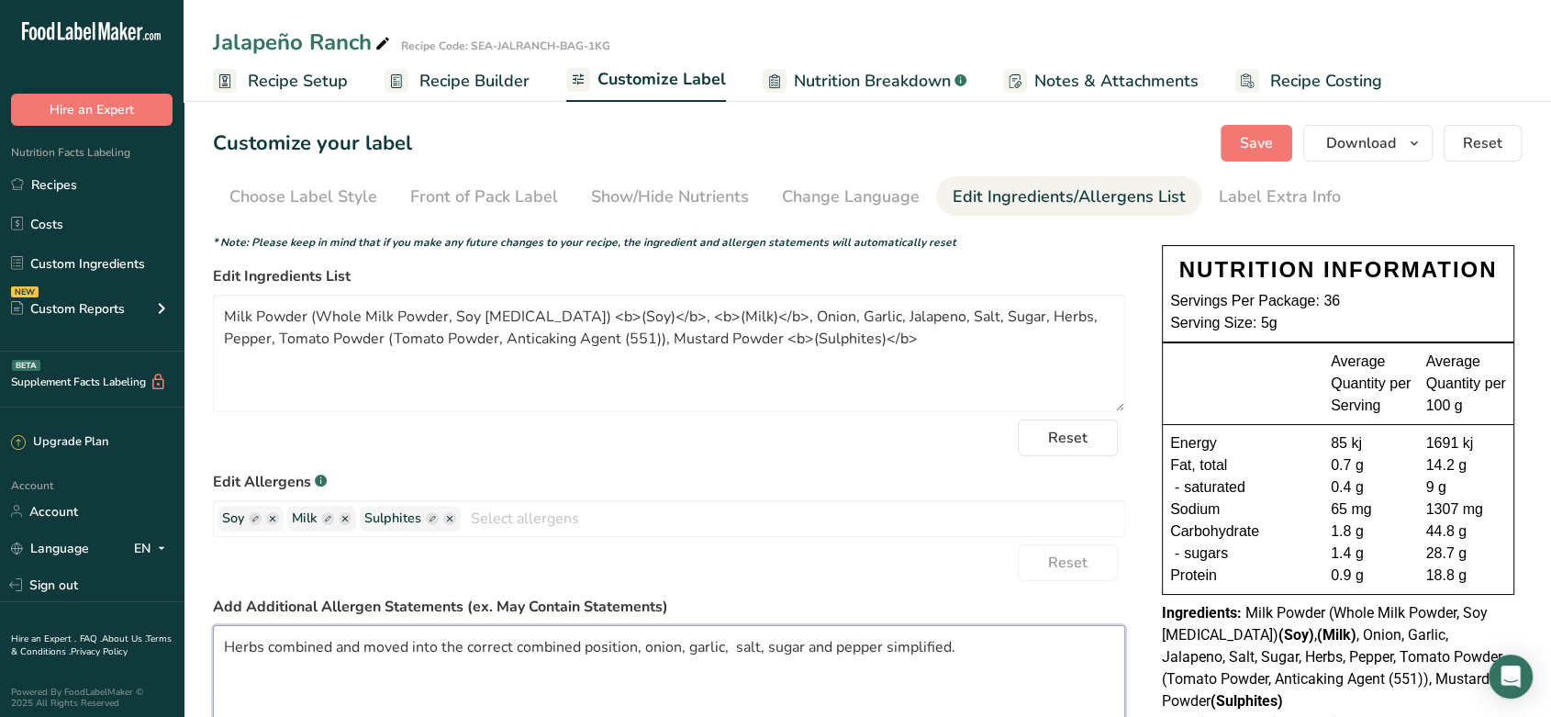
click at [974, 630] on textarea "Herbs combined and moved into the correct combined position, onion, garlic, sal…" at bounding box center [669, 684] width 912 height 118
type textarea "Herbs combined and moved into the correct combined position, onion, garlic, sal…"
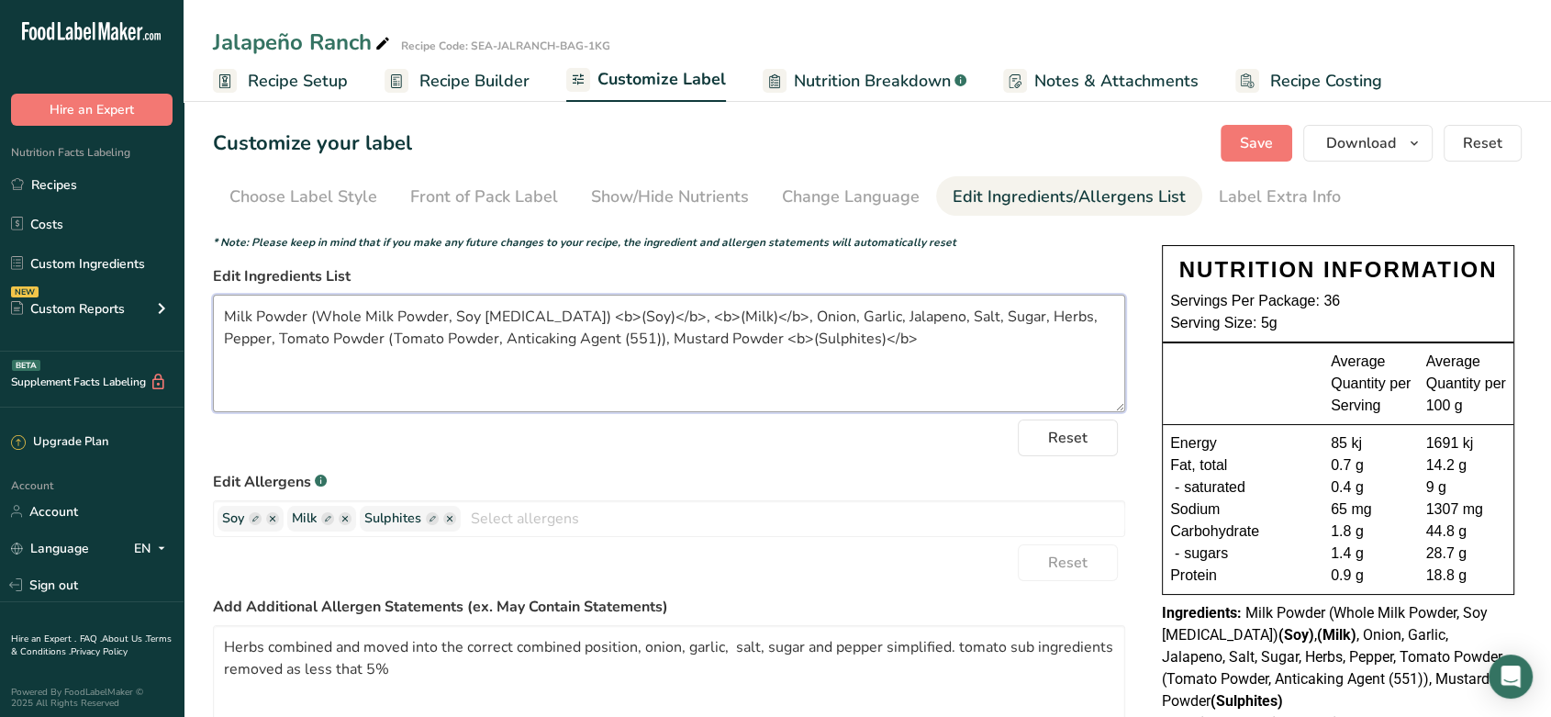
drag, startPoint x: 328, startPoint y: 343, endPoint x: 608, endPoint y: 348, distance: 280.0
click at [608, 348] on textarea "Milk Powder (Whole Milk Powder, Soy [MEDICAL_DATA]) <b>(Soy)</b>, <b>(Milk)</b>…" at bounding box center [669, 354] width 912 height 118
type textarea "Milk Powder (Whole Milk Powder, Soy [MEDICAL_DATA]) <b>(Soy)</b>, <b>(Milk)</b>…"
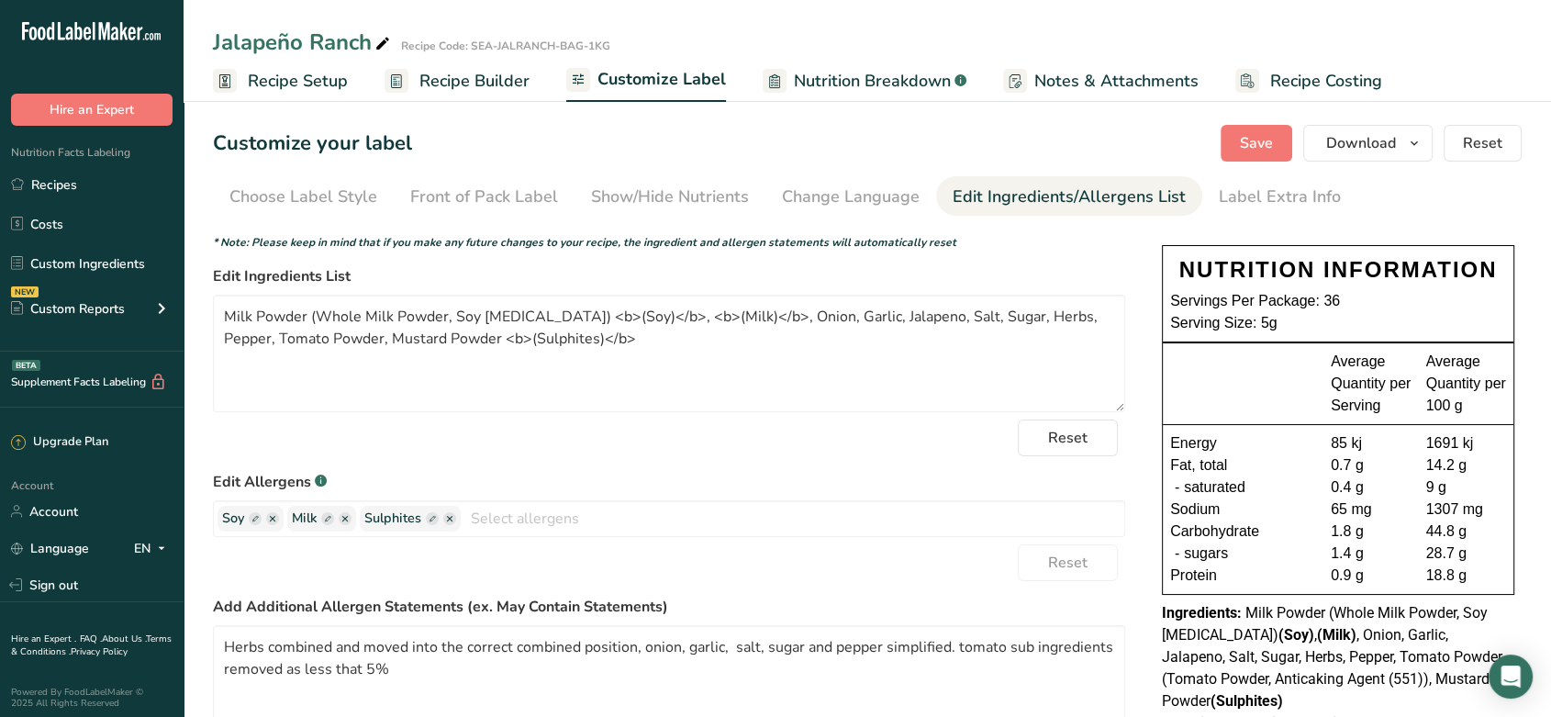
click at [386, 439] on div "Reset" at bounding box center [669, 438] width 912 height 37
click at [1263, 145] on span "Save" at bounding box center [1256, 143] width 33 height 22
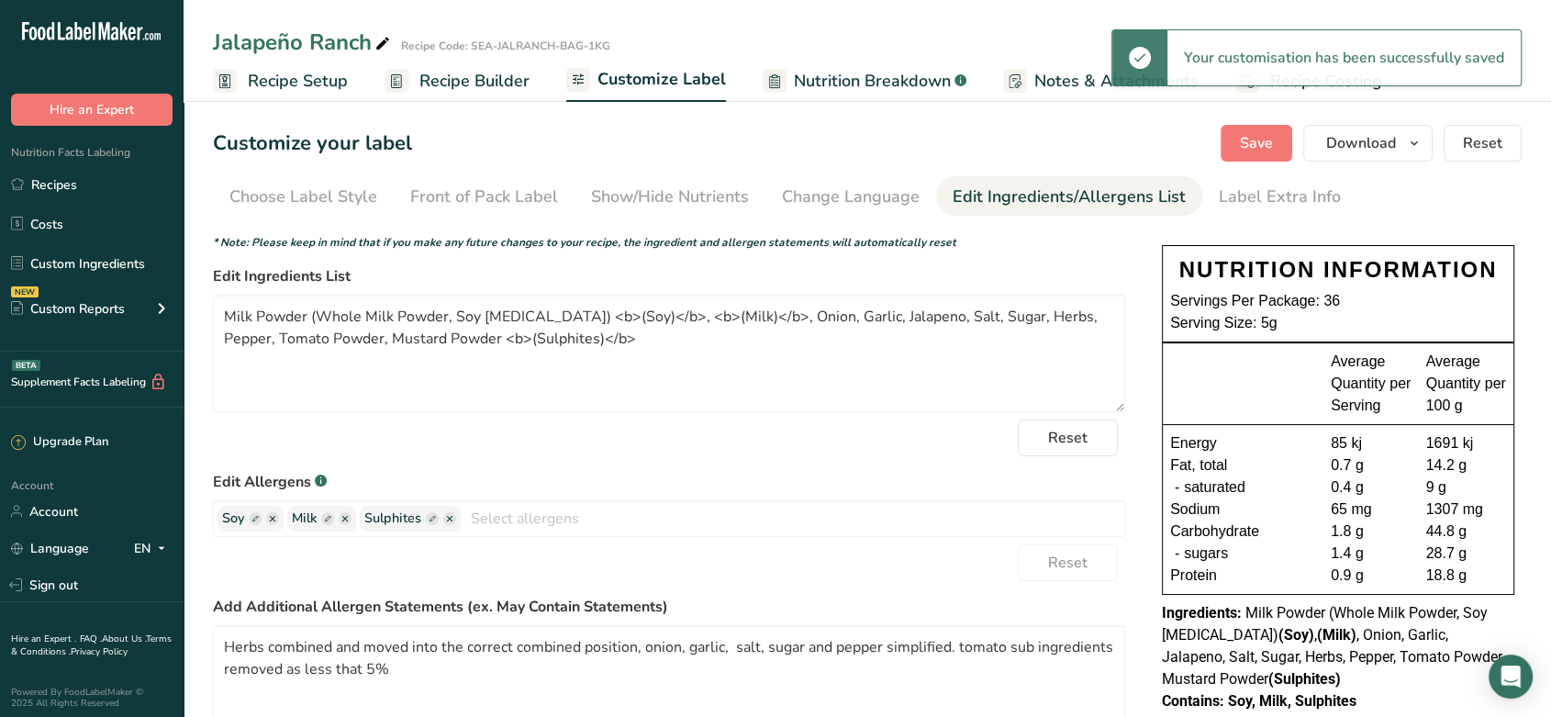
click at [488, 79] on span "Recipe Builder" at bounding box center [475, 81] width 110 height 25
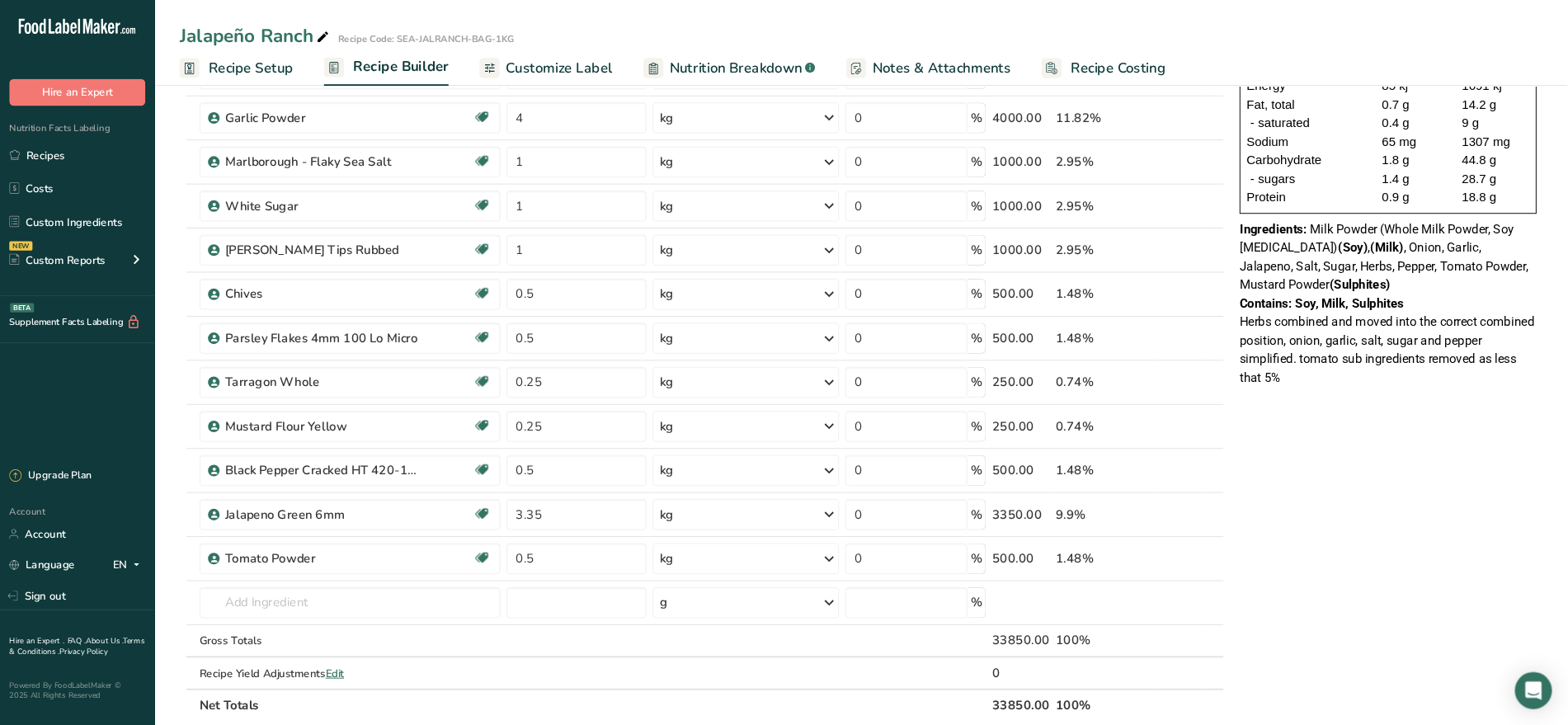
scroll to position [206, 0]
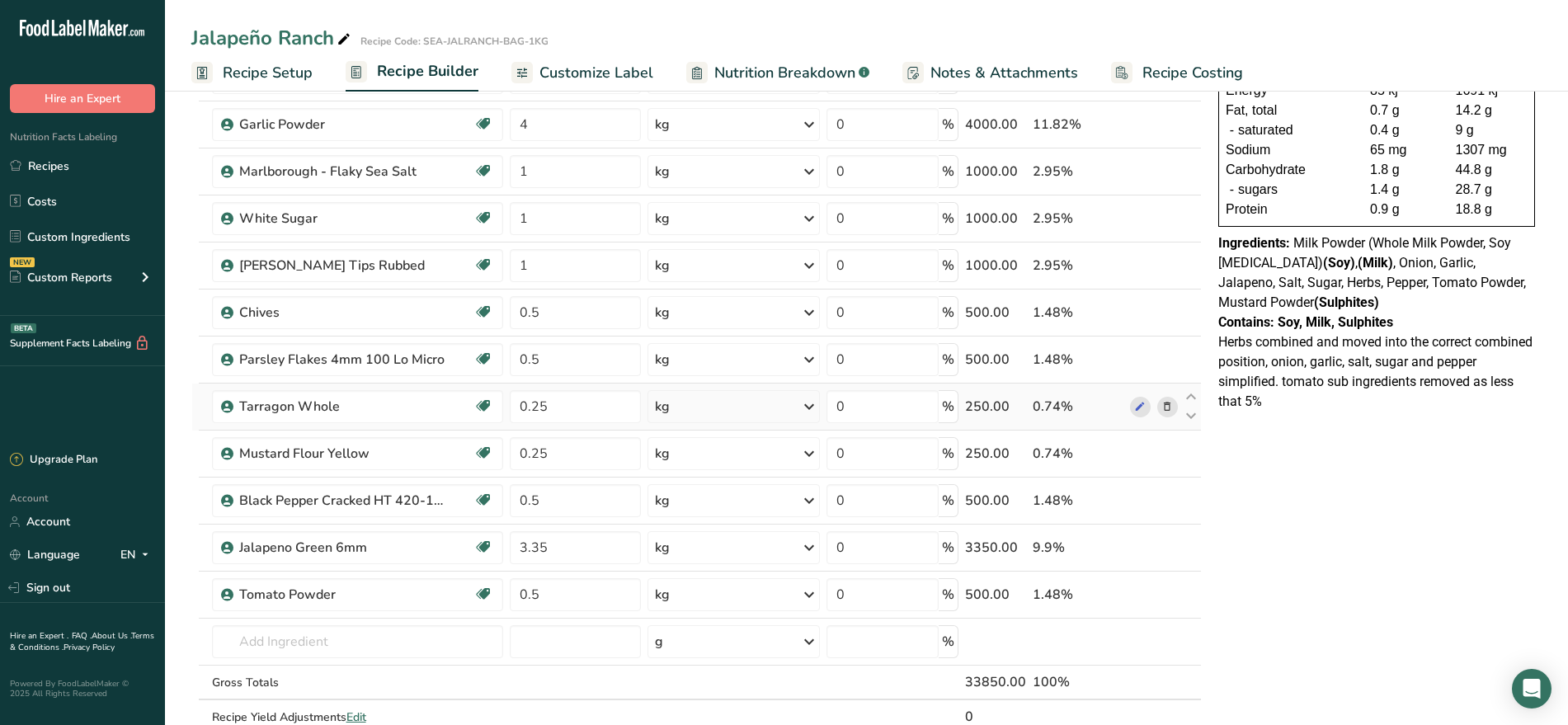
drag, startPoint x: 1404, startPoint y: 4, endPoint x: 1169, endPoint y: 407, distance: 466.5
click at [1169, 407] on div at bounding box center [1154, 407] width 48 height 21
click at [1255, 508] on div "NUTRITION INFORMATION Servings Per Package: 36 Serving Size: 5g Average Quantit…" at bounding box center [1376, 606] width 330 height 1402
click at [75, 241] on link "Custom Ingredients" at bounding box center [83, 236] width 165 height 31
click at [589, 81] on span "Customize Label" at bounding box center [596, 73] width 114 height 22
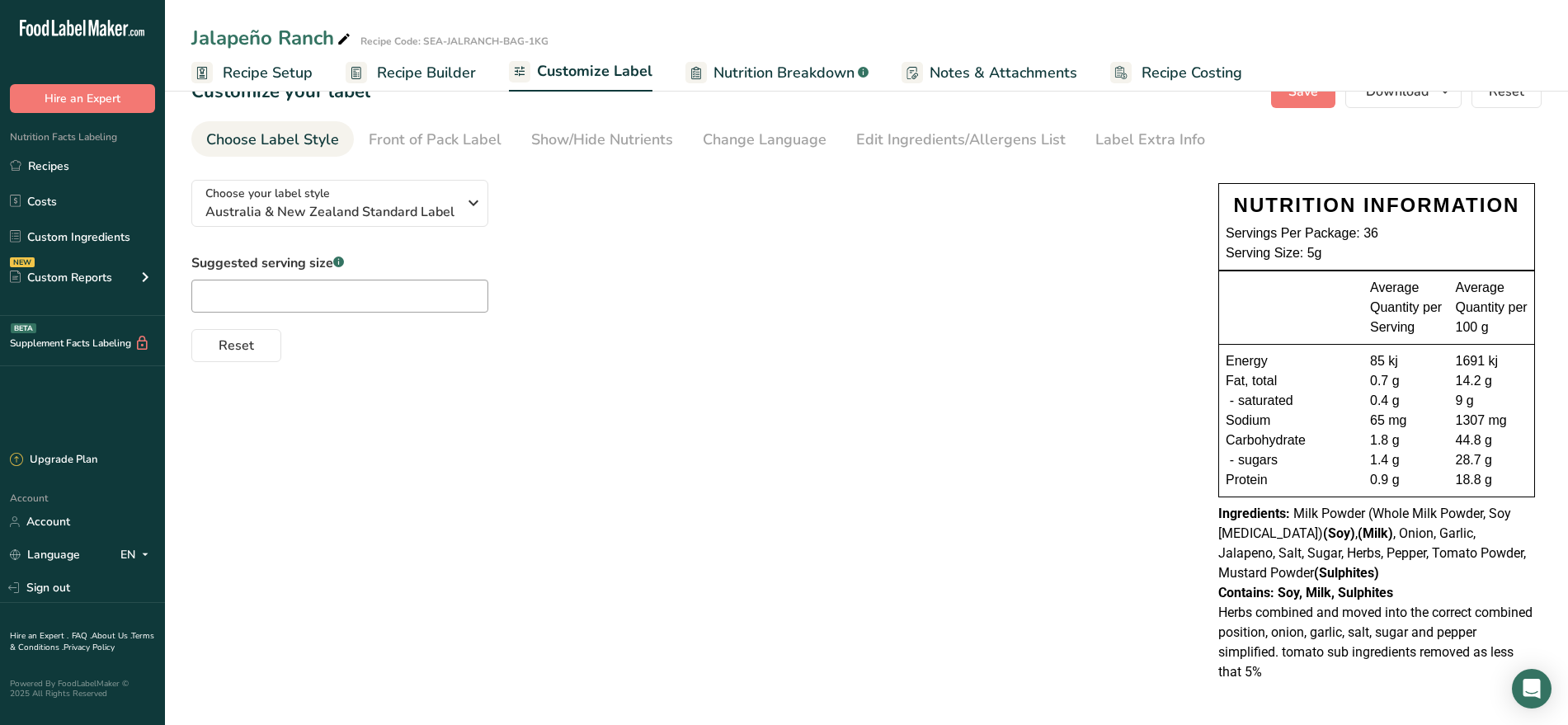
scroll to position [37, 0]
click at [893, 138] on div "Edit Ingredients/Allergens List" at bounding box center [961, 139] width 209 height 22
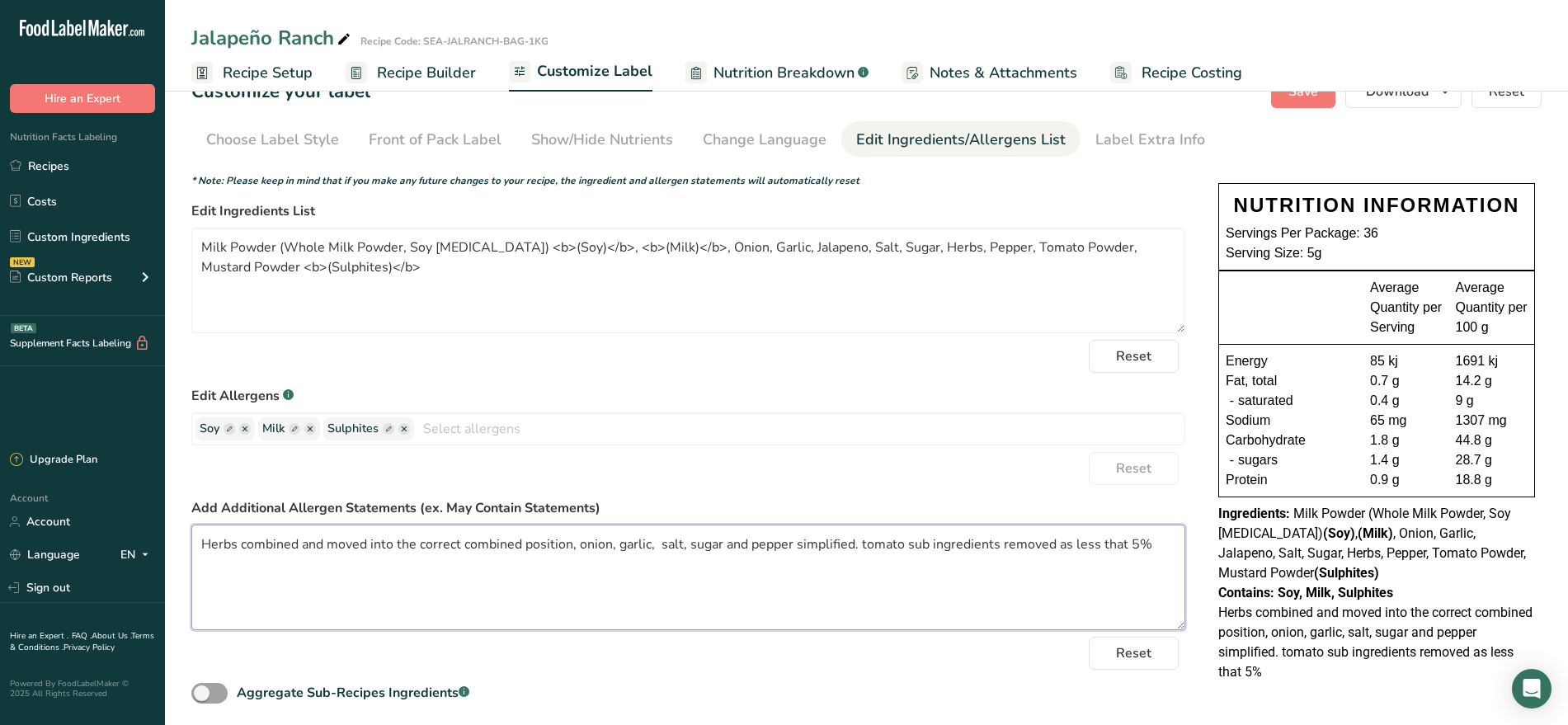
click at [1156, 553] on textarea "Herbs combined and moved into the correct combined position, onion, garlic, sal…" at bounding box center [688, 578] width 994 height 106
type textarea "Herbs combined and moved into the correct combined position, onion, garlic, sal…"
click at [407, 428] on ellipse "button" at bounding box center [403, 429] width 12 height 12
click at [1301, 107] on button "Save" at bounding box center [1304, 92] width 65 height 33
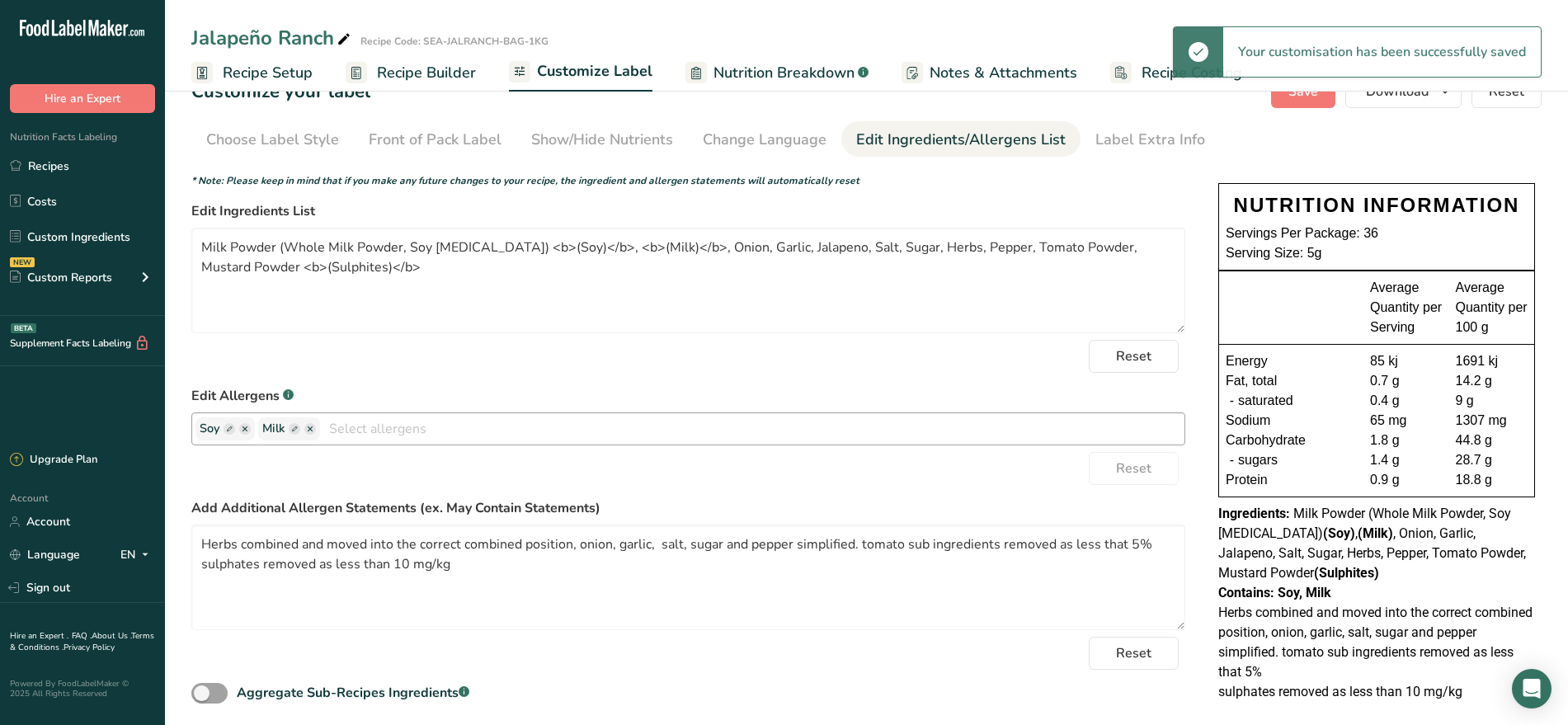
click at [925, 194] on form "* Note: Please keep in mind that if you make any future changes to your recipe,…" at bounding box center [688, 440] width 994 height 534
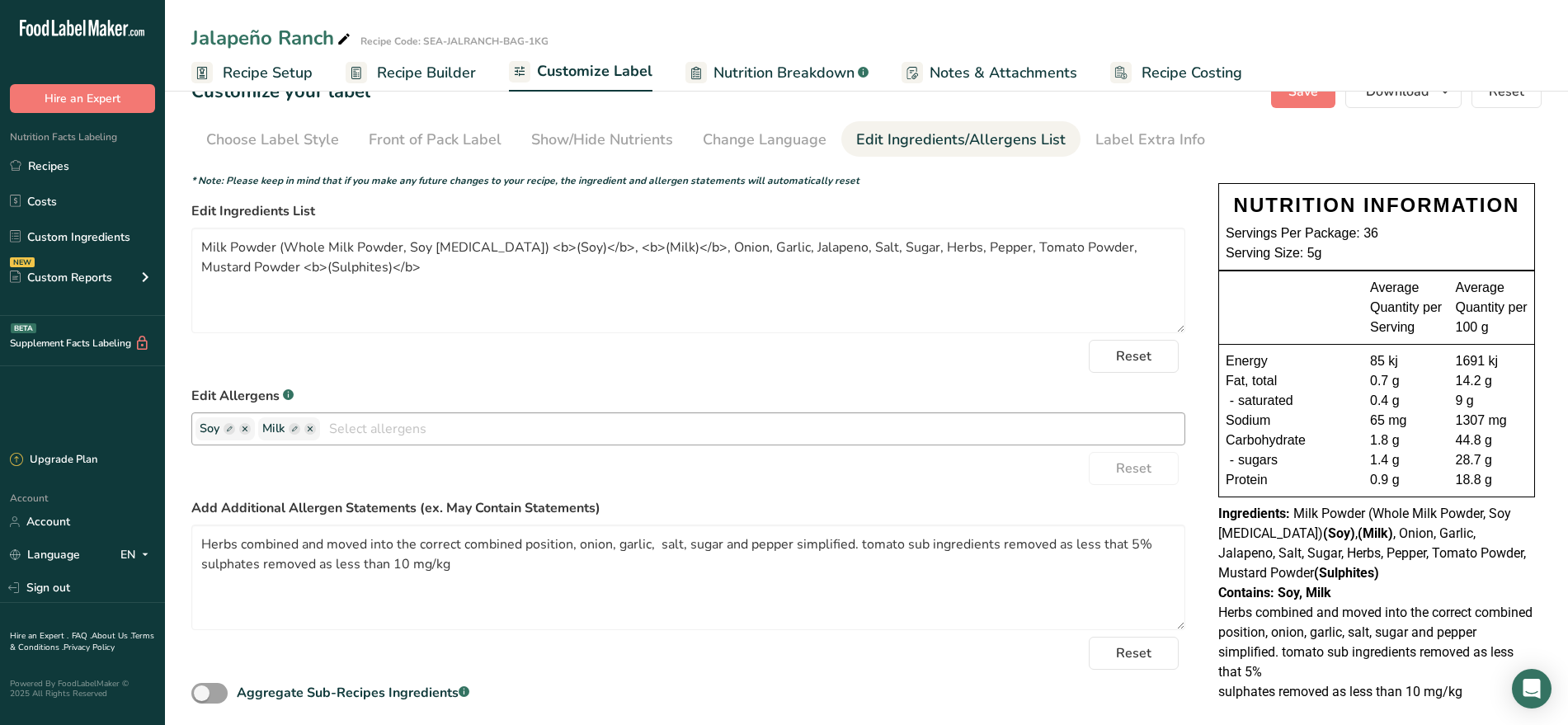
scroll to position [0, 0]
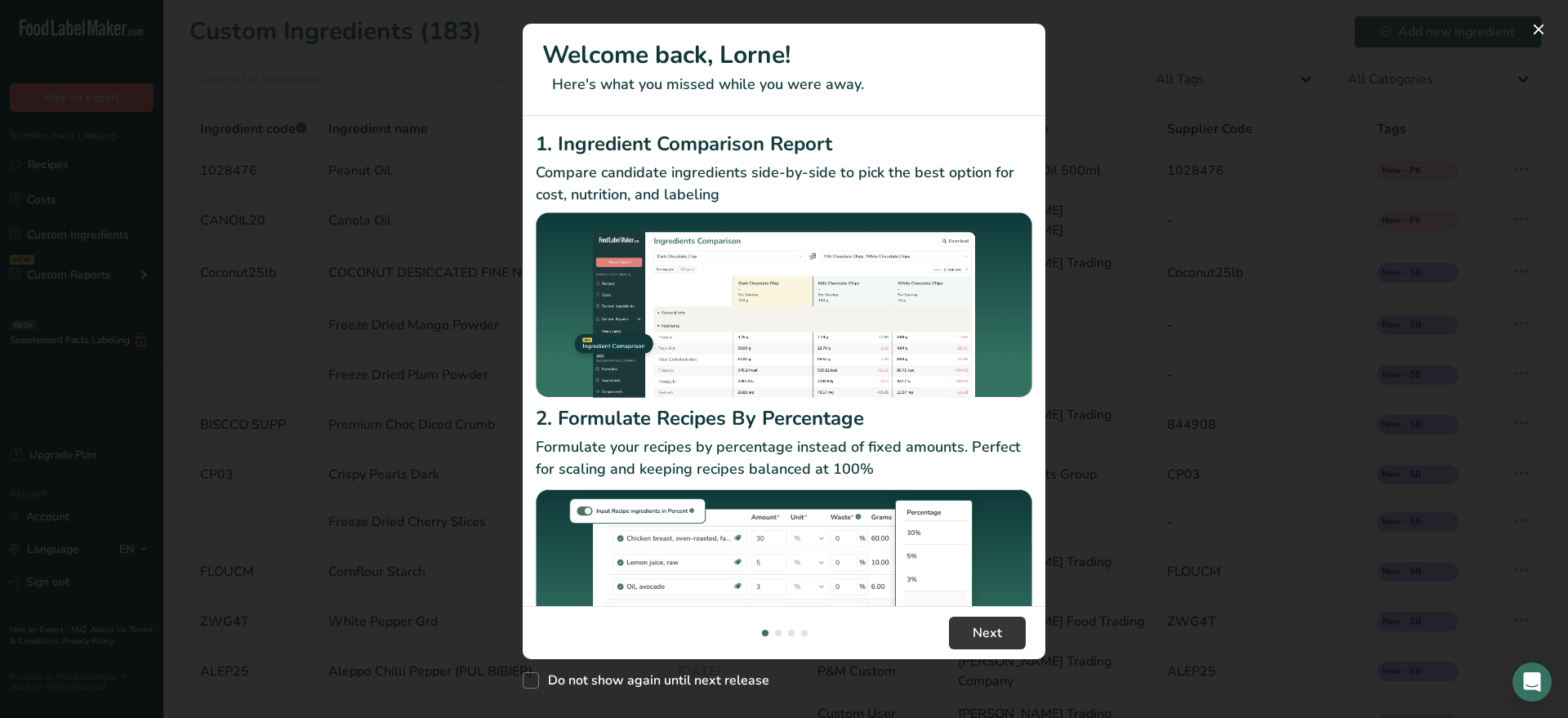
drag, startPoint x: 305, startPoint y: 89, endPoint x: 907, endPoint y: 475, distance: 715.1
click at [907, 475] on div "Welcome back, Lorne! Here's what you missed while you were away. 1. Ingredient …" at bounding box center [784, 359] width 1568 height 718
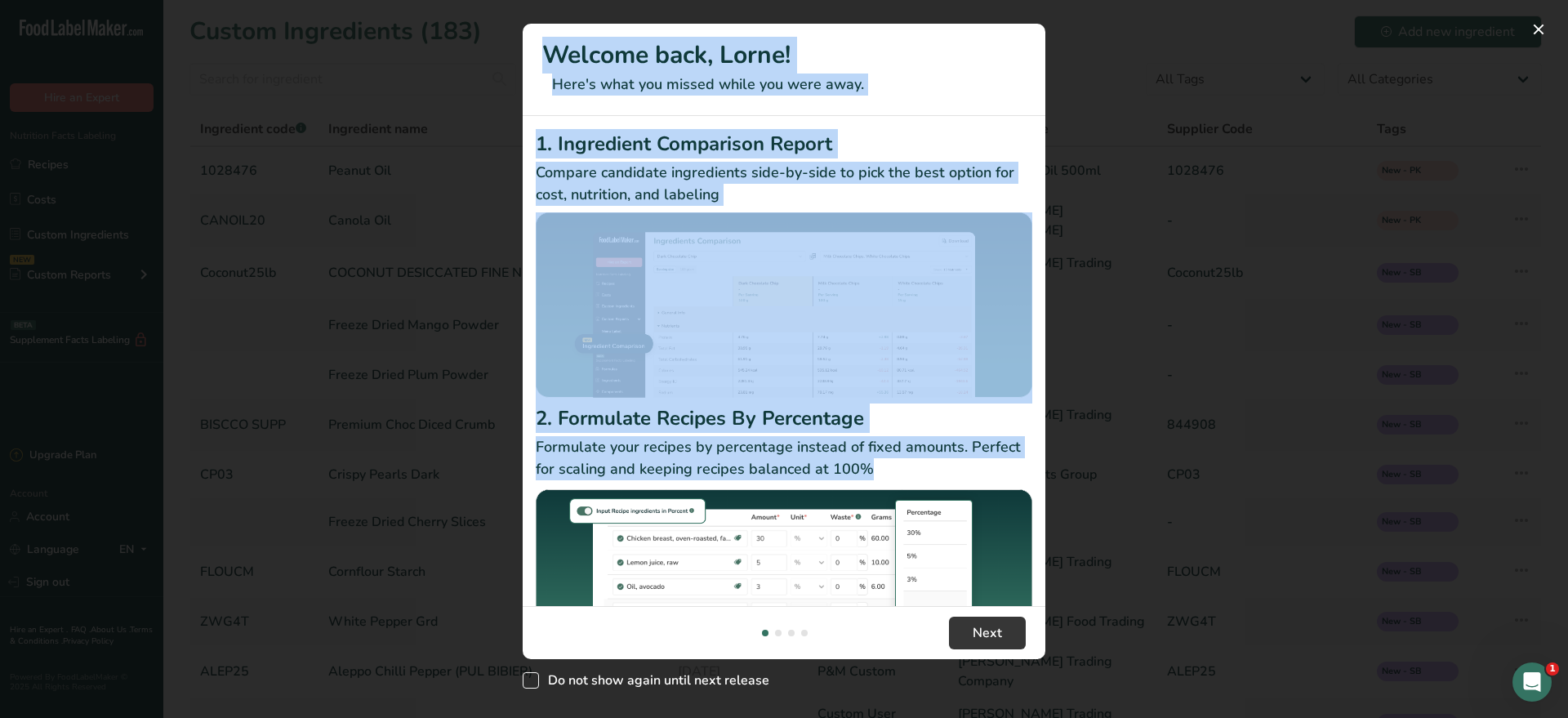
click at [532, 681] on span "New Features" at bounding box center [531, 680] width 16 height 16
click at [532, 681] on input "Do not show again until next release" at bounding box center [528, 681] width 11 height 11
checkbox input "true"
click at [983, 636] on span "Next" at bounding box center [986, 633] width 29 height 20
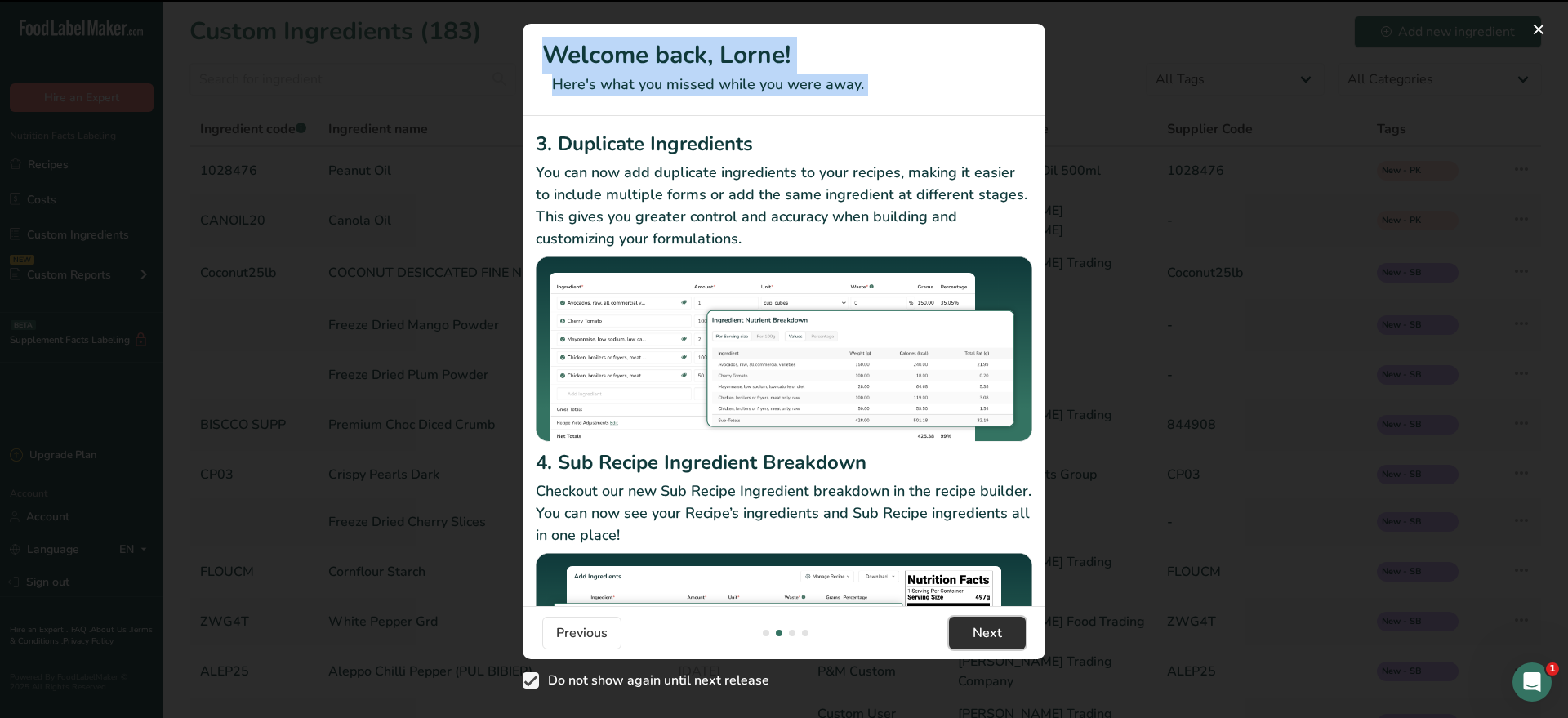
click at [983, 636] on span "Next" at bounding box center [986, 633] width 29 height 20
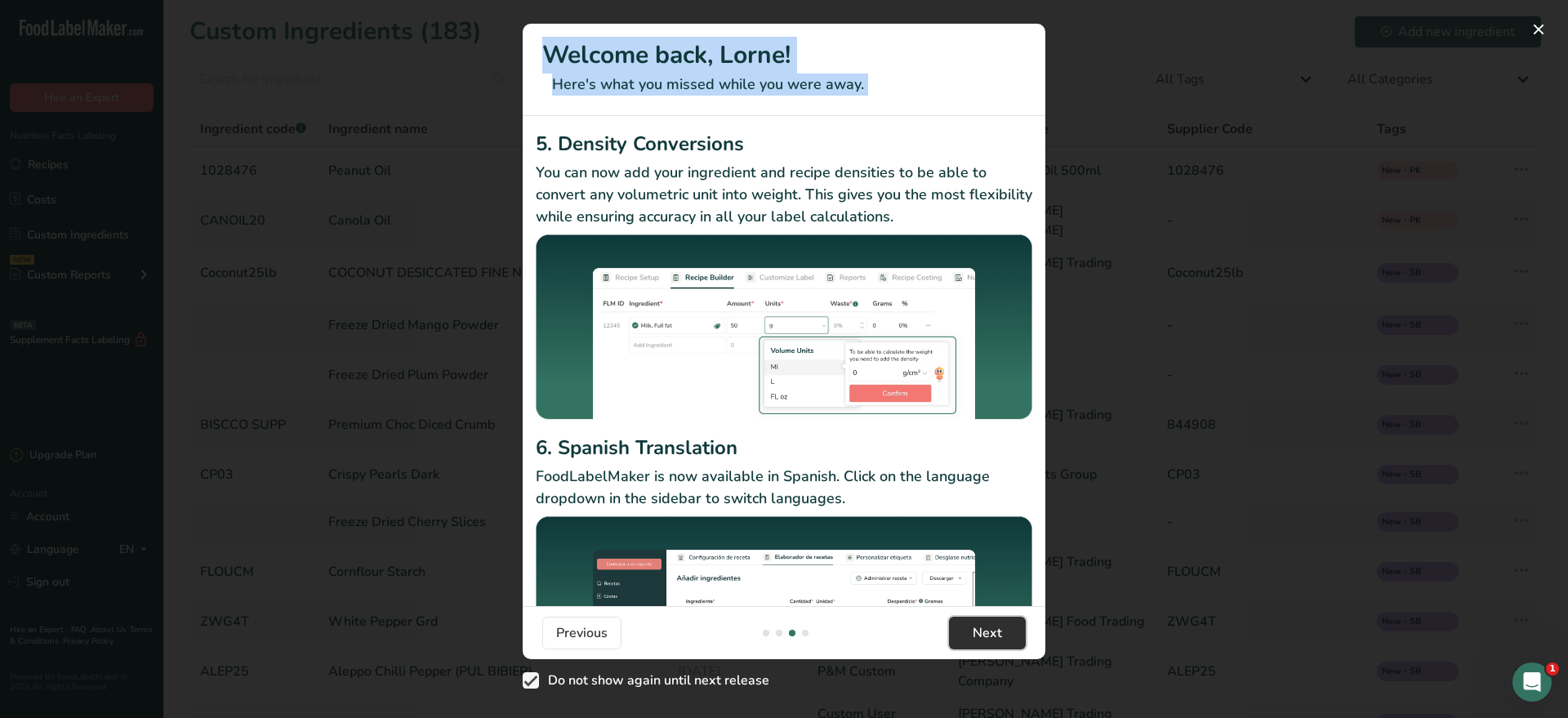
click at [983, 636] on span "Next" at bounding box center [986, 633] width 29 height 20
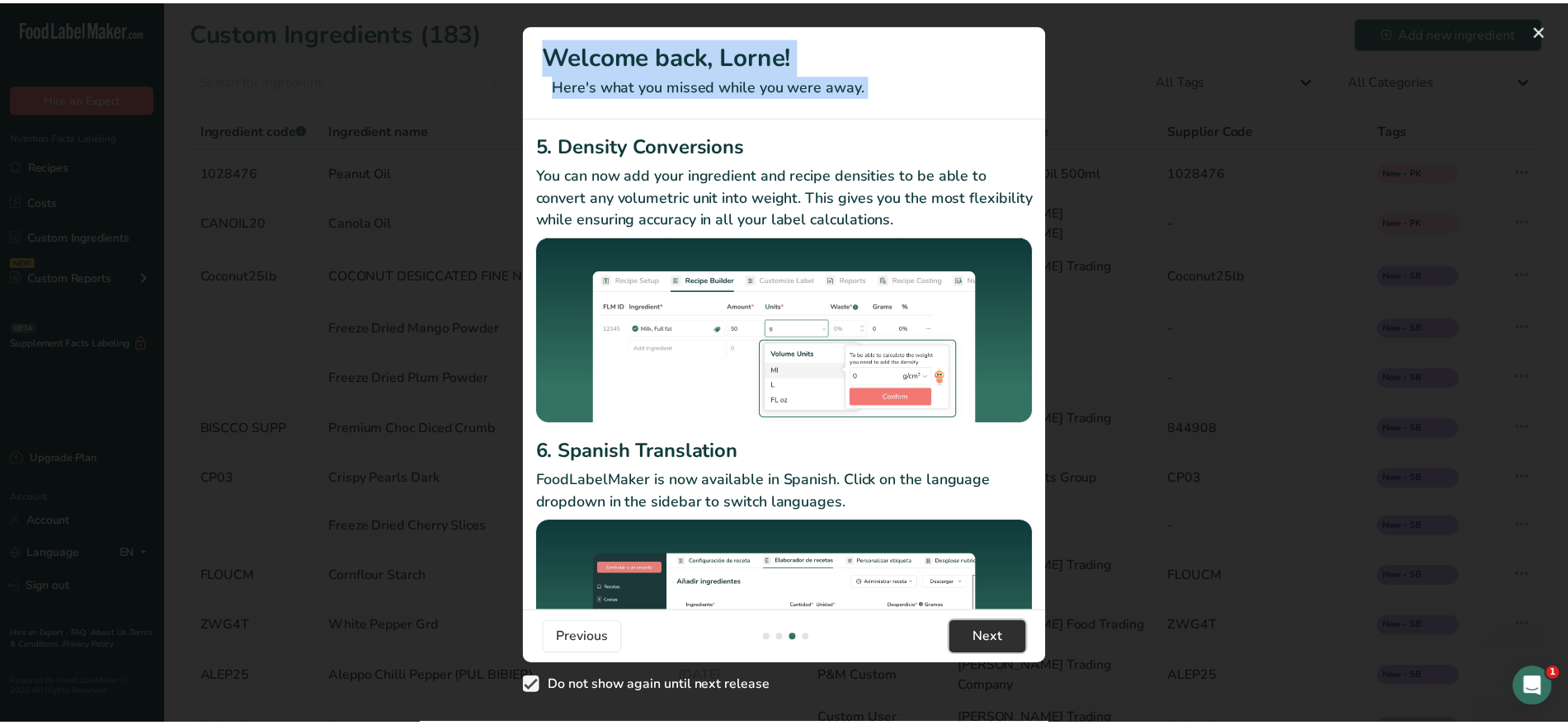
scroll to position [0, 1584]
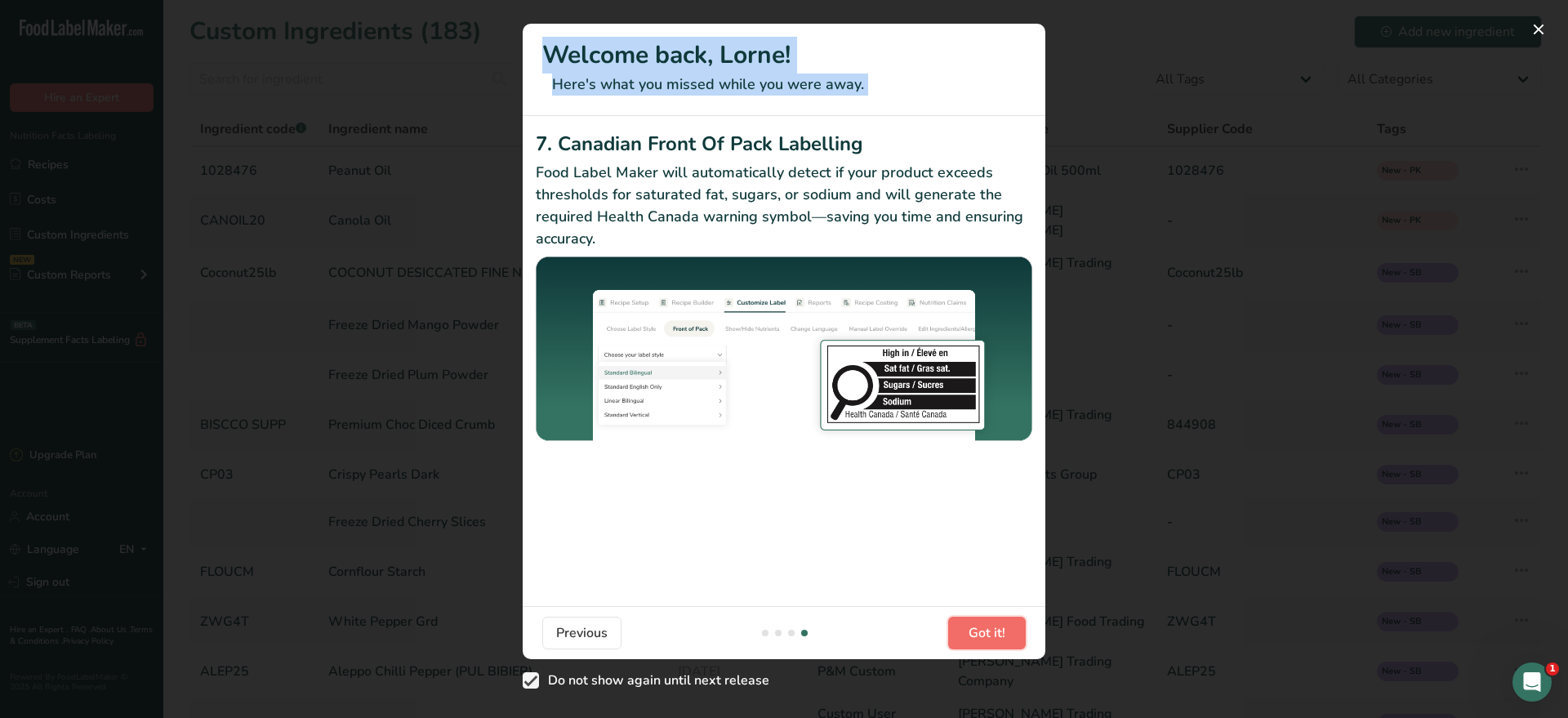
click at [983, 636] on span "Got it!" at bounding box center [986, 633] width 36 height 20
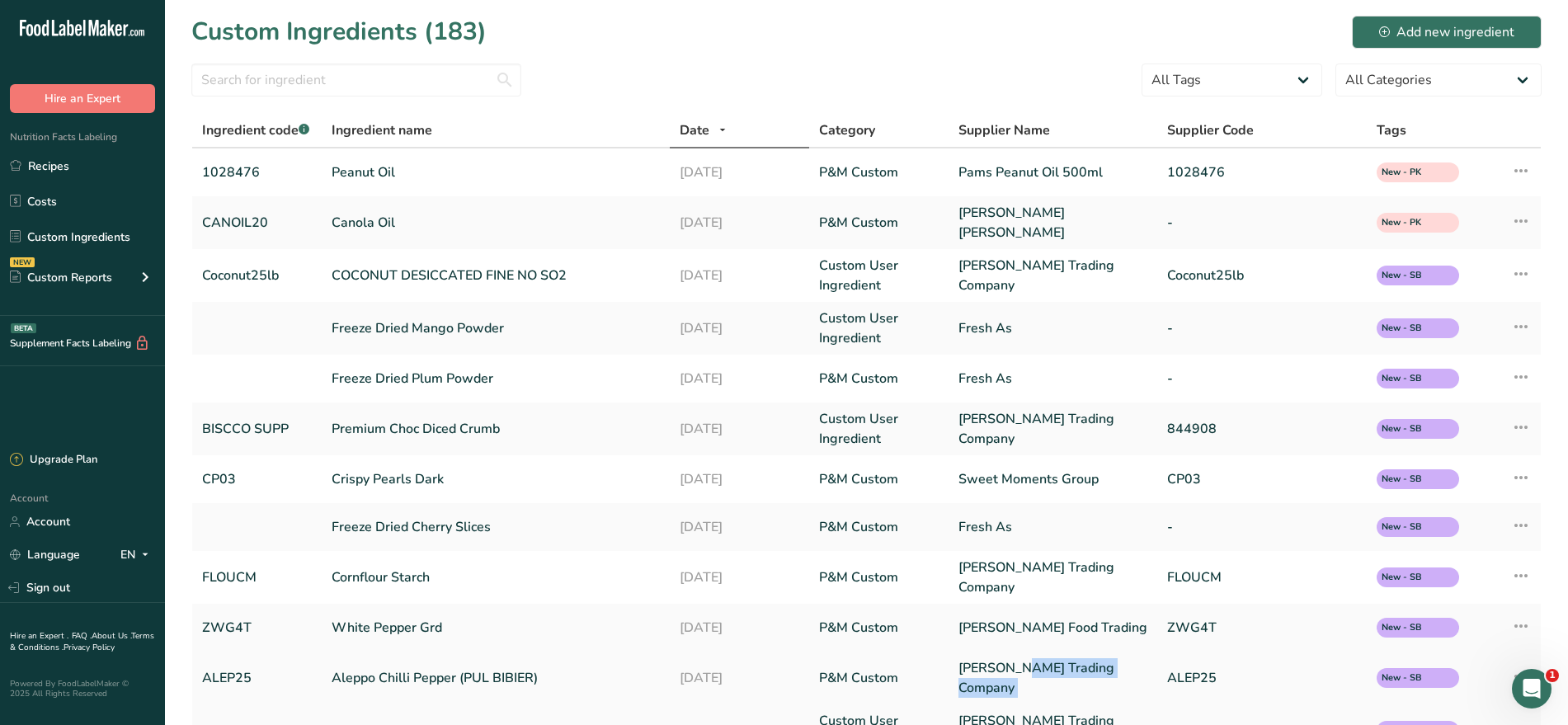
click at [993, 651] on td "Davis Trading Company" at bounding box center [1053, 677] width 208 height 53
click at [374, 87] on input "text" at bounding box center [356, 80] width 330 height 33
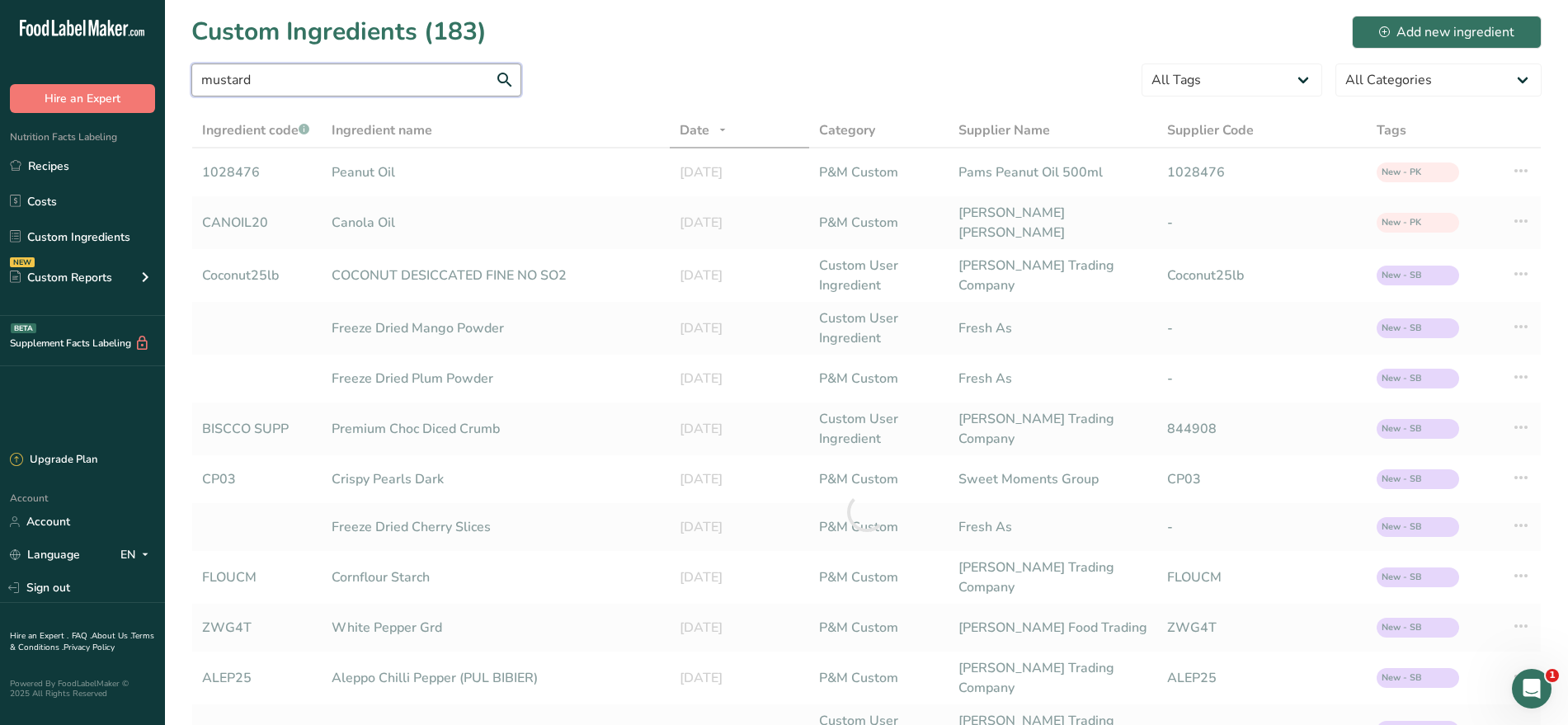
type input "mustard"
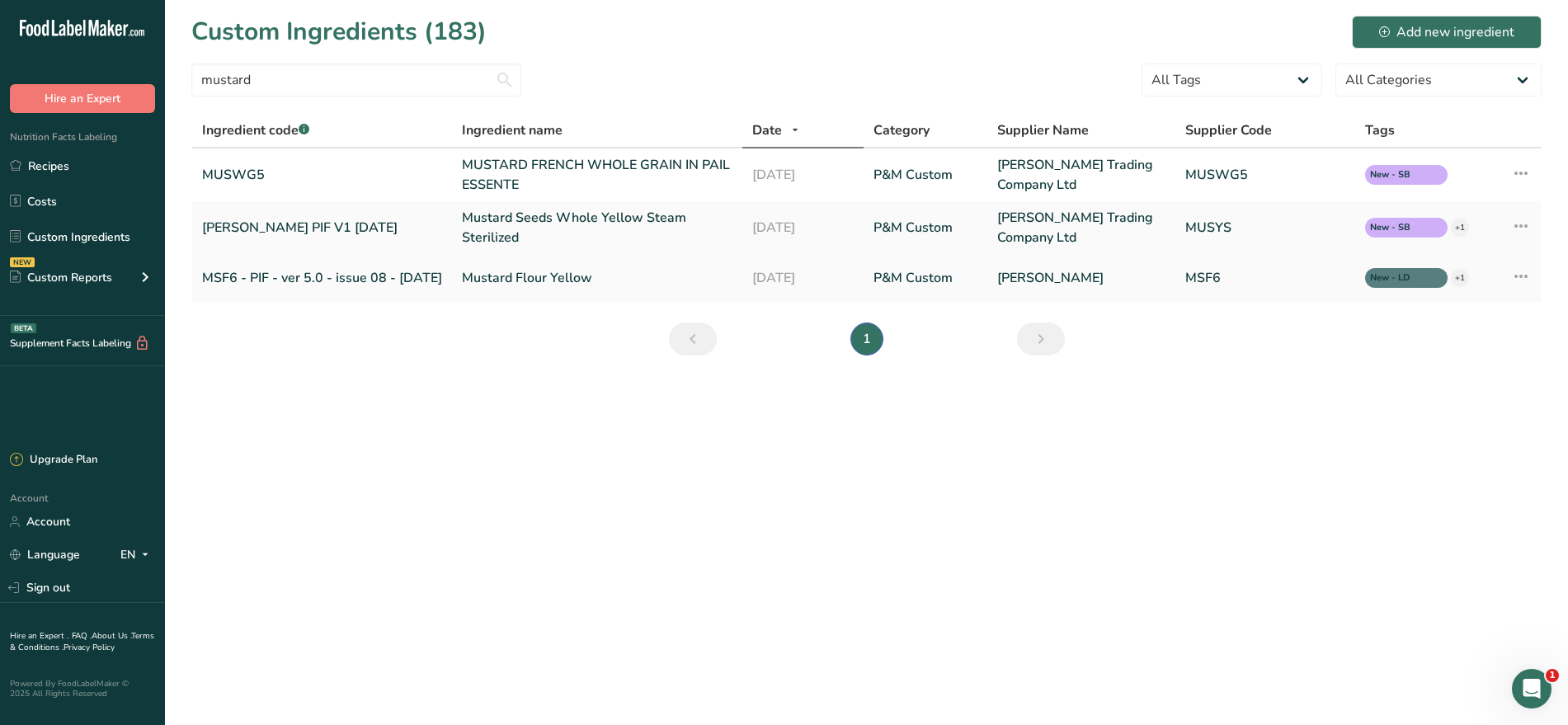
click at [297, 274] on link "MSF6 - PIF - ver 5.0 - issue 08 - [DATE]" at bounding box center [322, 278] width 240 height 20
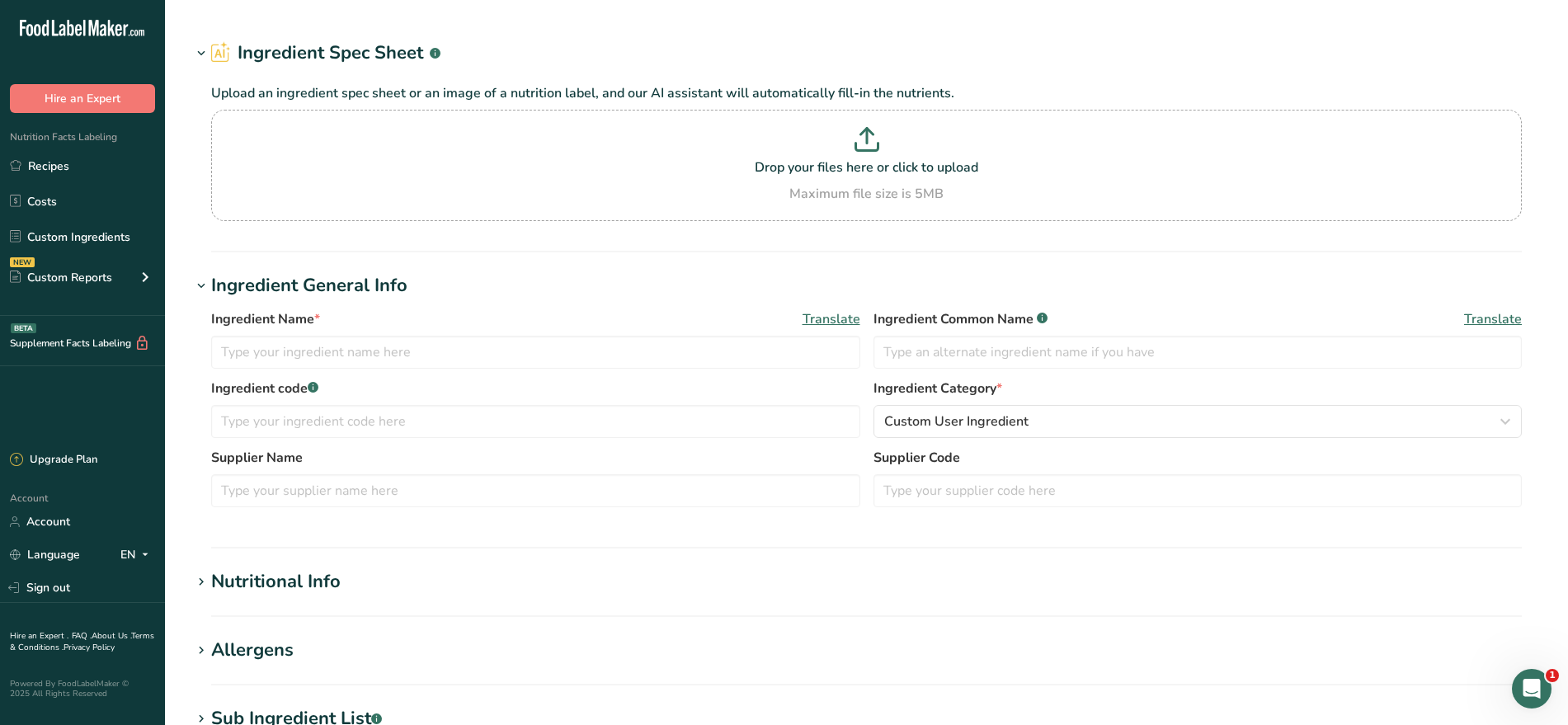
type input "Mustard Flour Yellow"
type input "Mustard Powder"
type input "MSF6 - PIF - ver 5.0 - issue 08 - [DATE]"
type input "GS Hall"
type input "MSF6"
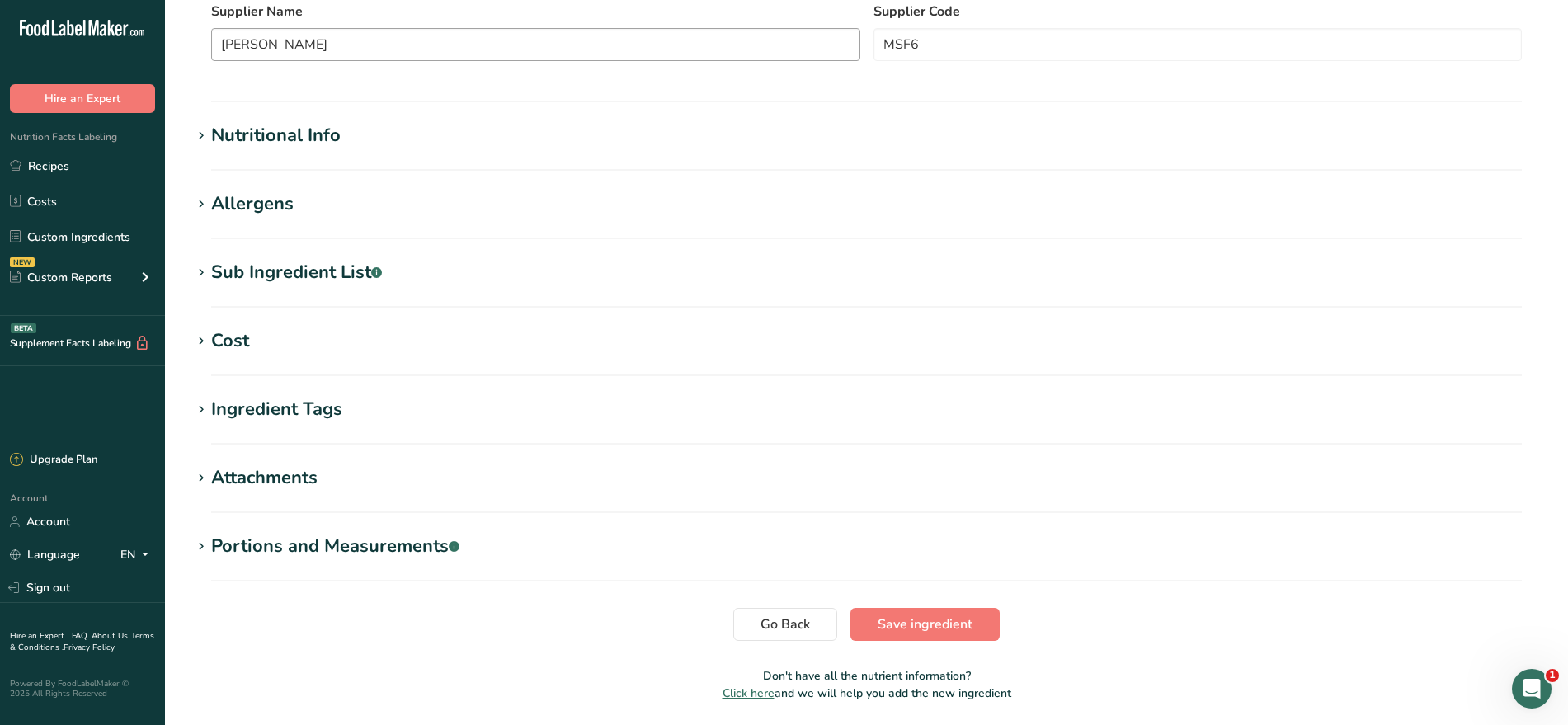
scroll to position [539, 0]
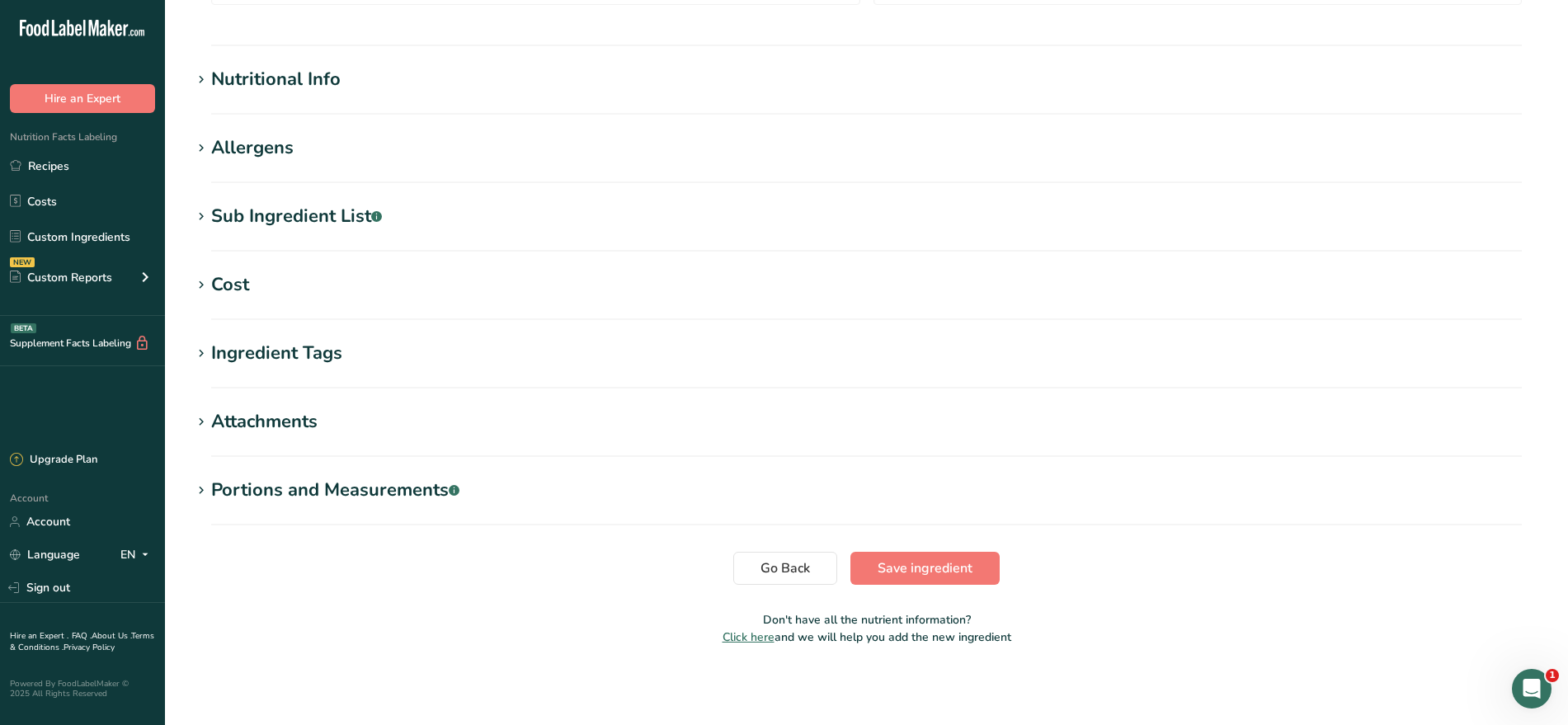
click at [276, 233] on section "Sub Ingredient List .a-a{fill:#347362;}.b-a{fill:#fff;} Translate" at bounding box center [866, 227] width 1351 height 49
click at [273, 217] on div "Sub Ingredient List .a-a{fill:#347362;}.b-a{fill:#fff;}" at bounding box center [297, 217] width 171 height 27
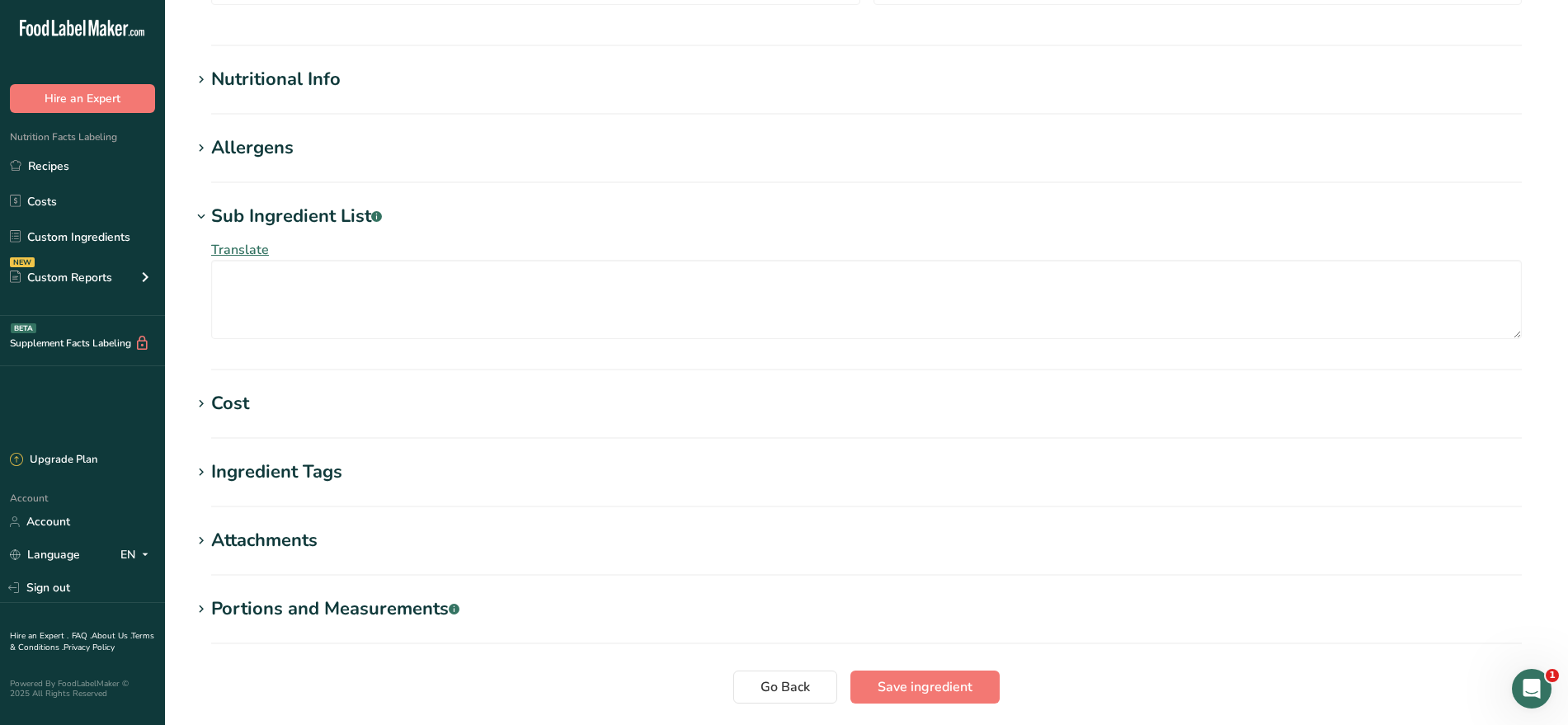
click at [276, 528] on div "Attachments" at bounding box center [264, 541] width 106 height 27
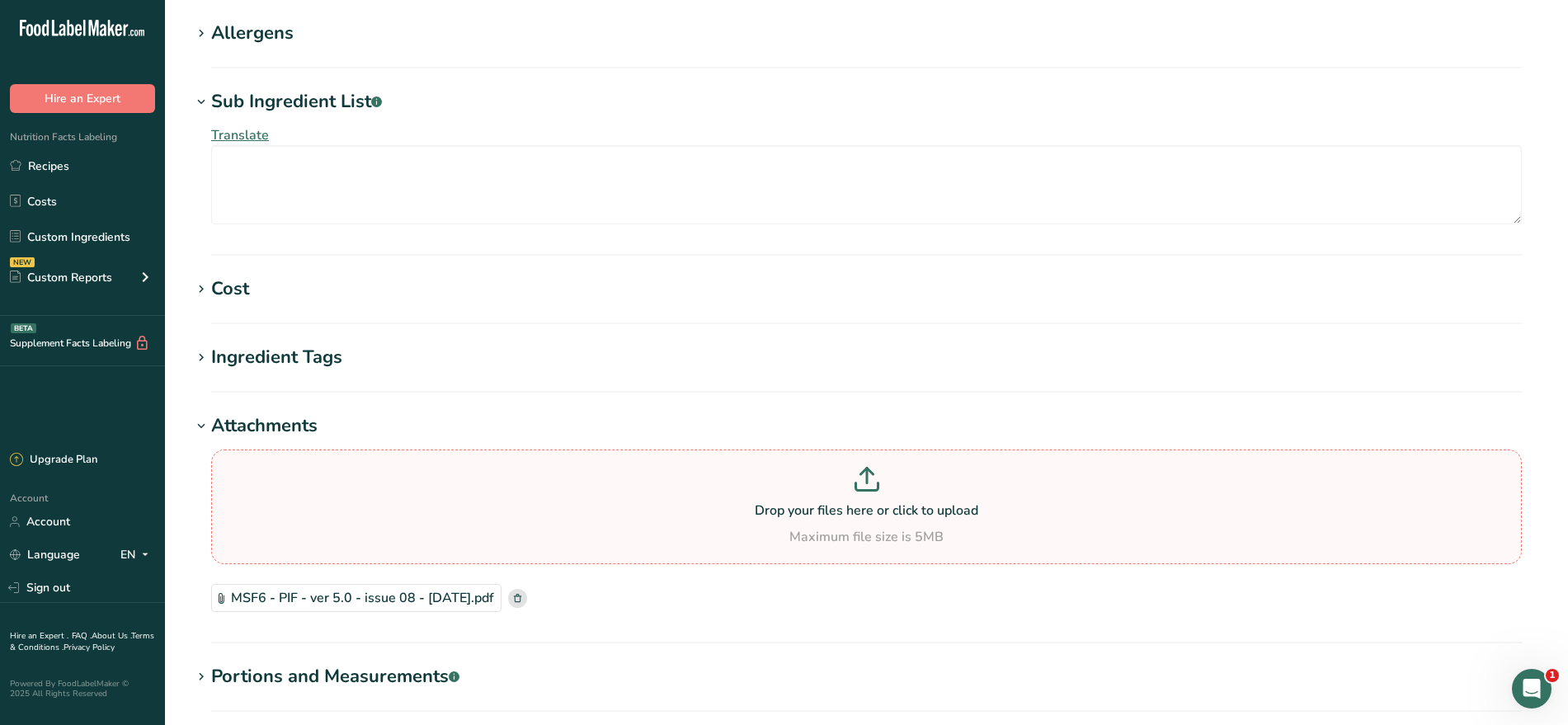
scroll to position [655, 0]
click at [411, 604] on div "MSF6 - PIF - ver 5.0 - issue 08 - 04.04.2022.pdf" at bounding box center [356, 597] width 290 height 28
